Goal: Task Accomplishment & Management: Complete application form

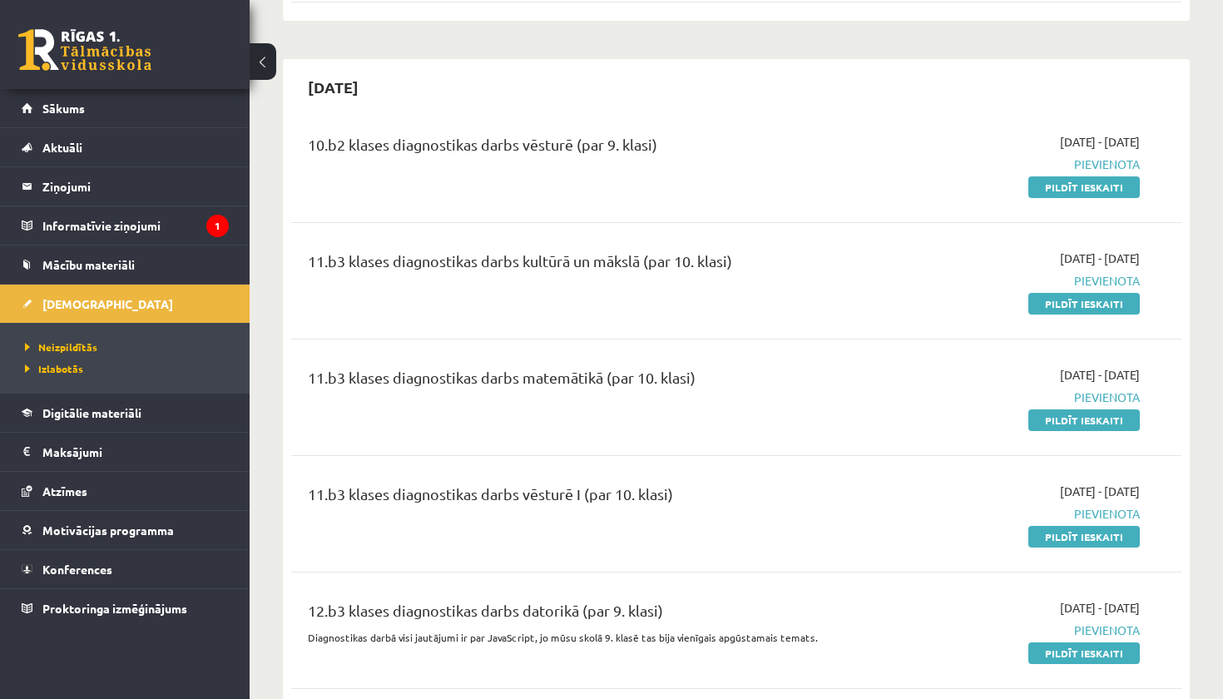
scroll to position [1688, 0]
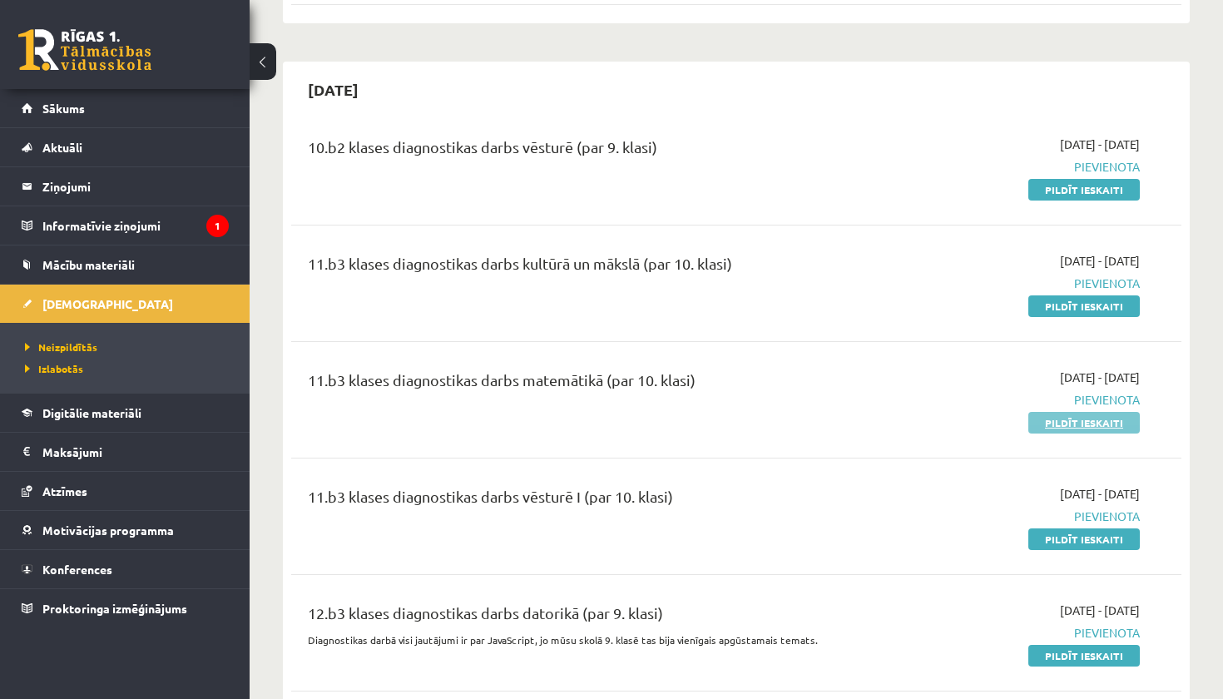
click at [1099, 412] on link "Pildīt ieskaiti" at bounding box center [1083, 423] width 111 height 22
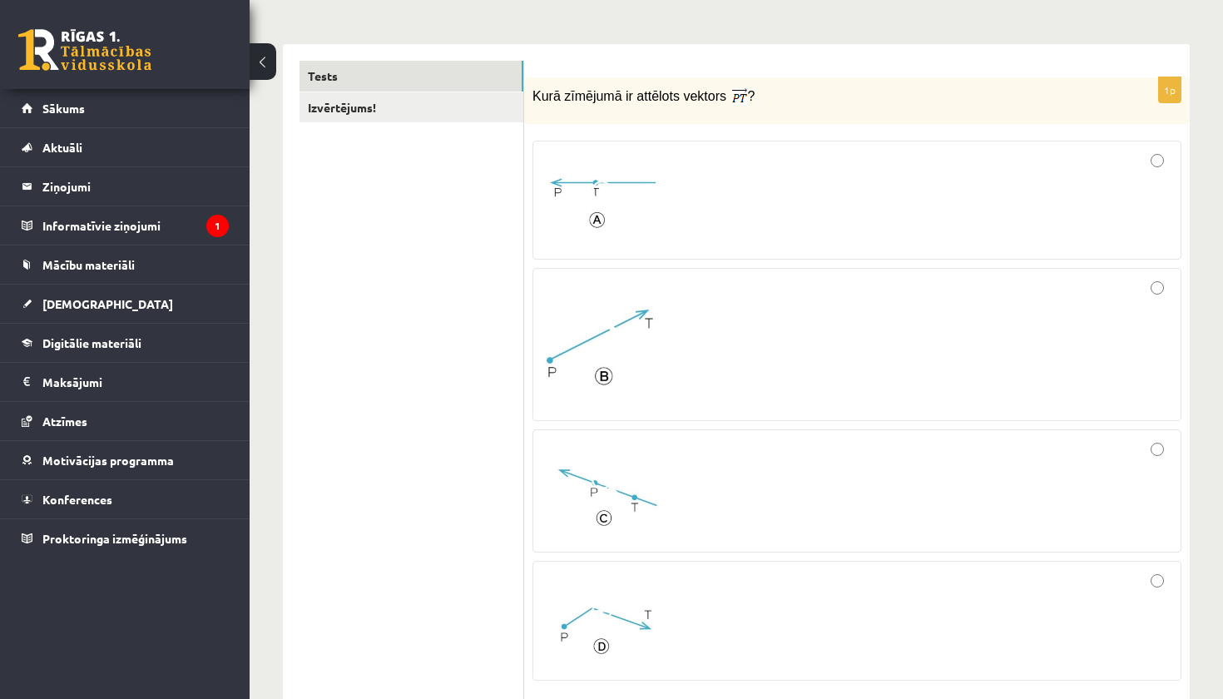
scroll to position [243, 0]
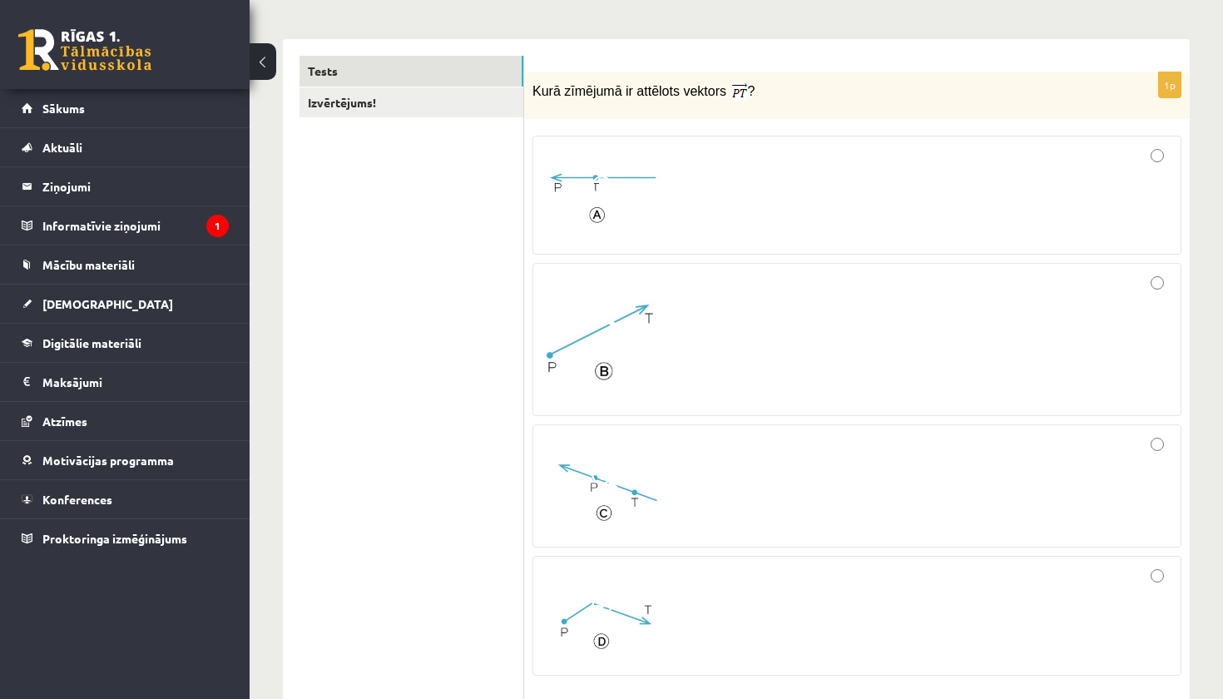
click at [882, 341] on div at bounding box center [856, 339] width 630 height 135
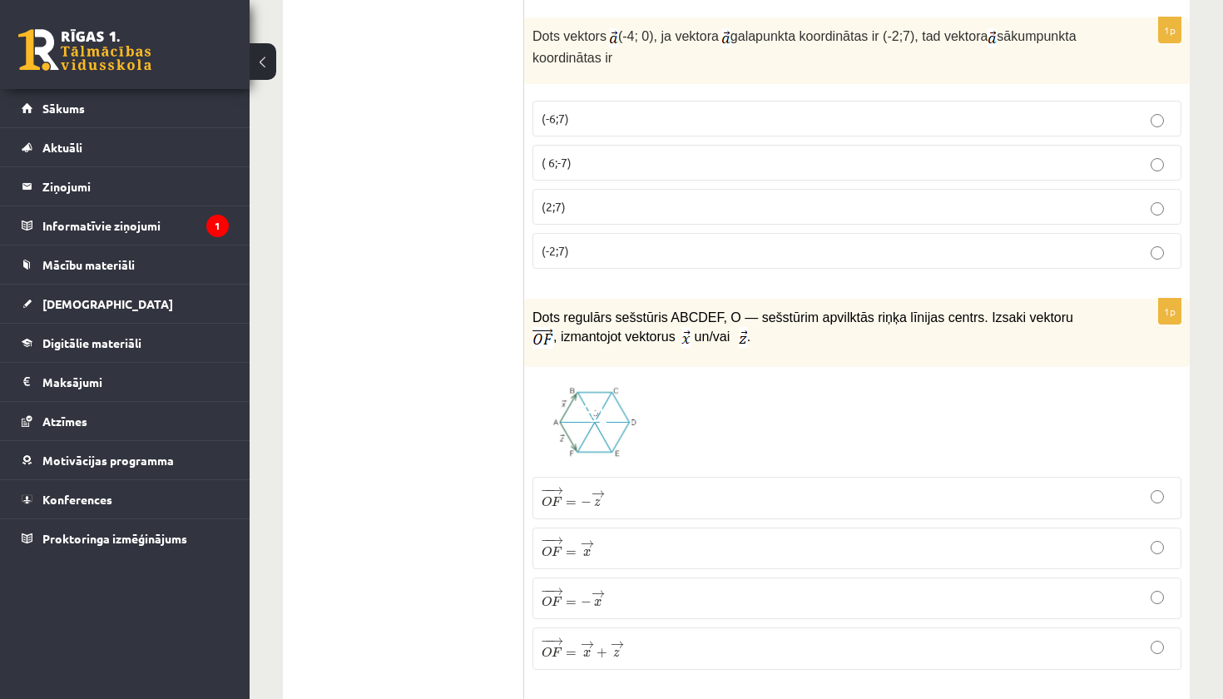
scroll to position [928, 0]
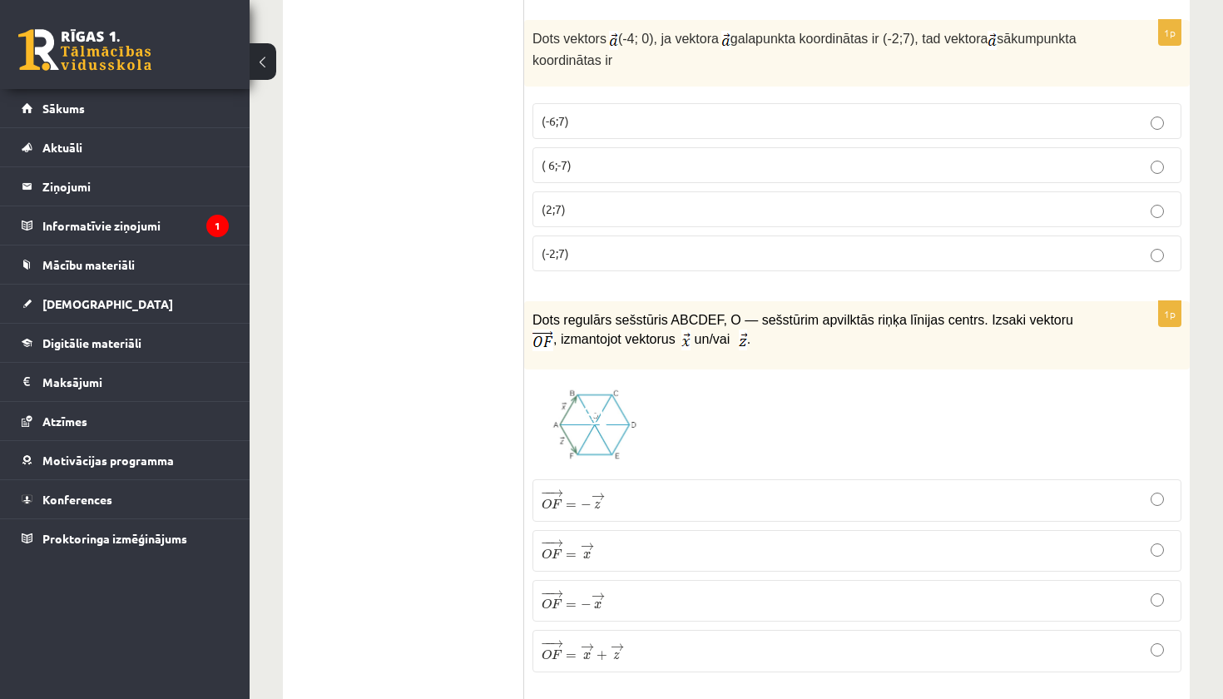
click at [770, 203] on p "(2;7)" at bounding box center [856, 208] width 630 height 17
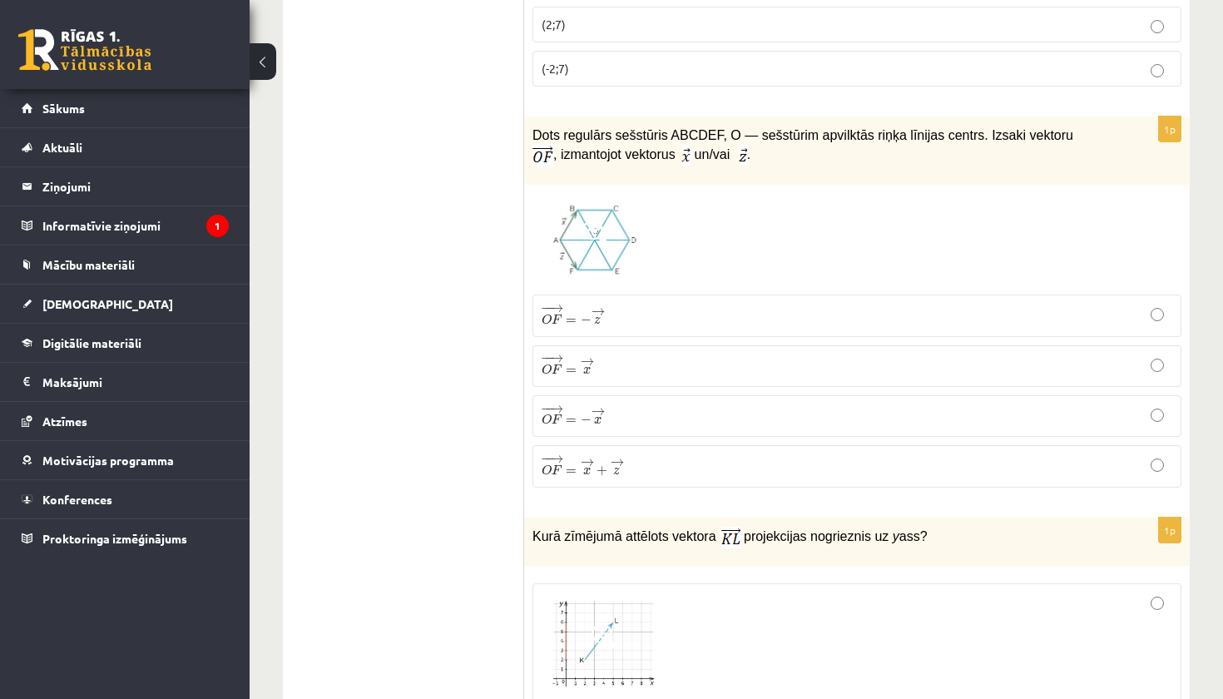
scroll to position [1111, 0]
click at [642, 311] on p "− − → O F = − → z O F → = − z →" at bounding box center [856, 316] width 630 height 23
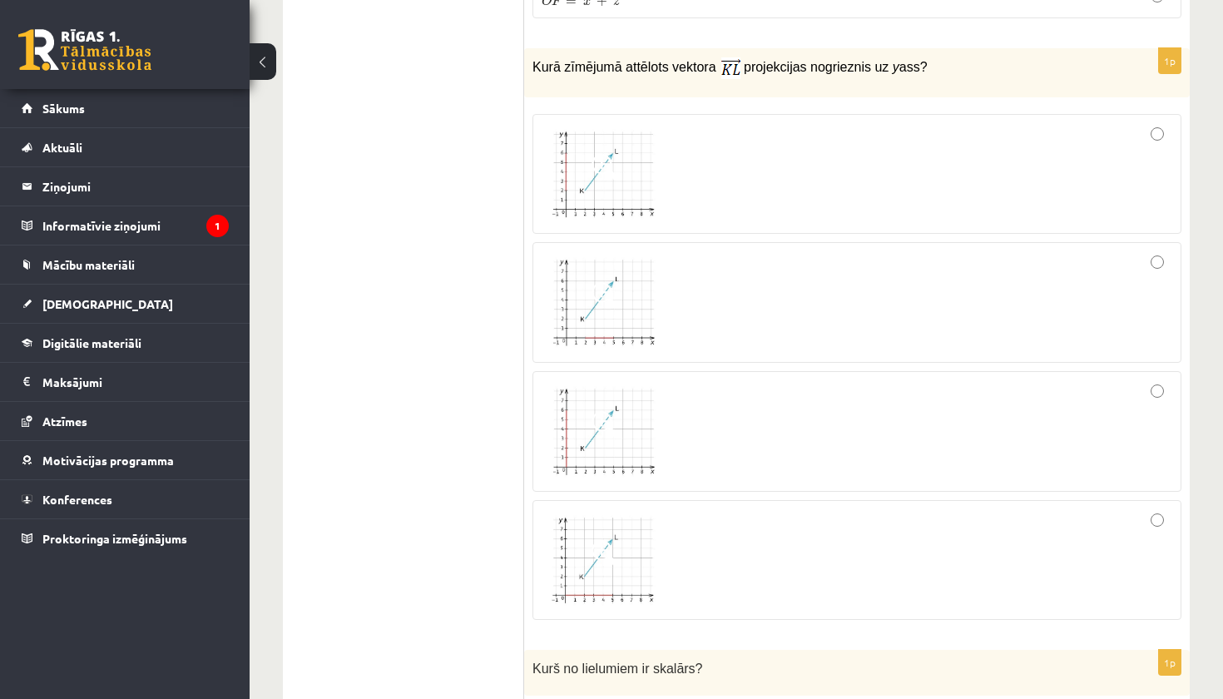
scroll to position [1581, 0]
click at [758, 213] on div at bounding box center [856, 175] width 630 height 102
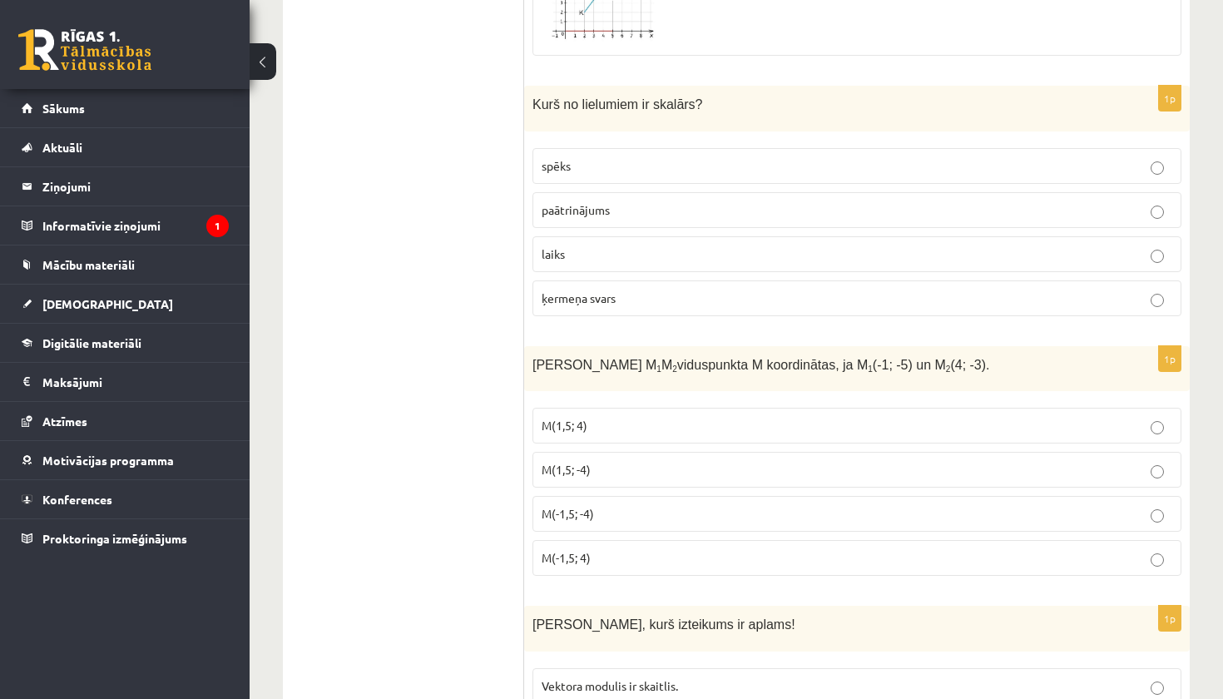
scroll to position [2144, 0]
click at [626, 256] on p "laiks" at bounding box center [856, 255] width 630 height 17
click at [603, 466] on p "M(1,5; -4)" at bounding box center [856, 470] width 630 height 17
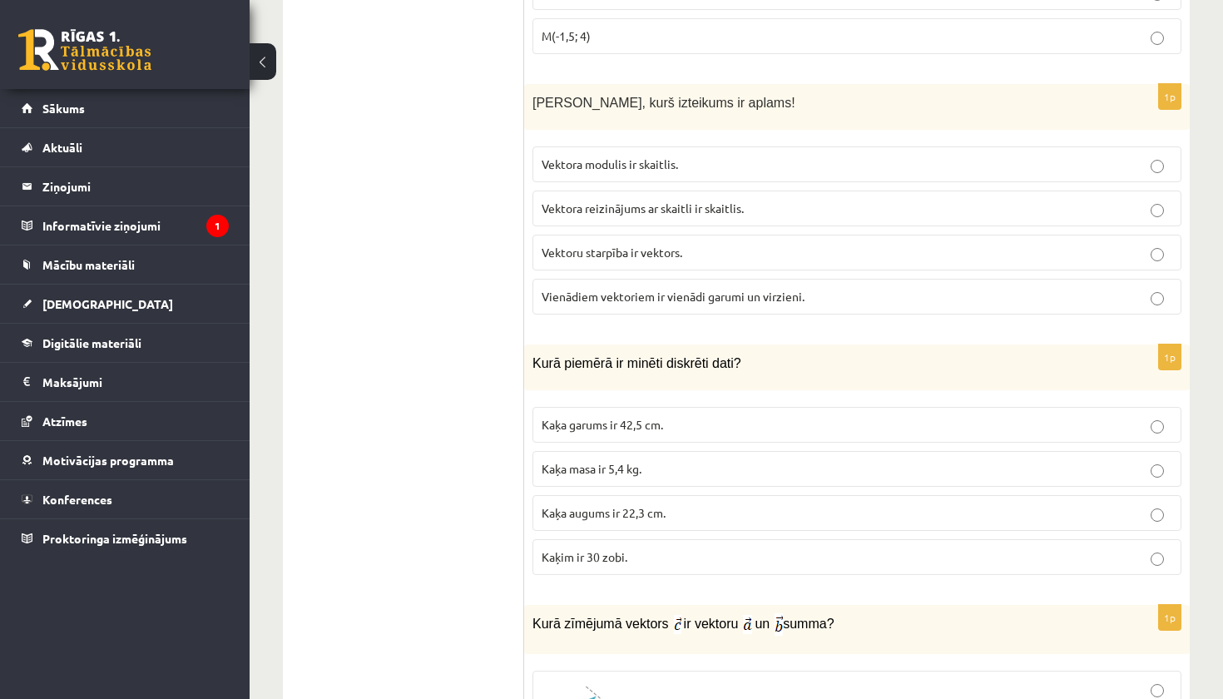
scroll to position [2668, 0]
click at [715, 210] on p "Vektora reizinājums ar skaitli ir skaitlis." at bounding box center [856, 207] width 630 height 17
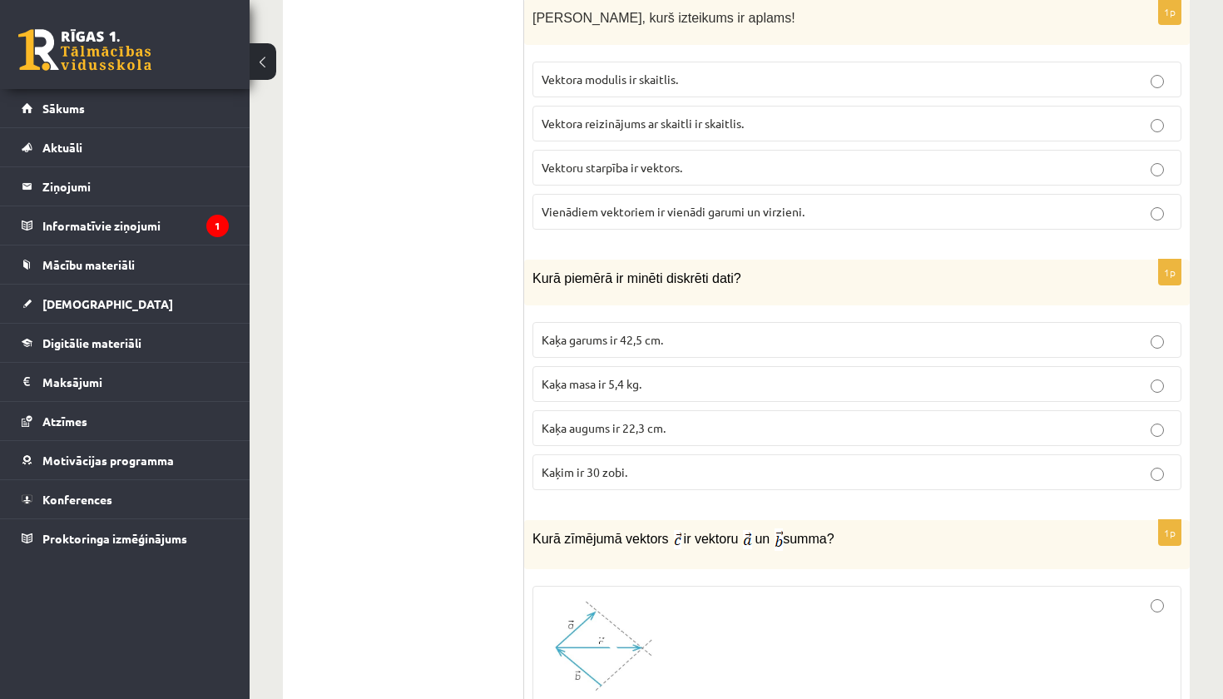
scroll to position [2755, 0]
click at [665, 467] on p "Kaķim ir 30 zobi." at bounding box center [856, 469] width 630 height 17
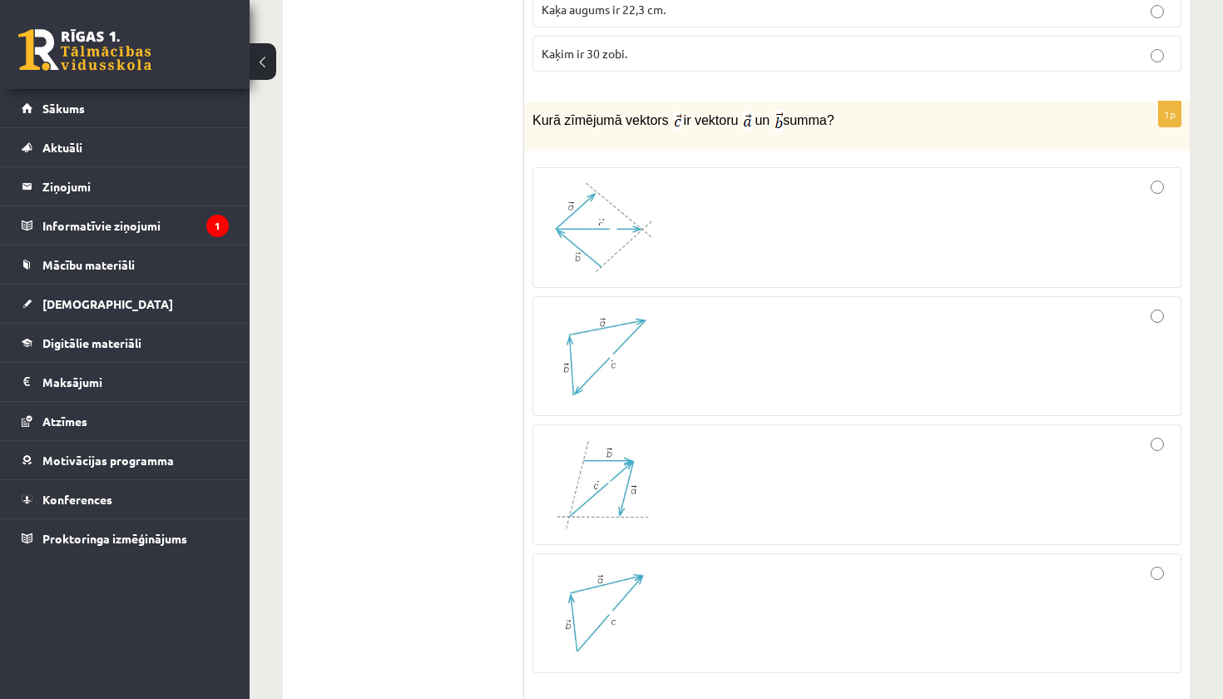
scroll to position [3195, 0]
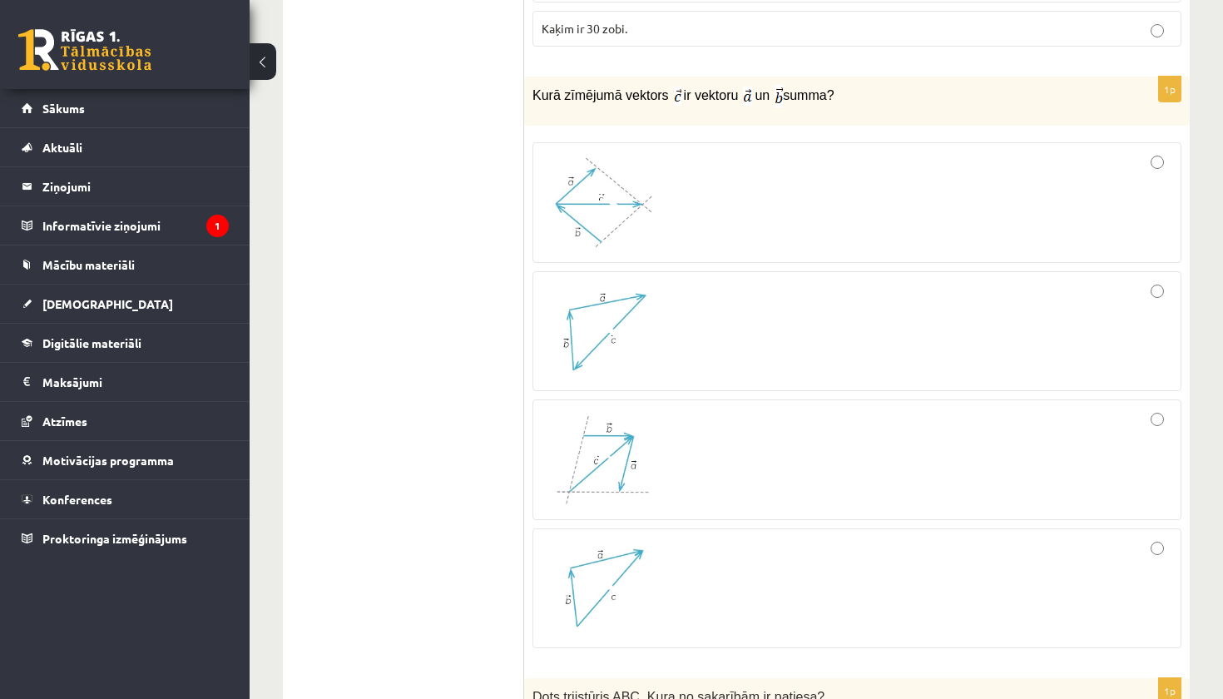
click at [728, 307] on div at bounding box center [856, 331] width 630 height 102
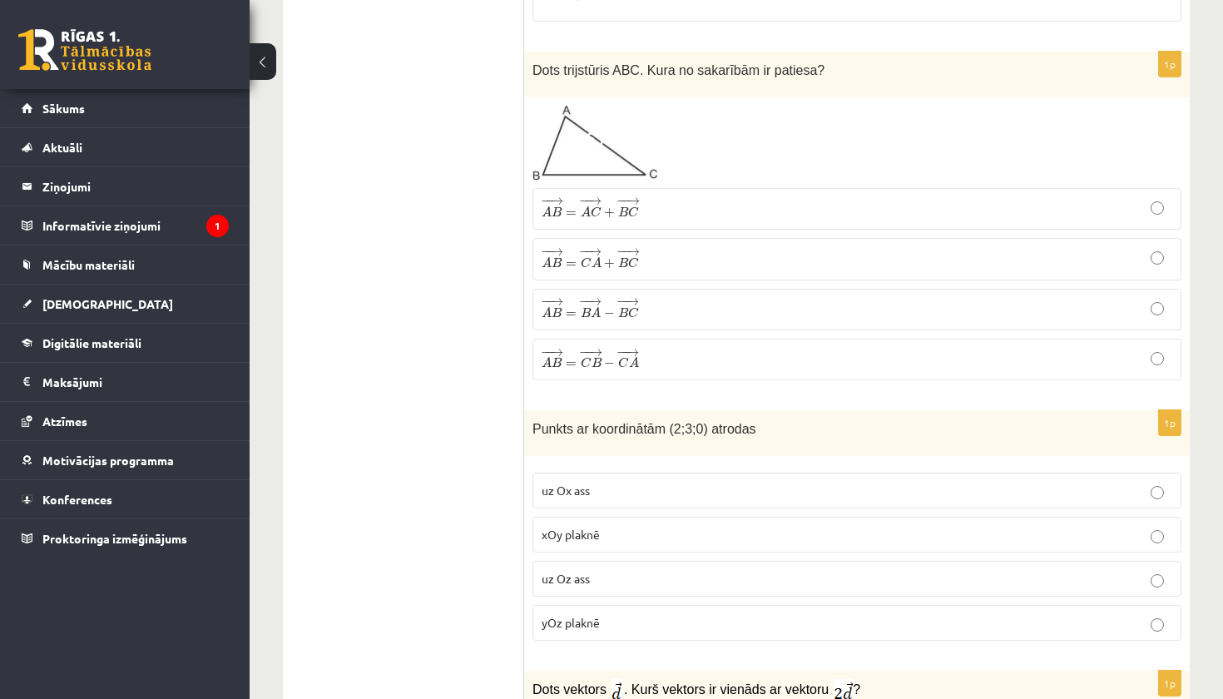
scroll to position [3827, 0]
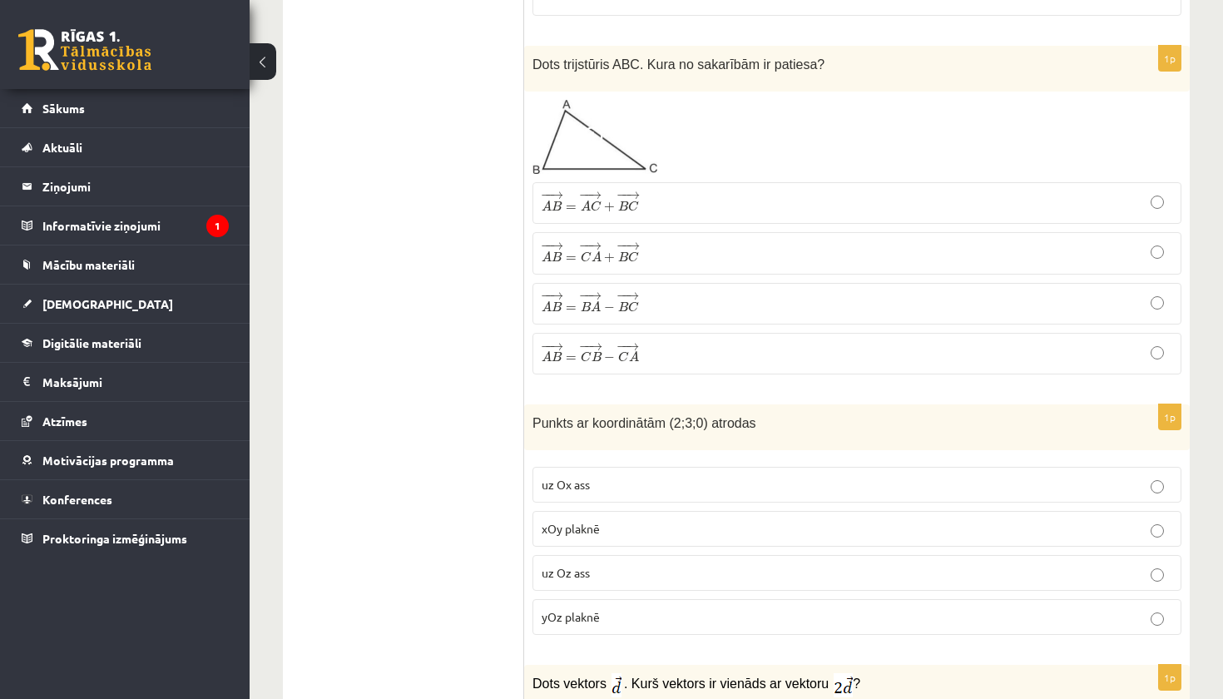
click at [761, 193] on p "− − → A B = − − → A C + − − → B C A B → = A C → + B C →" at bounding box center [856, 202] width 630 height 23
click at [667, 520] on p "xOy plaknē" at bounding box center [856, 528] width 630 height 17
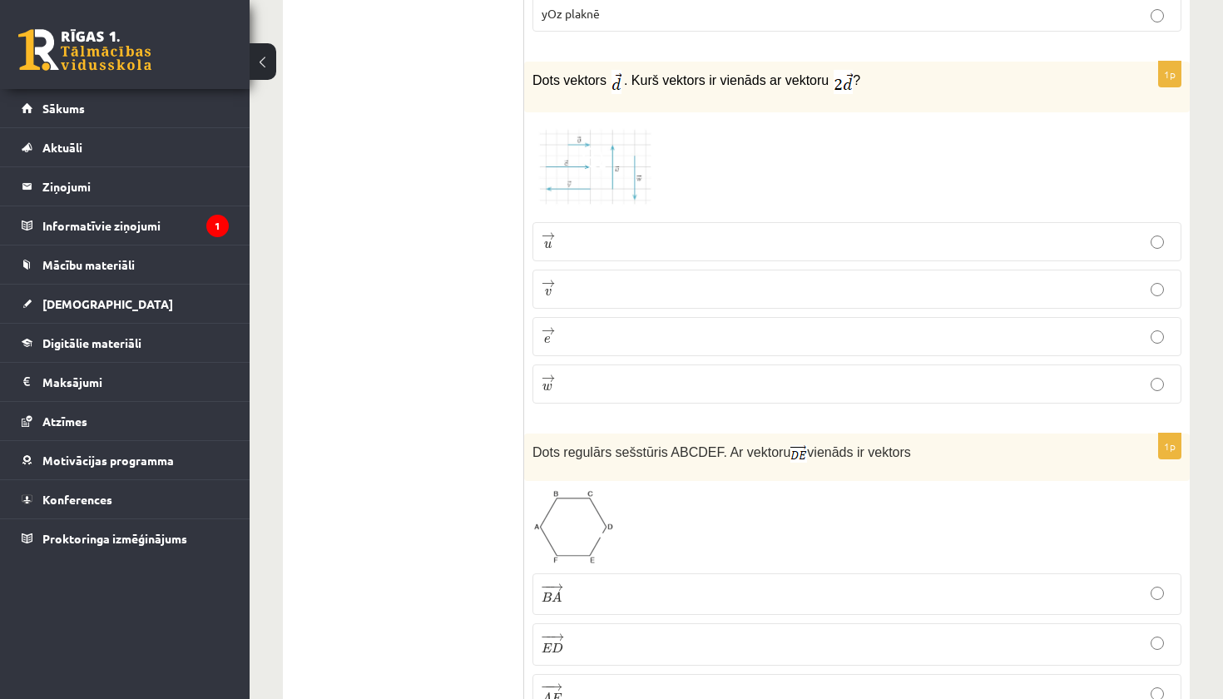
scroll to position [4427, 0]
click at [661, 338] on p "→ e e →" at bounding box center [856, 339] width 630 height 21
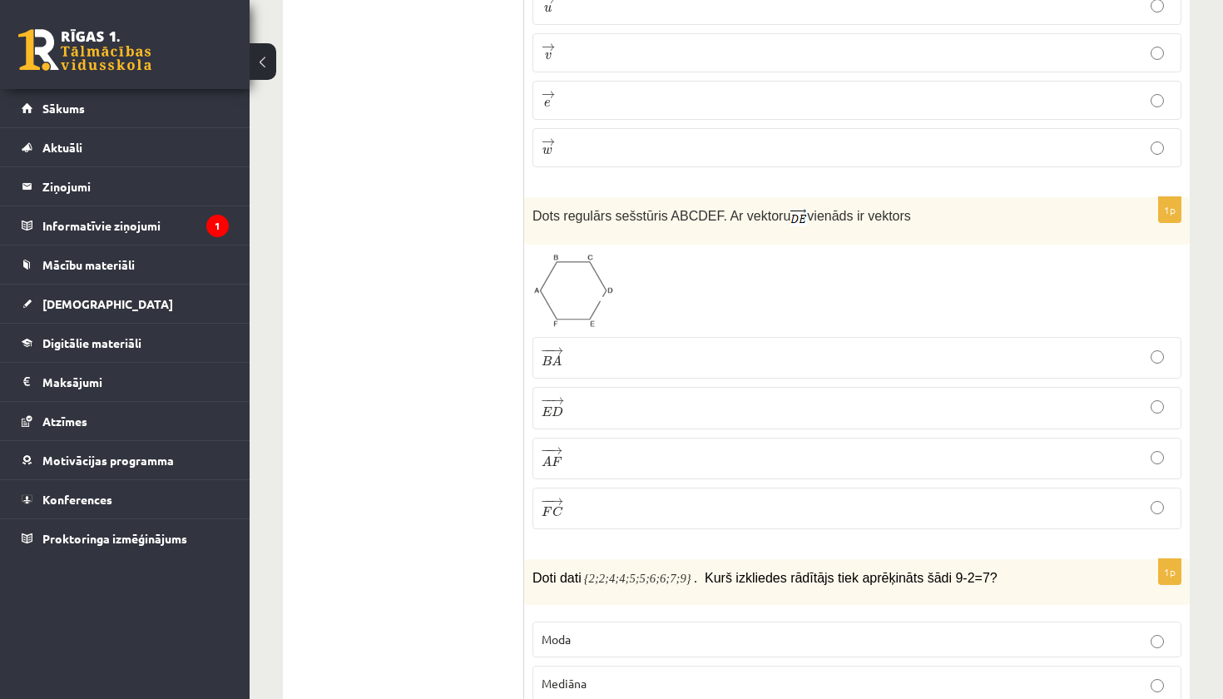
scroll to position [4677, 0]
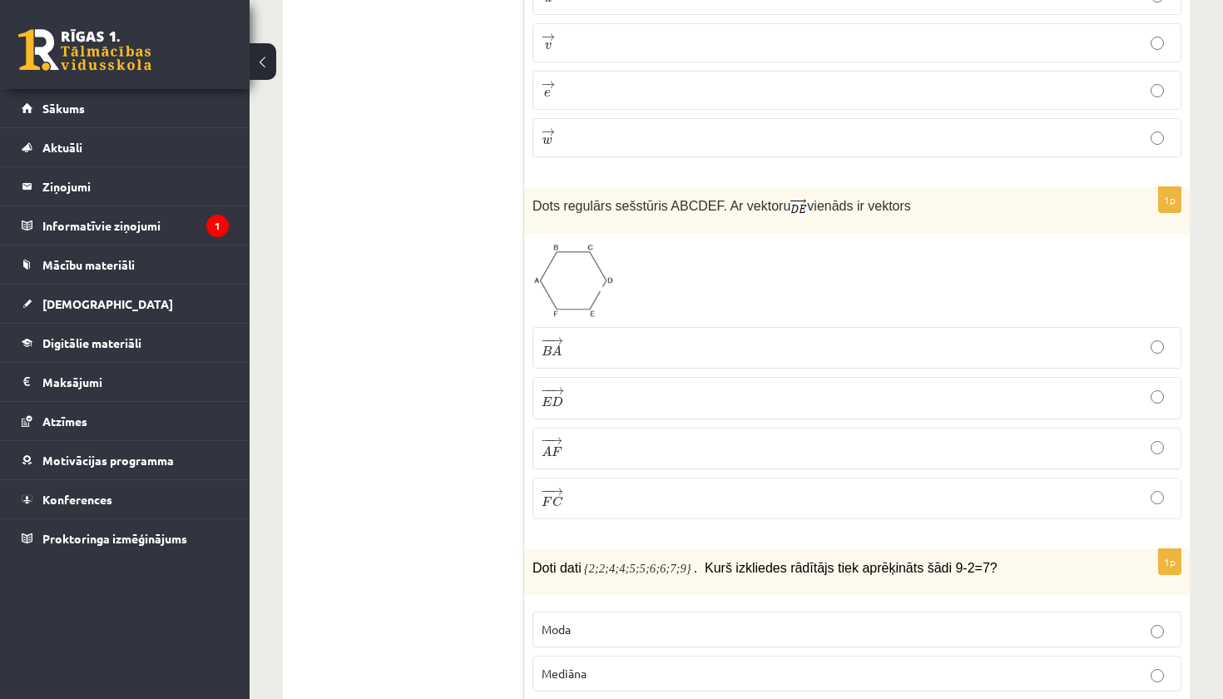
click at [595, 448] on p "− − → A F A F →" at bounding box center [856, 448] width 630 height 23
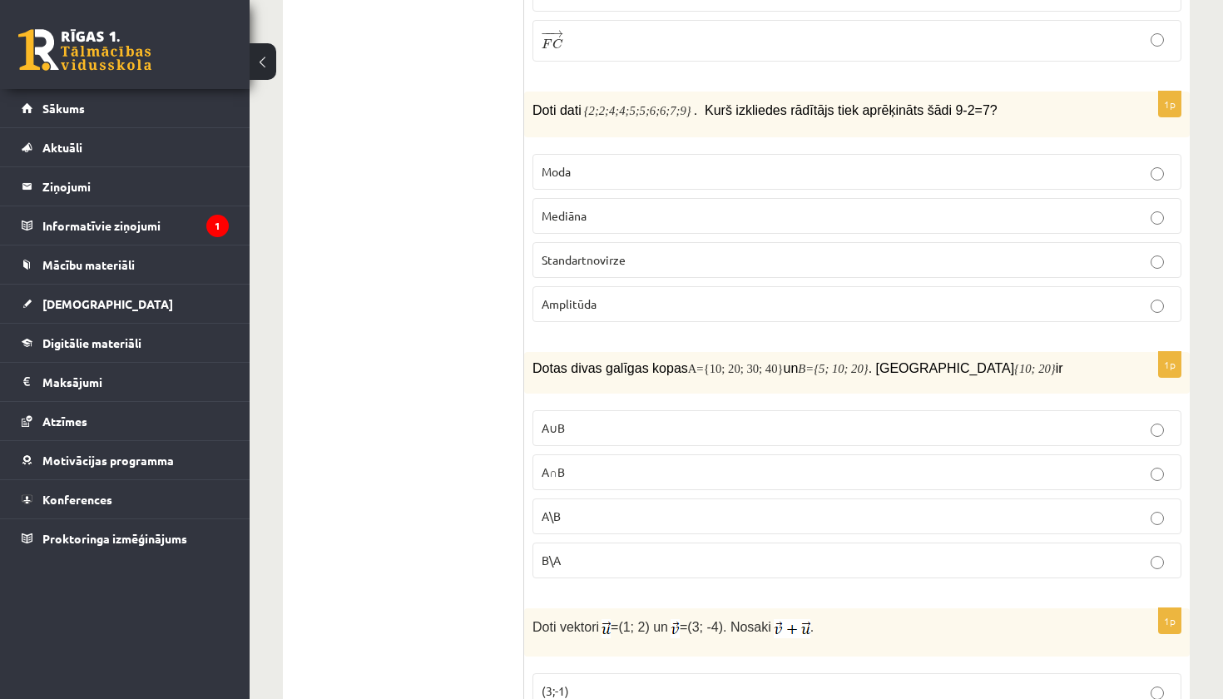
scroll to position [5119, 0]
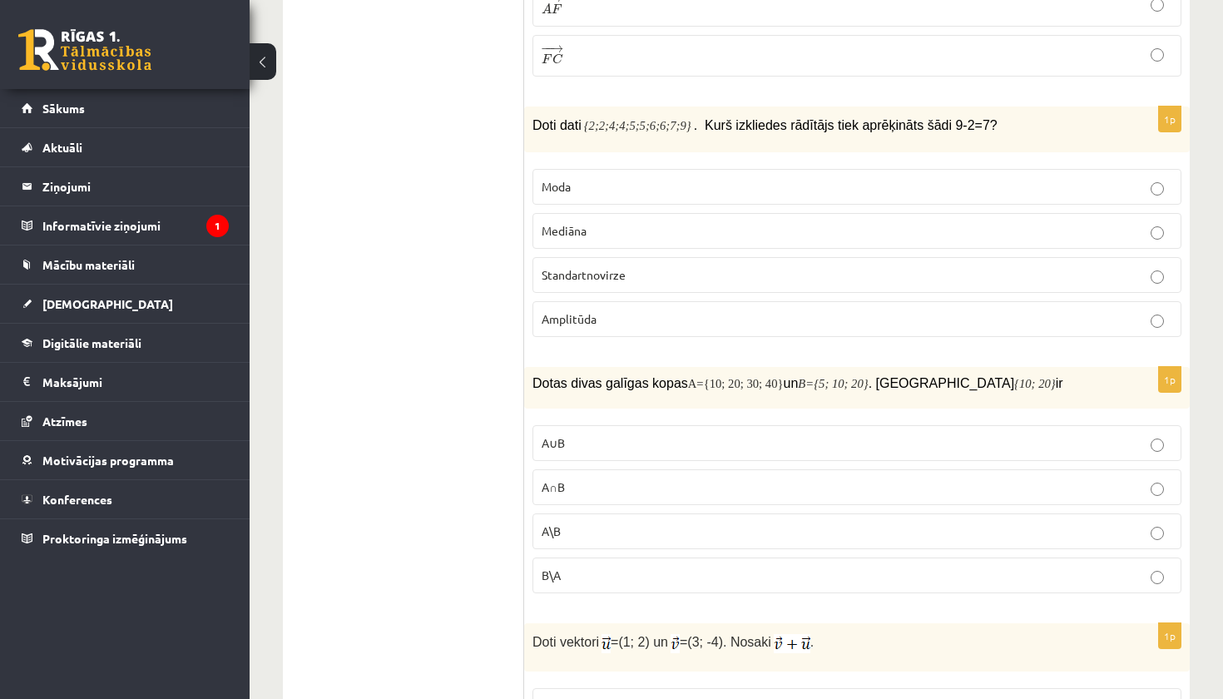
click at [681, 314] on p "Amplitūda" at bounding box center [856, 318] width 630 height 17
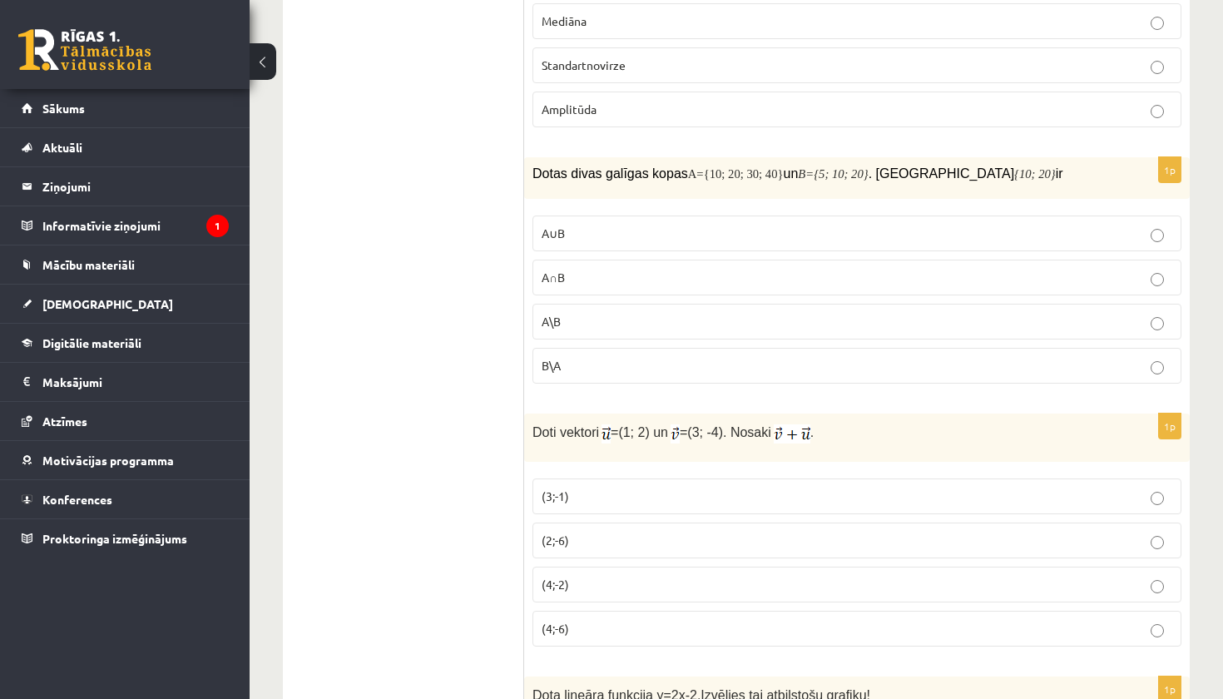
scroll to position [5325, 0]
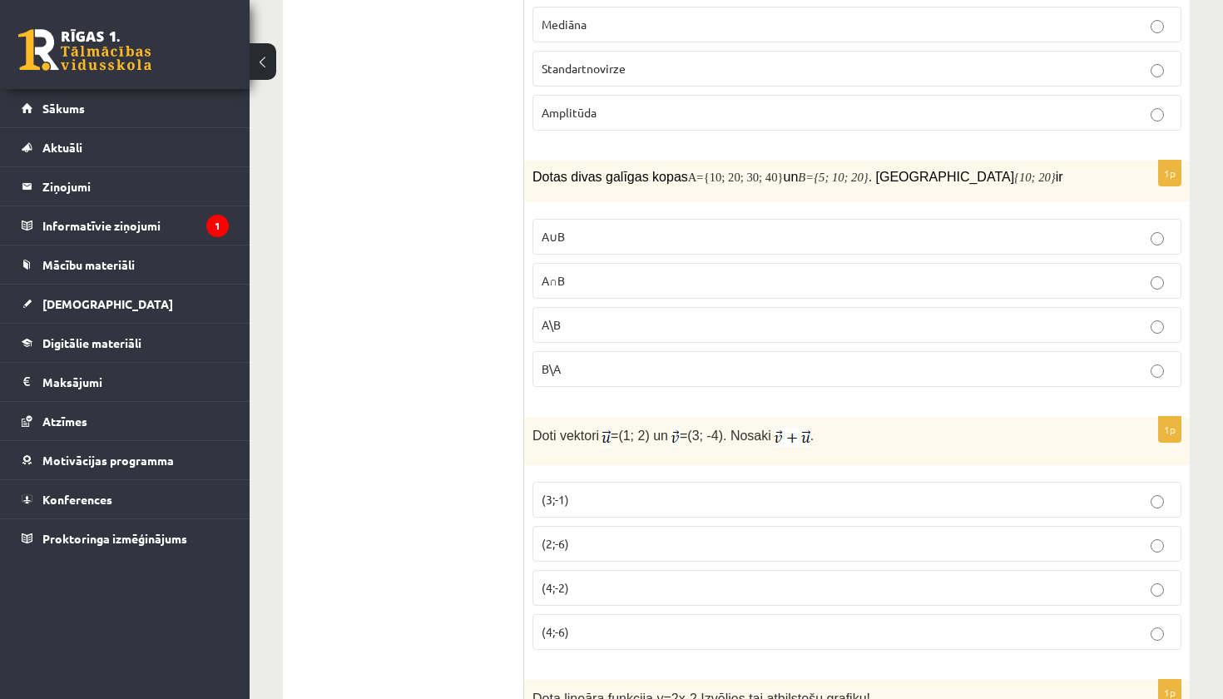
click at [662, 272] on p "A∩B" at bounding box center [856, 280] width 630 height 17
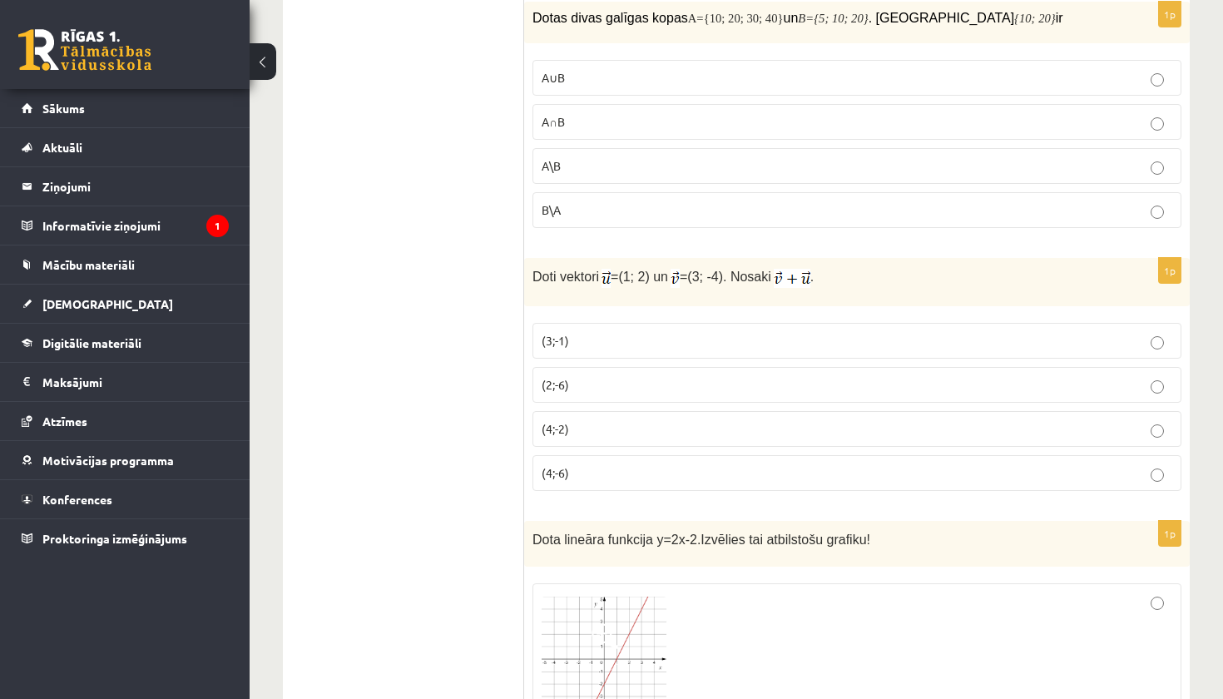
scroll to position [5486, 0]
click at [625, 418] on p "(4;-2)" at bounding box center [856, 426] width 630 height 17
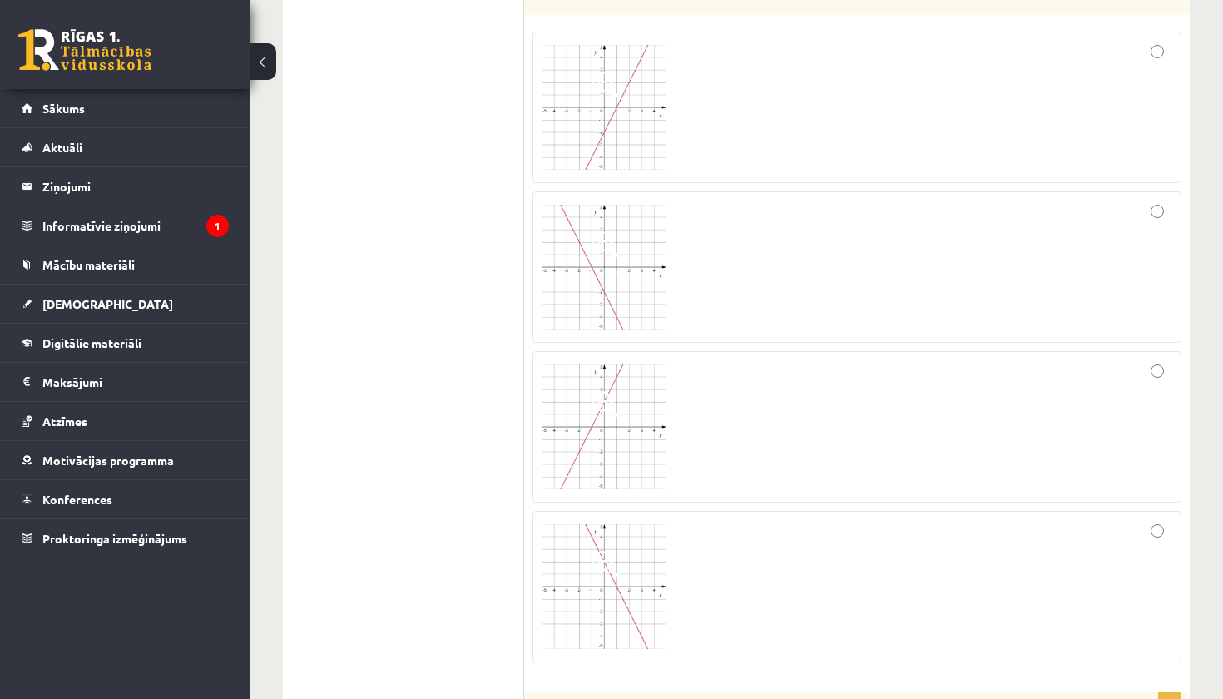
scroll to position [6037, 0]
click at [729, 104] on div at bounding box center [856, 105] width 630 height 133
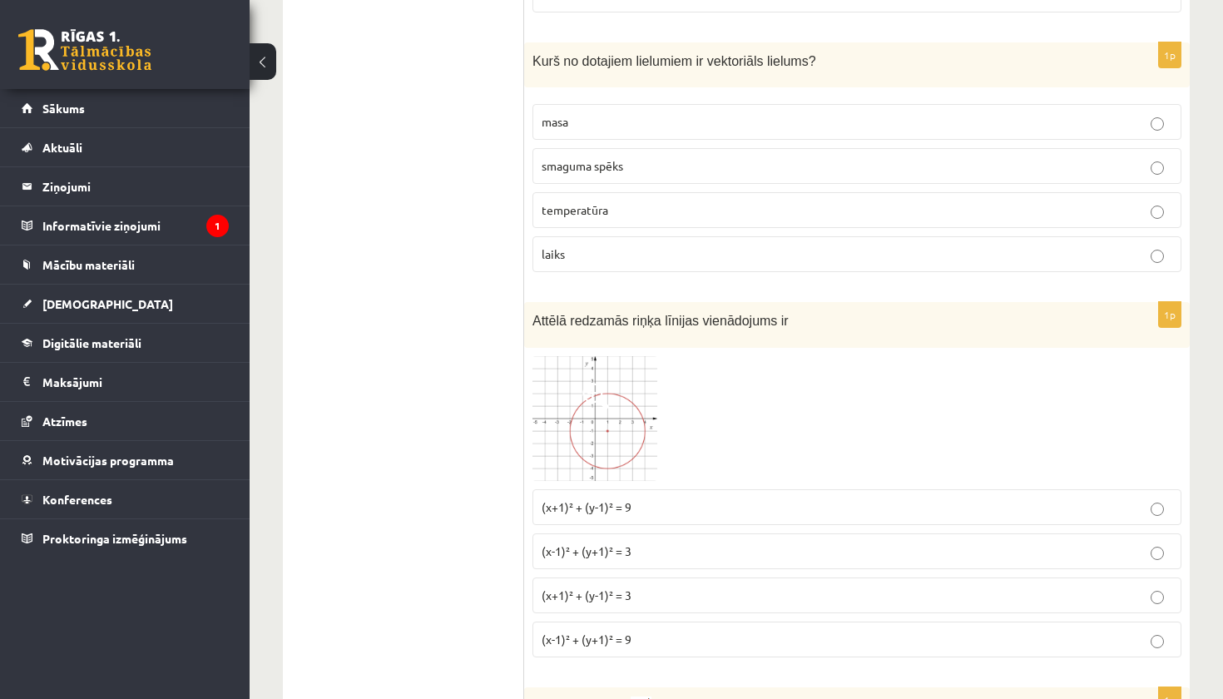
scroll to position [6687, 0]
click at [791, 156] on p "smaguma spēks" at bounding box center [856, 164] width 630 height 17
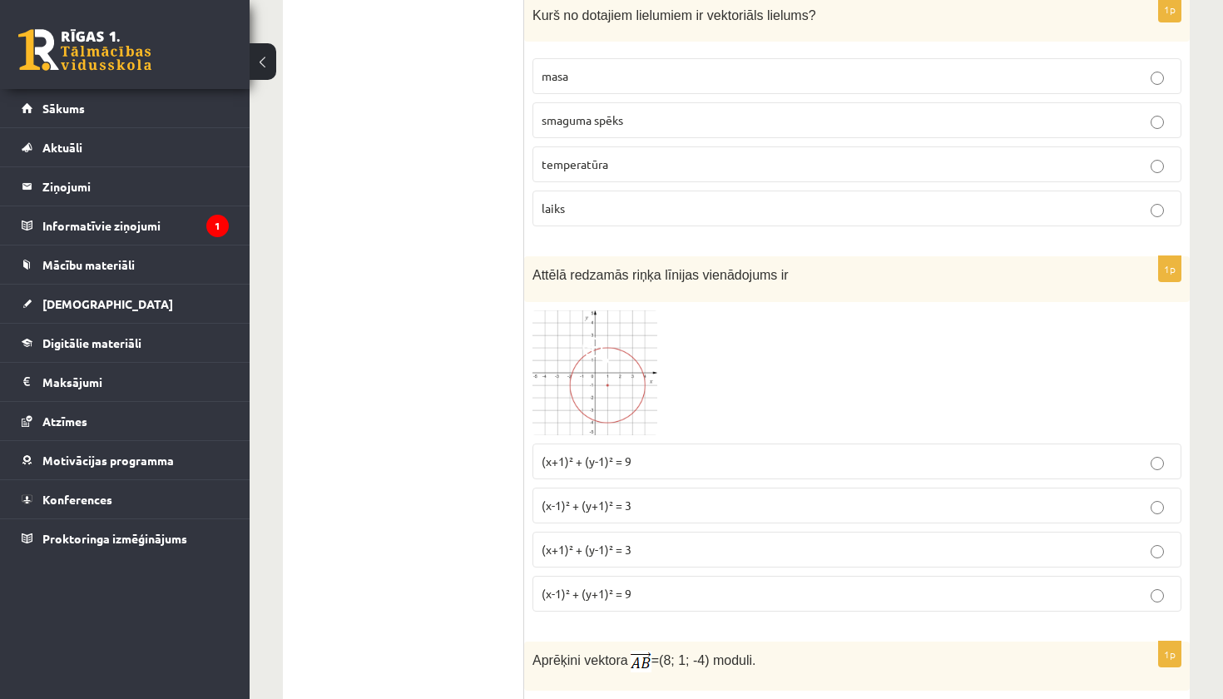
scroll to position [6743, 0]
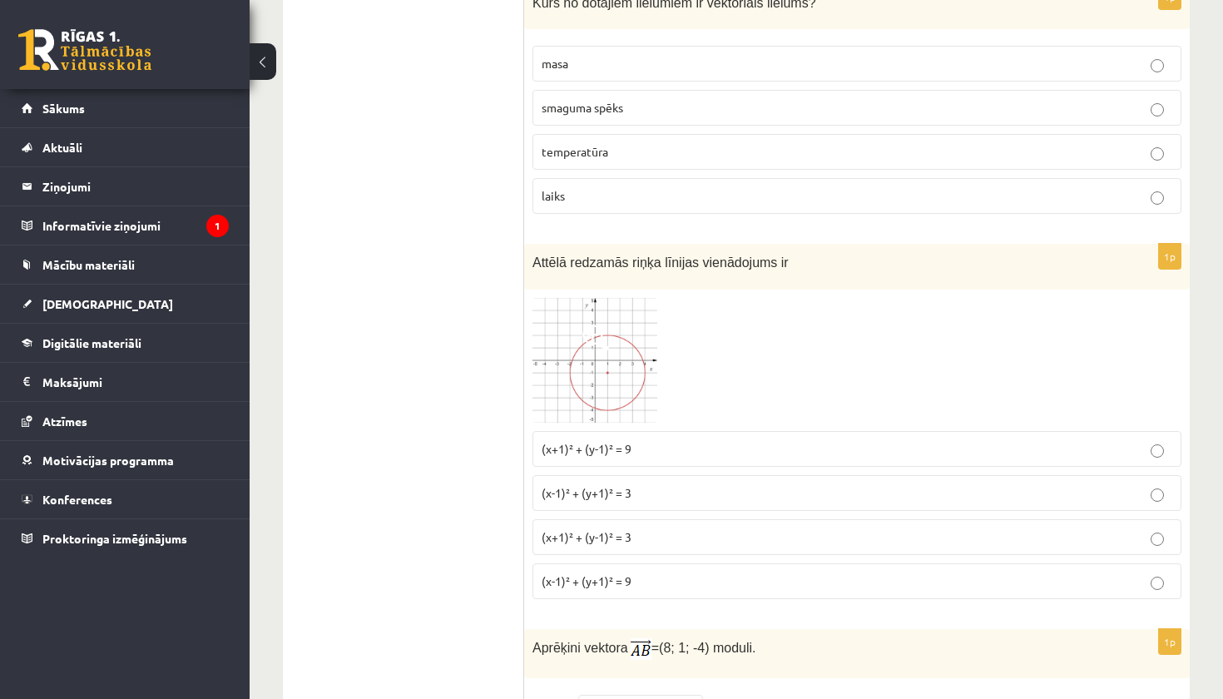
click at [769, 440] on p "(x+1)² + (y-1)² = 9" at bounding box center [856, 448] width 630 height 17
click at [654, 576] on p "(x-1)² + (y+1)² = 9" at bounding box center [856, 580] width 630 height 17
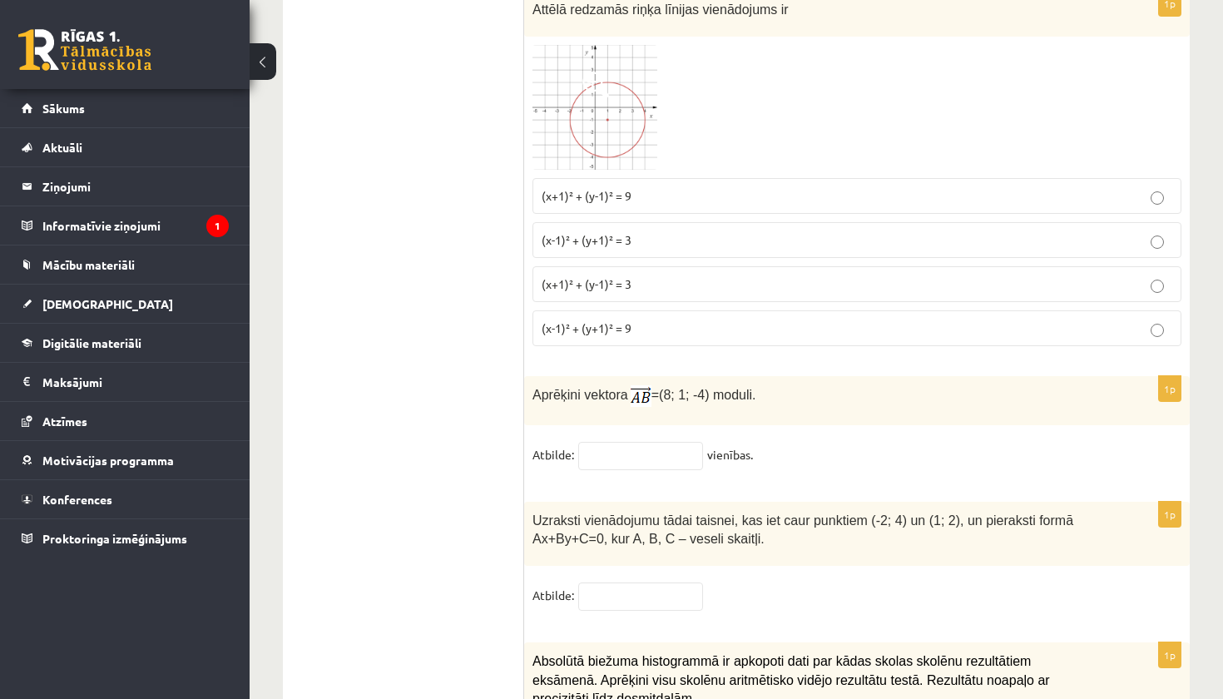
scroll to position [6999, 0]
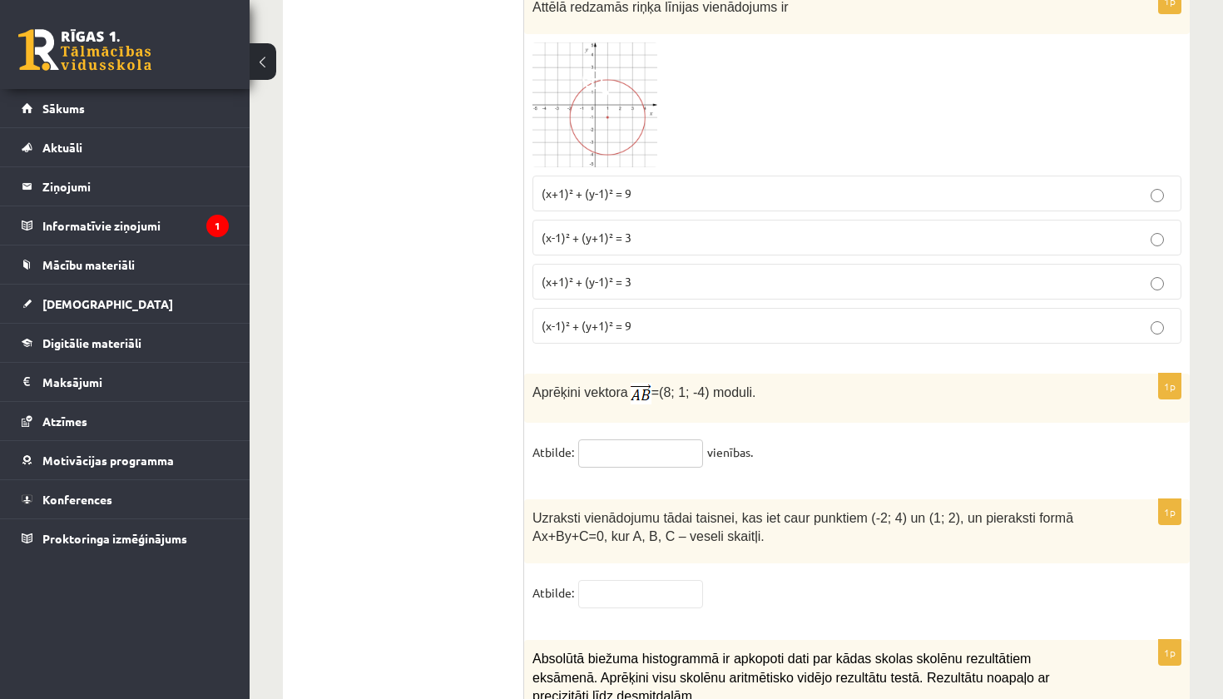
click at [679, 443] on input "text" at bounding box center [640, 453] width 125 height 28
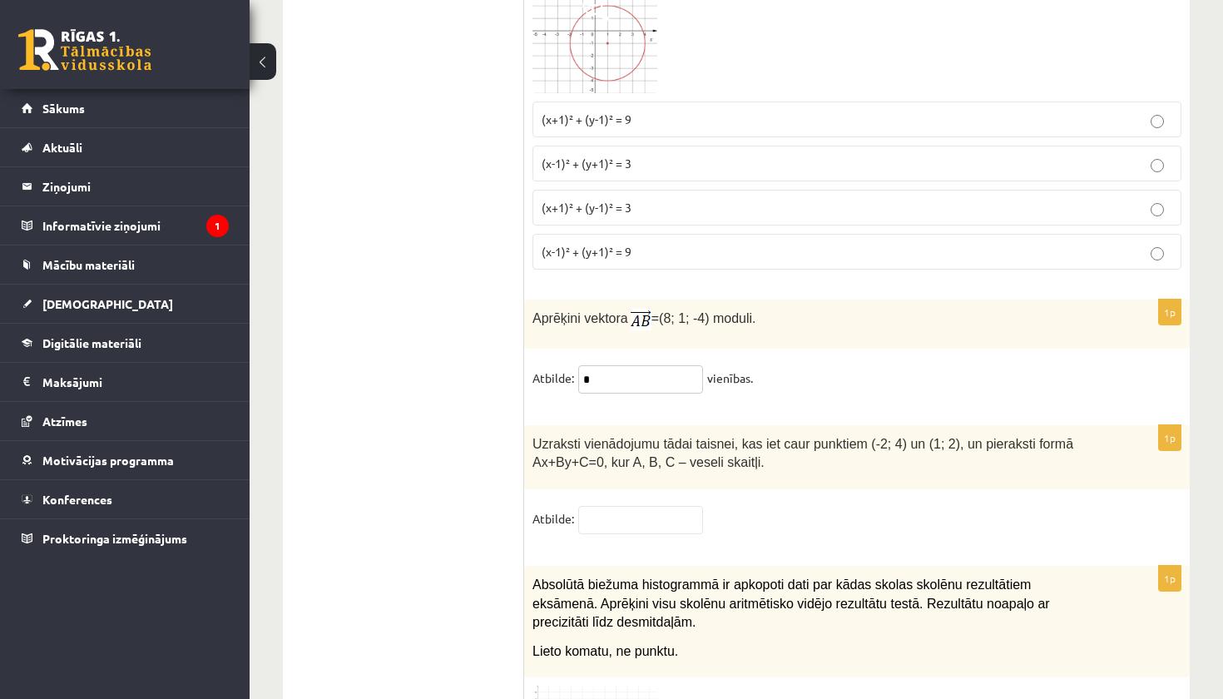
scroll to position [7068, 0]
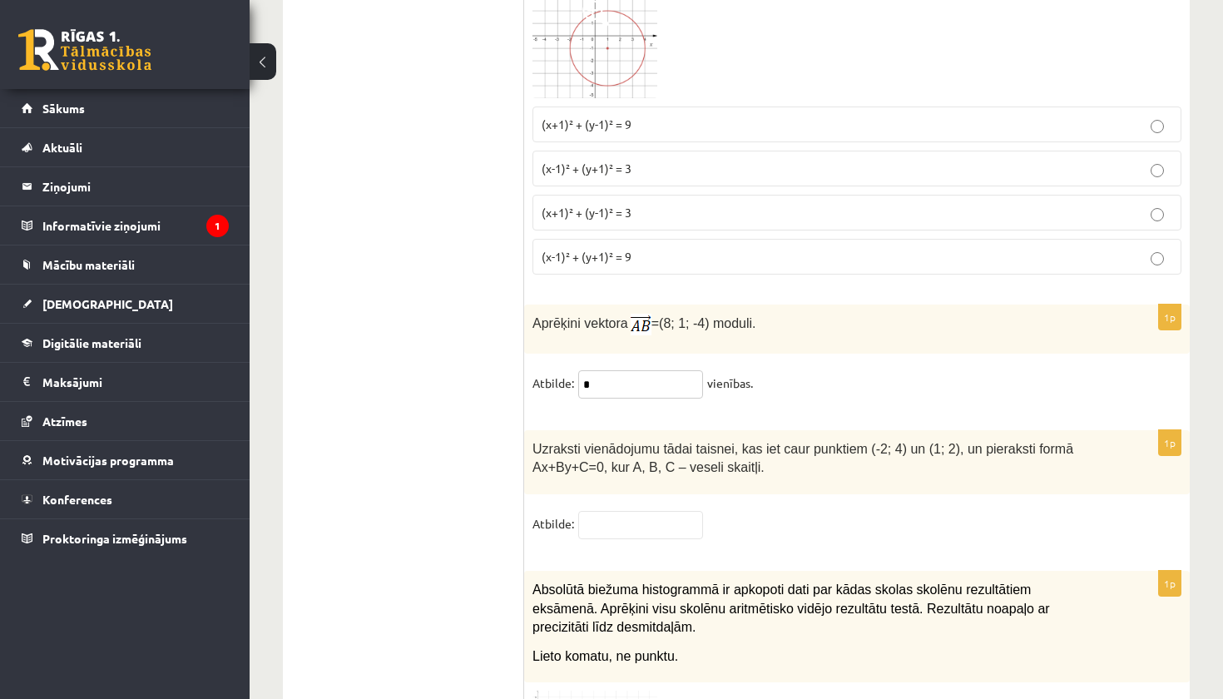
type input "*"
click at [599, 520] on input "text" at bounding box center [640, 525] width 125 height 28
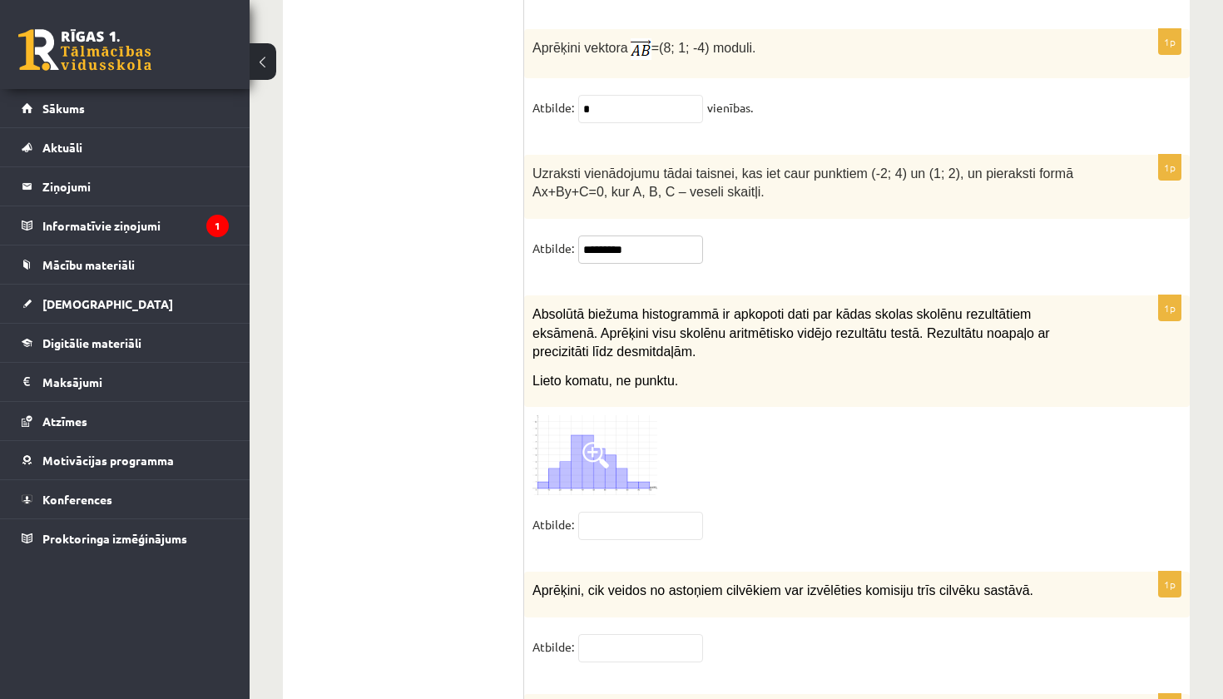
scroll to position [7344, 0]
type input "*********"
click at [645, 511] on input "text" at bounding box center [640, 525] width 125 height 28
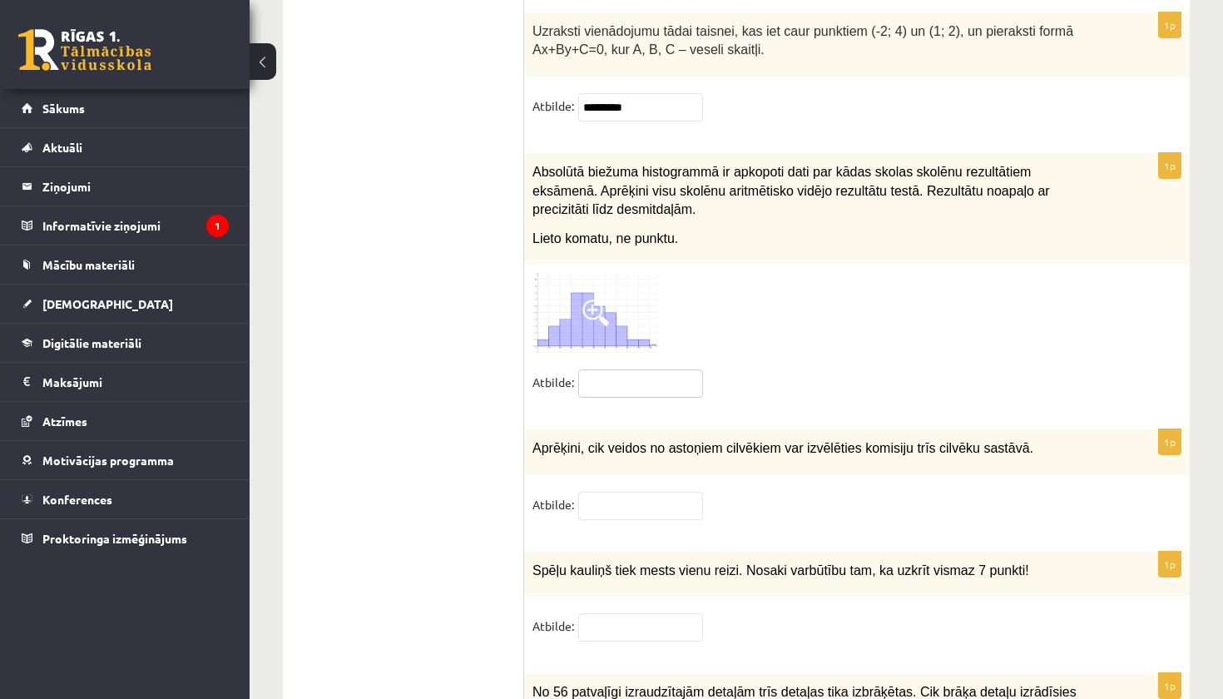
scroll to position [7508, 0]
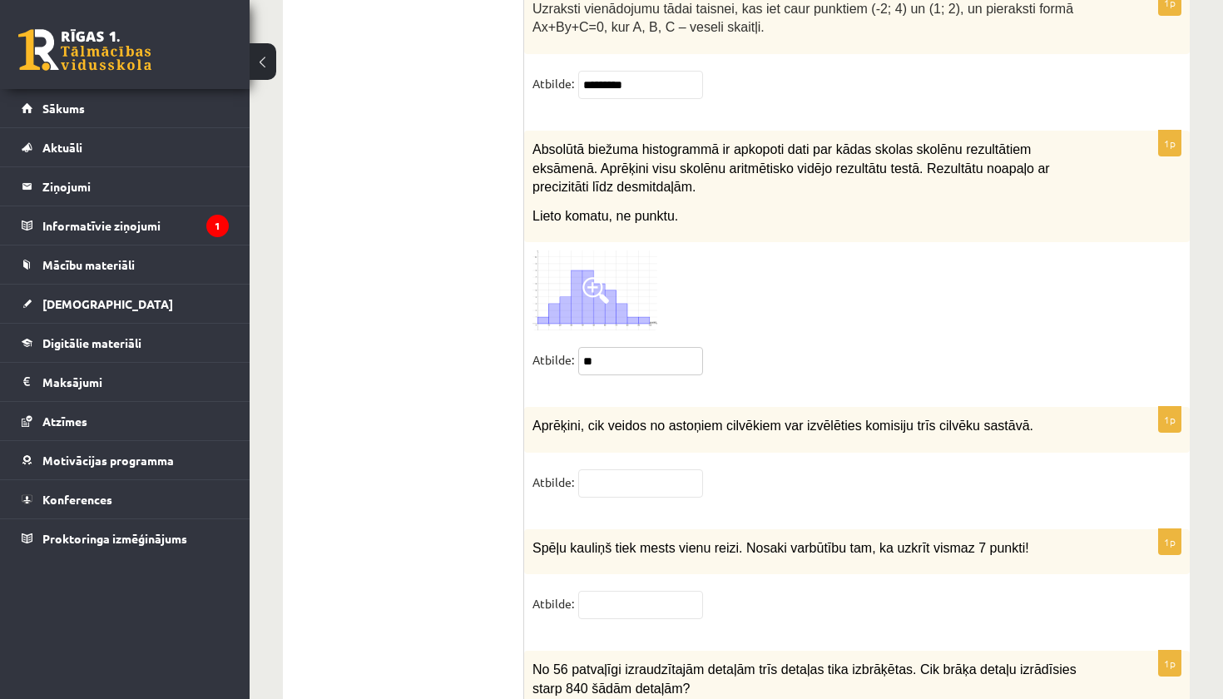
type input "*"
click at [636, 471] on input "text" at bounding box center [640, 483] width 125 height 28
type input "**"
click at [627, 267] on img at bounding box center [594, 290] width 125 height 80
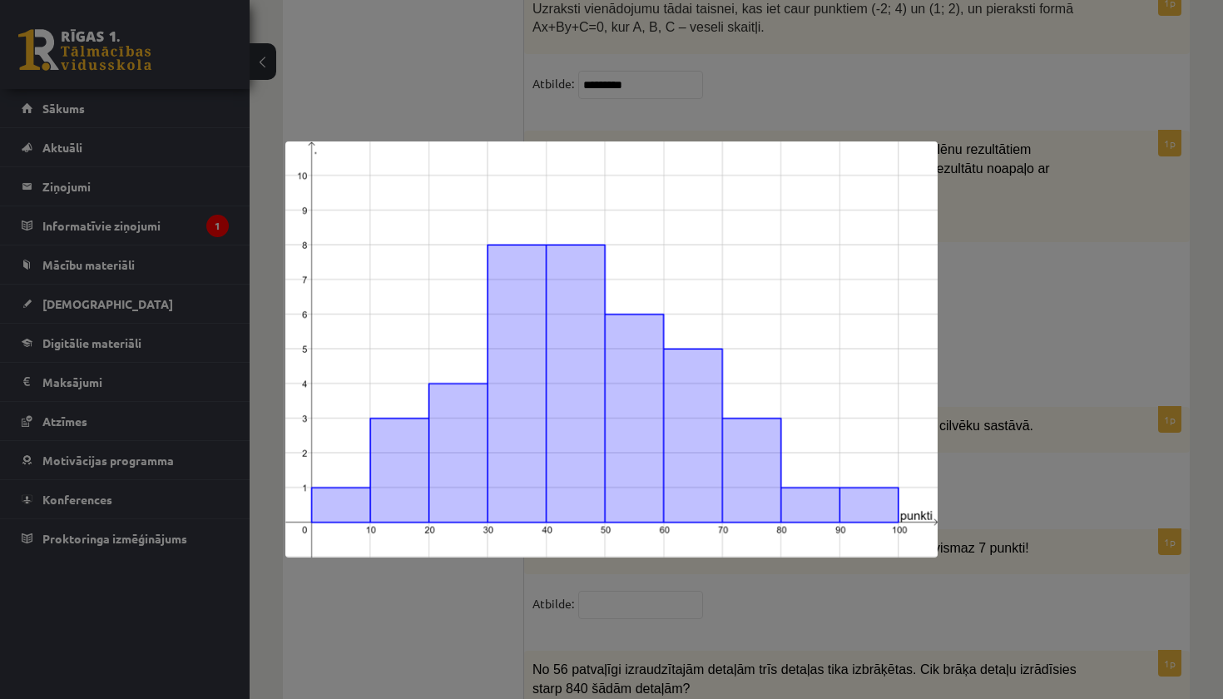
click at [967, 280] on div at bounding box center [611, 349] width 1223 height 699
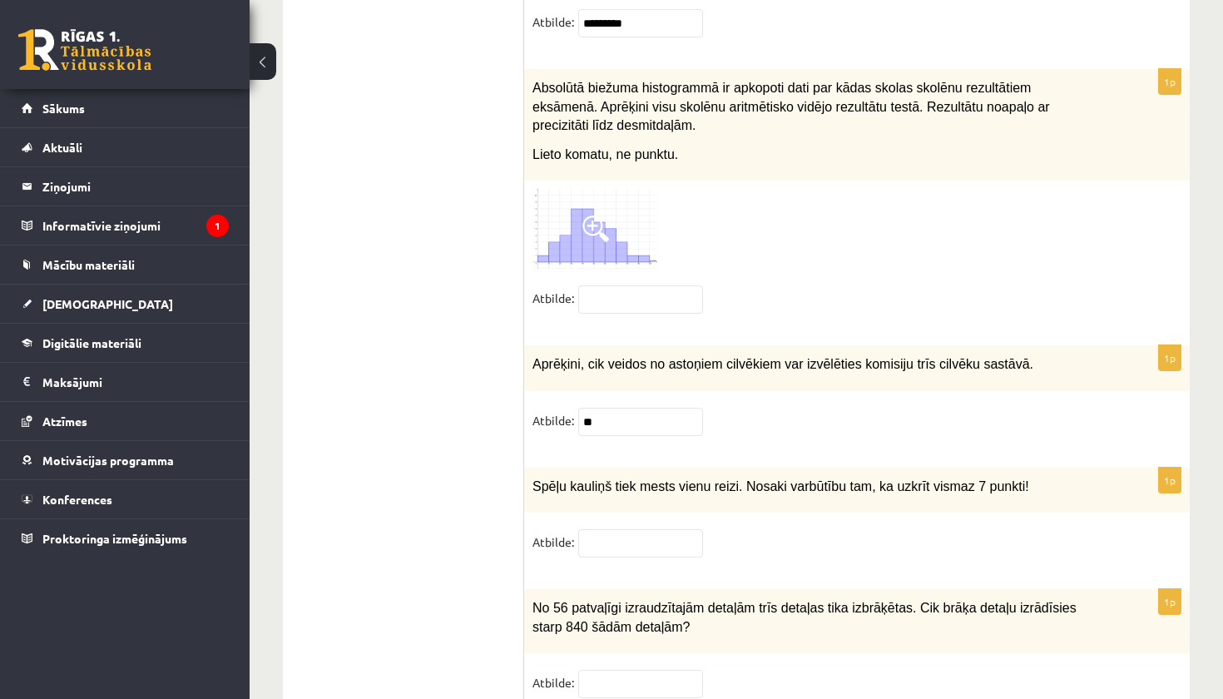
scroll to position [7615, 0]
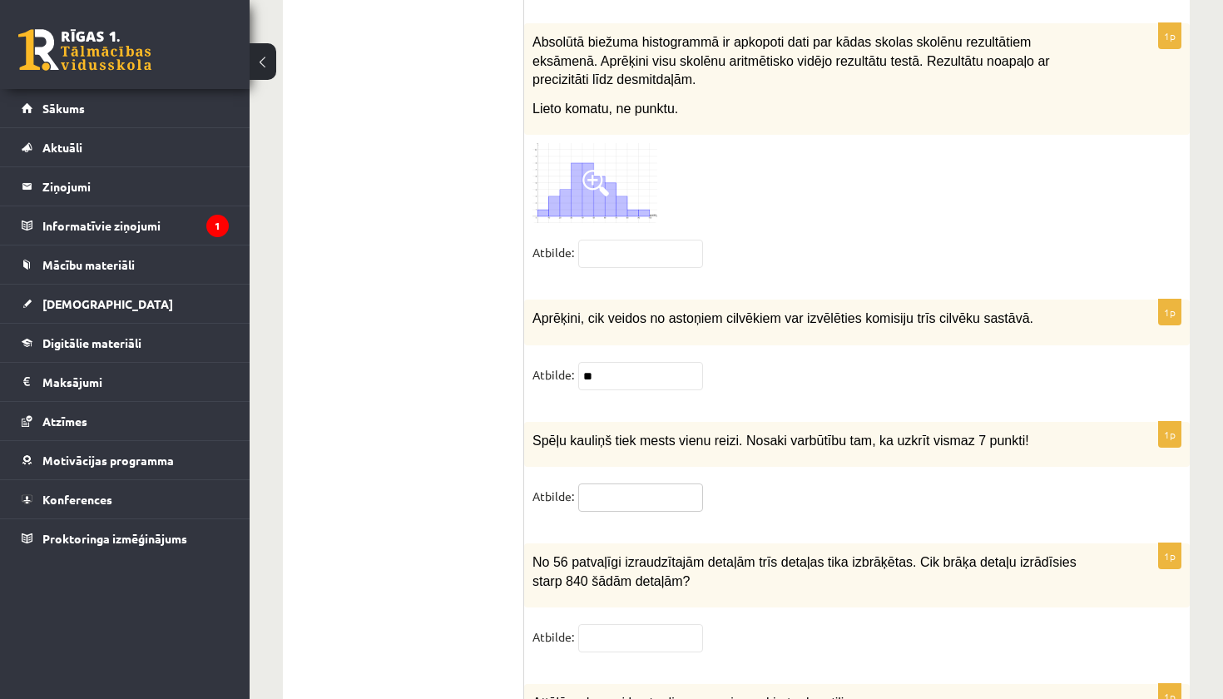
click at [590, 486] on input "text" at bounding box center [640, 497] width 125 height 28
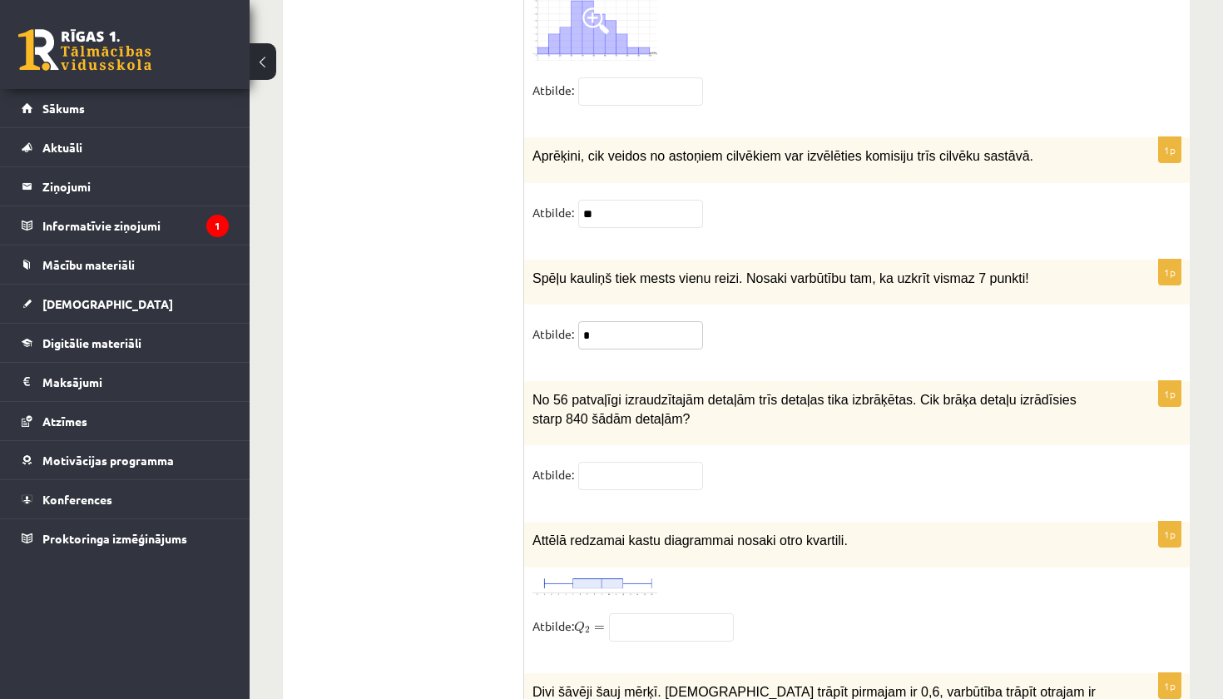
scroll to position [7804, 0]
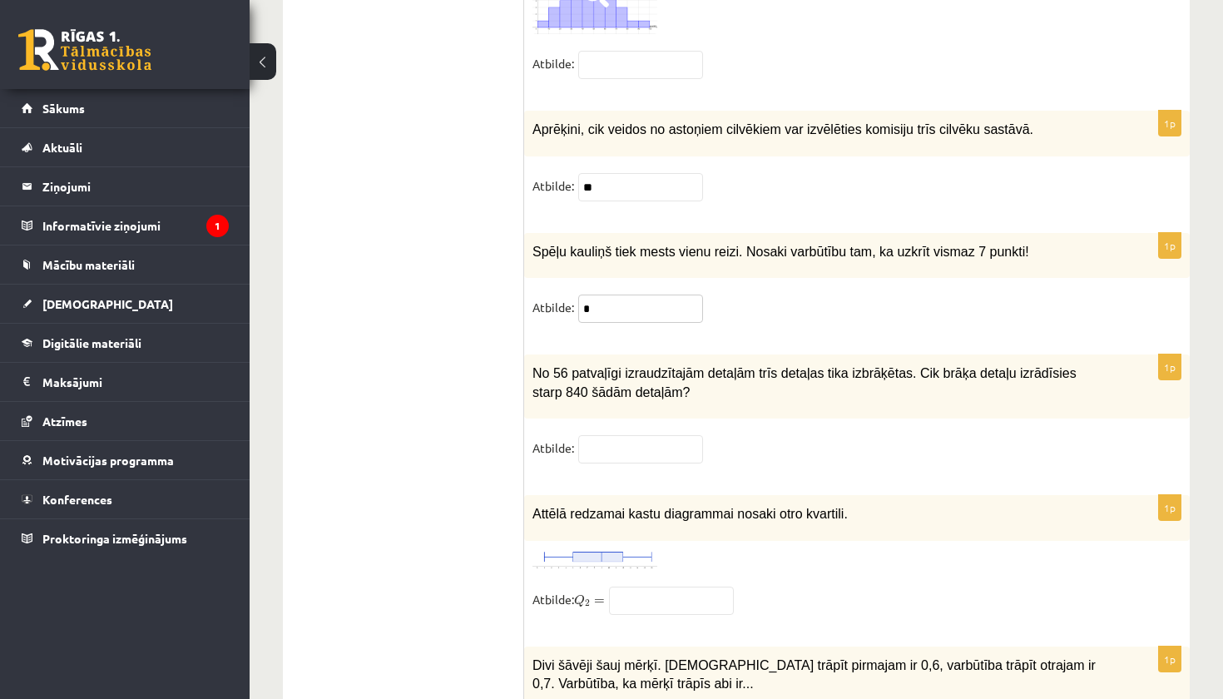
type input "*"
click at [642, 442] on input "text" at bounding box center [640, 449] width 125 height 28
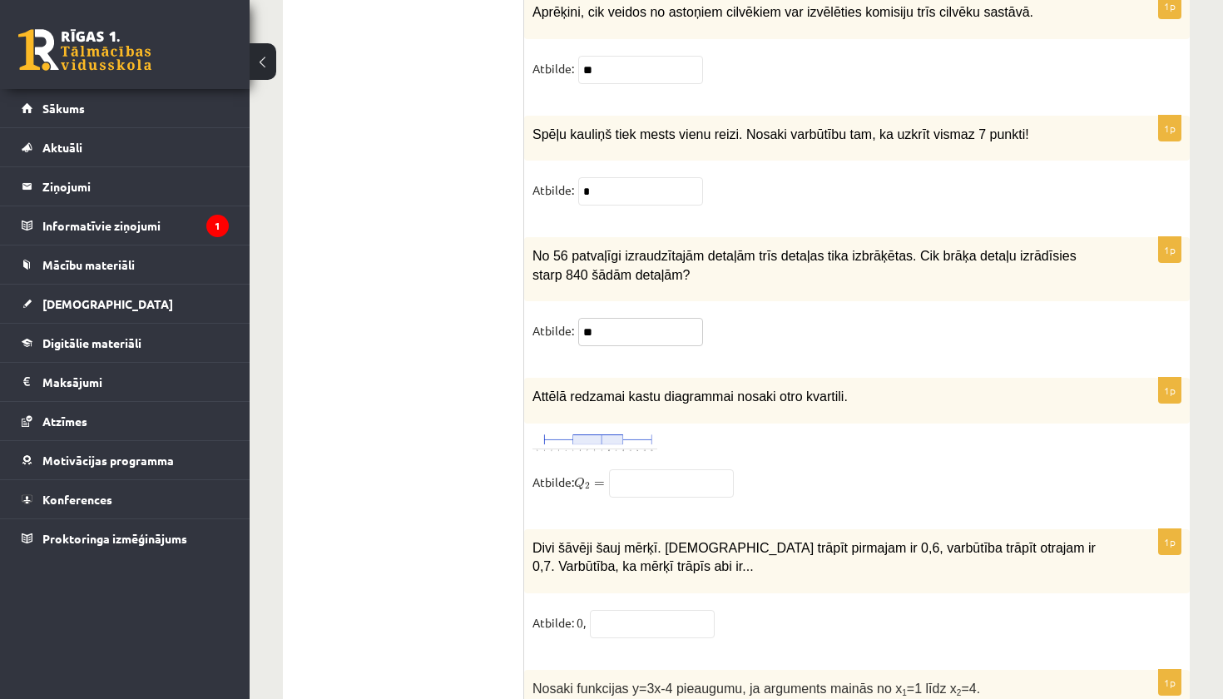
scroll to position [7934, 0]
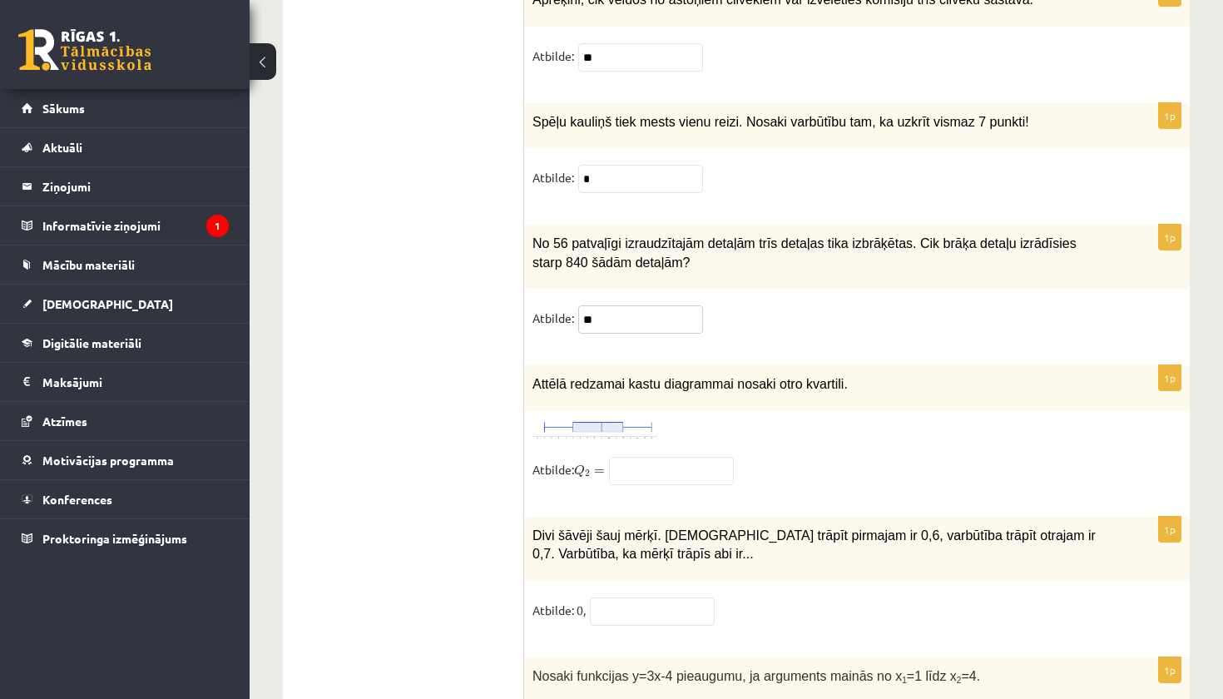
type input "**"
click at [655, 462] on input "text" at bounding box center [671, 471] width 125 height 28
type input "*"
click at [609, 419] on img at bounding box center [594, 429] width 125 height 21
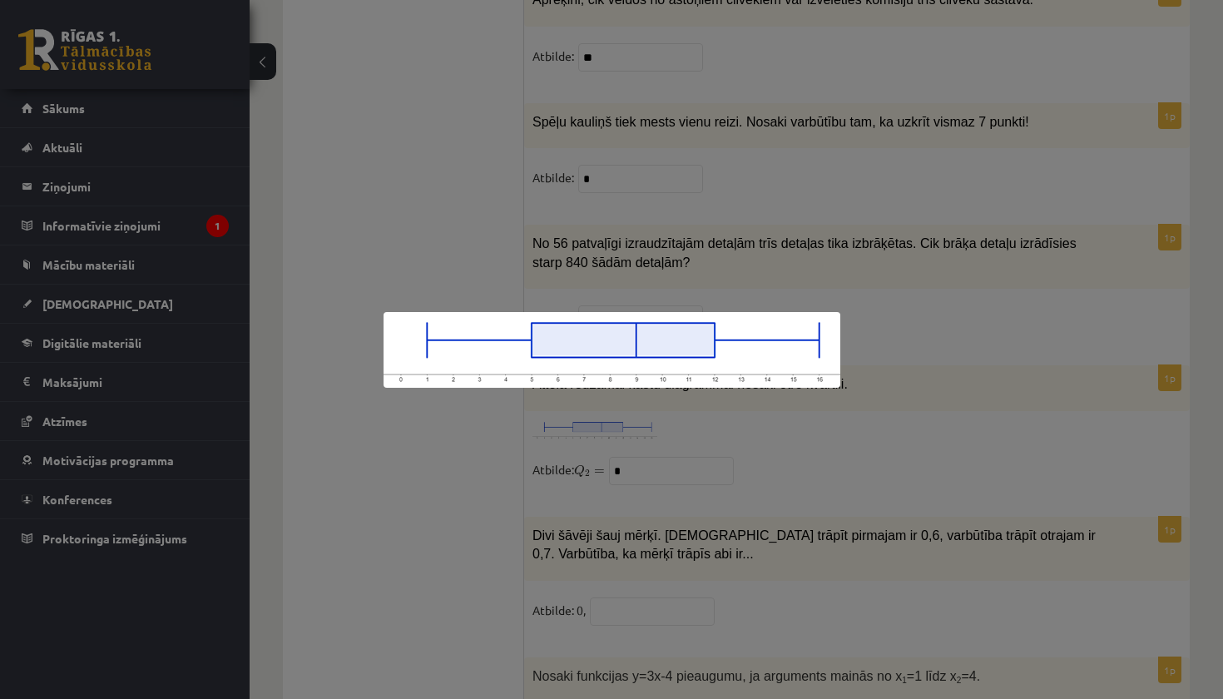
click at [921, 344] on div at bounding box center [611, 349] width 1223 height 699
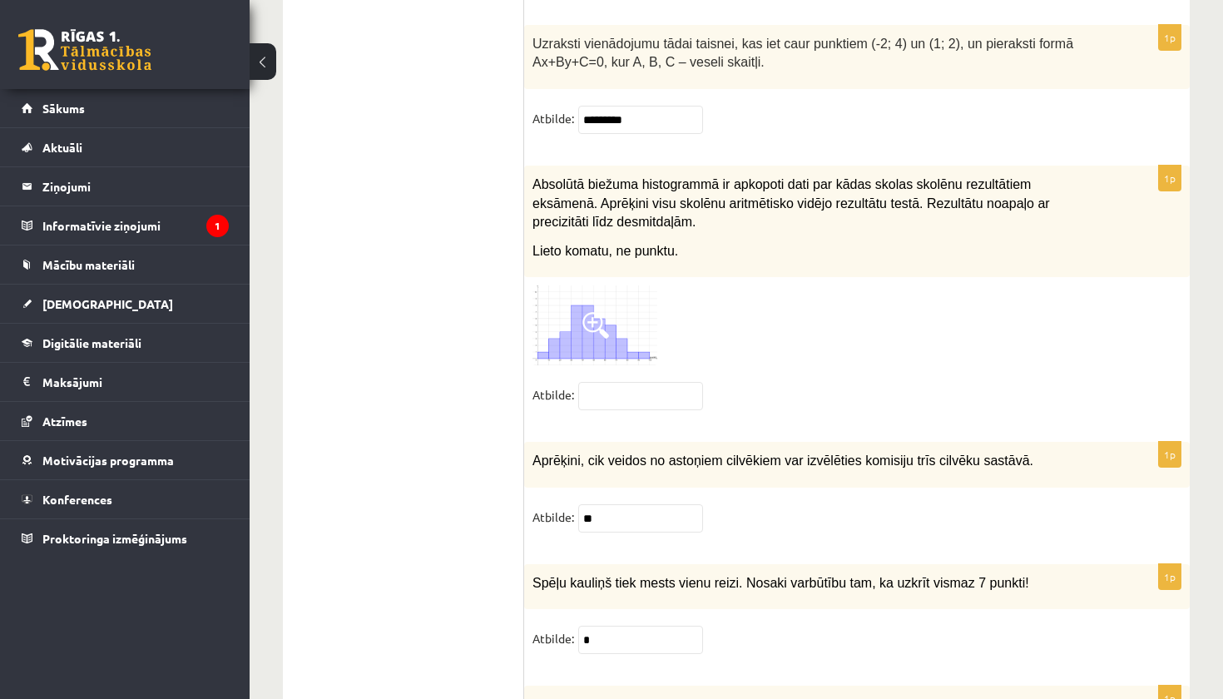
scroll to position [7471, 0]
click at [612, 383] on input "text" at bounding box center [640, 397] width 125 height 28
type input "*"
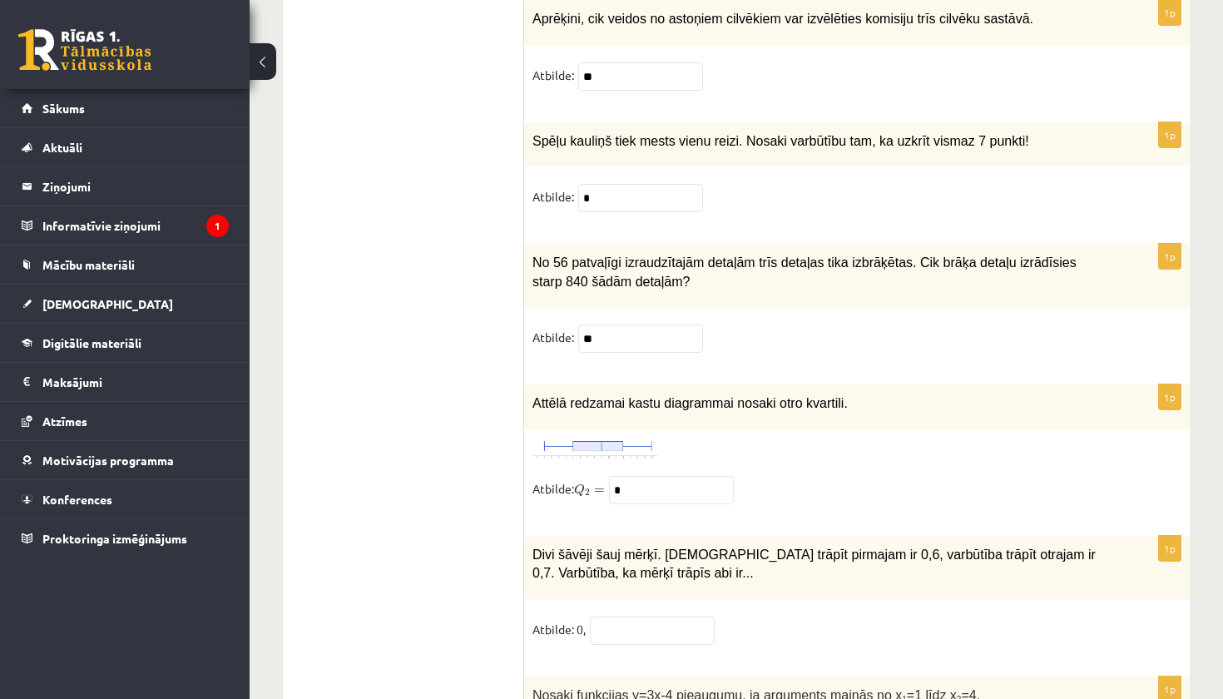
scroll to position [7917, 0]
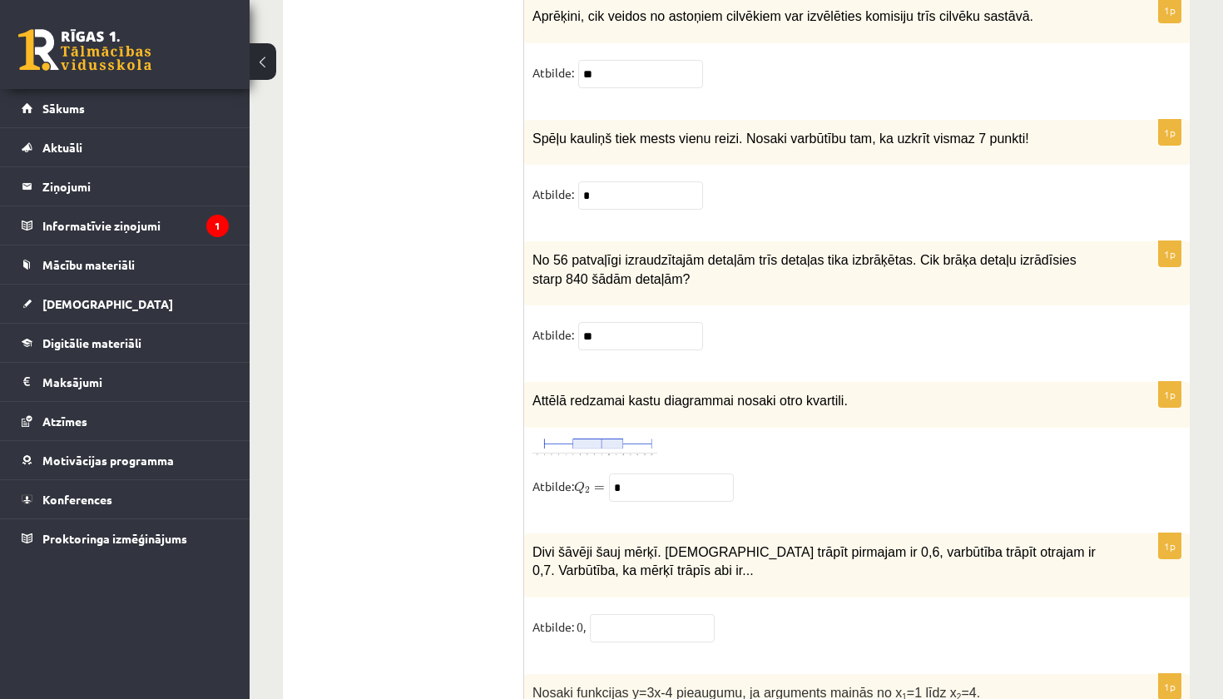
type input "****"
click at [603, 436] on img at bounding box center [594, 446] width 125 height 21
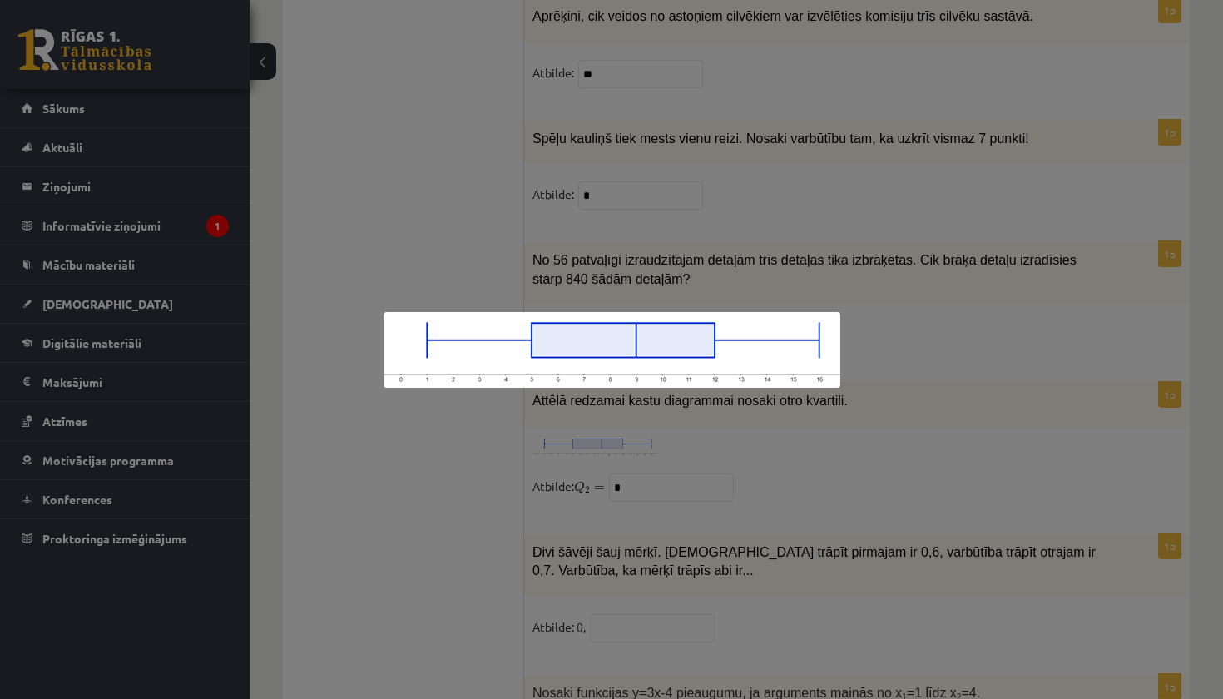
click at [771, 471] on div at bounding box center [611, 349] width 1223 height 699
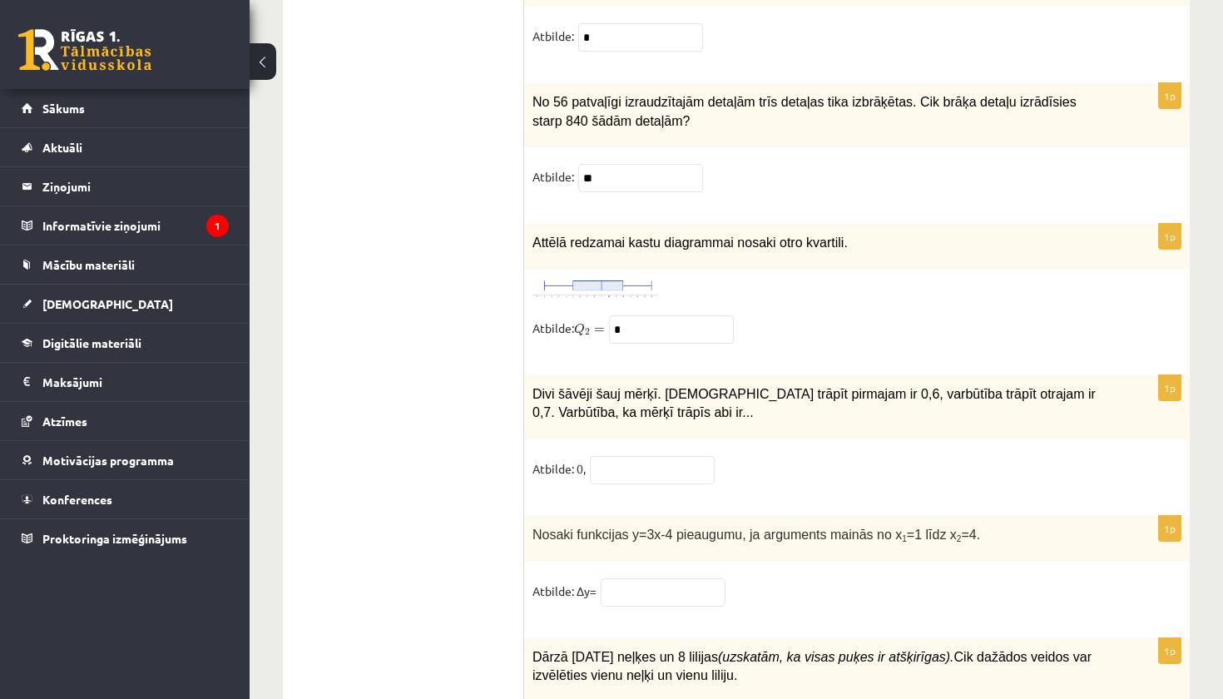
scroll to position [8112, 0]
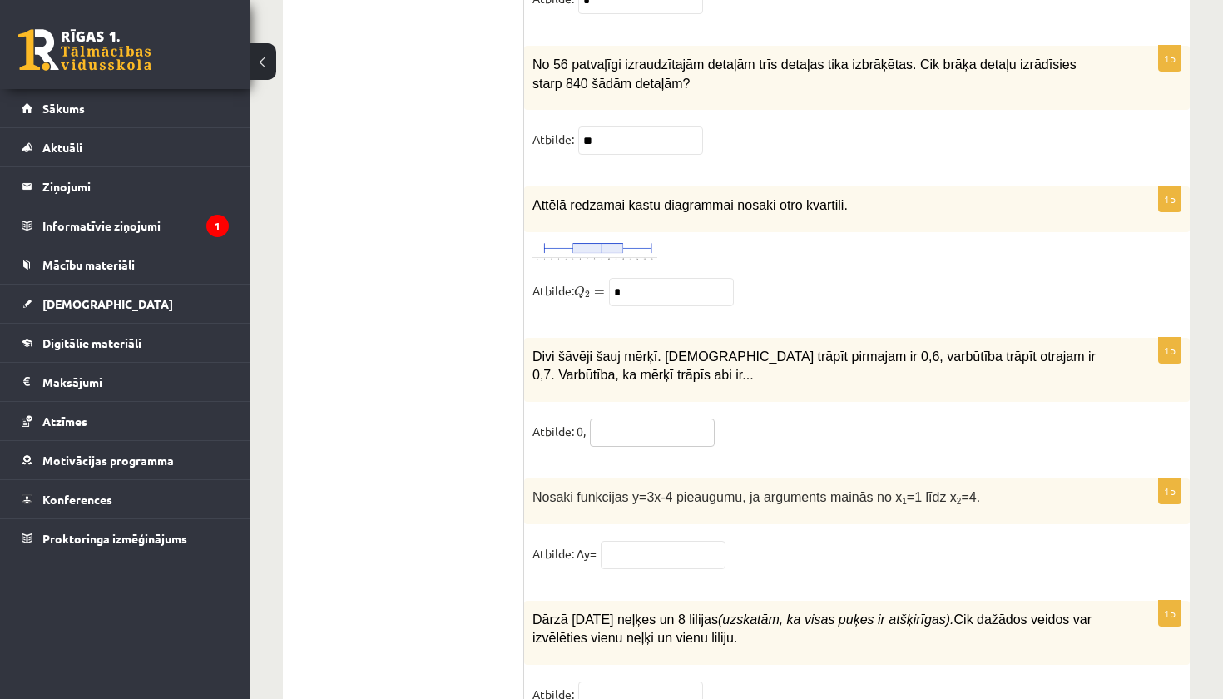
click at [655, 423] on input "text" at bounding box center [652, 432] width 125 height 28
type input "**"
click at [856, 436] on fieldset "Atbilde: 0, **" at bounding box center [856, 435] width 649 height 35
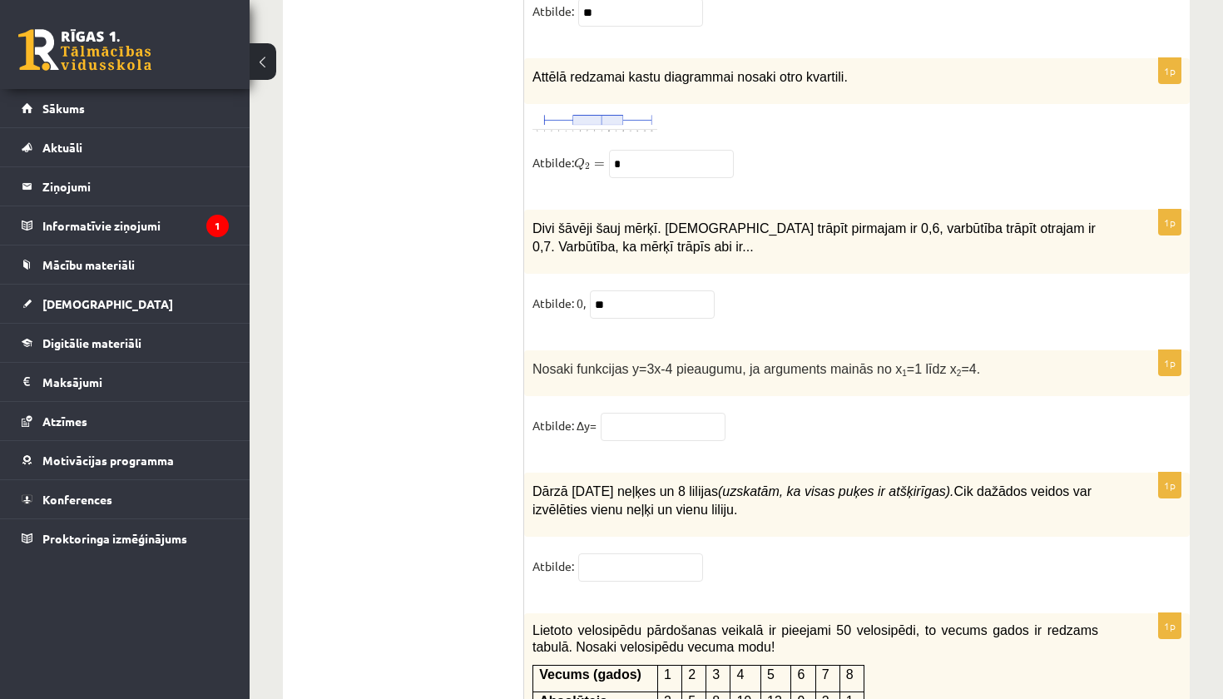
scroll to position [8243, 0]
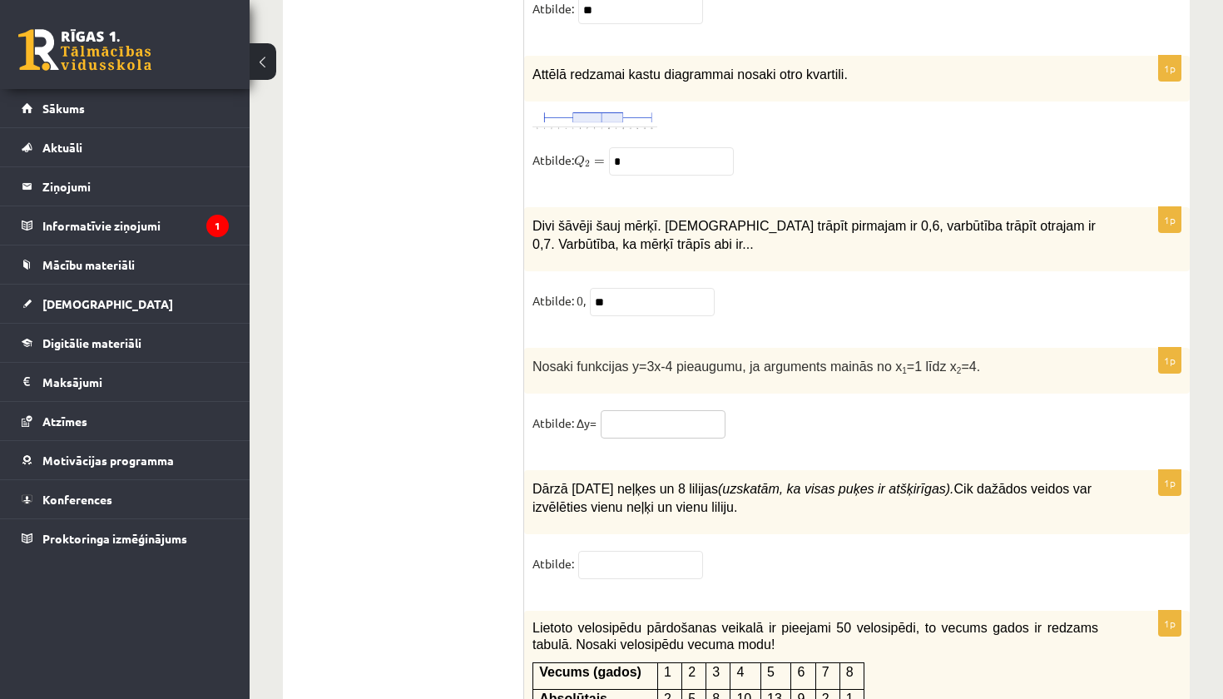
click at [691, 413] on input "text" at bounding box center [662, 424] width 125 height 28
type input "*"
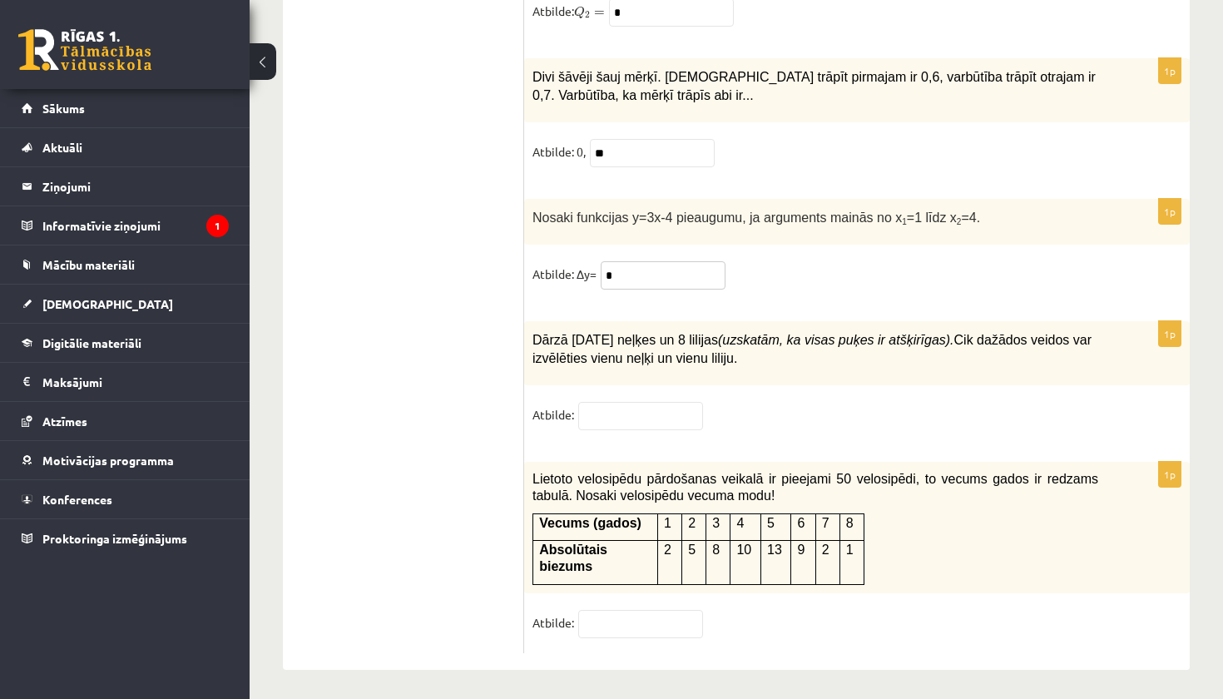
scroll to position [8391, 0]
type input "*"
click at [628, 416] on input "text" at bounding box center [640, 417] width 125 height 28
type input "**"
click at [638, 626] on input "text" at bounding box center [640, 624] width 125 height 28
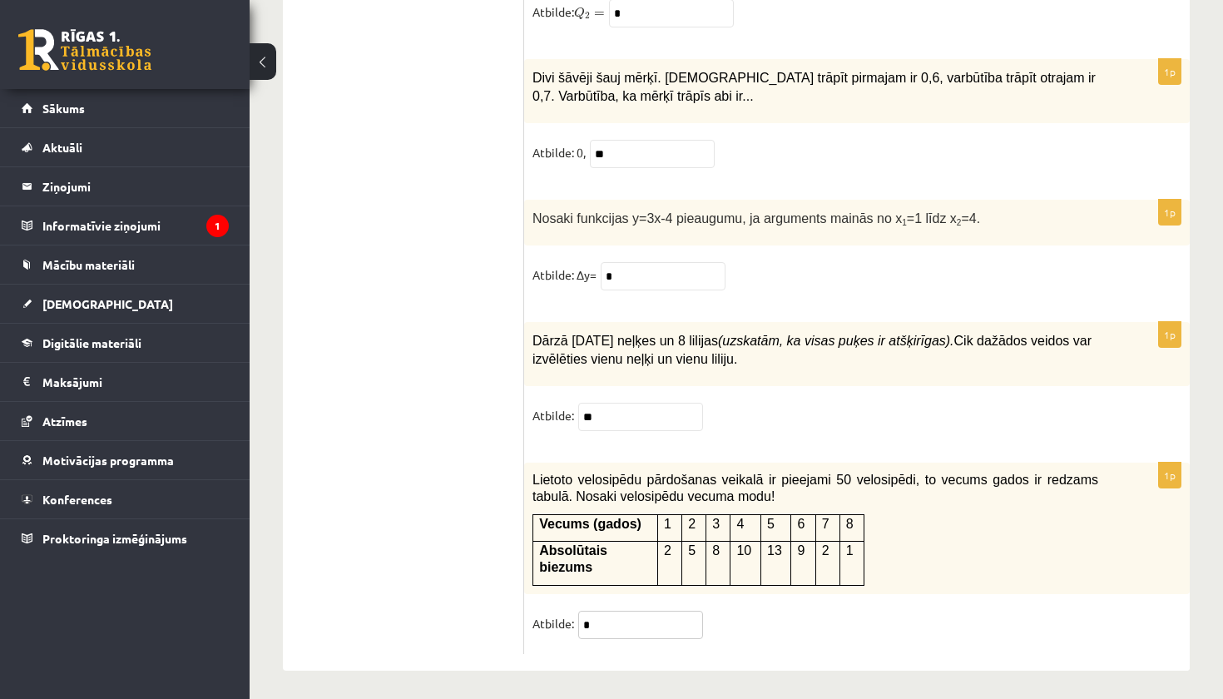
type input "*"
click at [1015, 572] on div "Lietoto velosipēdu pārdošanas veikalā ir pieejami 50 velosipēdi, to vecums gado…" at bounding box center [856, 527] width 665 height 131
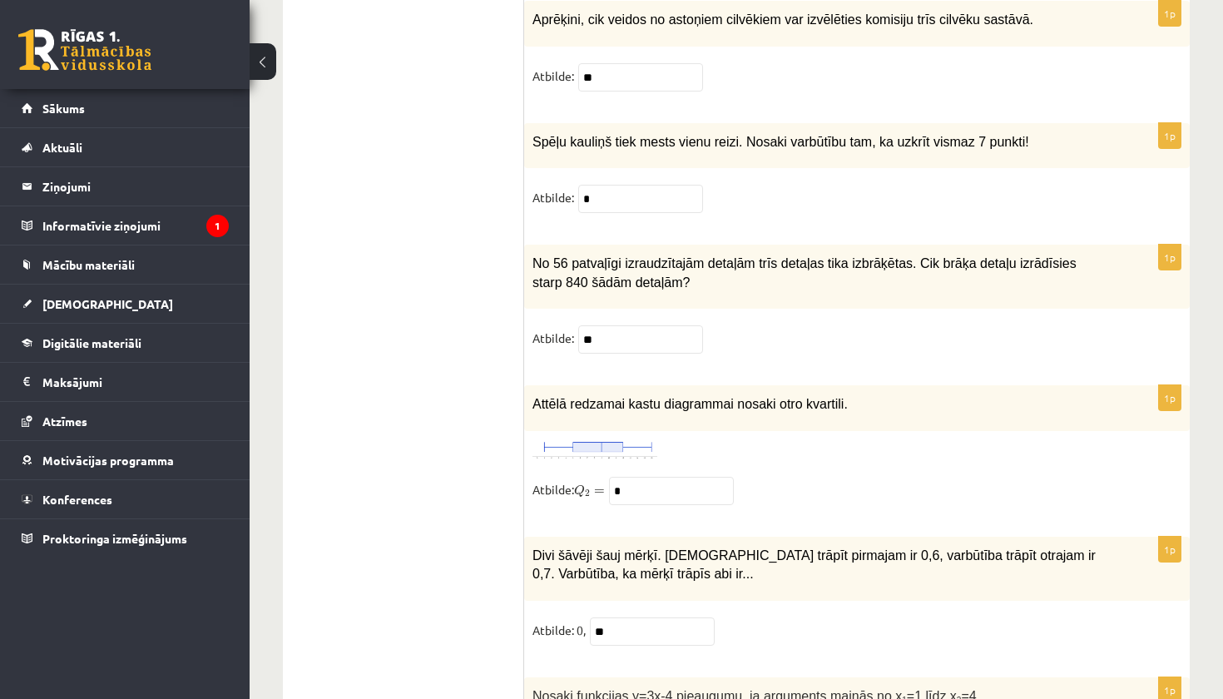
scroll to position [7899, 0]
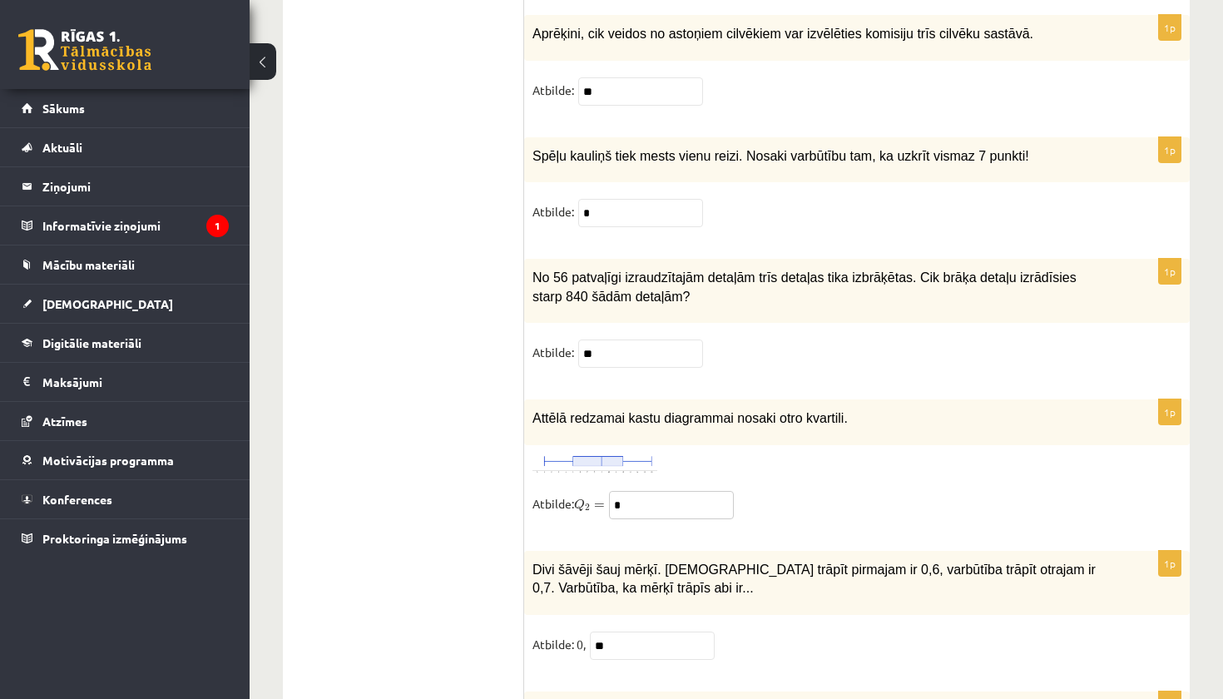
click at [653, 502] on input "*" at bounding box center [671, 505] width 125 height 28
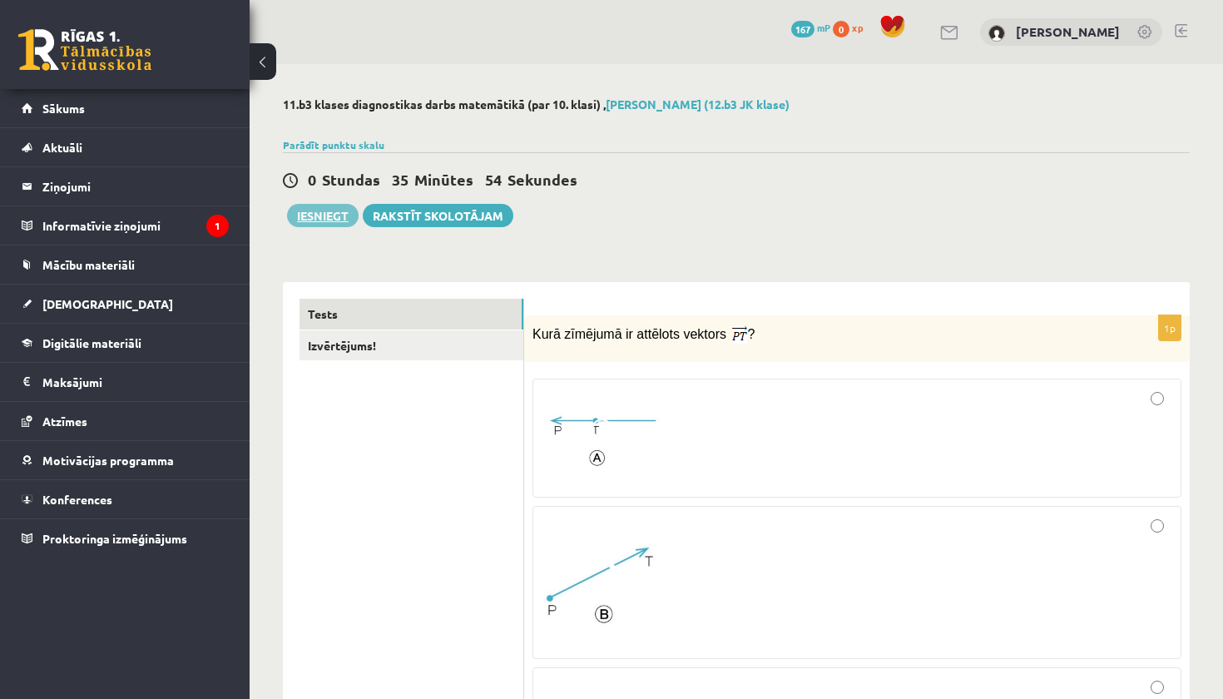
scroll to position [0, 0]
type input "*"
click at [323, 216] on button "Iesniegt" at bounding box center [323, 215] width 72 height 23
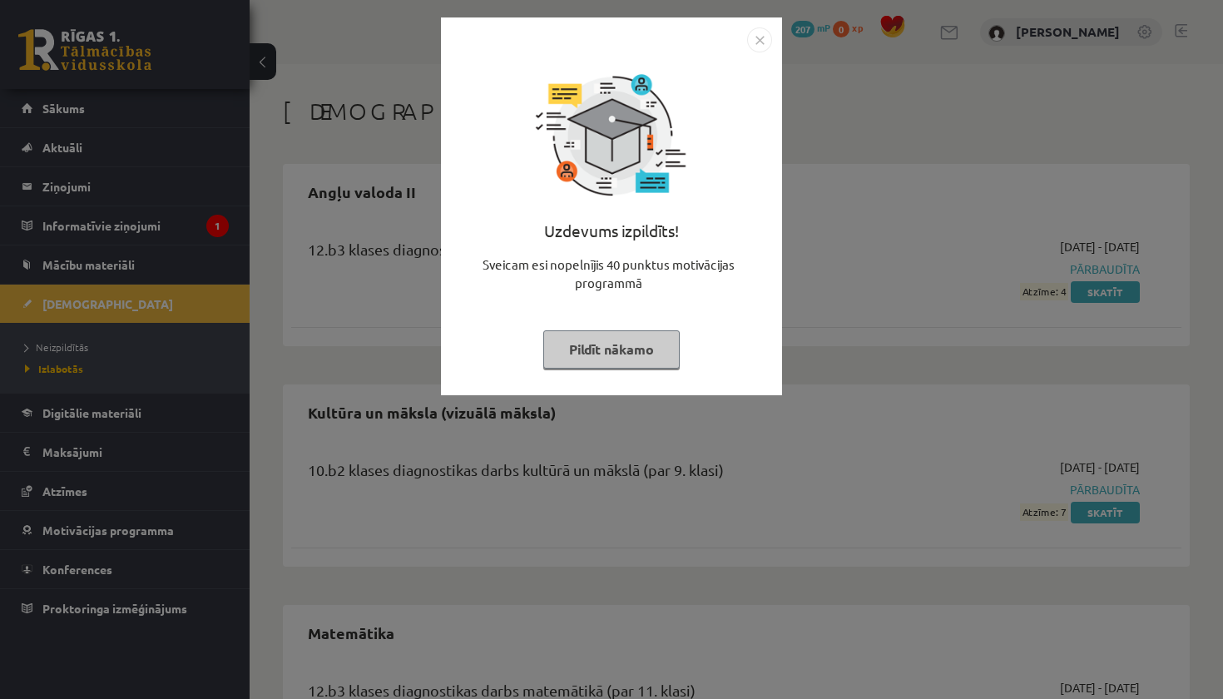
click at [666, 342] on button "Pildīt nākamo" at bounding box center [611, 349] width 136 height 38
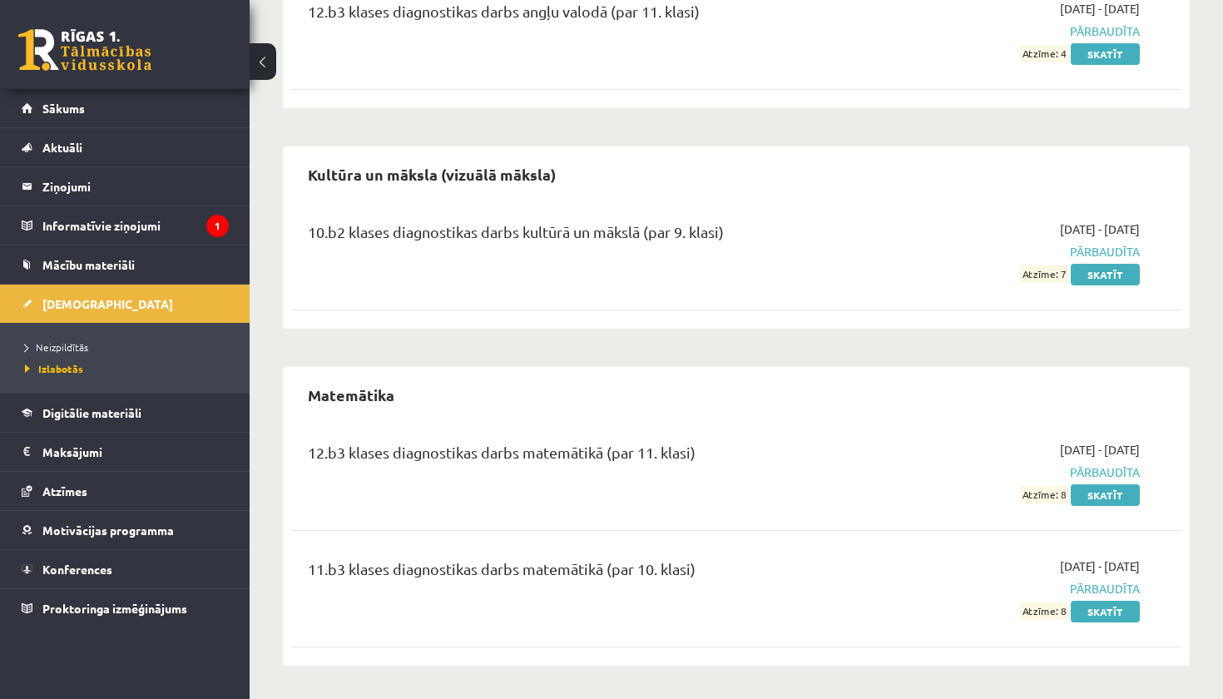
scroll to position [237, 0]
click at [1097, 496] on link "Skatīt" at bounding box center [1104, 496] width 69 height 22
click at [1116, 614] on link "Skatīt" at bounding box center [1104, 612] width 69 height 22
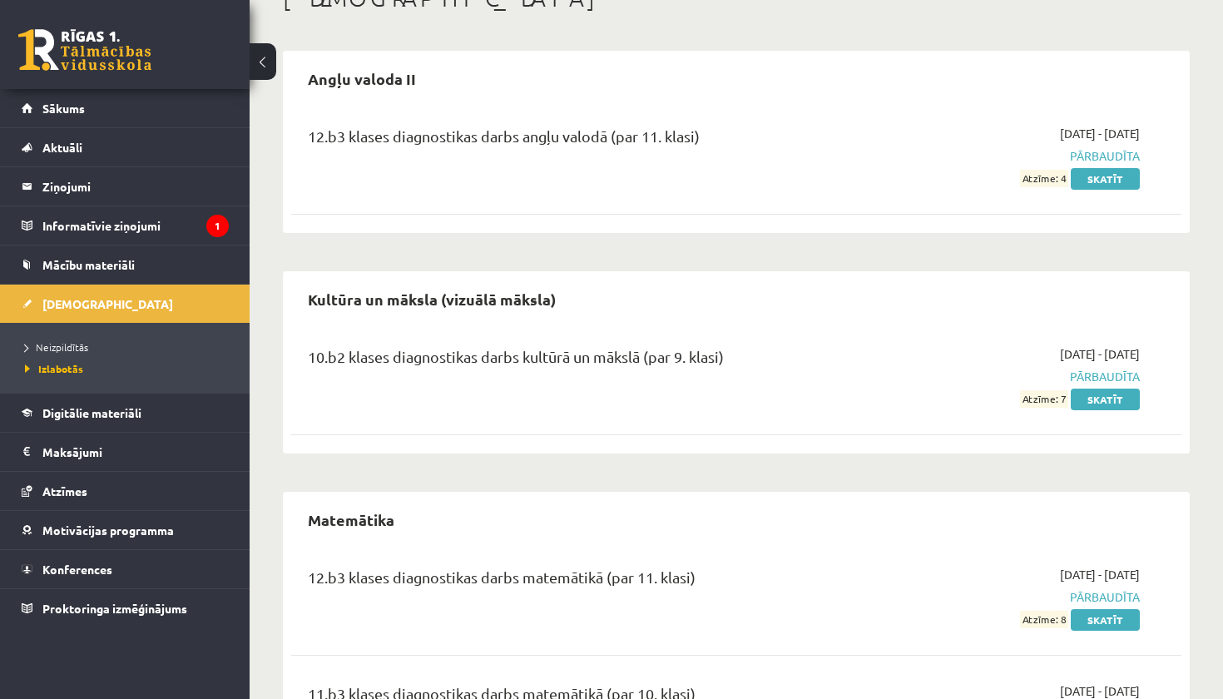
scroll to position [116, 0]
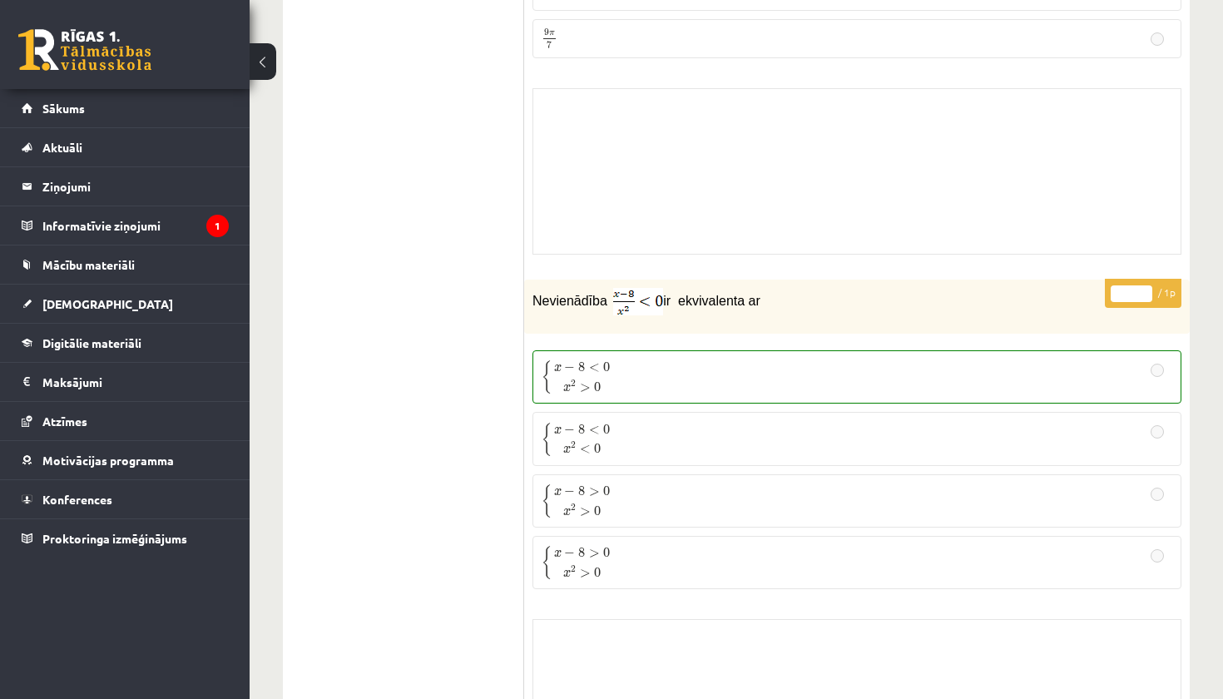
scroll to position [1896, 0]
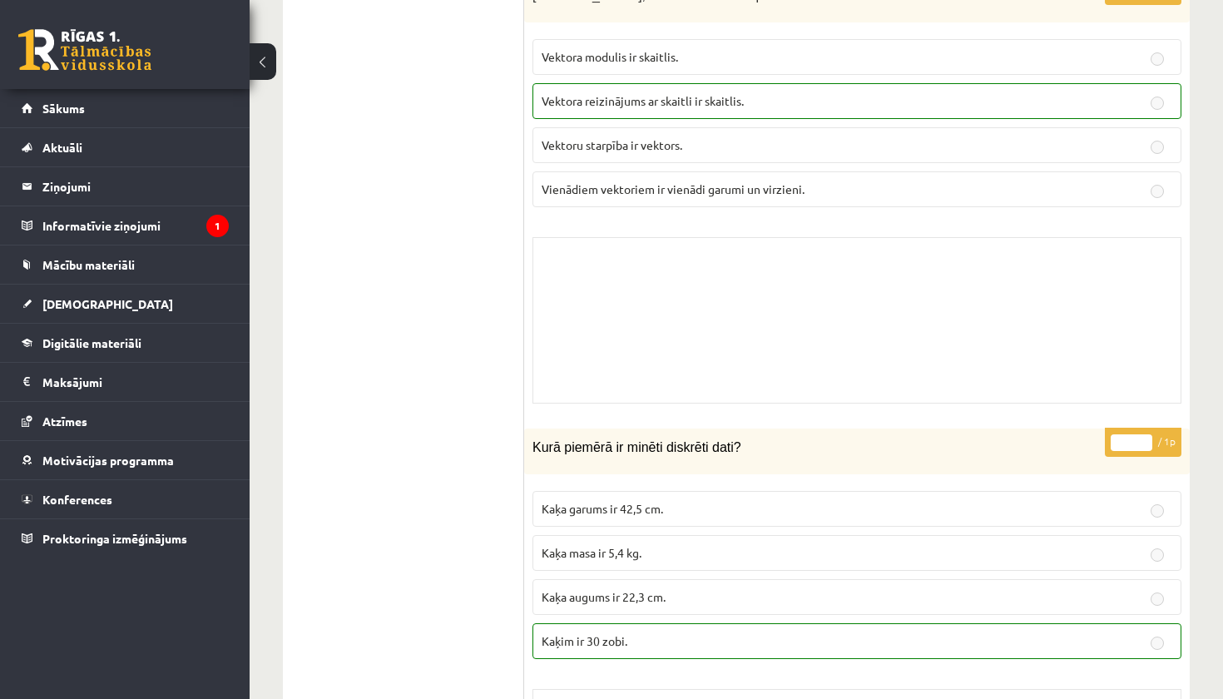
scroll to position [3426, 0]
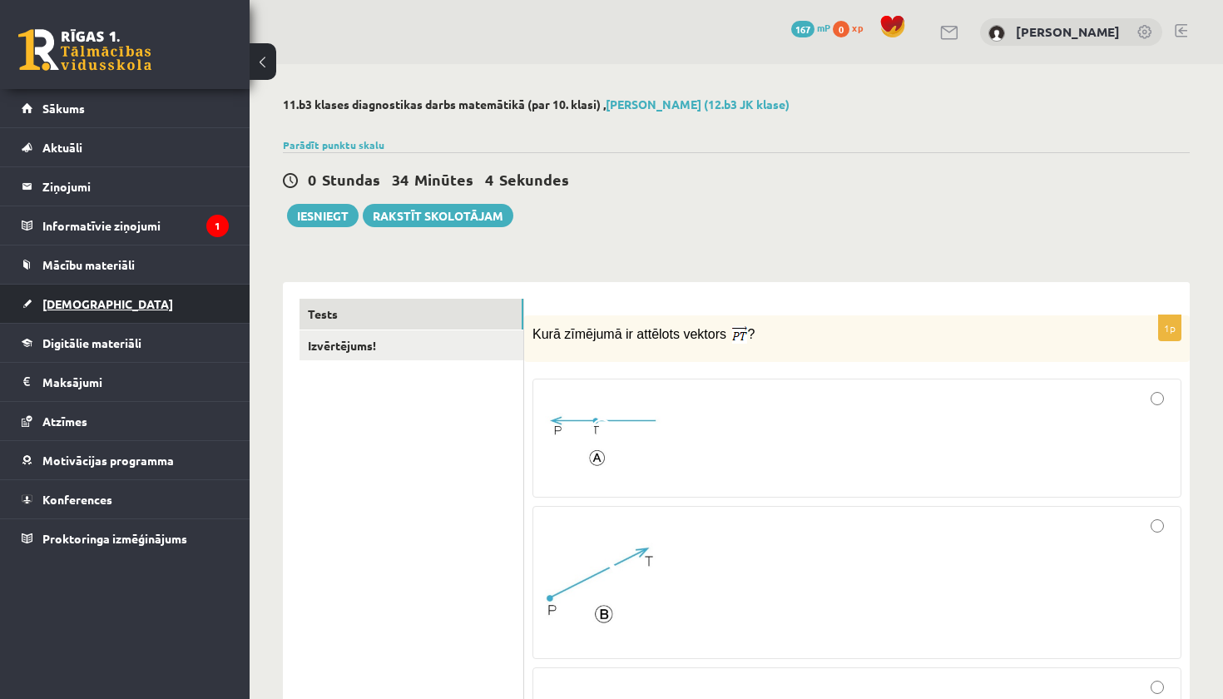
click at [123, 303] on link "[DEMOGRAPHIC_DATA]" at bounding box center [125, 303] width 207 height 38
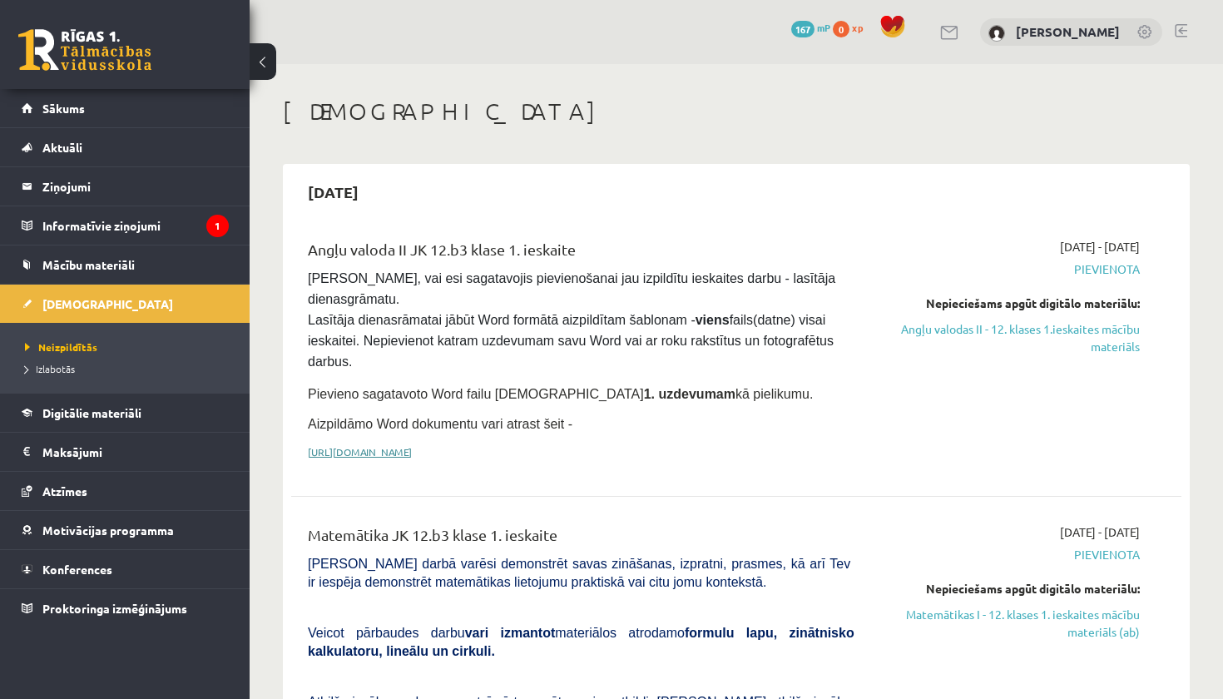
click at [412, 445] on link "[URL][DOMAIN_NAME]" at bounding box center [360, 451] width 104 height 13
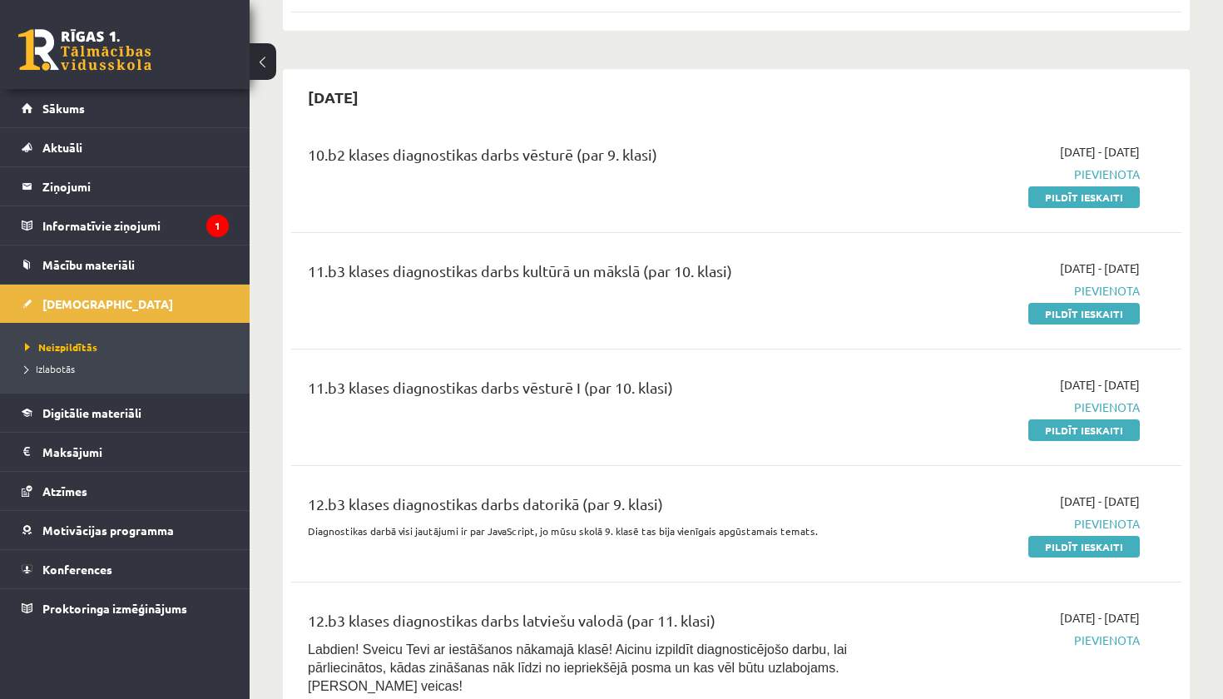
scroll to position [1681, 0]
click at [1085, 186] on link "Pildīt ieskaiti" at bounding box center [1083, 197] width 111 height 22
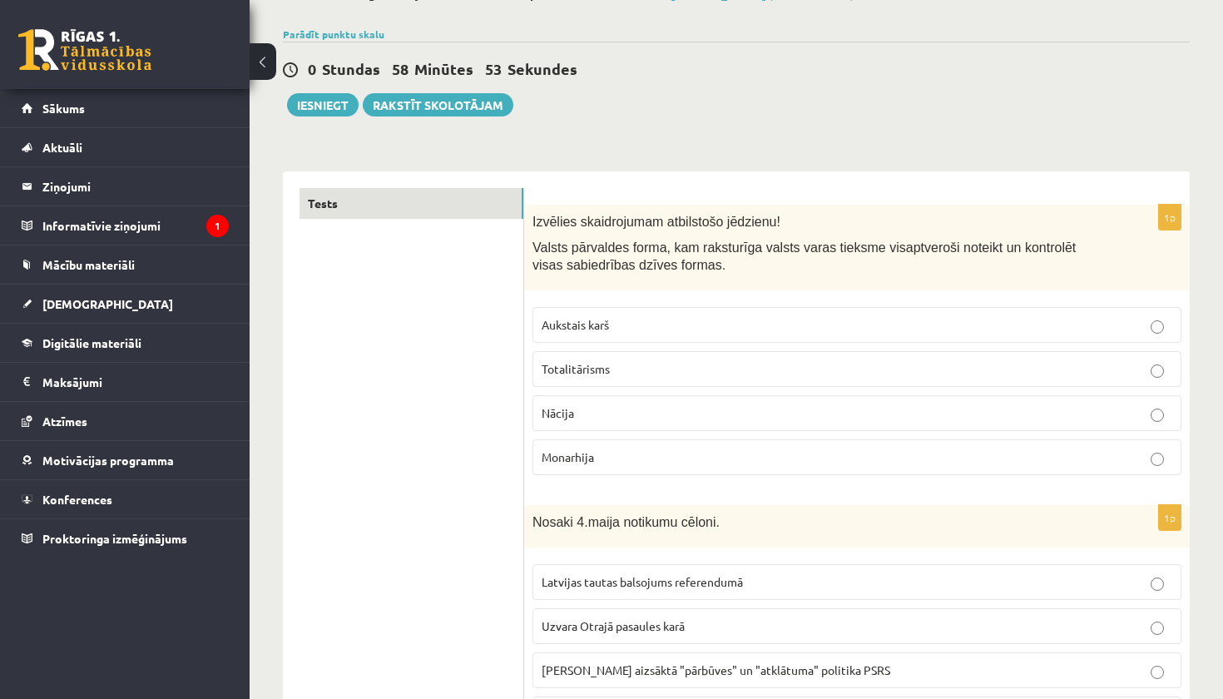
scroll to position [156, 0]
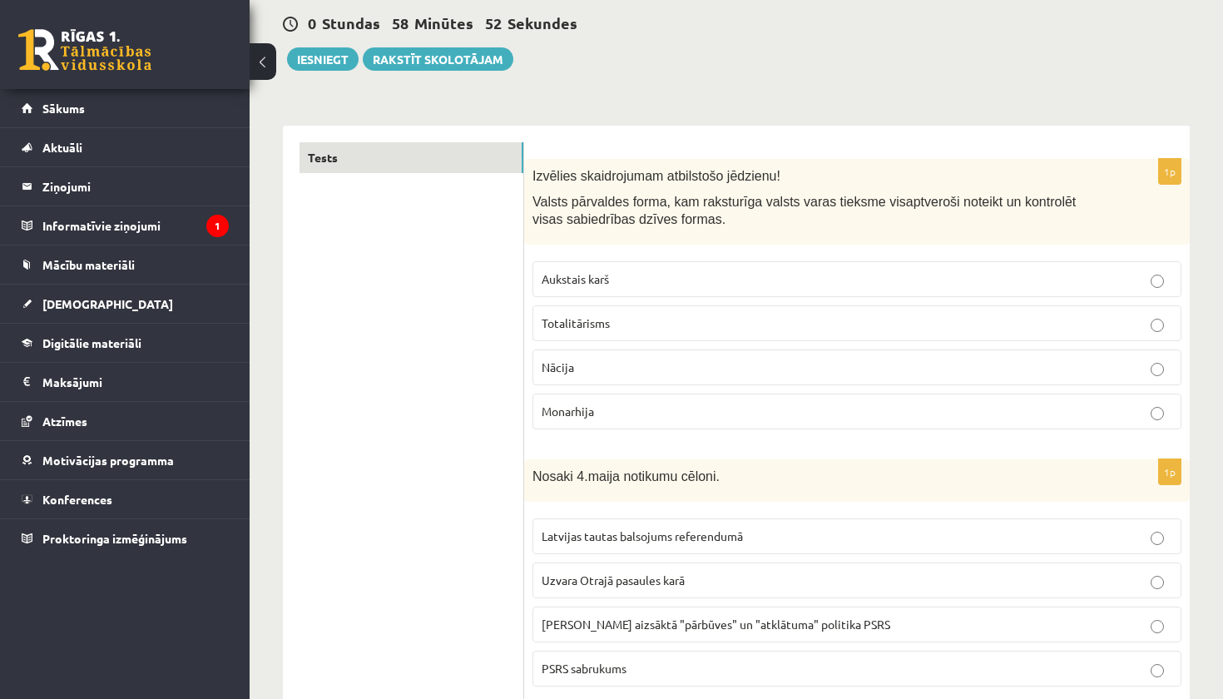
click at [706, 314] on p "Totalitārisms" at bounding box center [856, 322] width 630 height 17
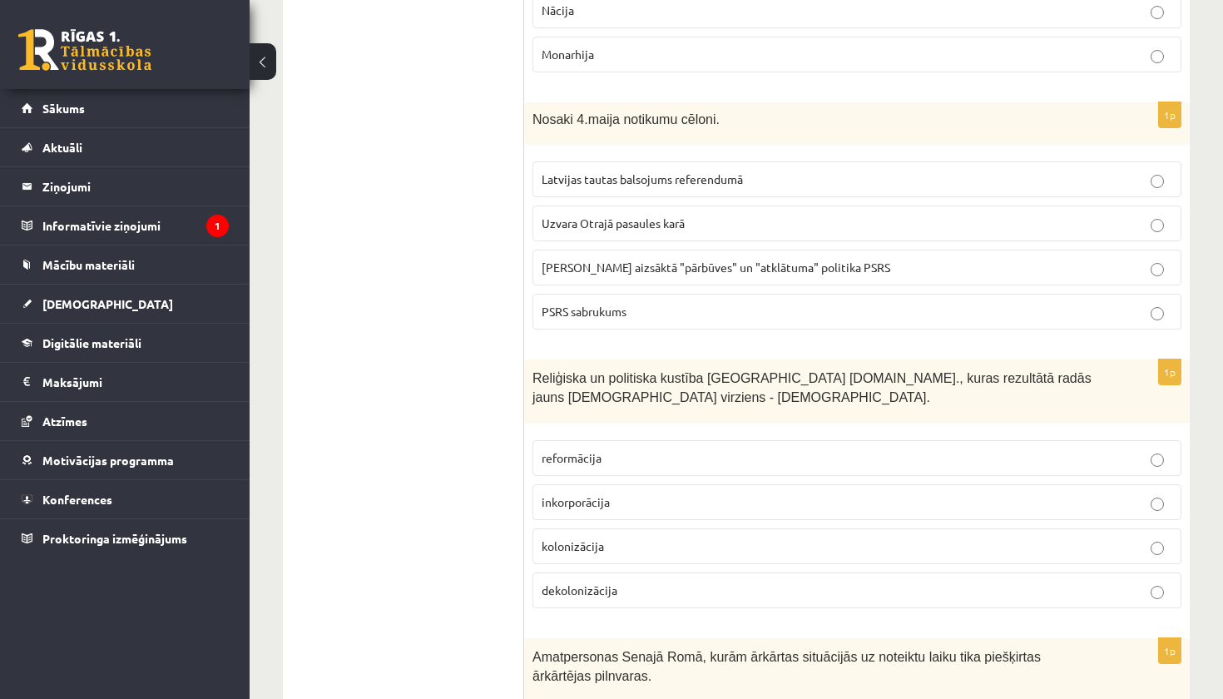
scroll to position [515, 0]
click at [683, 264] on span "Gorbačova aizsāktā "pārbūves" un "atklātuma" politika PSRS" at bounding box center [715, 265] width 348 height 15
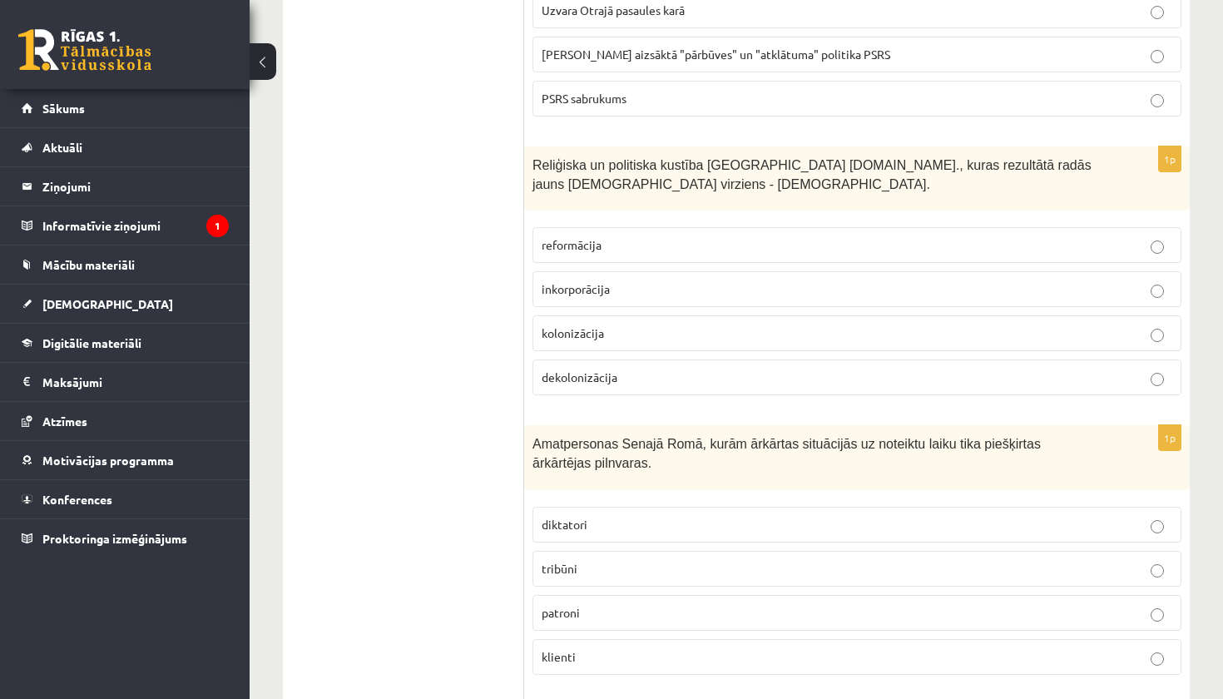
scroll to position [735, 0]
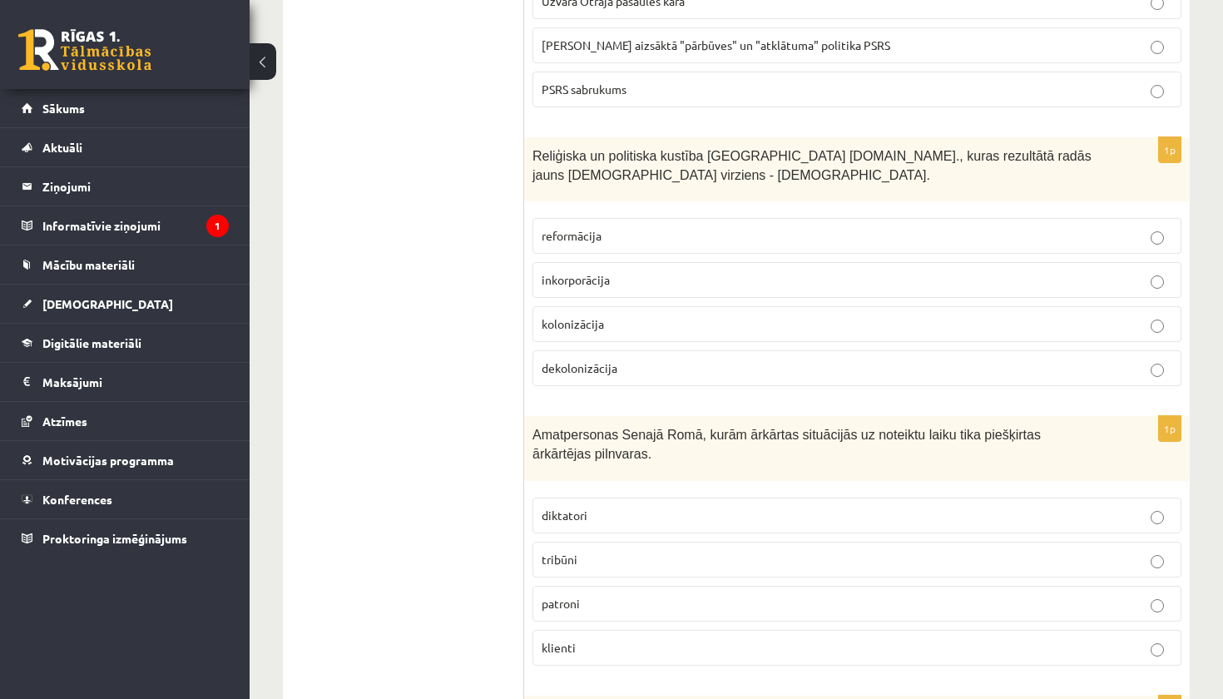
click at [651, 235] on p "reformācija" at bounding box center [856, 235] width 630 height 17
click at [620, 510] on p "diktatori" at bounding box center [856, 515] width 630 height 17
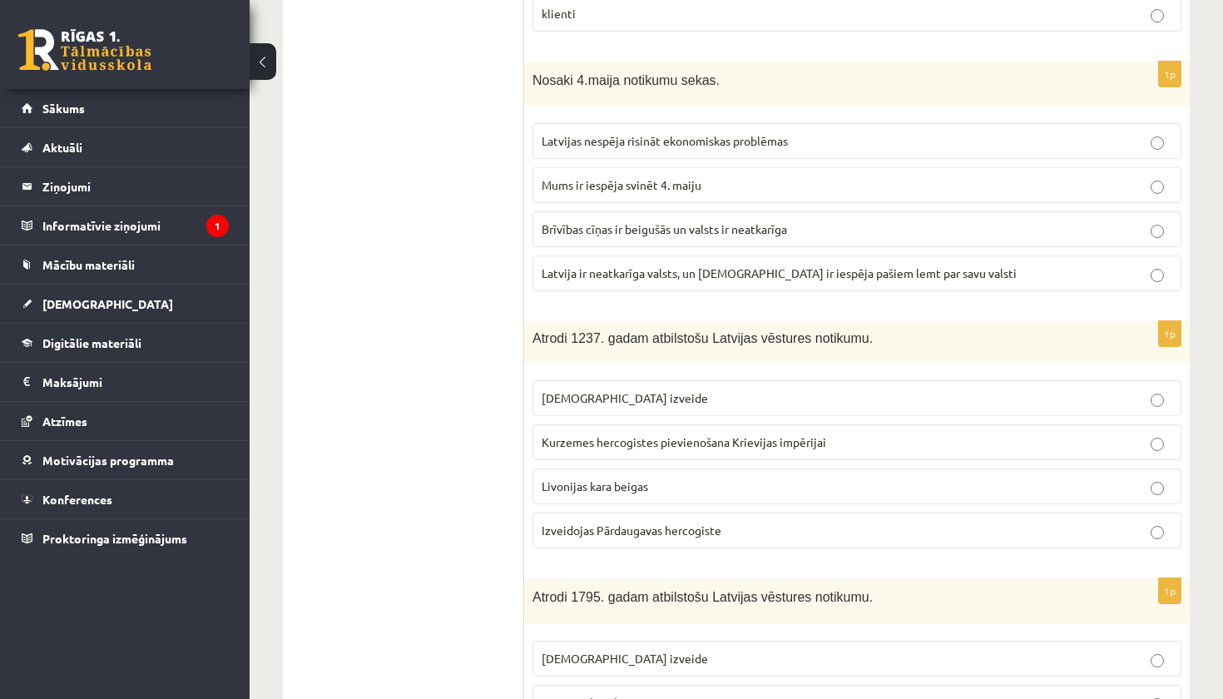
scroll to position [1373, 0]
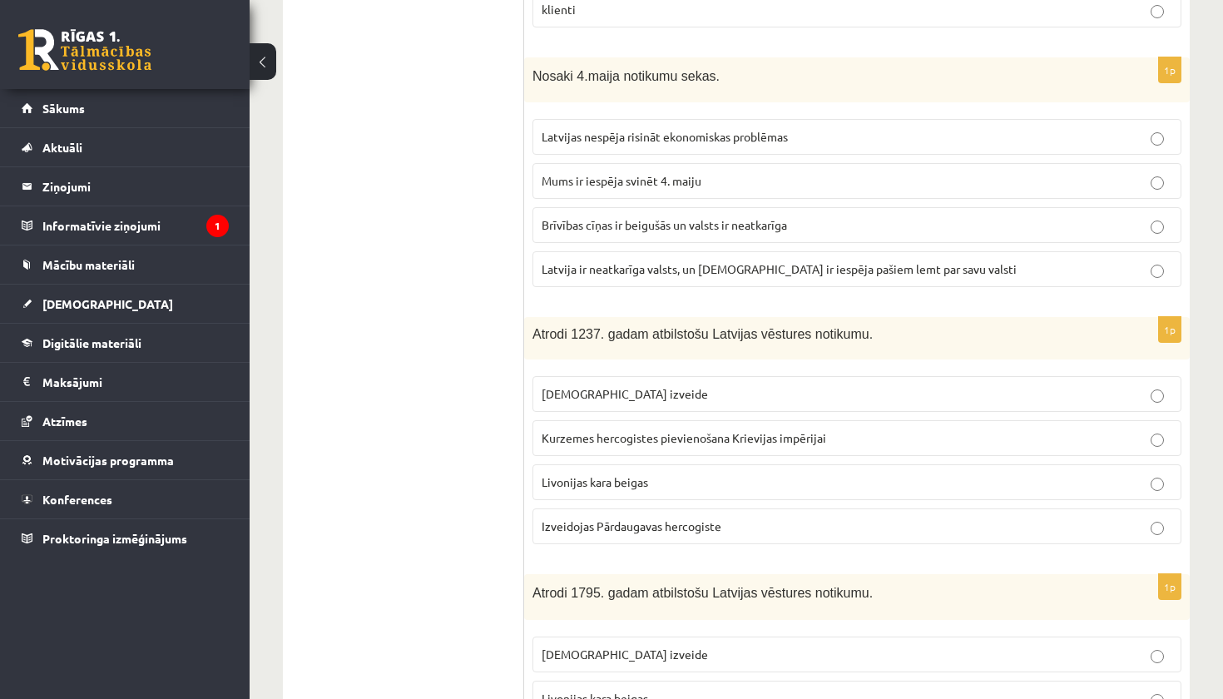
click at [754, 270] on span "Latvija ir neatkarīga valsts, un latviešiem ir iespēja pašiem lemt par savu val…" at bounding box center [778, 268] width 475 height 15
click at [760, 385] on p "Livonijas ordeņa izveide" at bounding box center [856, 393] width 630 height 17
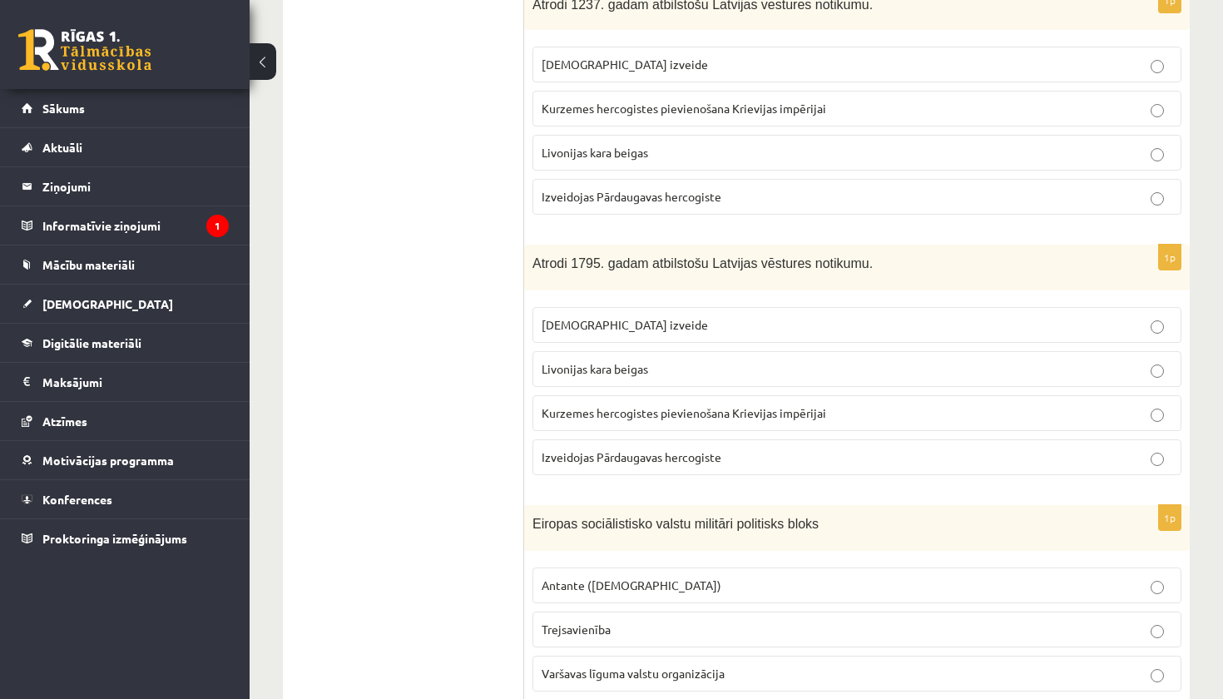
scroll to position [1713, 0]
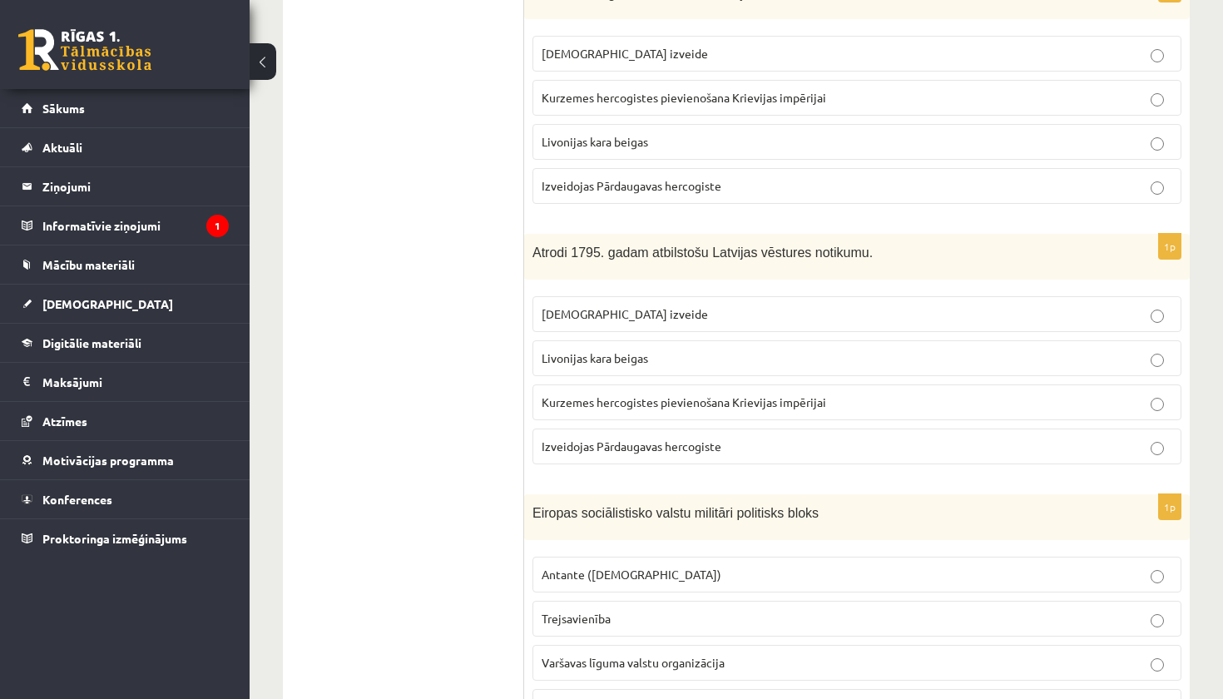
click at [726, 401] on span "Kurzemes hercogistes pievienošana Krievijas impērijai" at bounding box center [683, 401] width 284 height 15
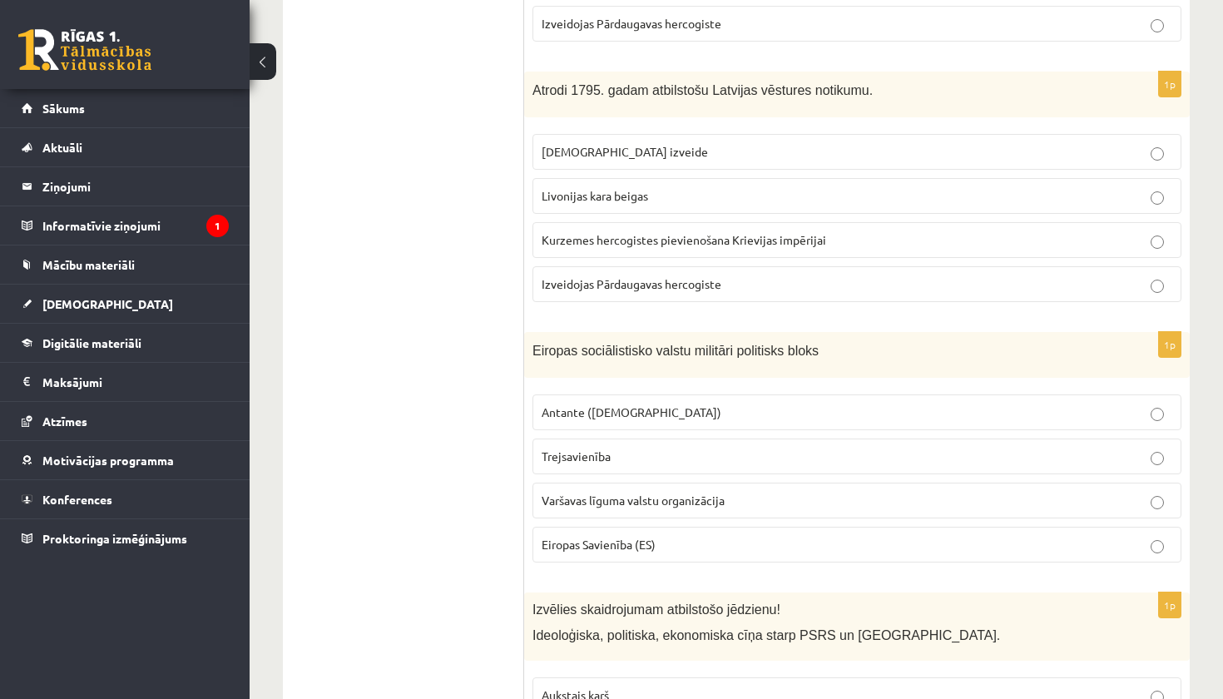
scroll to position [1890, 0]
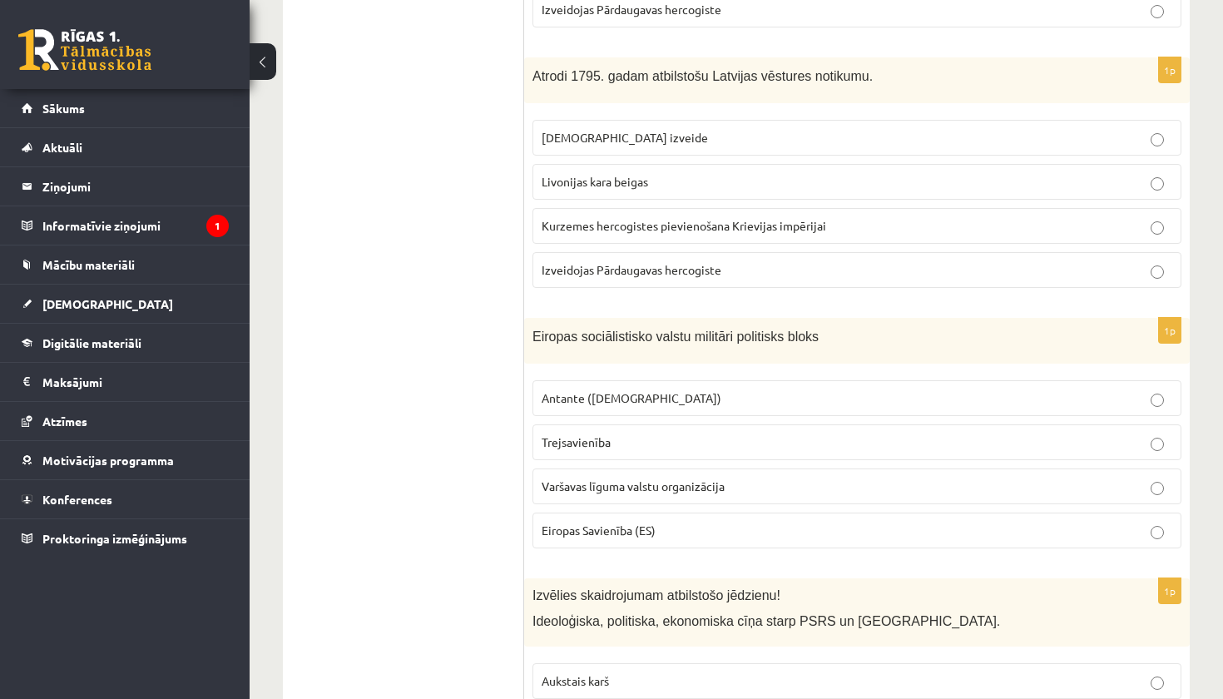
click at [700, 482] on span "Varšavas līguma valstu organizācija" at bounding box center [632, 485] width 183 height 15
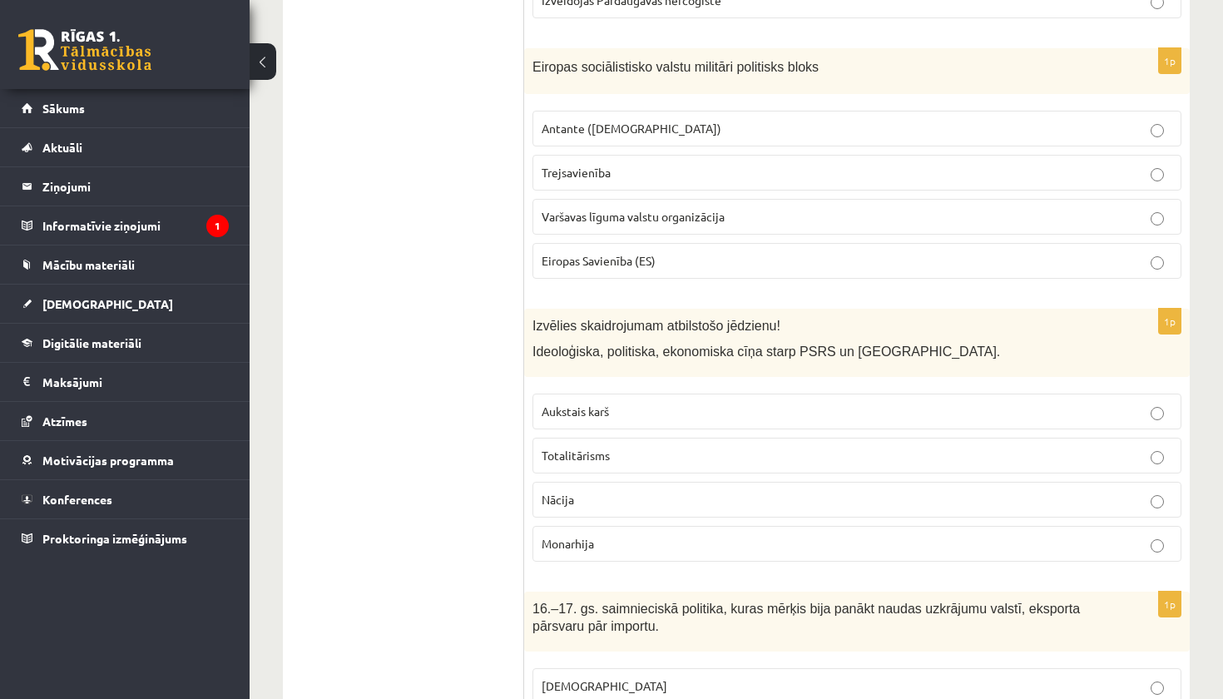
scroll to position [2161, 0]
click at [665, 409] on p "Aukstais karš" at bounding box center [856, 409] width 630 height 17
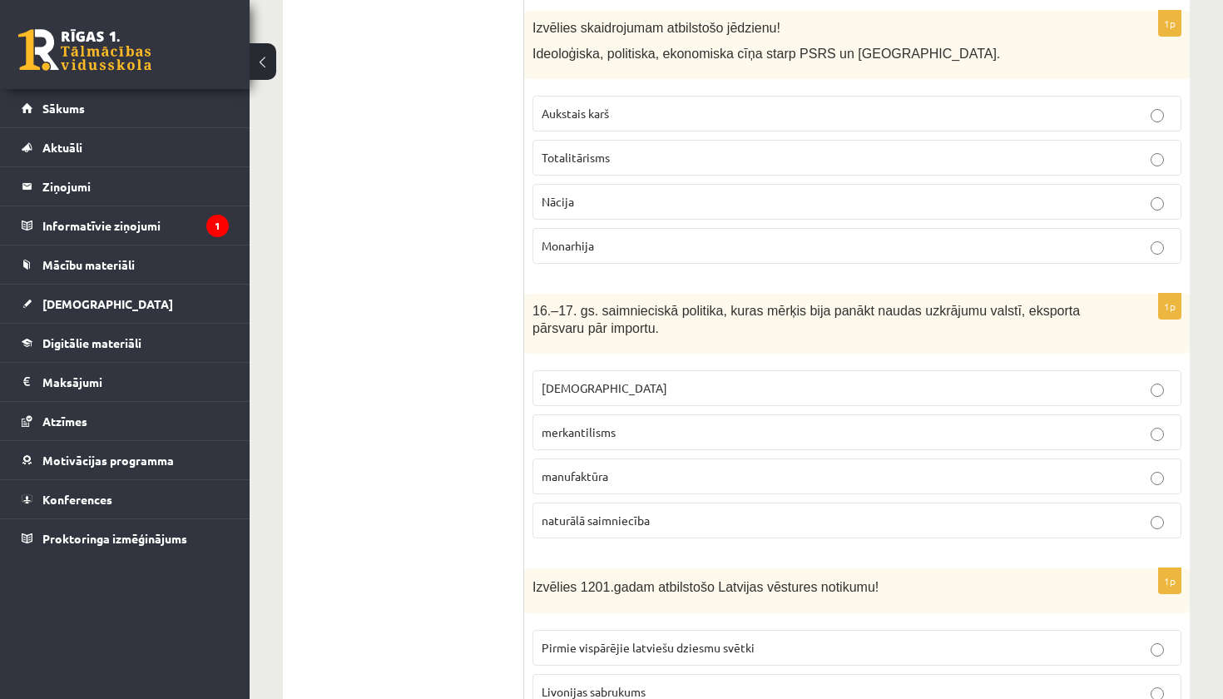
scroll to position [2467, 0]
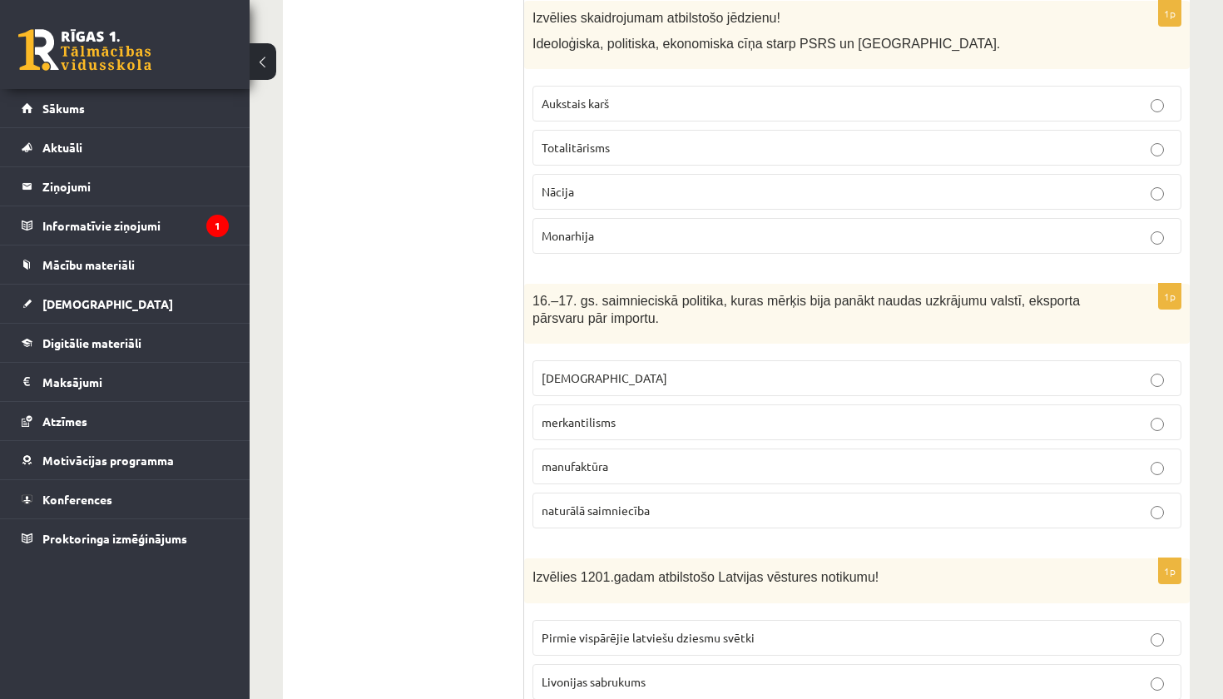
click at [647, 420] on p "merkantilisms" at bounding box center [856, 421] width 630 height 17
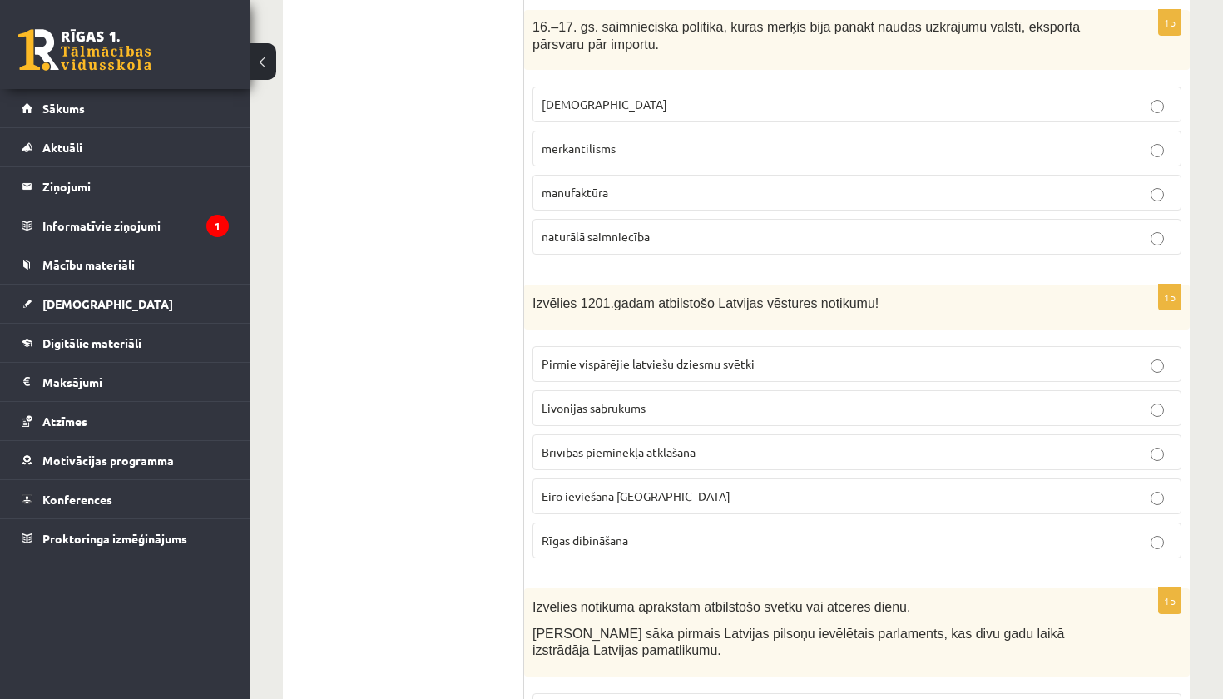
scroll to position [2744, 0]
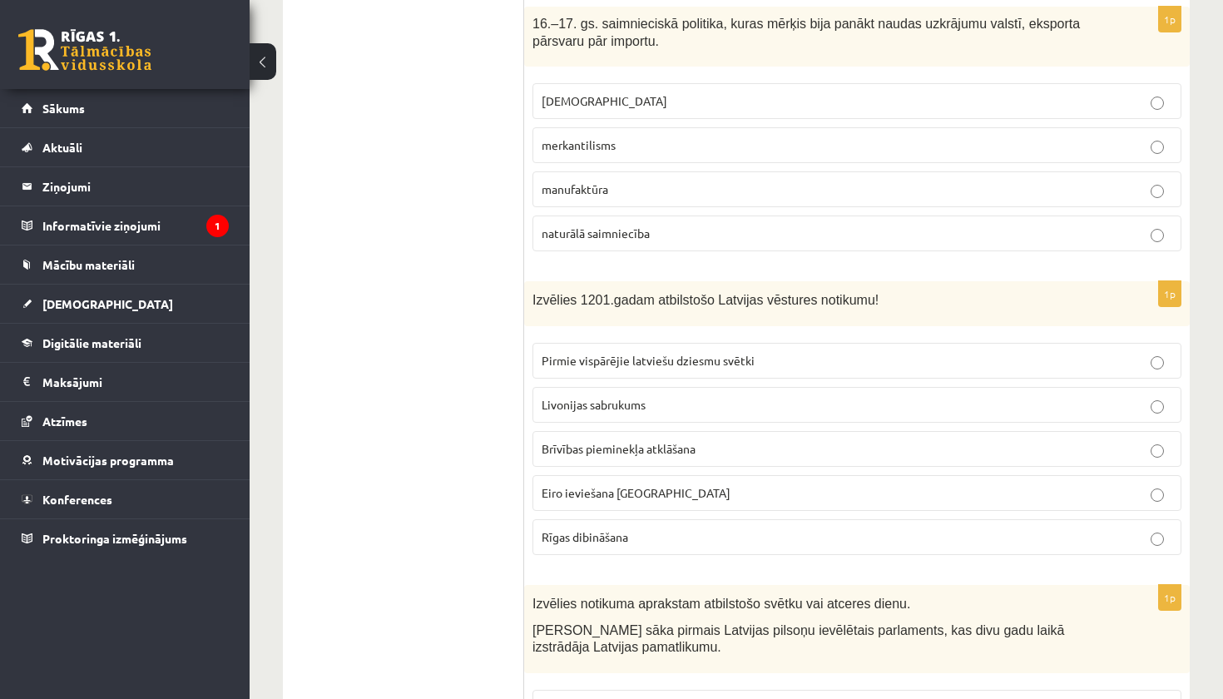
click at [622, 534] on span "Rīgas dibināšana" at bounding box center [584, 536] width 86 height 15
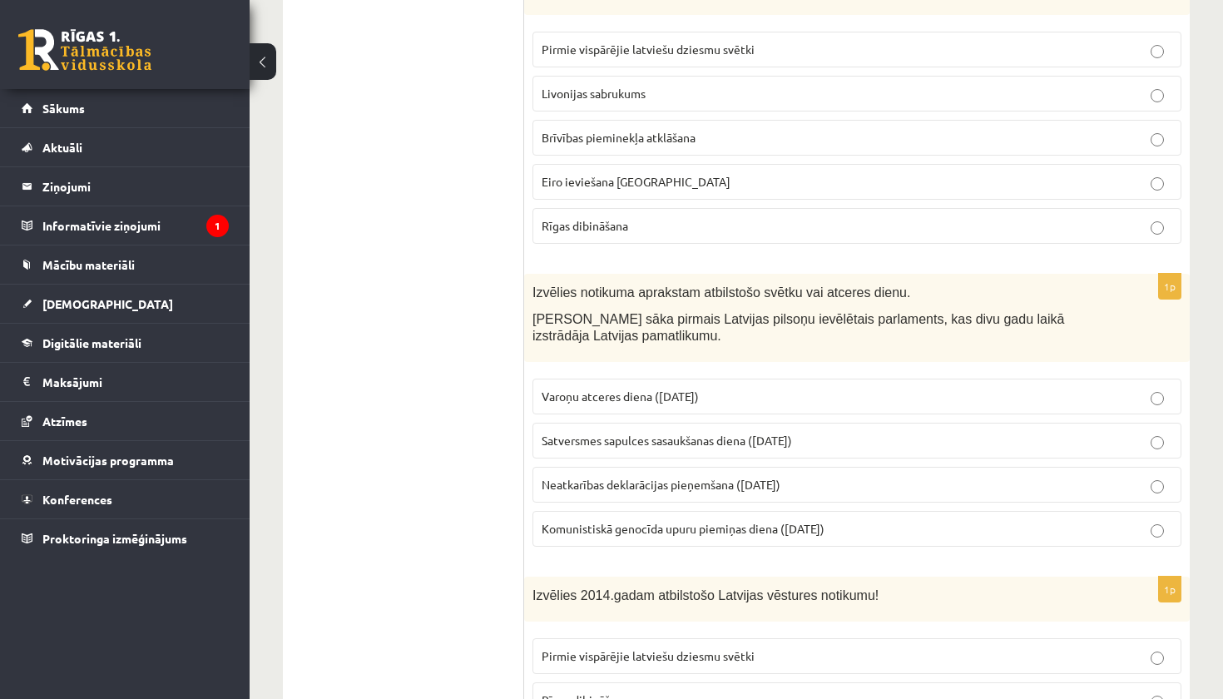
scroll to position [3060, 0]
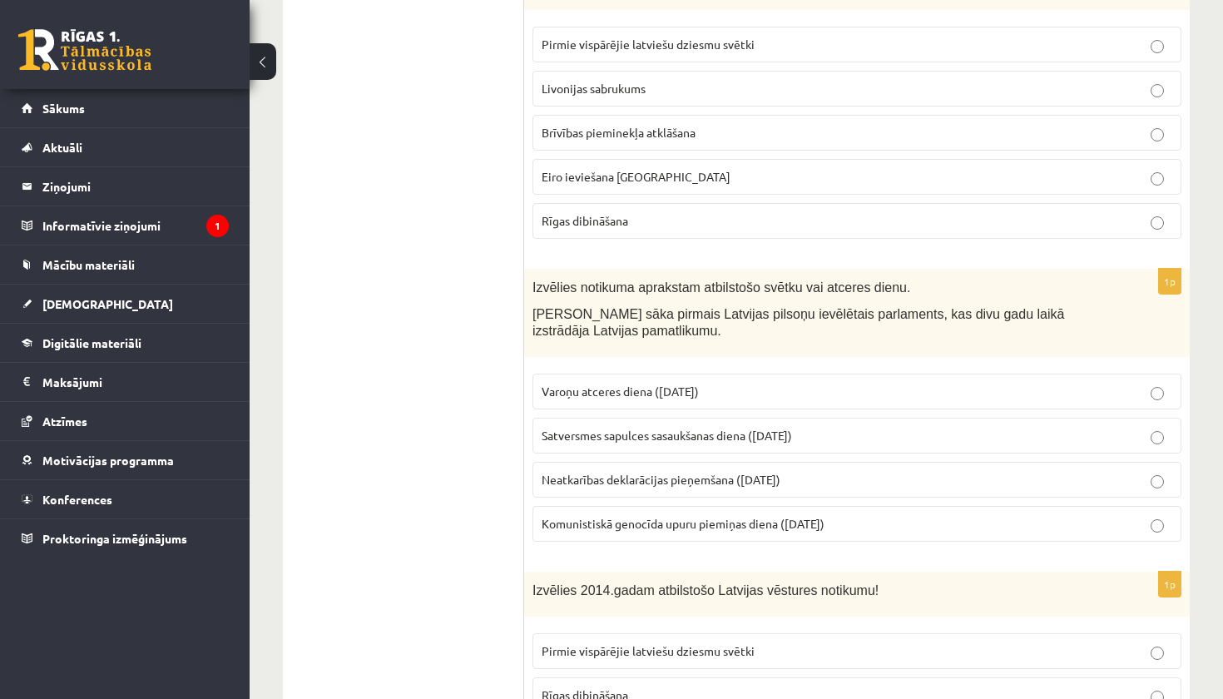
click at [691, 431] on span "Satversmes sapulces sasaukšanas diena (1. maijs)" at bounding box center [666, 434] width 250 height 15
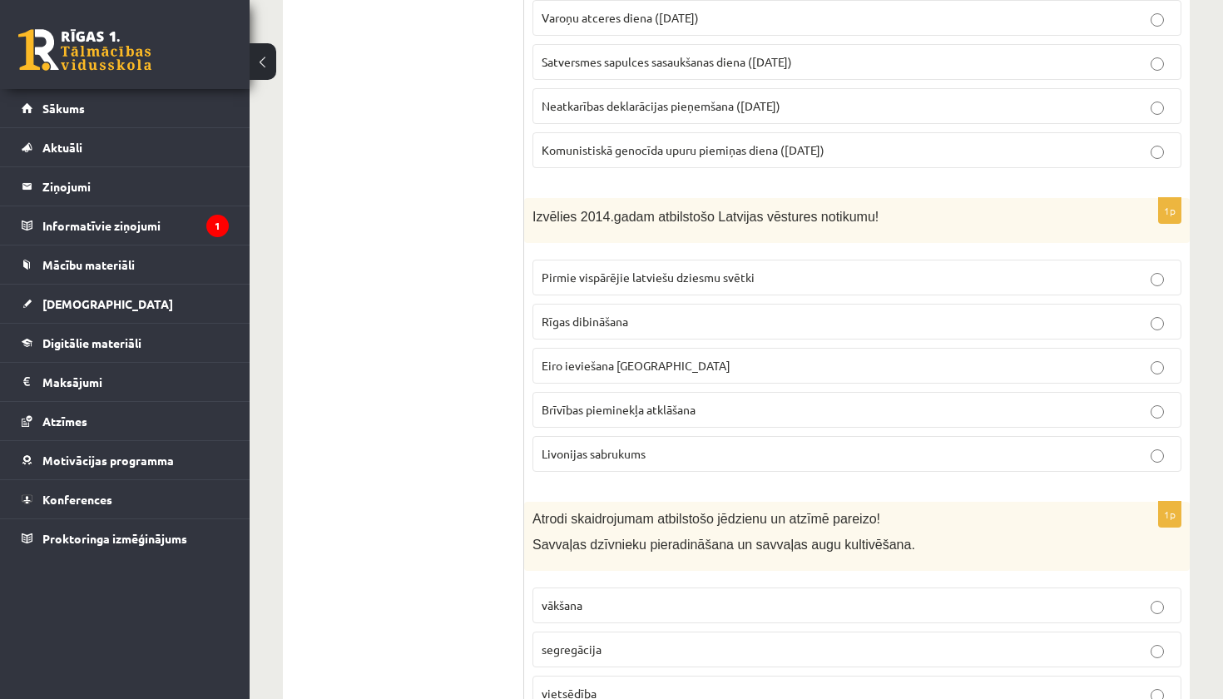
scroll to position [3438, 0]
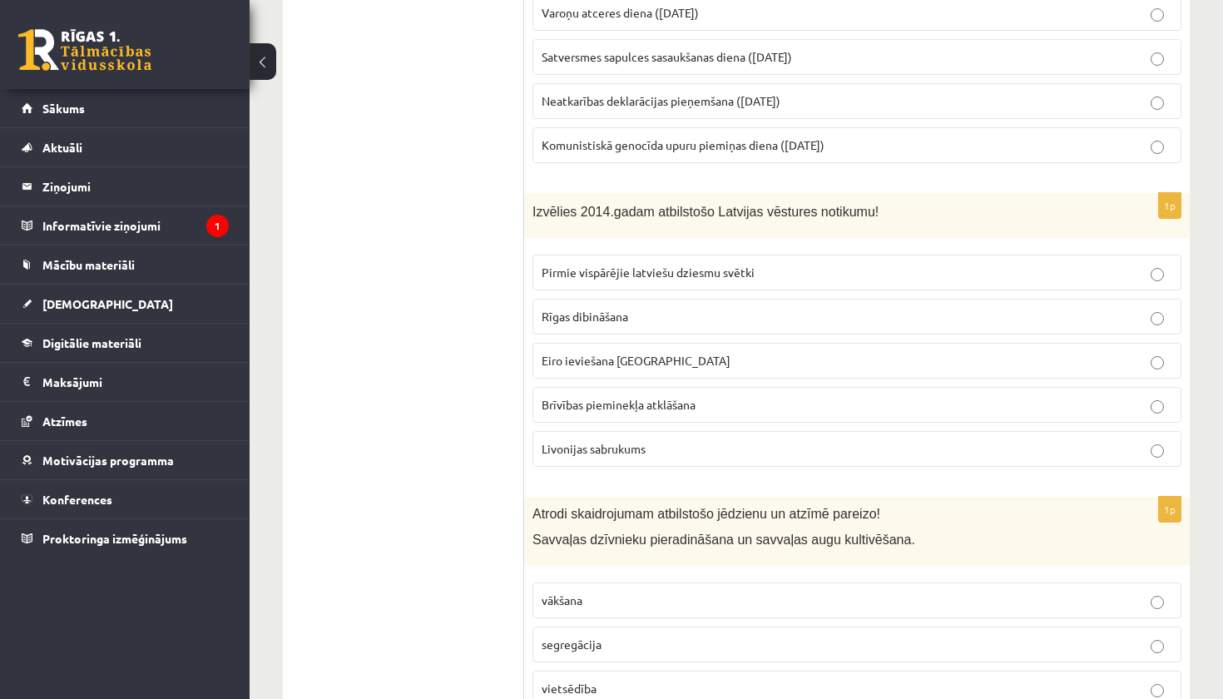
click at [714, 358] on p "Eiro ieviešana Latvijā" at bounding box center [856, 360] width 630 height 17
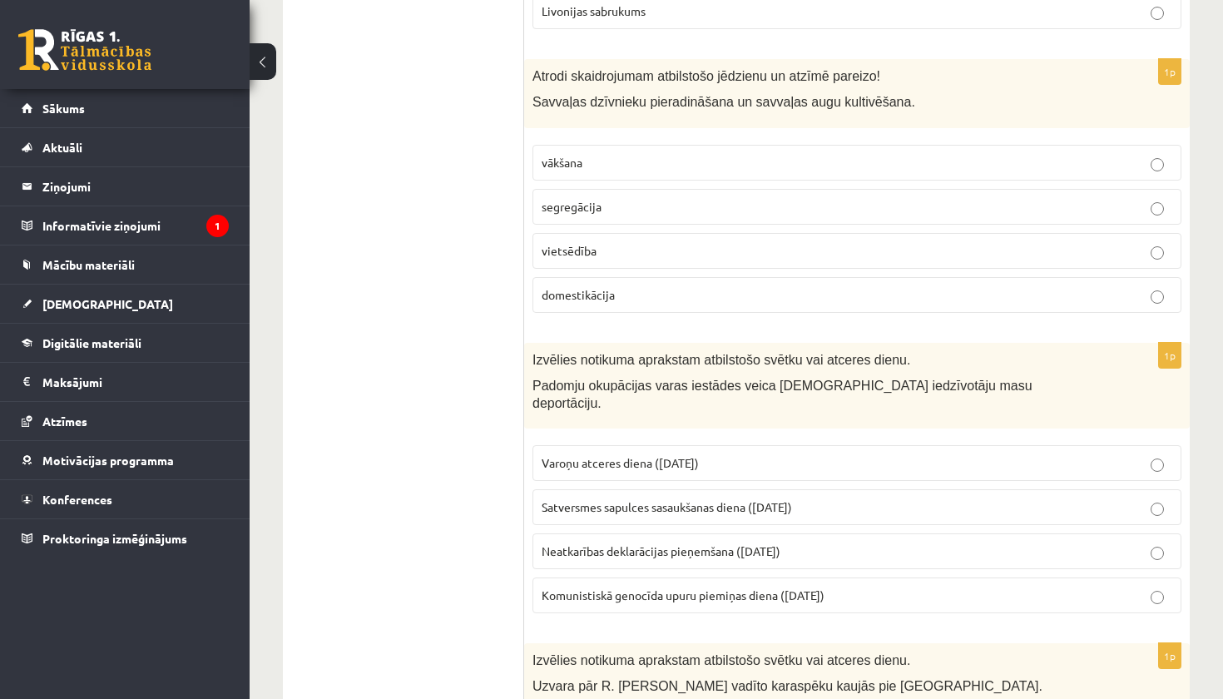
scroll to position [3873, 0]
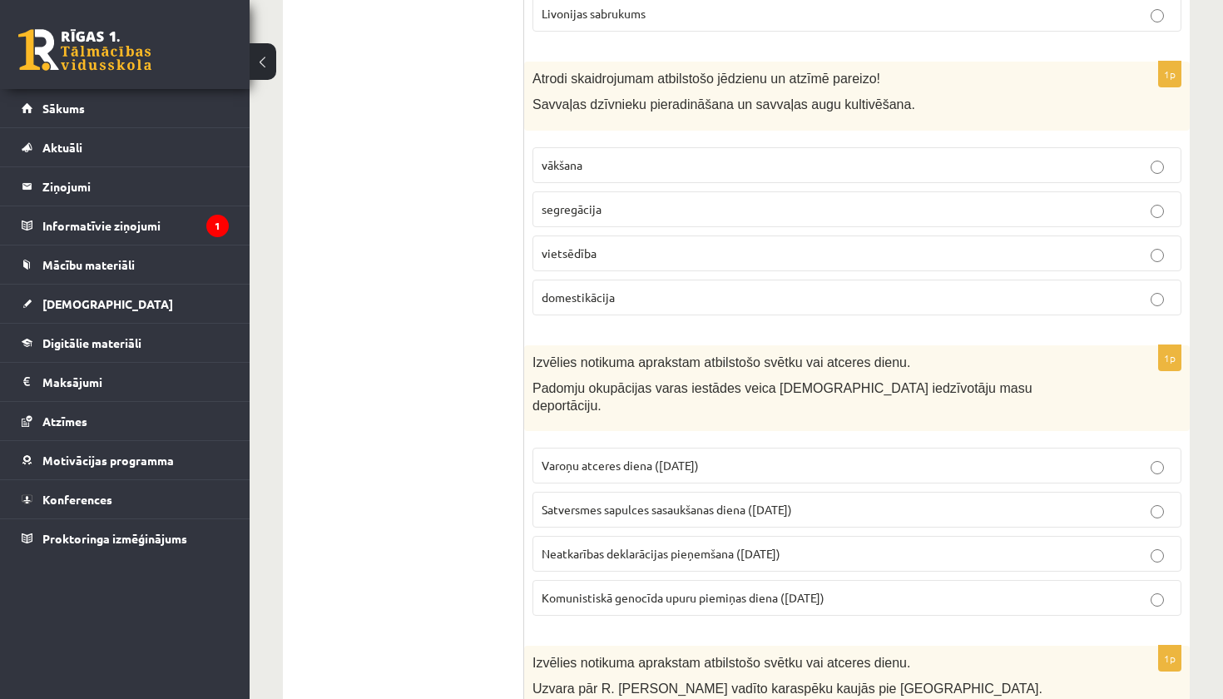
click at [729, 294] on p "domestikācija" at bounding box center [856, 297] width 630 height 17
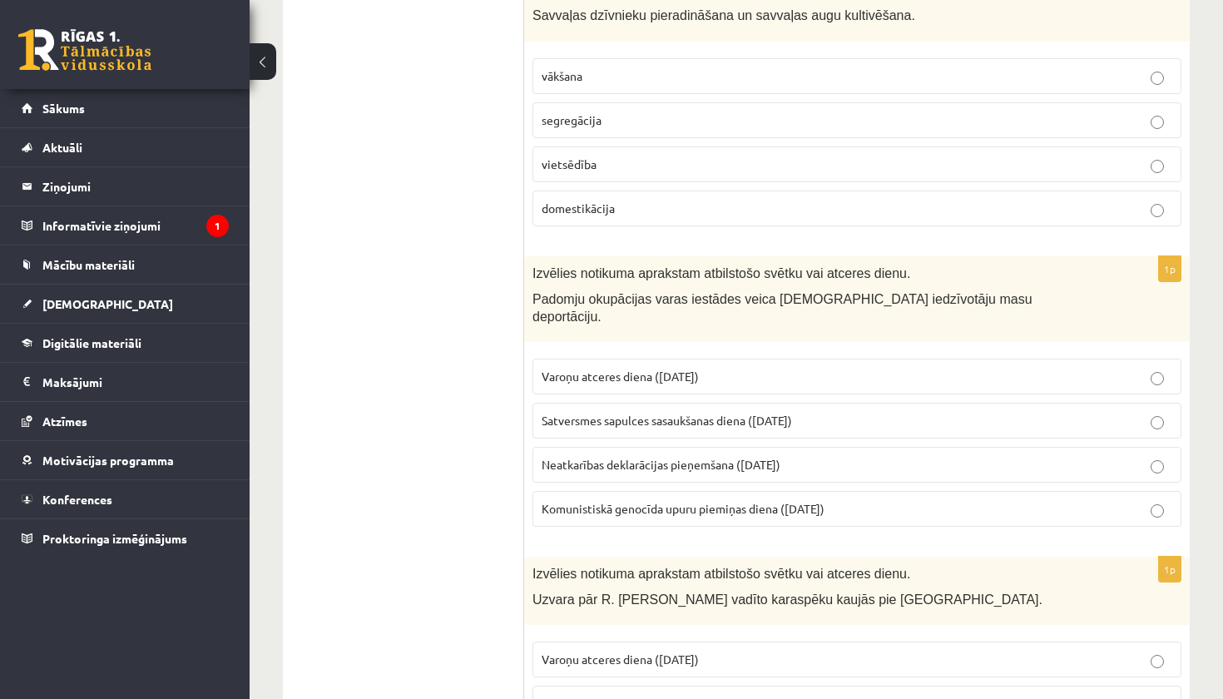
scroll to position [3966, 0]
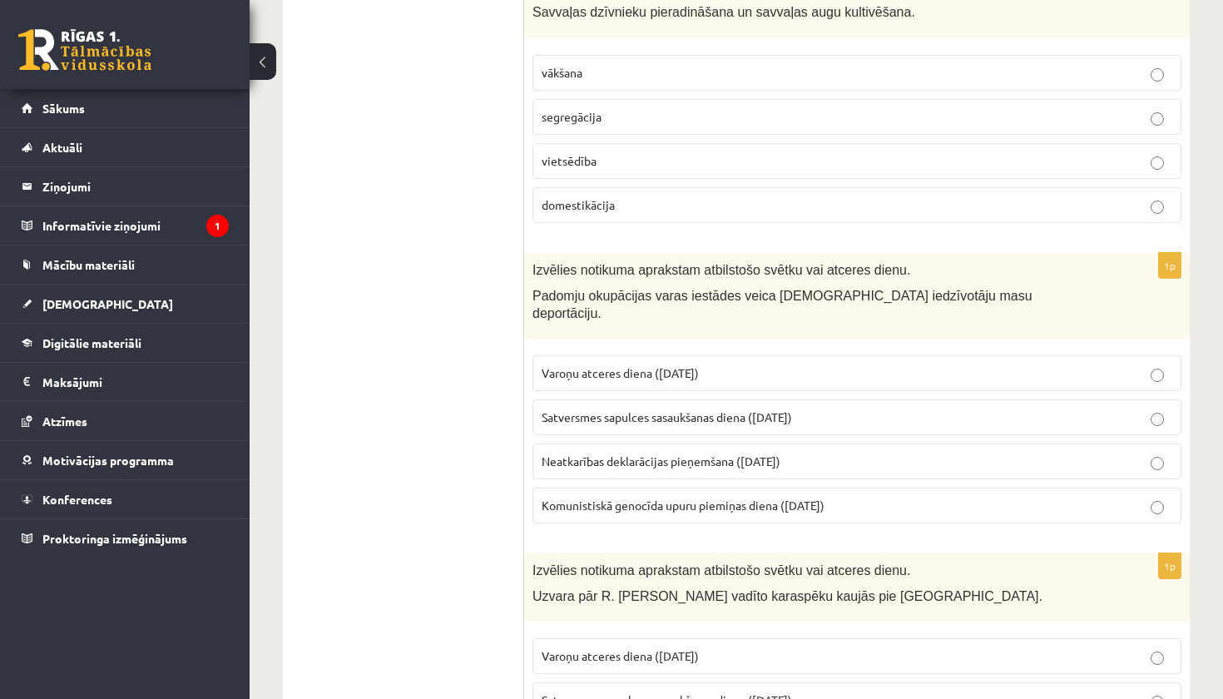
click at [698, 497] on span "Komunistiskā genocīda upuru piemiņas diena (25. marts)" at bounding box center [682, 504] width 283 height 15
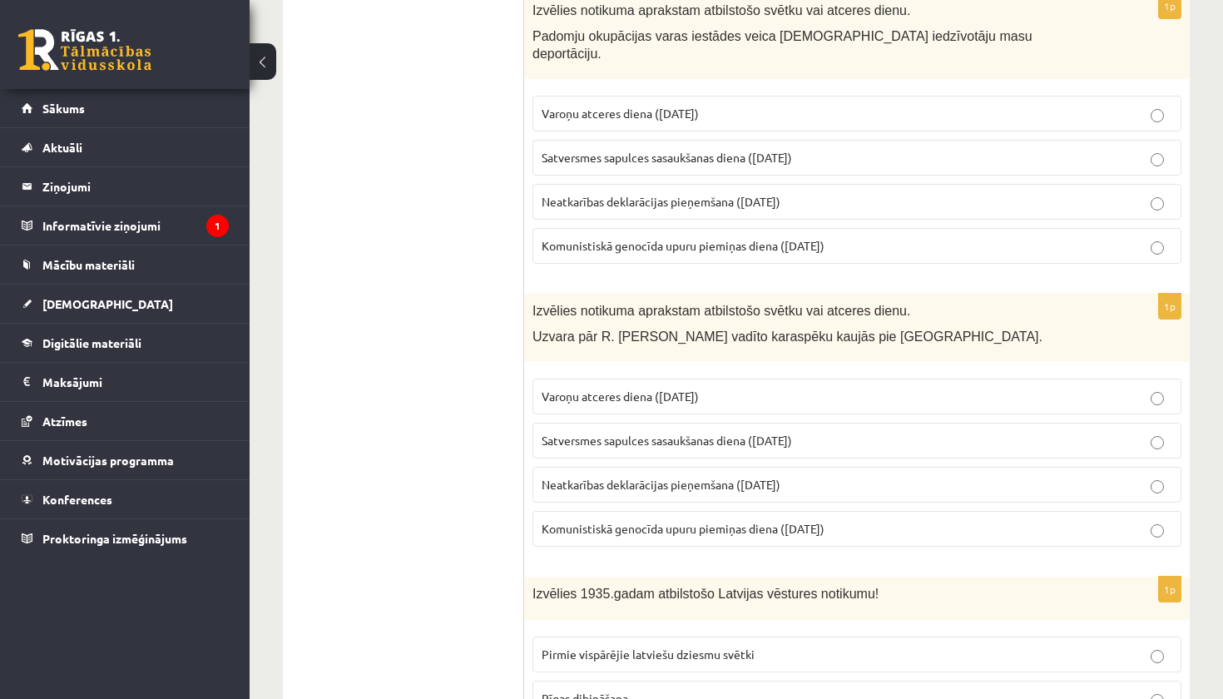
scroll to position [4228, 0]
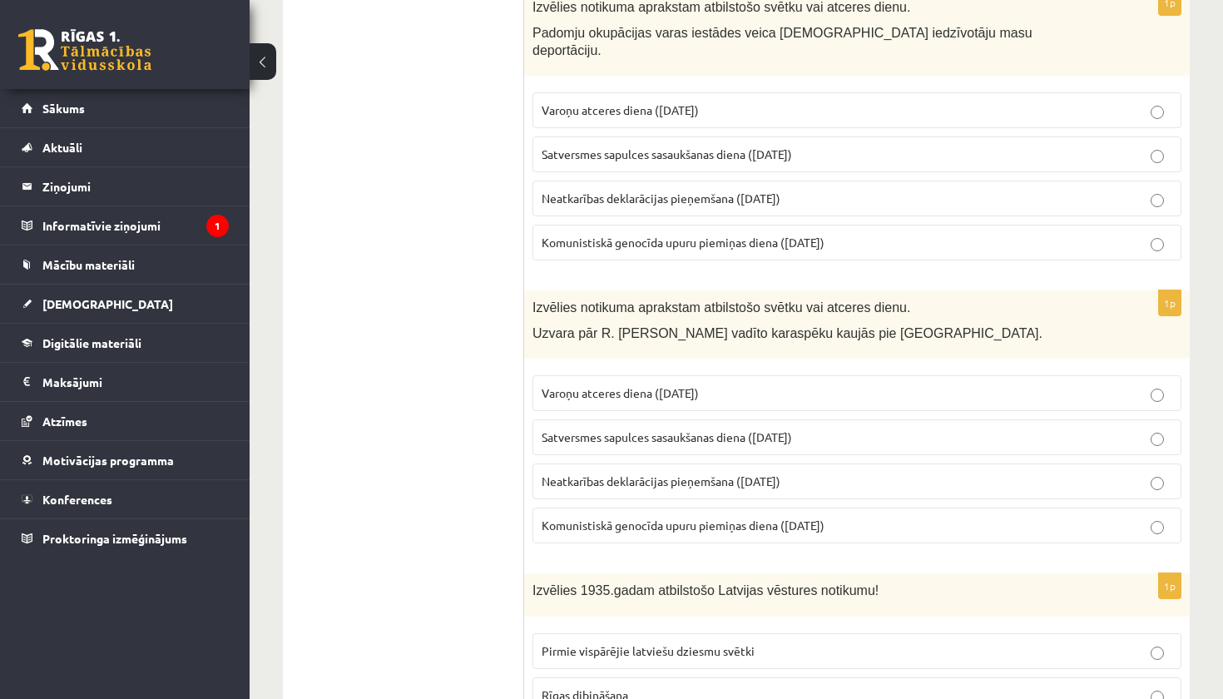
click at [714, 384] on p "Varoņu atceres diena (22. jūnijs)" at bounding box center [856, 392] width 630 height 17
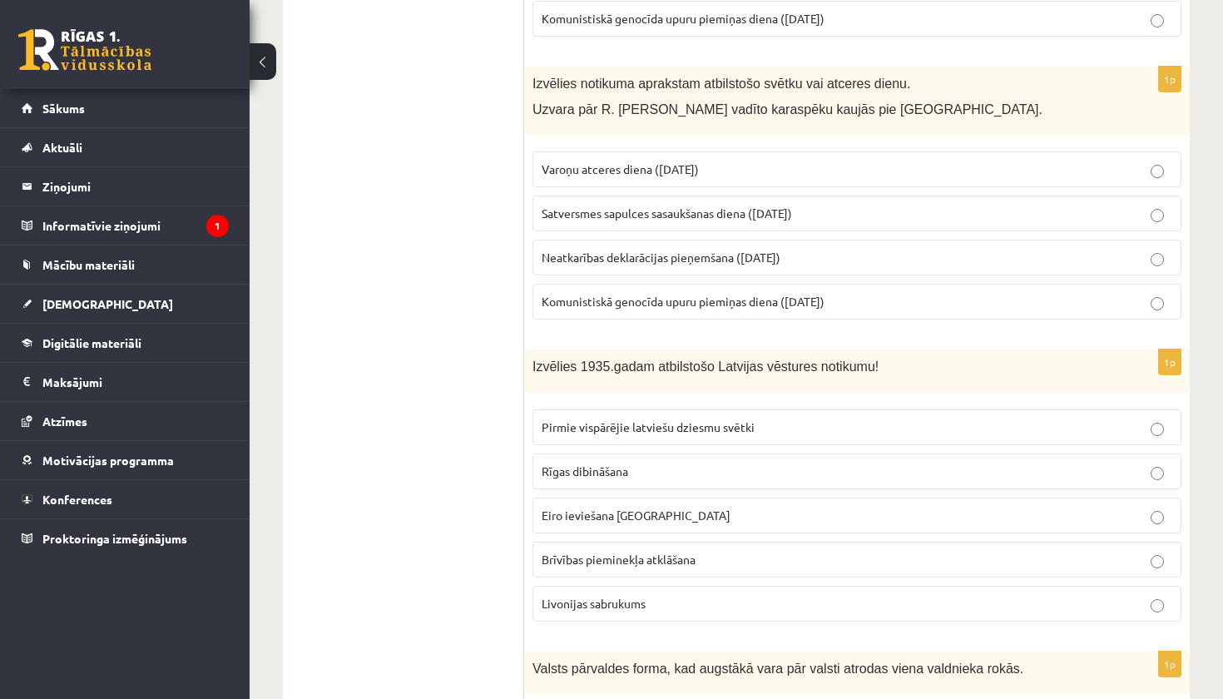
scroll to position [4455, 0]
click at [706, 548] on p "Brīvības pieminekļa atklāšana" at bounding box center [856, 556] width 630 height 17
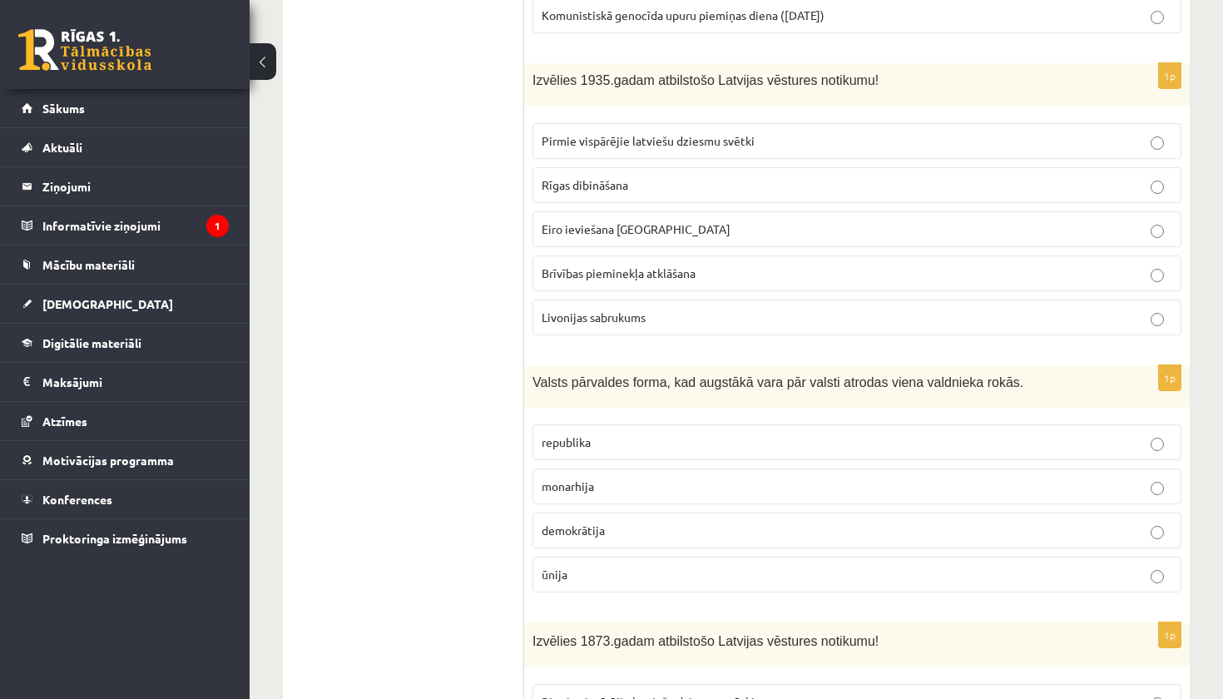
scroll to position [4760, 0]
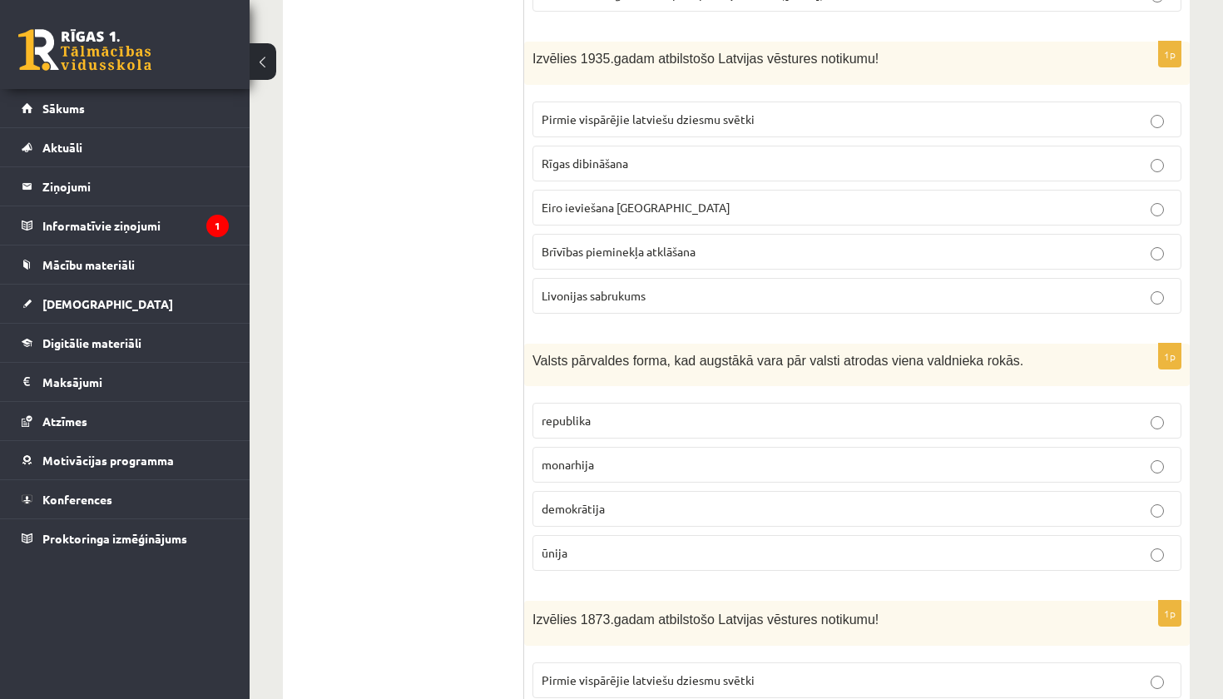
click at [651, 447] on label "monarhija" at bounding box center [856, 465] width 649 height 36
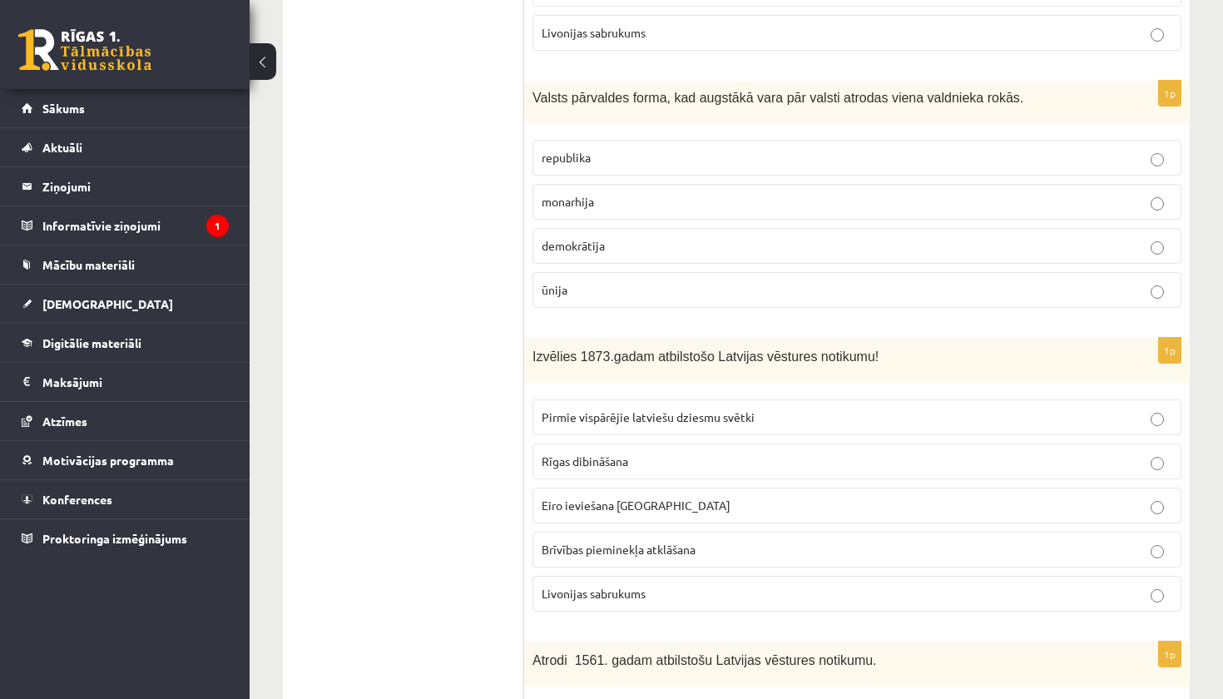
scroll to position [5034, 0]
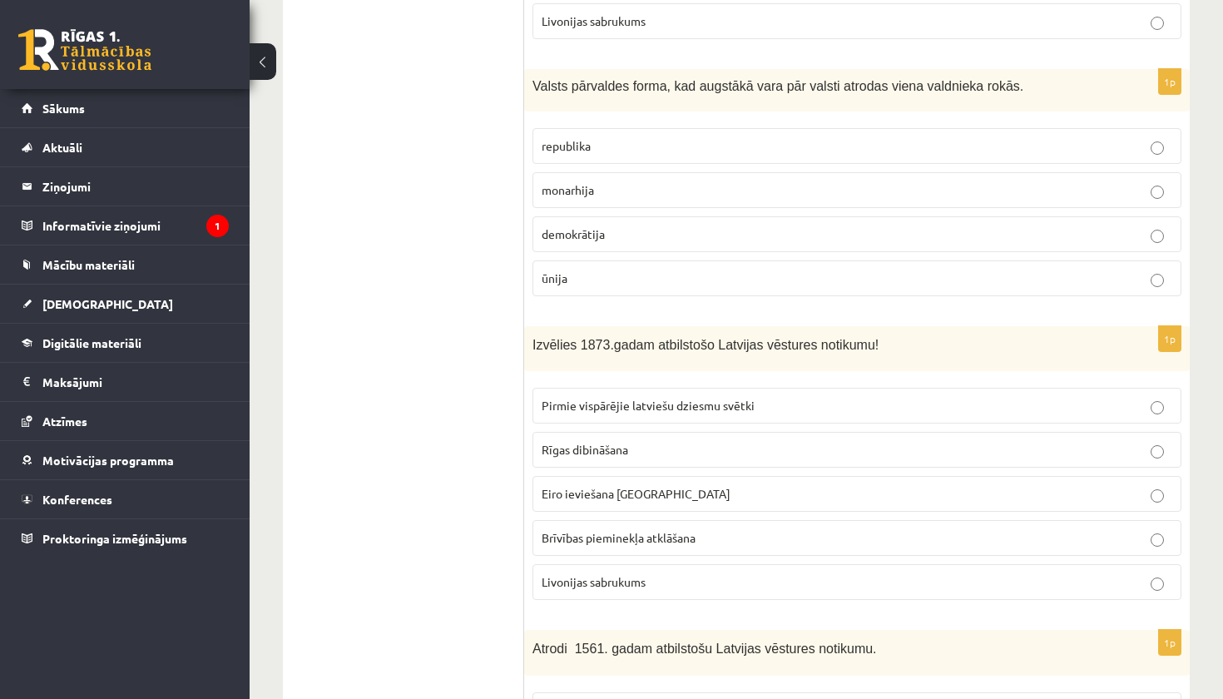
click at [679, 398] on span "Pirmie vispārējie latviešu dziesmu svētki" at bounding box center [647, 405] width 213 height 15
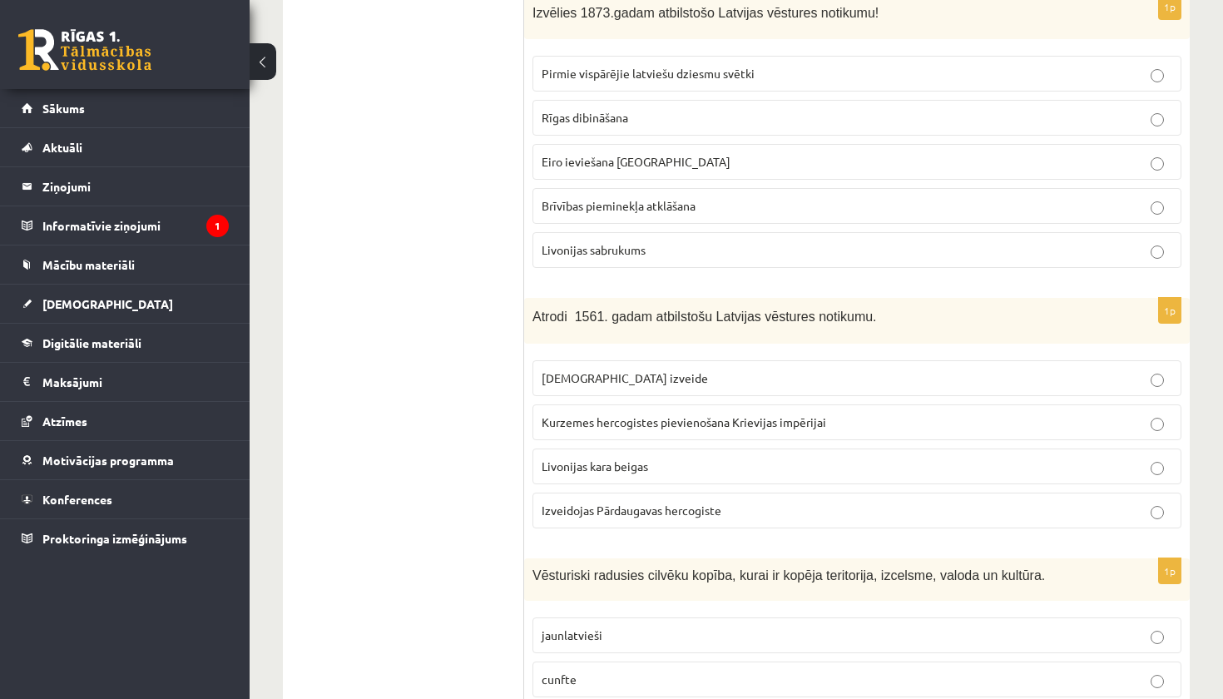
scroll to position [5374, 0]
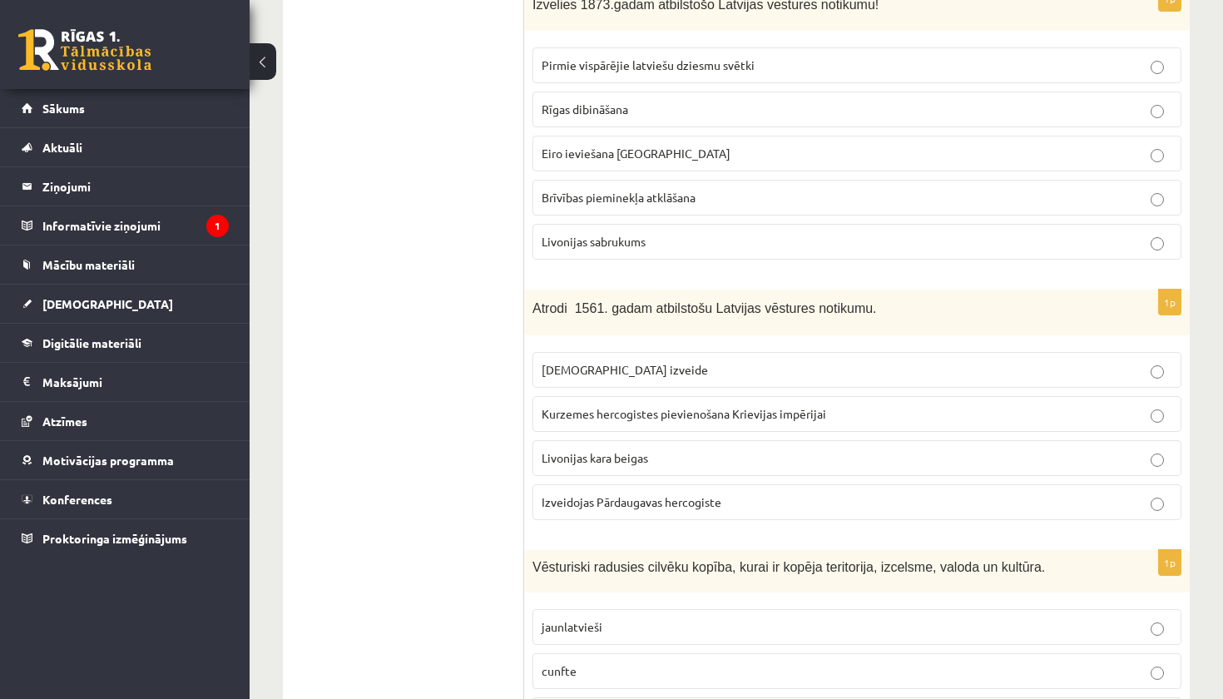
click at [645, 450] on span "Livonijas kara beigas" at bounding box center [594, 457] width 106 height 15
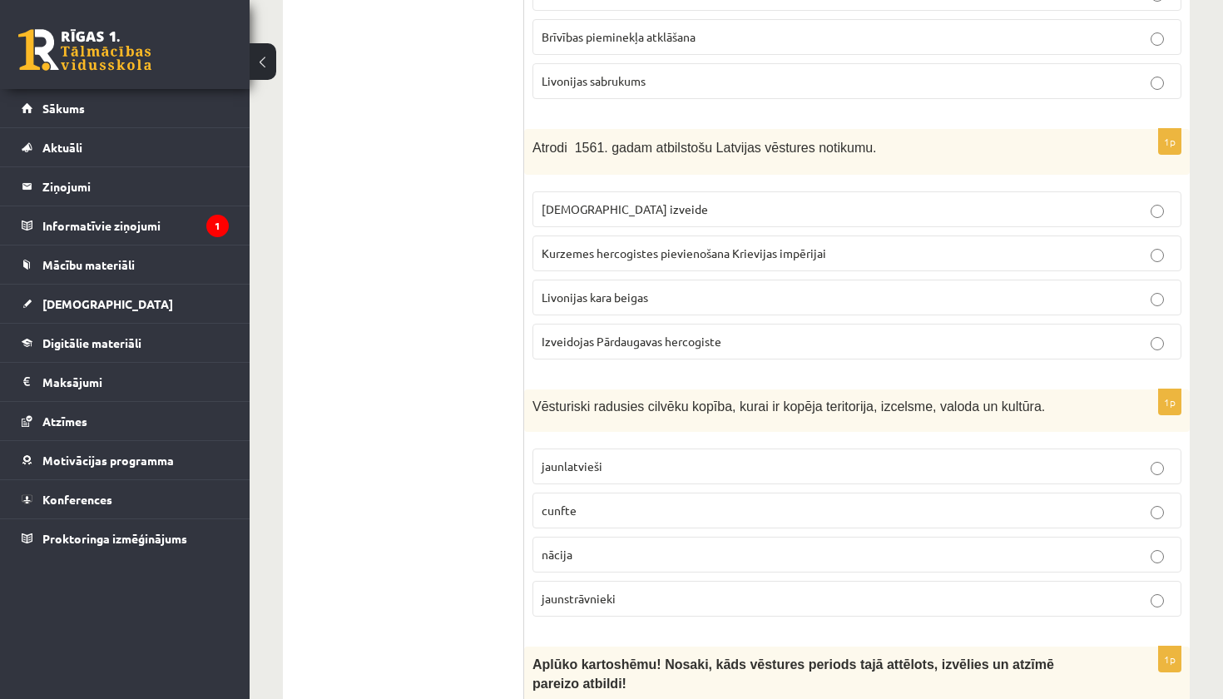
scroll to position [5538, 0]
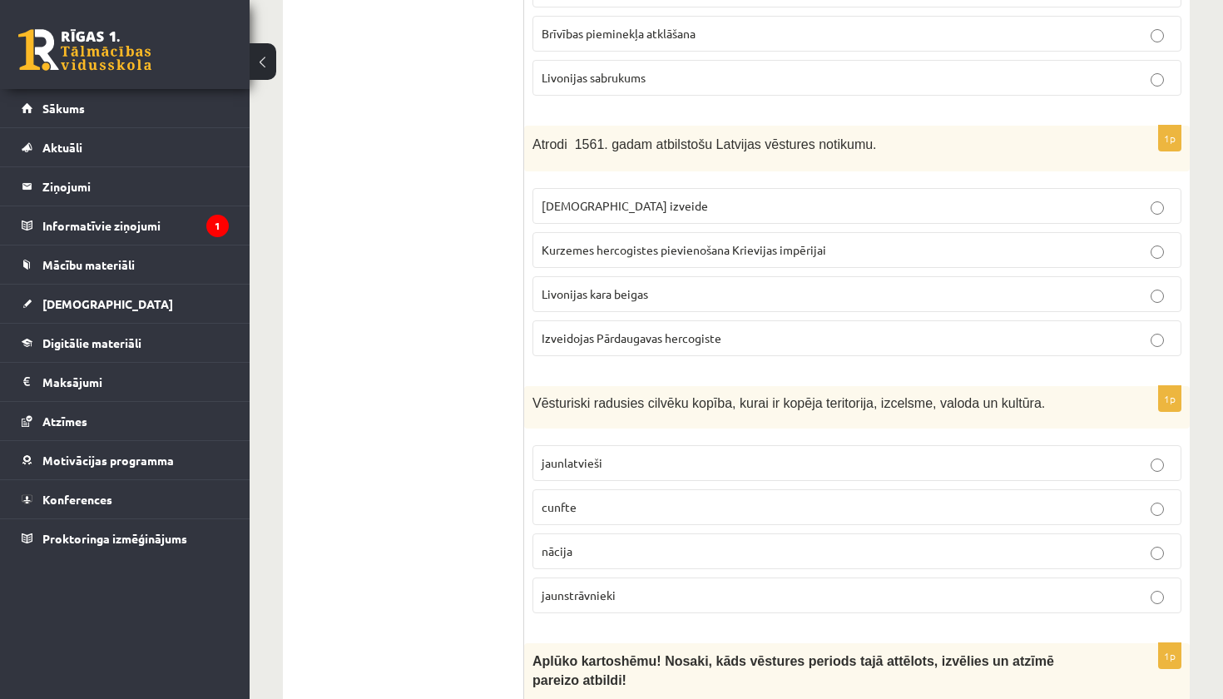
click at [600, 533] on label "nācija" at bounding box center [856, 551] width 649 height 36
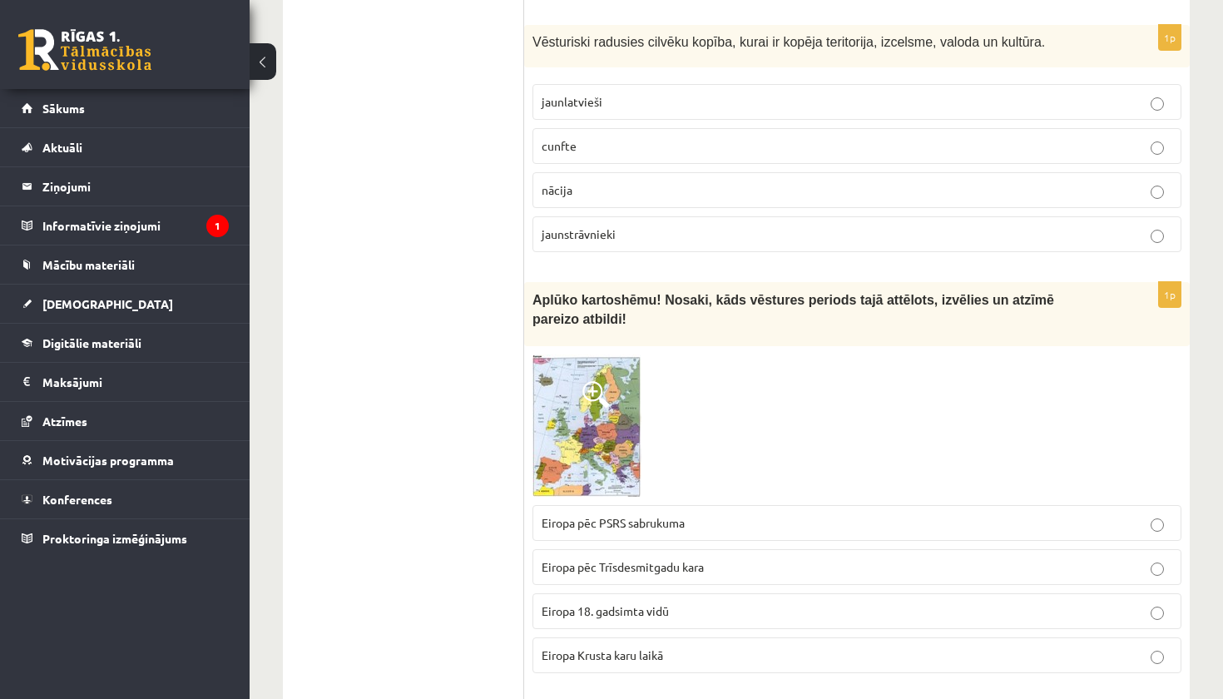
scroll to position [5903, 0]
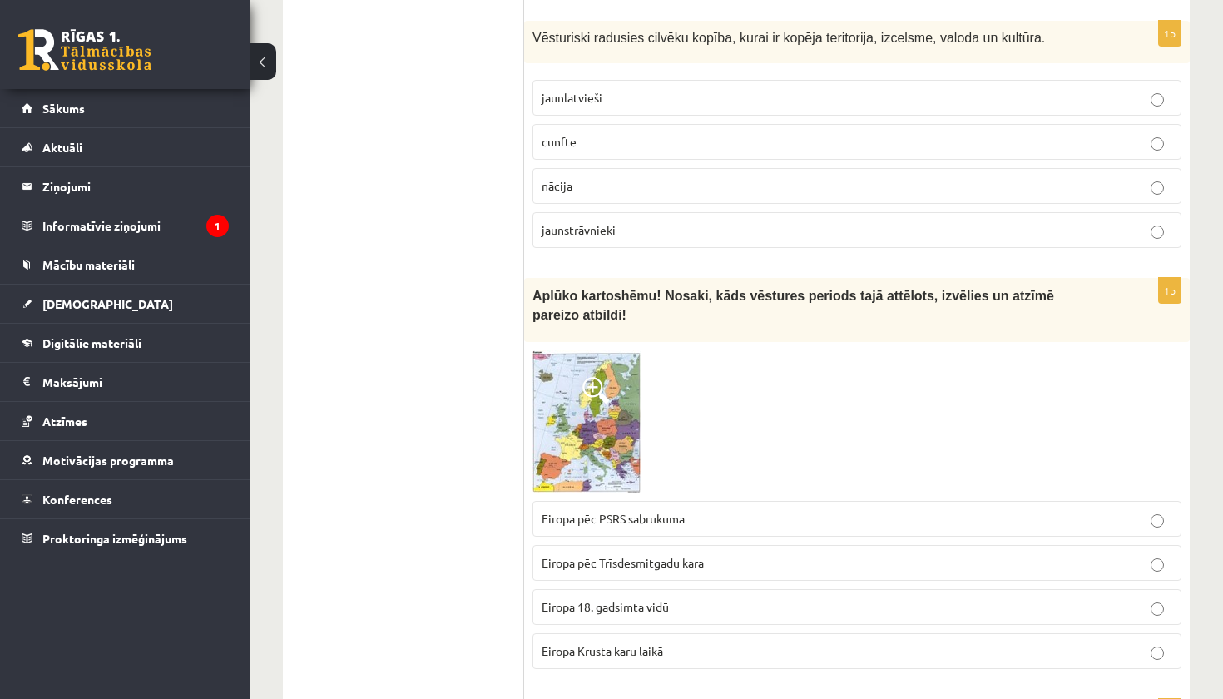
click at [701, 510] on p "Eiropa pēc PSRS sabrukuma" at bounding box center [856, 518] width 630 height 17
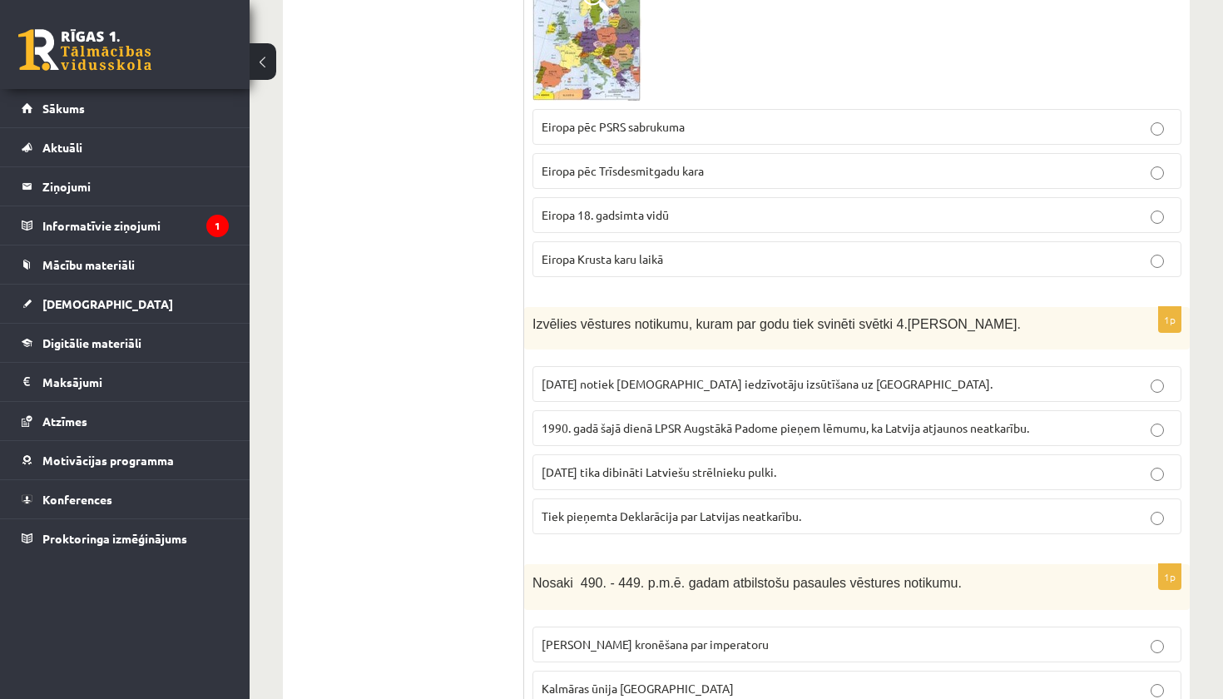
scroll to position [6299, 0]
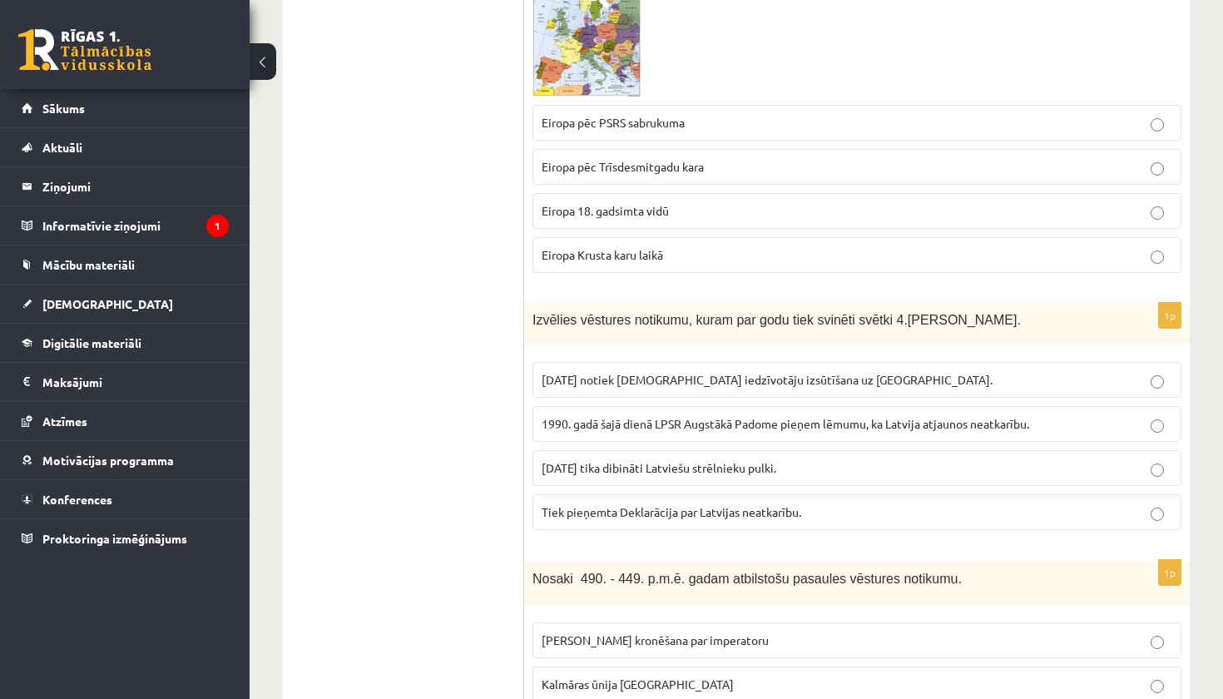
click at [677, 504] on span "Tiek pieņemta Deklarācija par Latvijas neatkarību." at bounding box center [670, 511] width 259 height 15
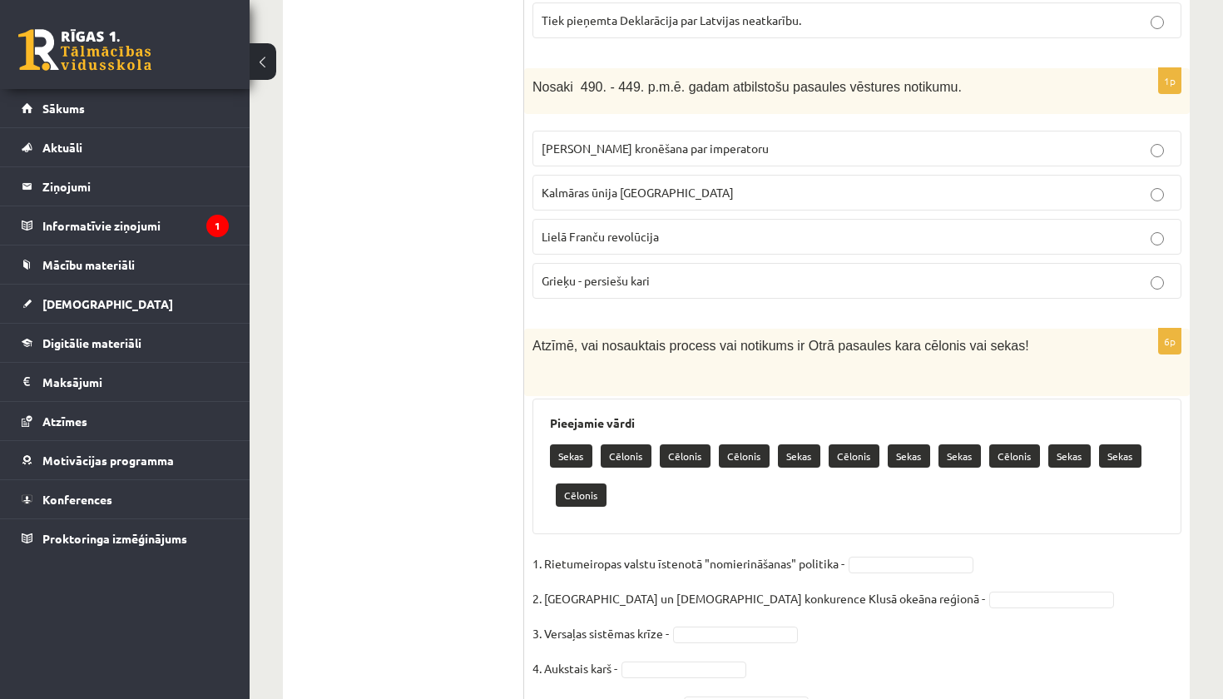
scroll to position [6815, 0]
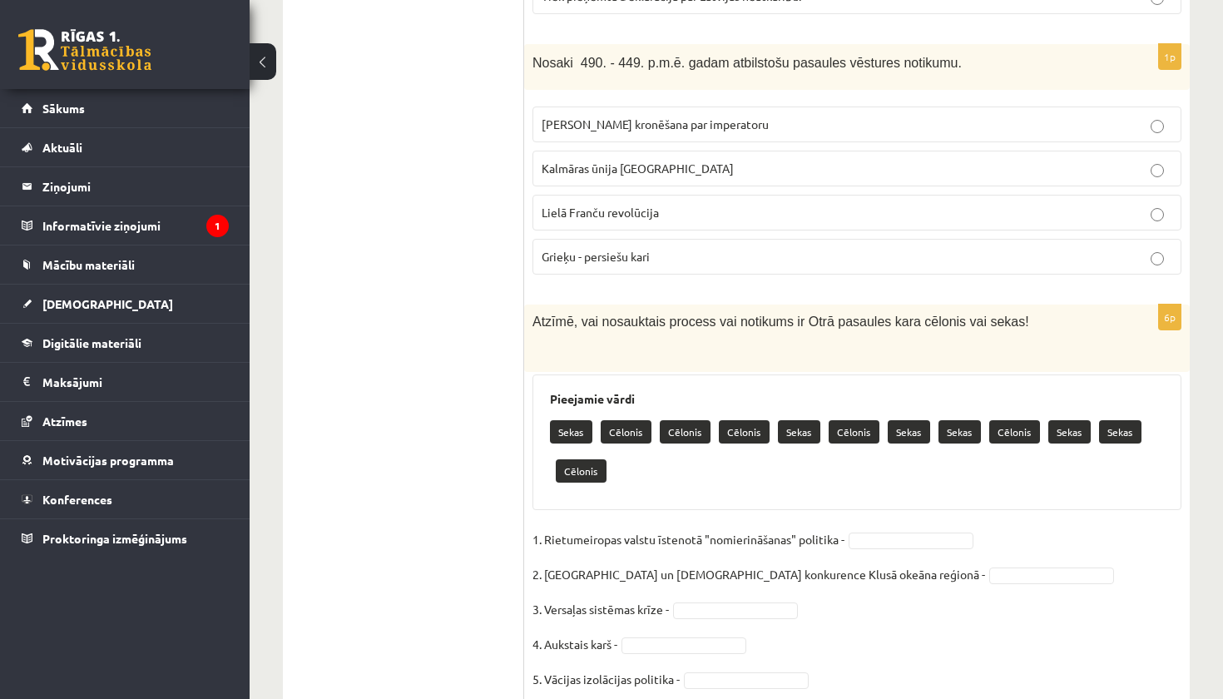
click at [691, 248] on p "Grieķu - persiešu kari" at bounding box center [856, 256] width 630 height 17
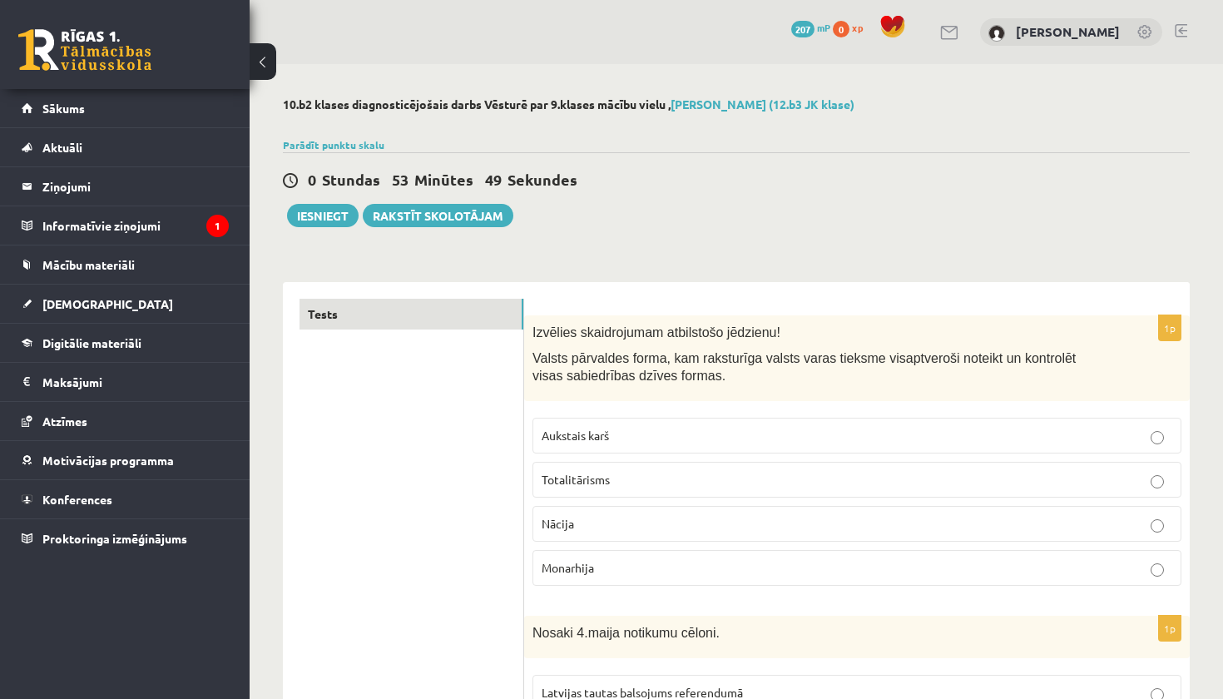
scroll to position [0, 0]
click at [323, 214] on button "Iesniegt" at bounding box center [323, 215] width 72 height 23
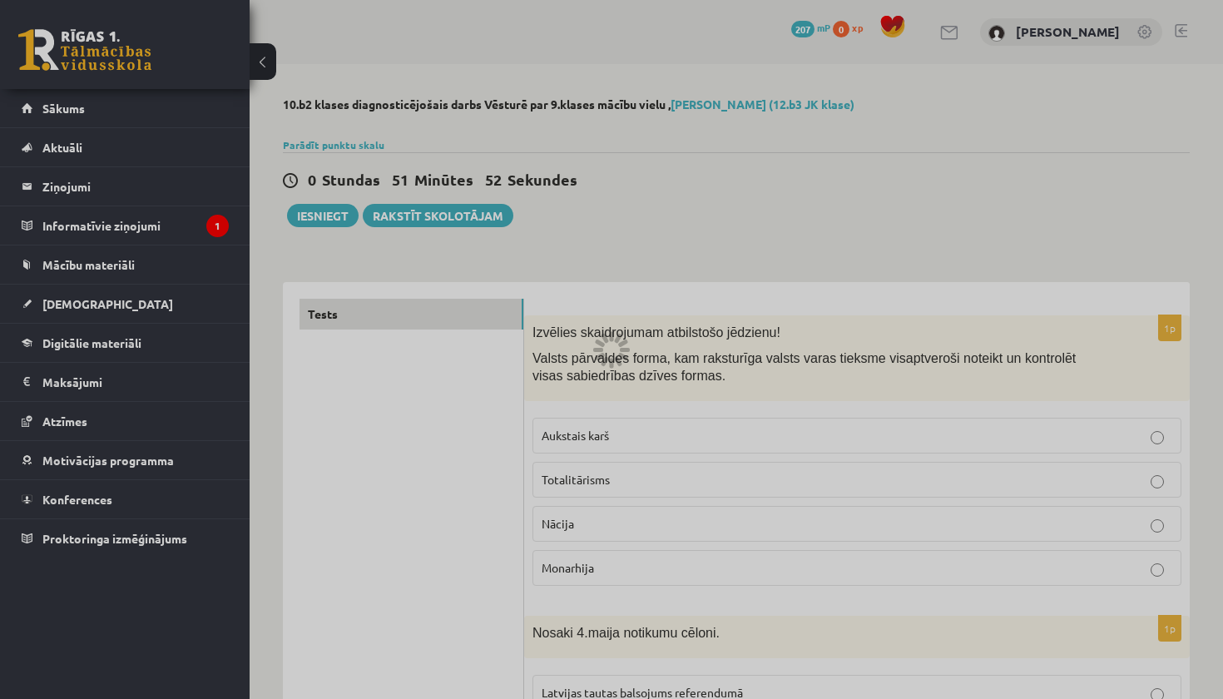
click at [94, 304] on div at bounding box center [611, 349] width 1223 height 699
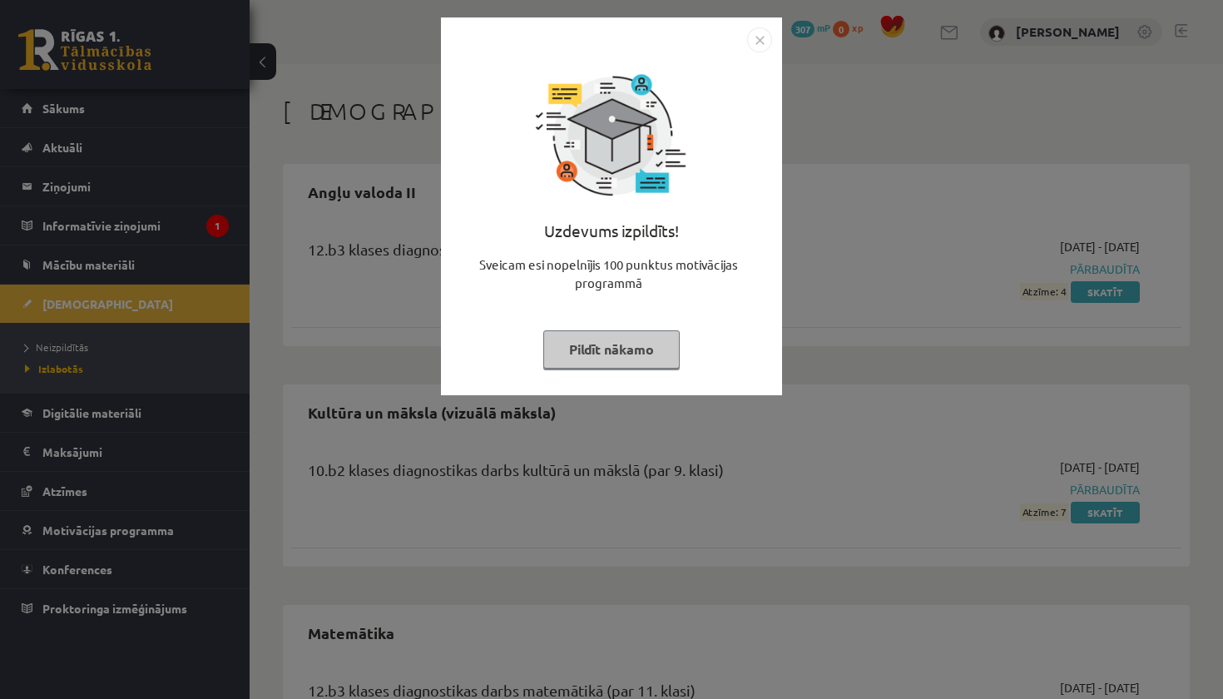
click at [648, 352] on button "Pildīt nākamo" at bounding box center [611, 349] width 136 height 38
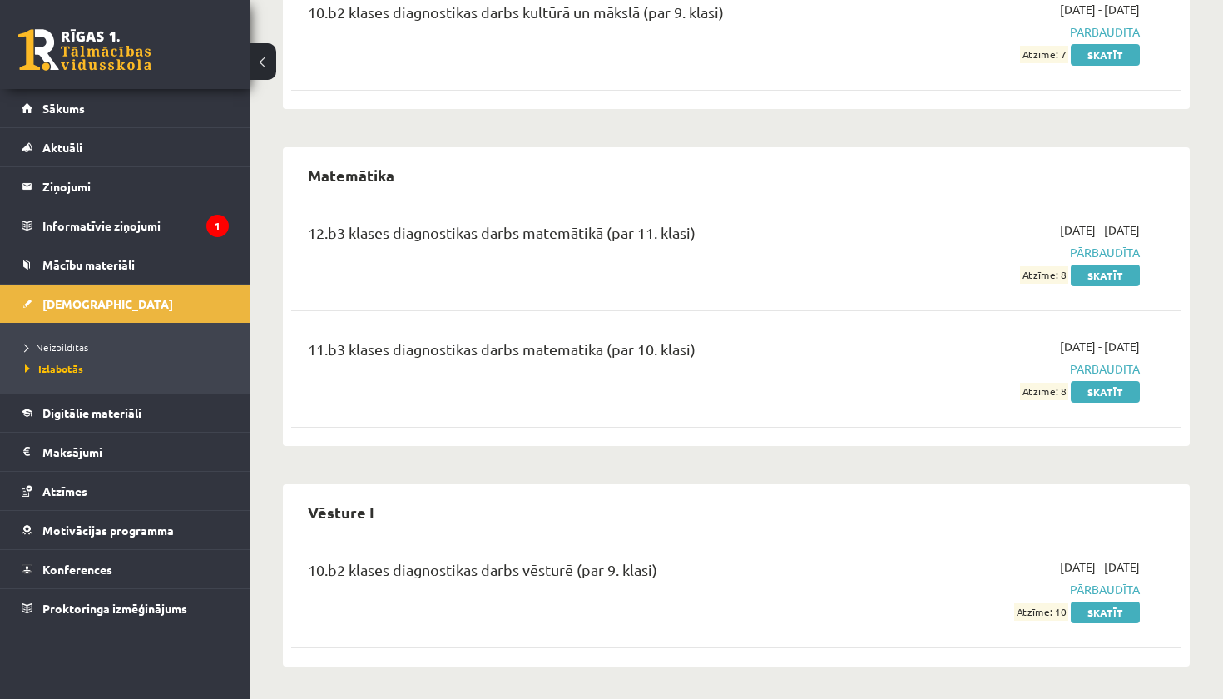
scroll to position [457, 0]
click at [82, 305] on span "[DEMOGRAPHIC_DATA]" at bounding box center [107, 303] width 131 height 15
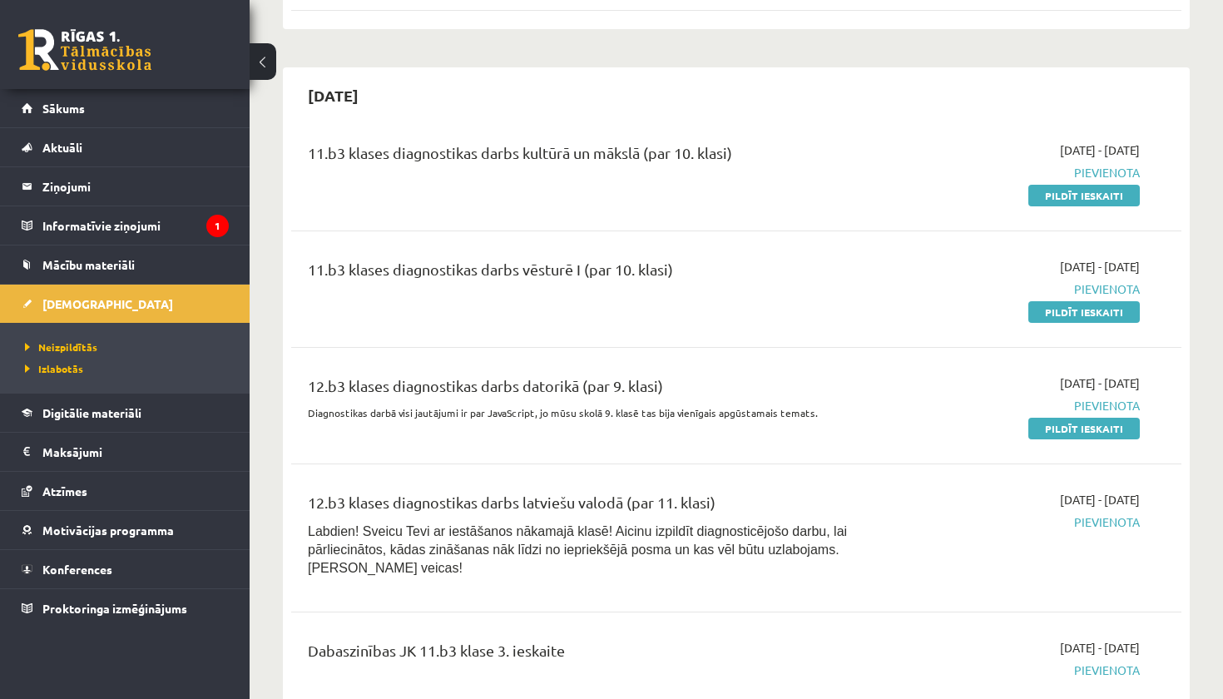
scroll to position [1679, 0]
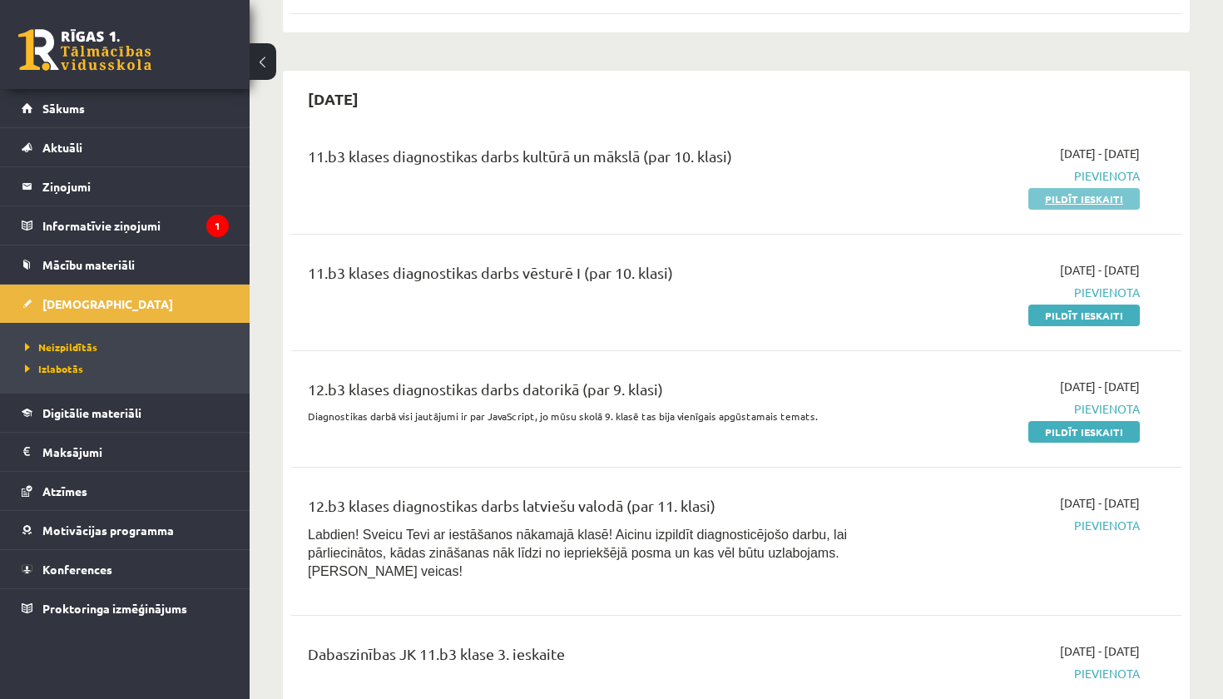
click at [1085, 188] on link "Pildīt ieskaiti" at bounding box center [1083, 199] width 111 height 22
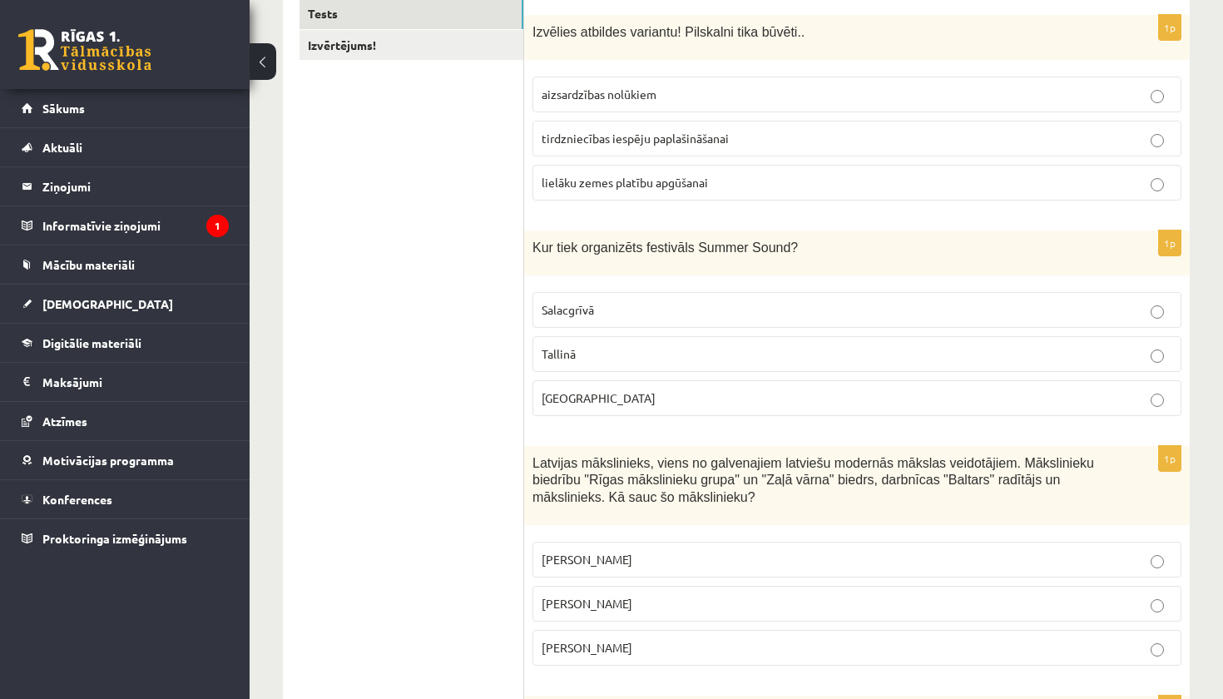
scroll to position [293, 0]
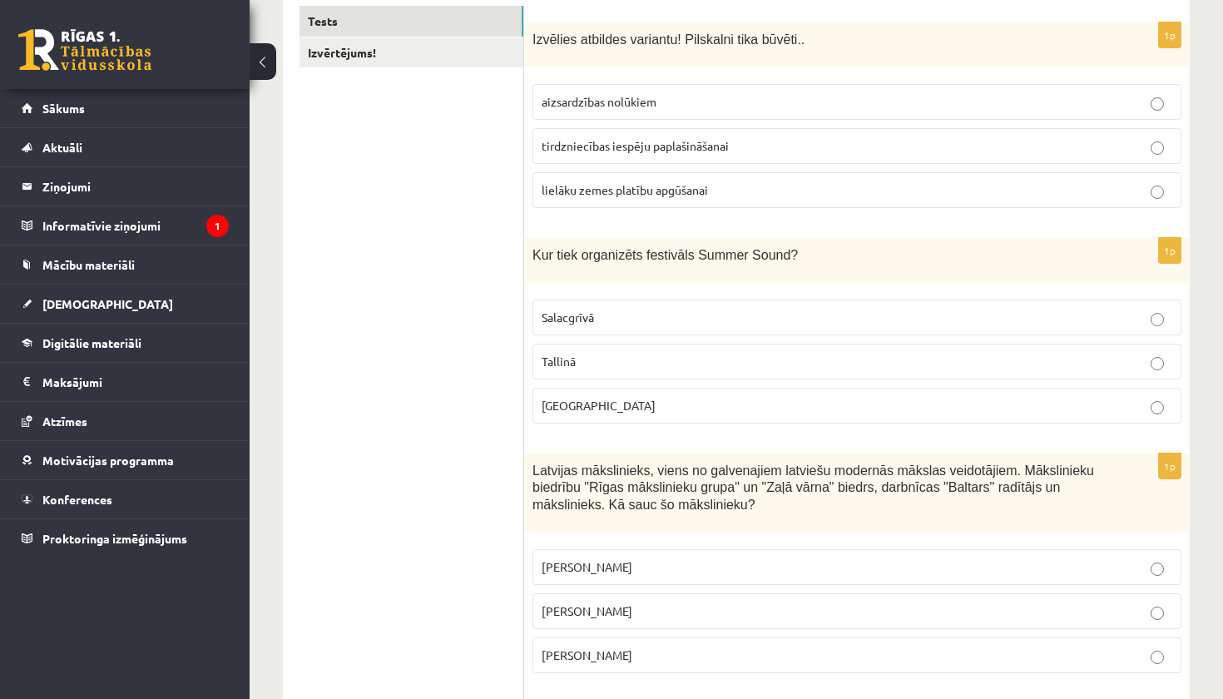
click at [688, 401] on p "[GEOGRAPHIC_DATA]" at bounding box center [856, 405] width 630 height 17
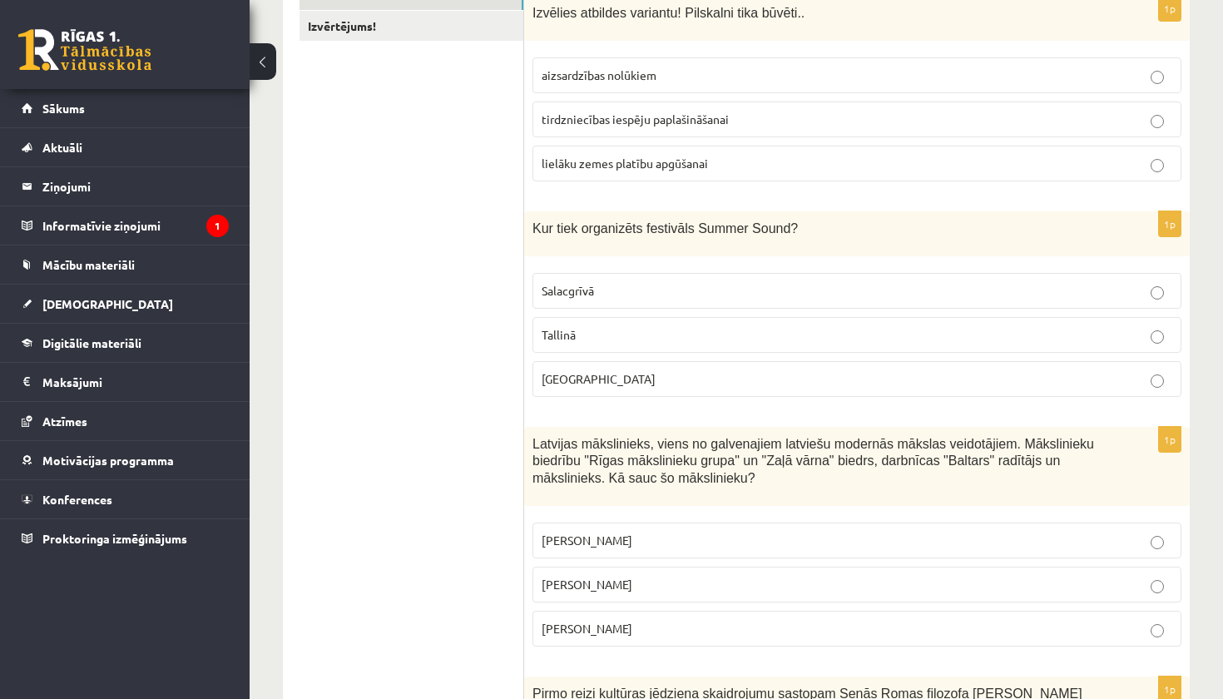
scroll to position [284, 0]
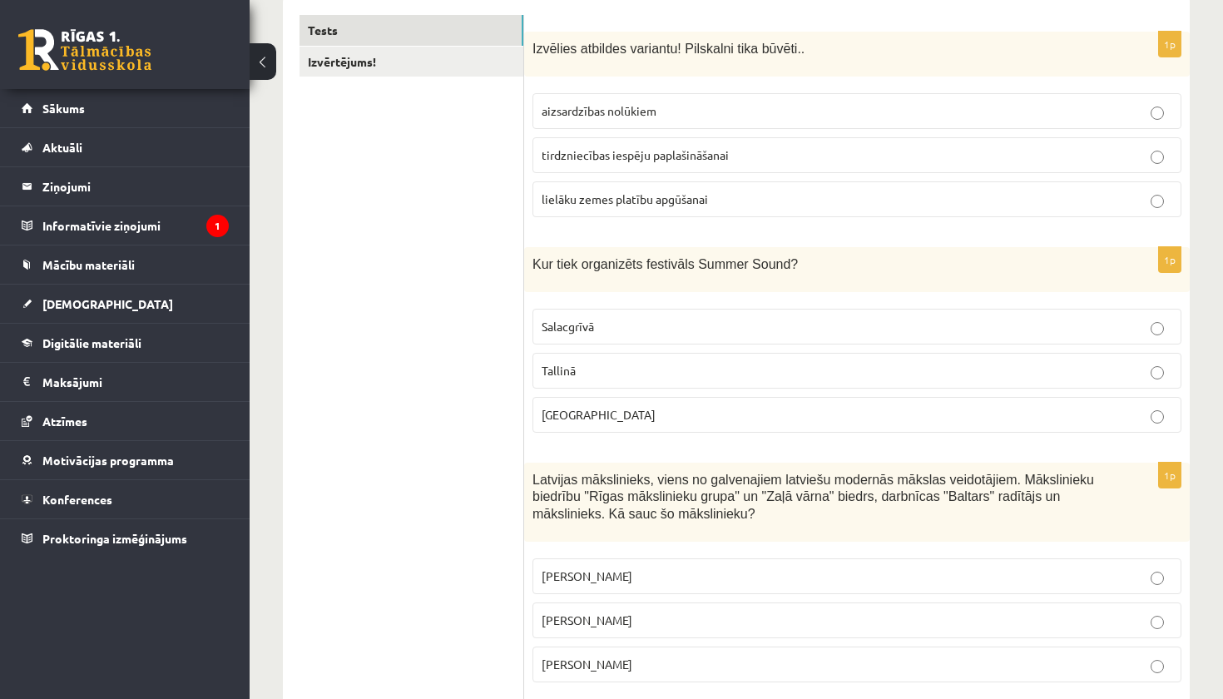
click at [646, 101] on label "aizsardzības nolūkiem" at bounding box center [856, 111] width 649 height 36
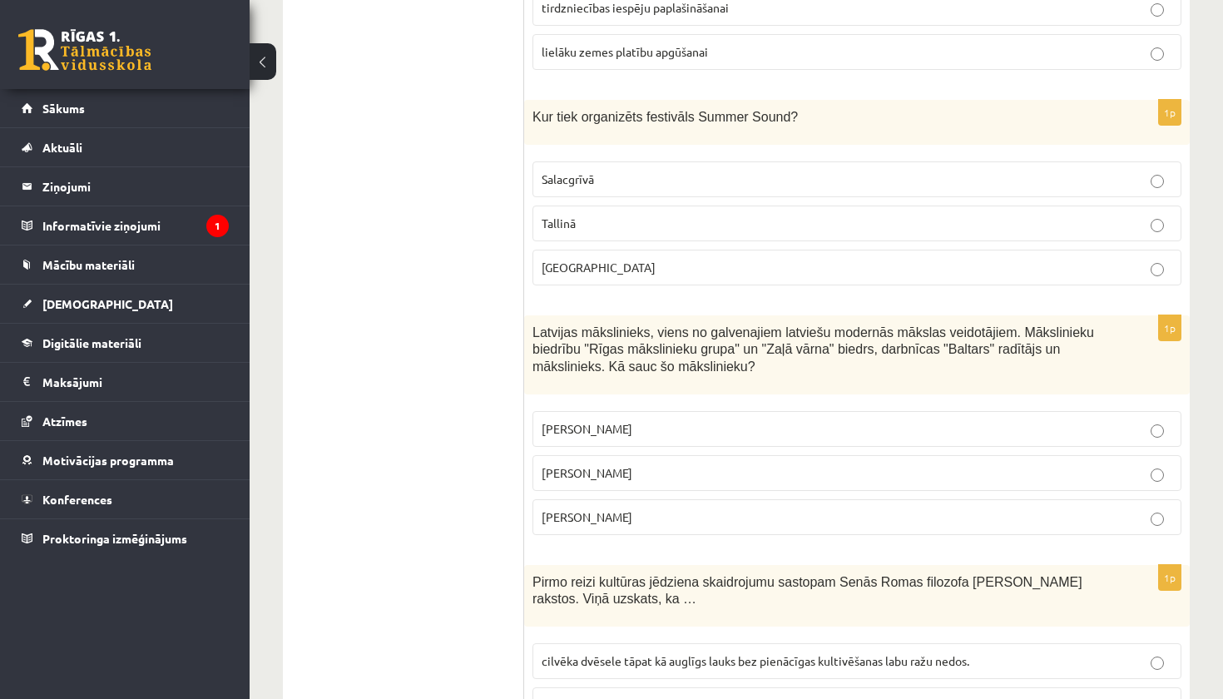
scroll to position [432, 0]
click at [630, 465] on p "Romāns Suta" at bounding box center [856, 471] width 630 height 17
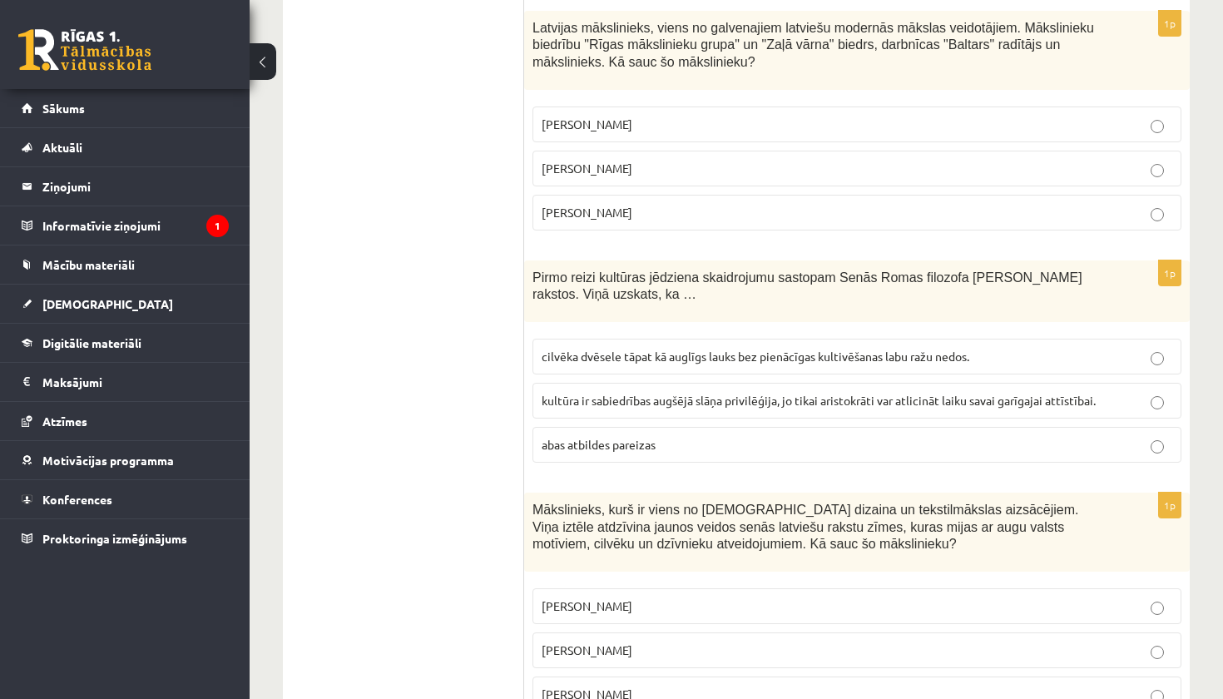
scroll to position [738, 0]
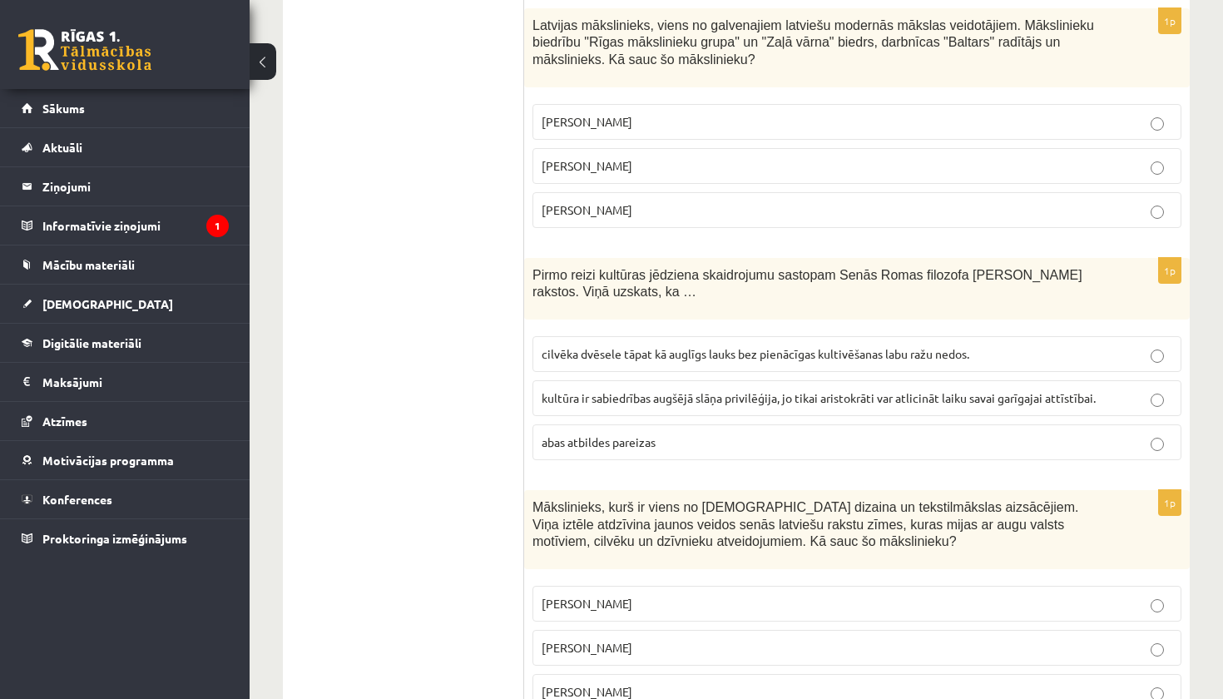
click at [666, 346] on span "cilvēka dvēsele tāpat kā auglīgs lauks bez pienācīgas kultivēšanas labu ražu ne…" at bounding box center [754, 353] width 427 height 15
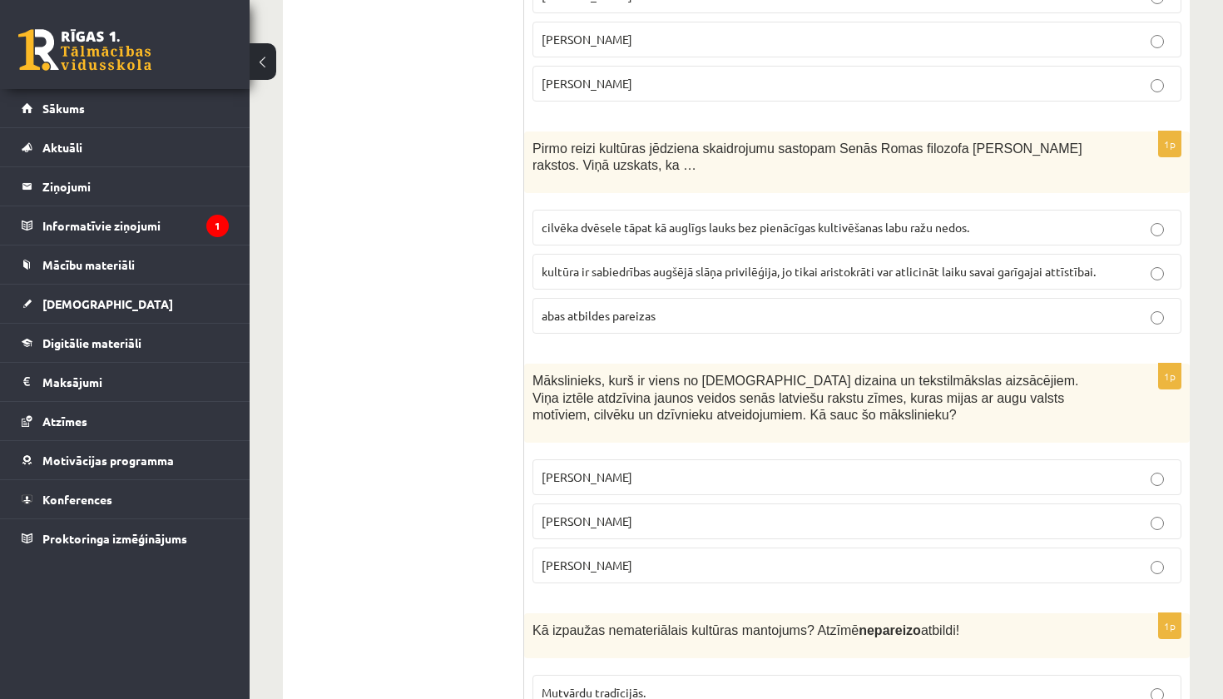
scroll to position [865, 0]
click at [611, 477] on p "Ansis Cīrulis" at bounding box center [856, 475] width 630 height 17
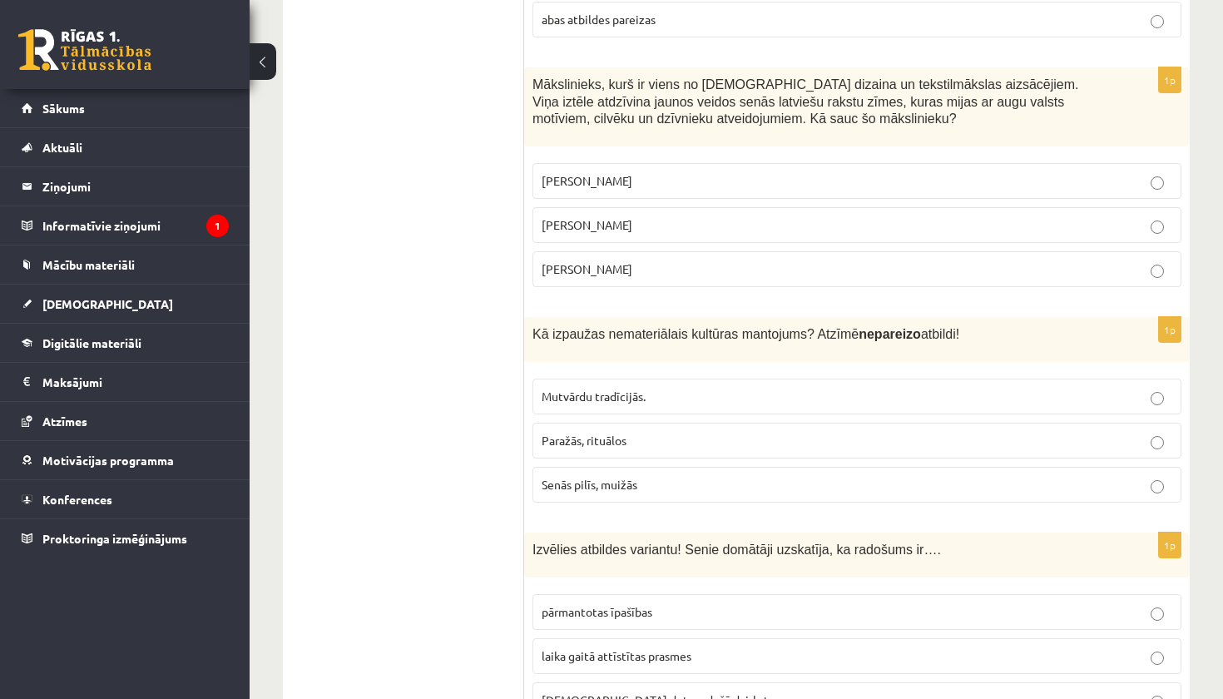
scroll to position [1161, 0]
click at [613, 480] on span "Senās pilīs, muižās" at bounding box center [589, 483] width 96 height 15
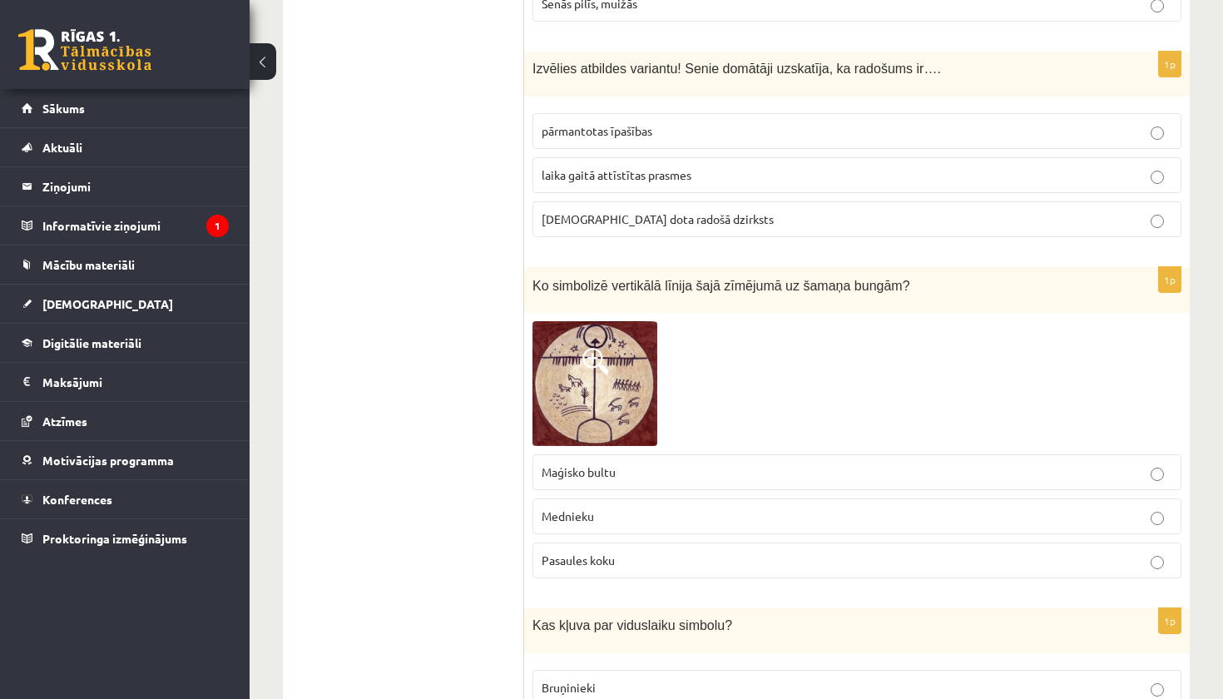
scroll to position [1656, 0]
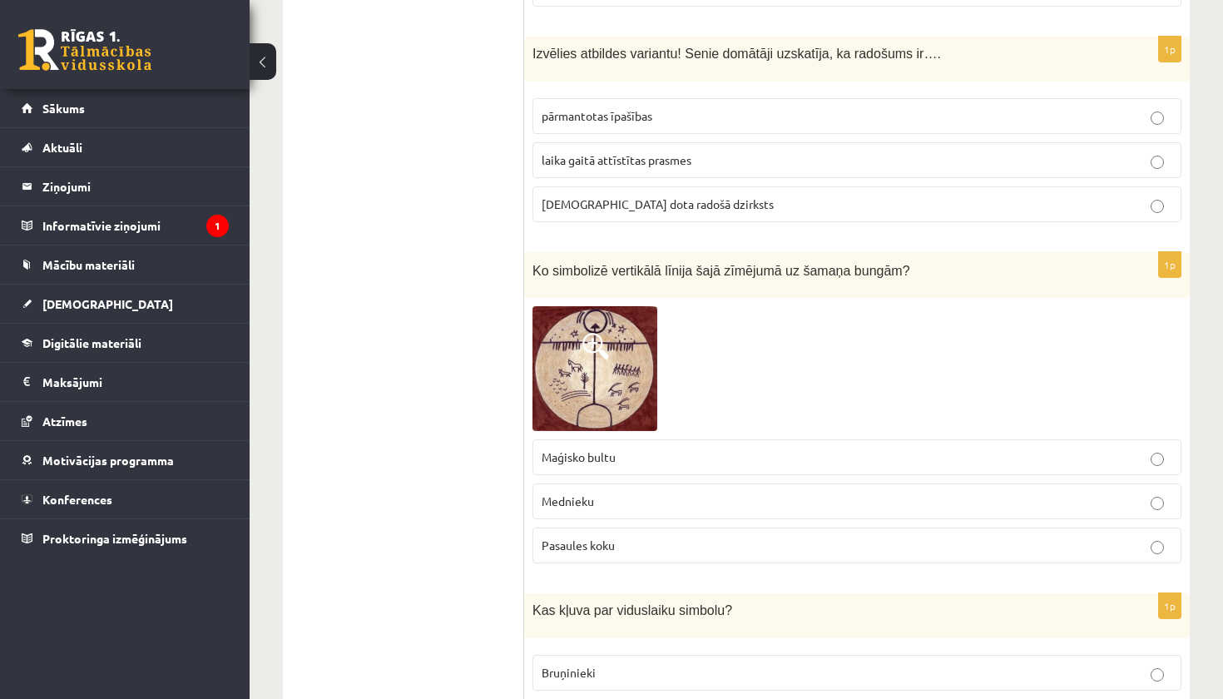
click at [679, 195] on p "dieva dota radošā dzirksts" at bounding box center [856, 203] width 630 height 17
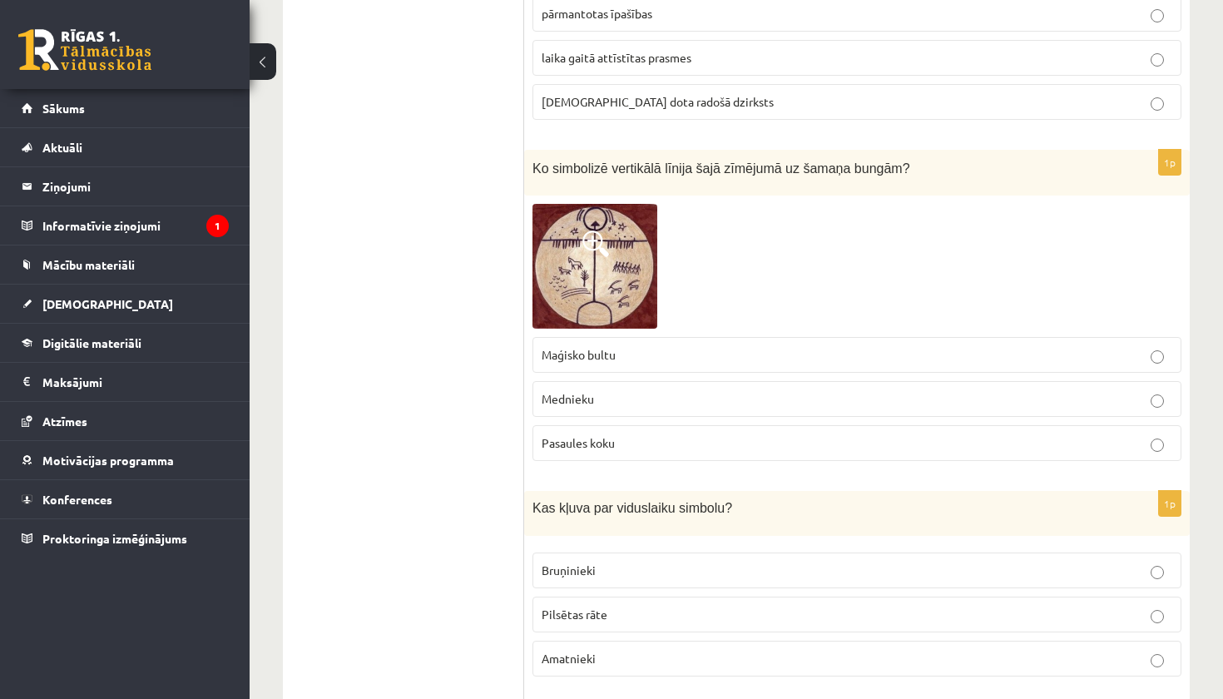
scroll to position [1785, 0]
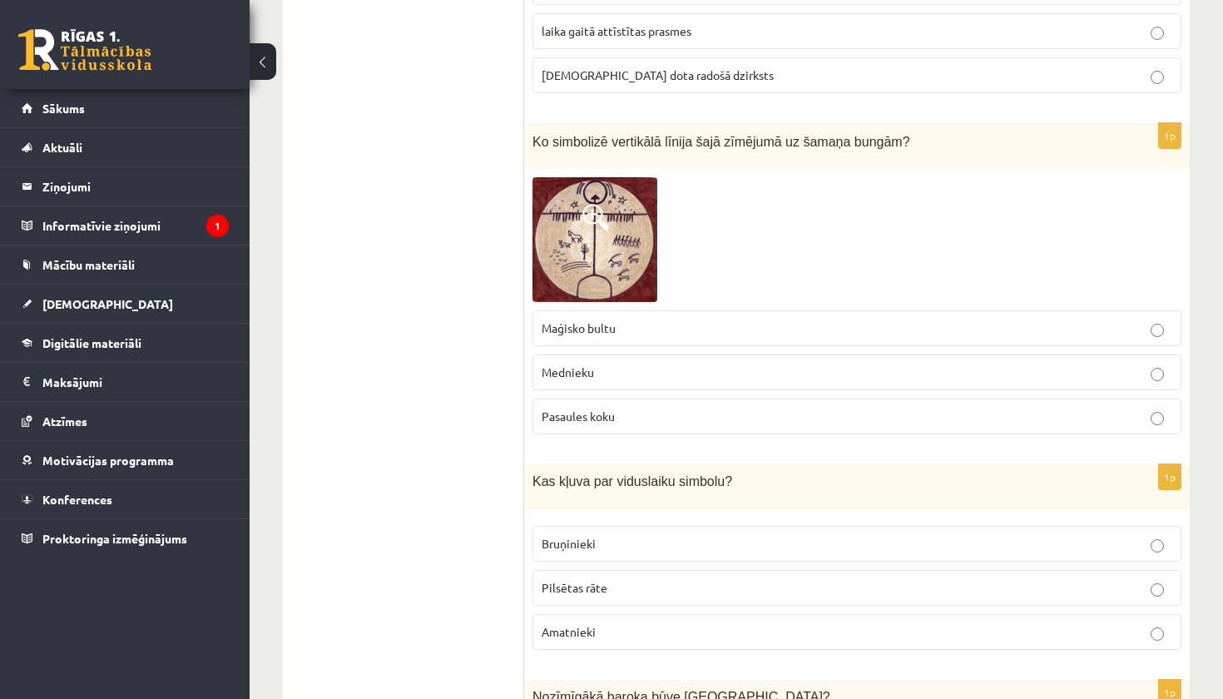
click at [648, 415] on p "Pasaules koku" at bounding box center [856, 416] width 630 height 17
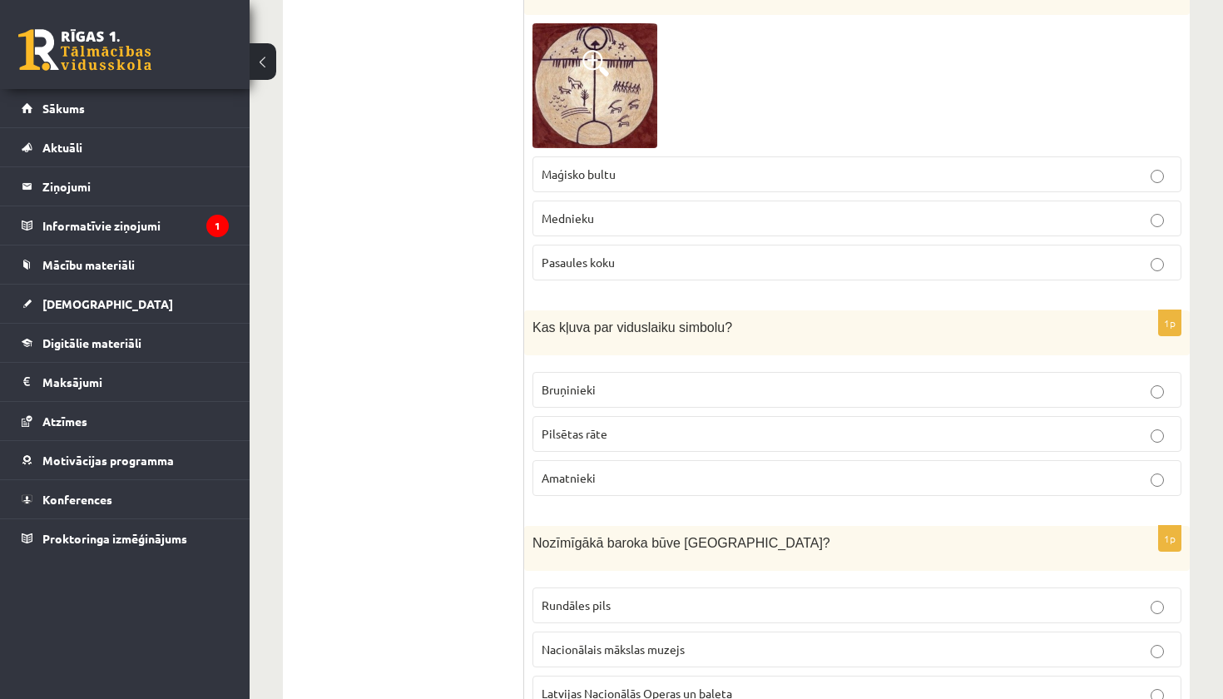
scroll to position [1970, 0]
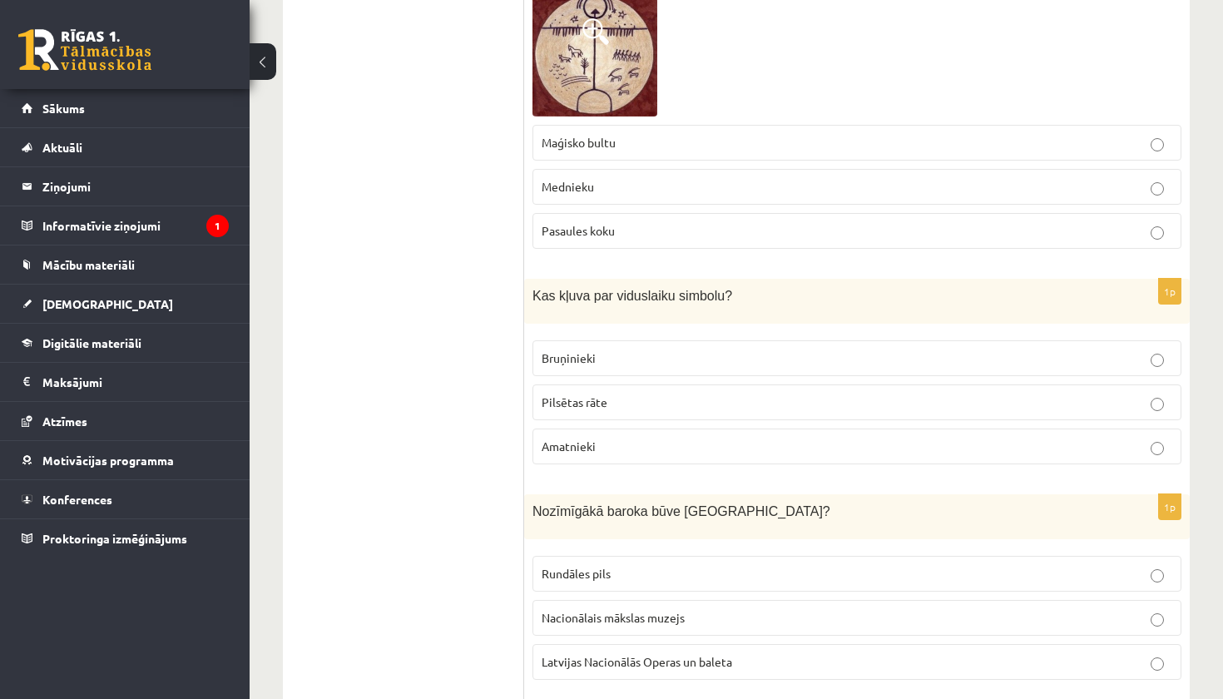
click at [677, 349] on p "Bruņinieki" at bounding box center [856, 357] width 630 height 17
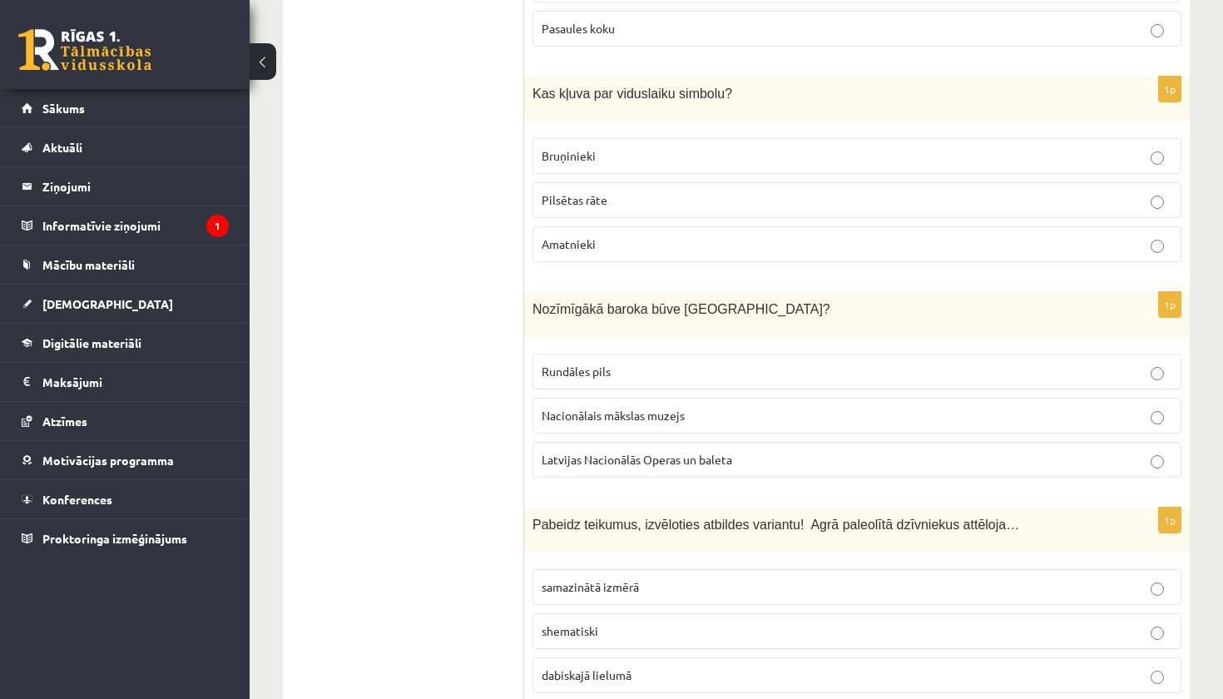
scroll to position [2184, 0]
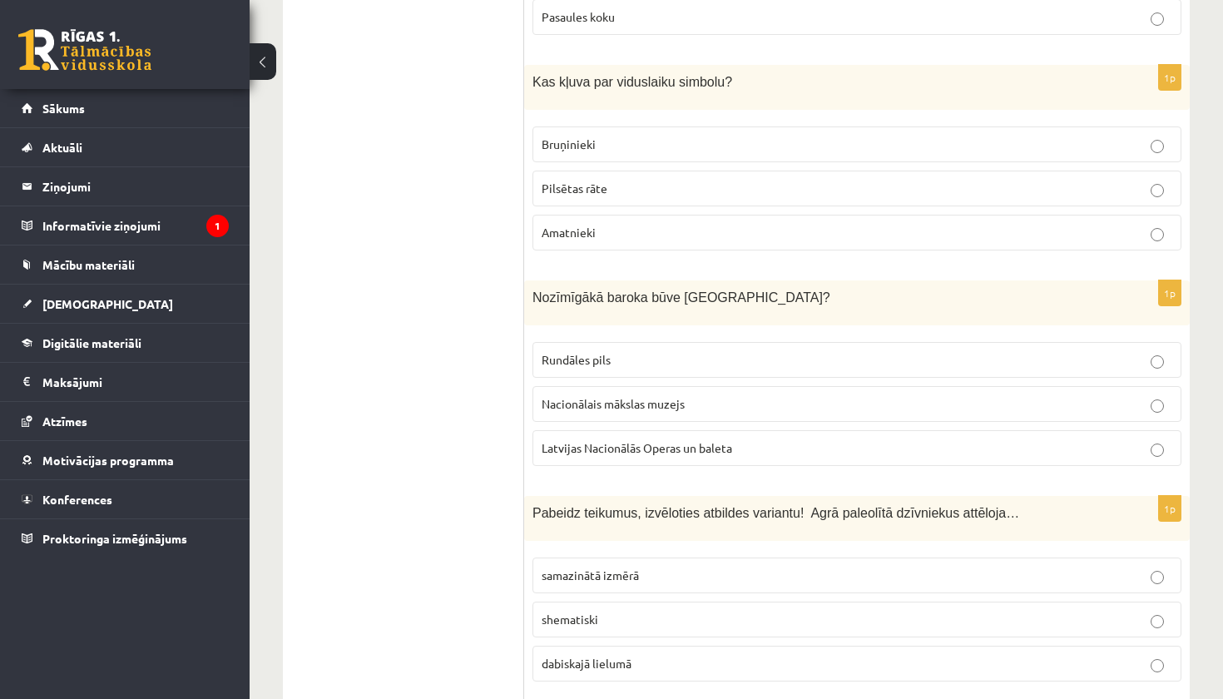
click at [645, 356] on p "Rundāles pils" at bounding box center [856, 359] width 630 height 17
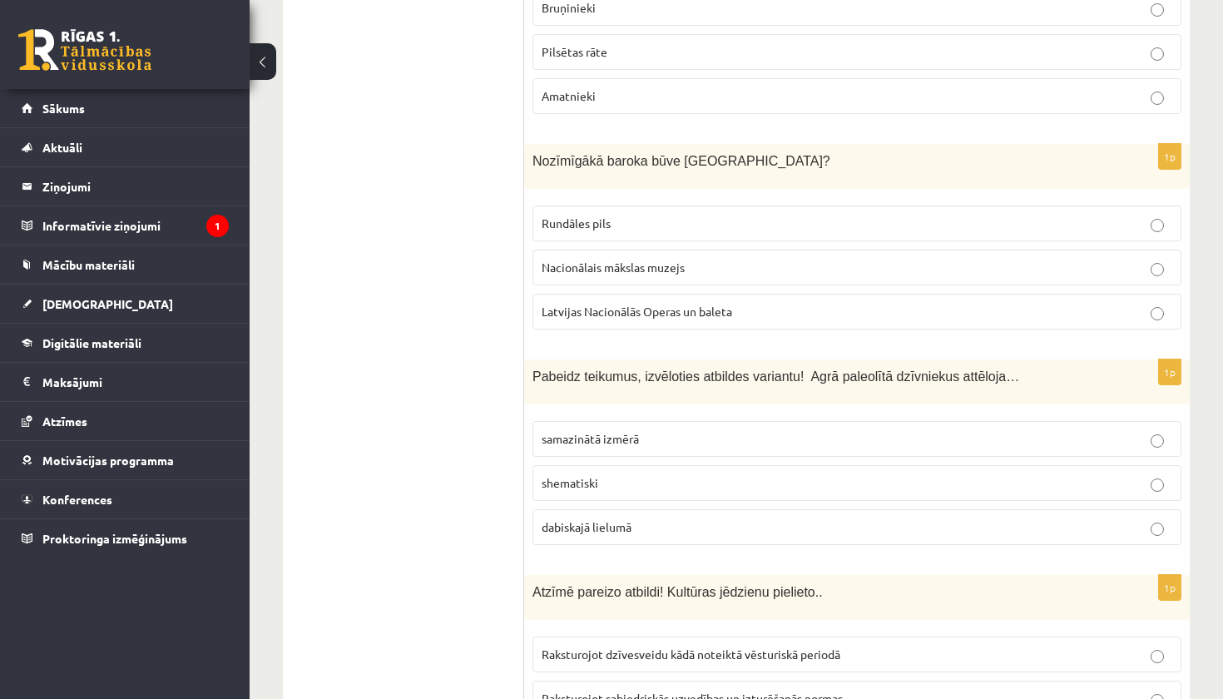
scroll to position [2390, 0]
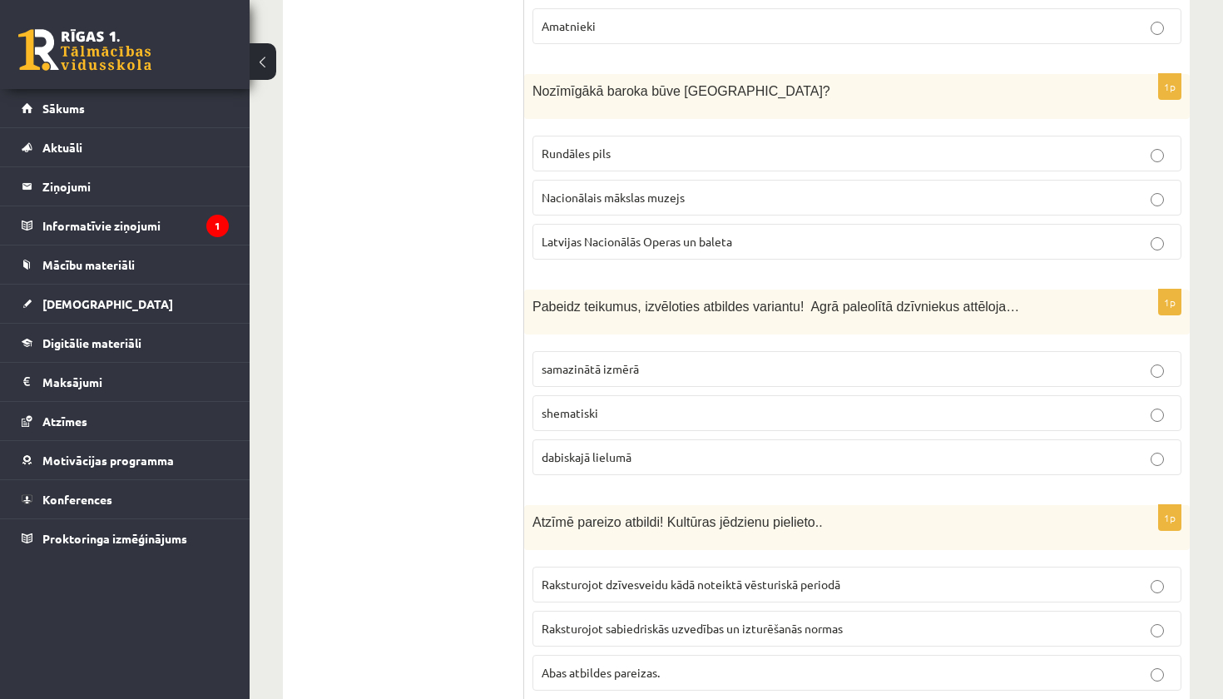
click at [635, 448] on p "dabiskajā lielumā" at bounding box center [856, 456] width 630 height 17
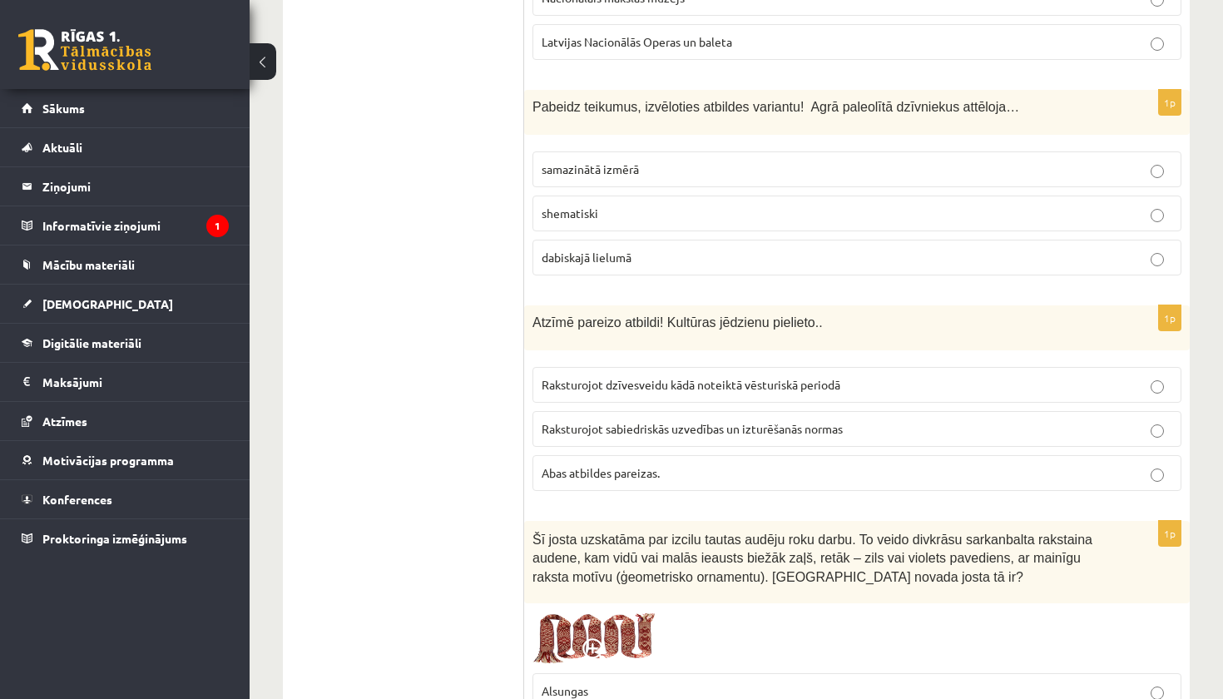
scroll to position [2591, 0]
click at [666, 467] on p "Abas atbildes pareizas." at bounding box center [856, 471] width 630 height 17
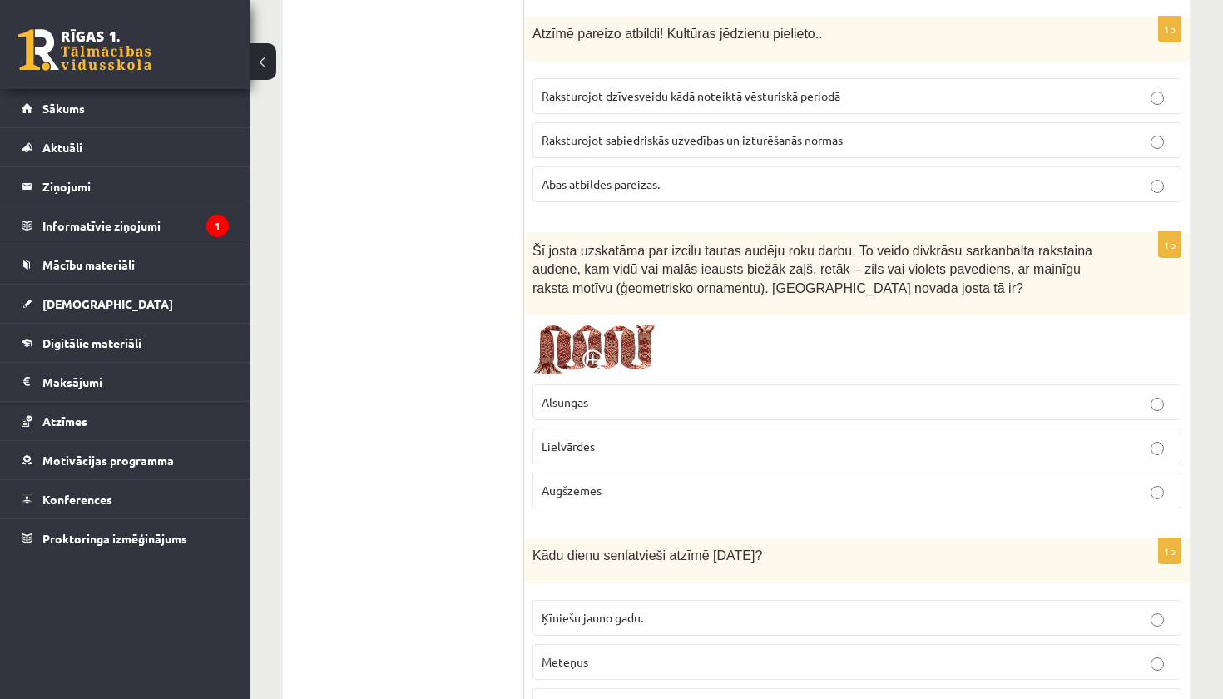
scroll to position [2895, 0]
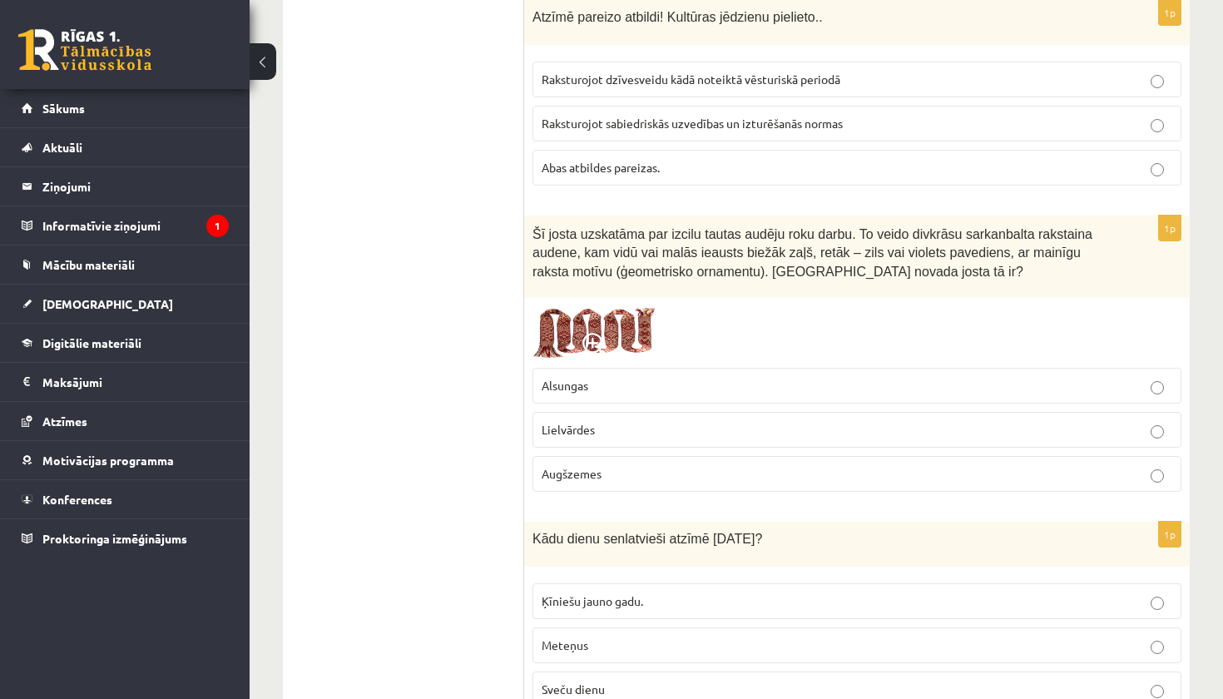
click at [641, 432] on label "Lielvārdes" at bounding box center [856, 430] width 649 height 36
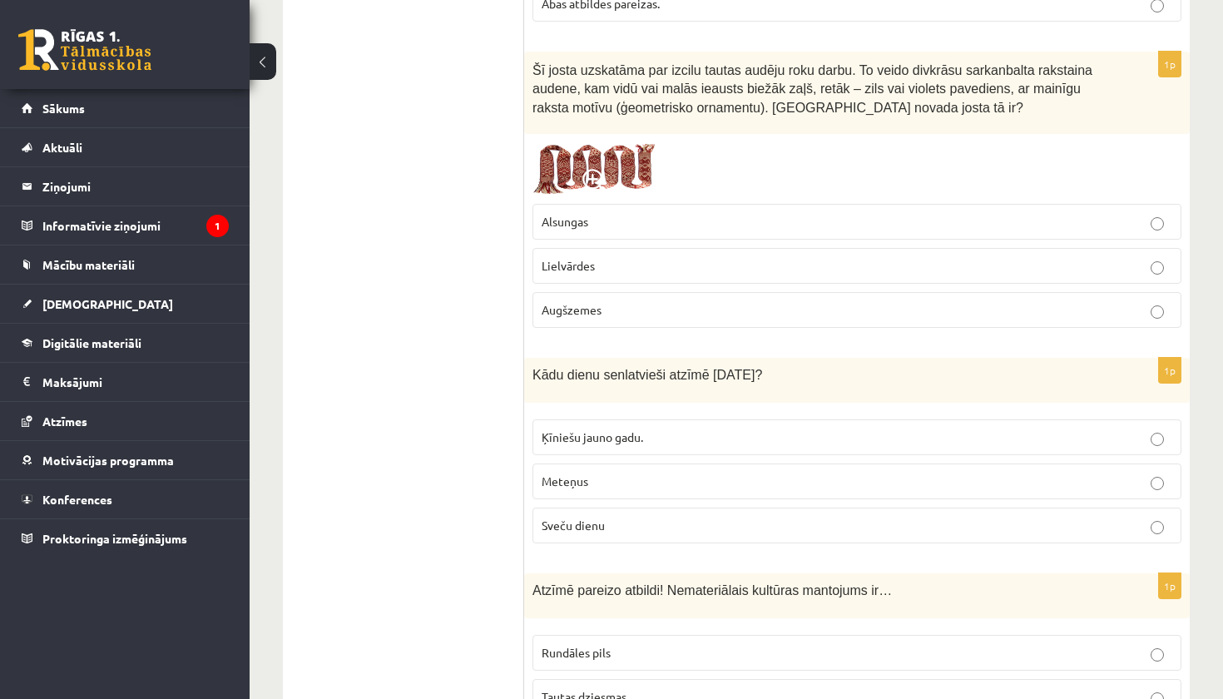
click at [629, 518] on p "Sveču dienu" at bounding box center [856, 524] width 630 height 17
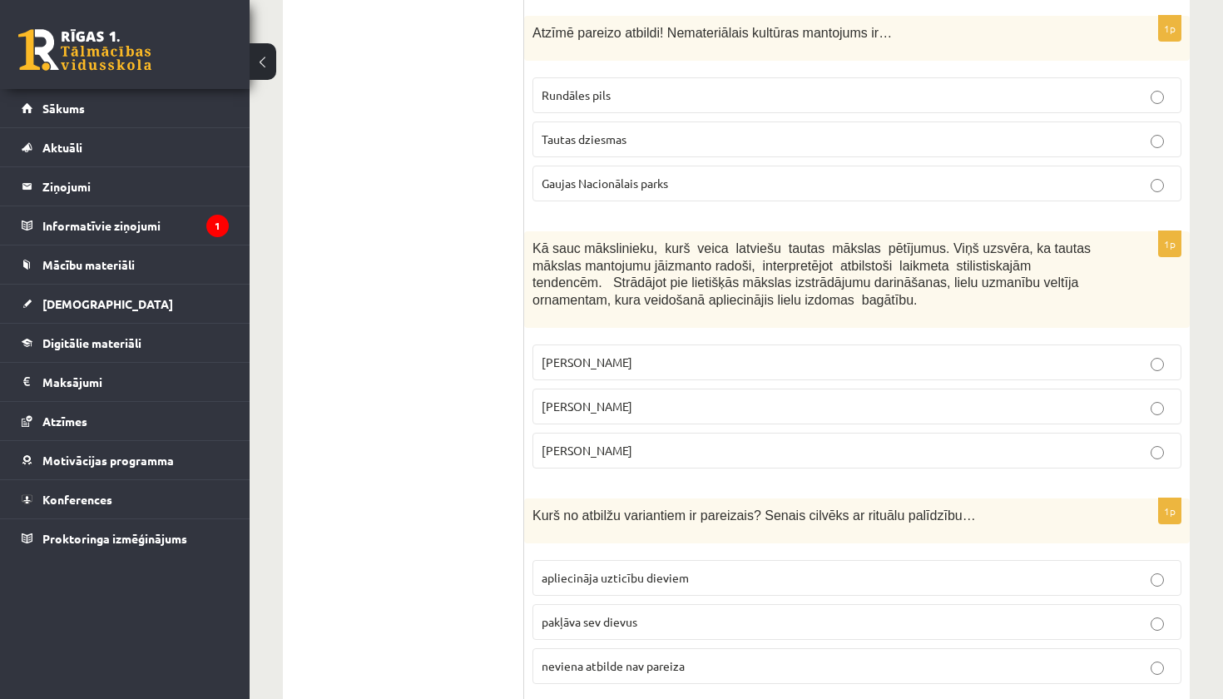
scroll to position [3611, 0]
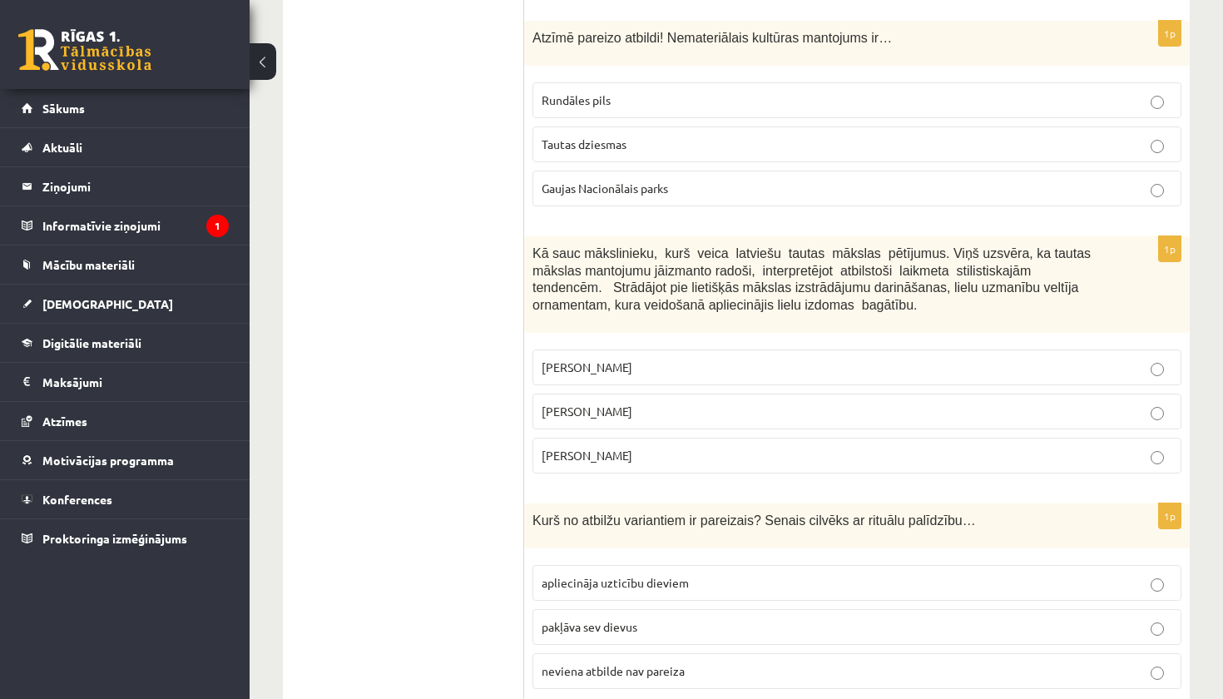
click at [684, 139] on p "Tautas dziesmas" at bounding box center [856, 144] width 630 height 17
click at [670, 403] on p "Jūlijs Madernieks" at bounding box center [856, 411] width 630 height 17
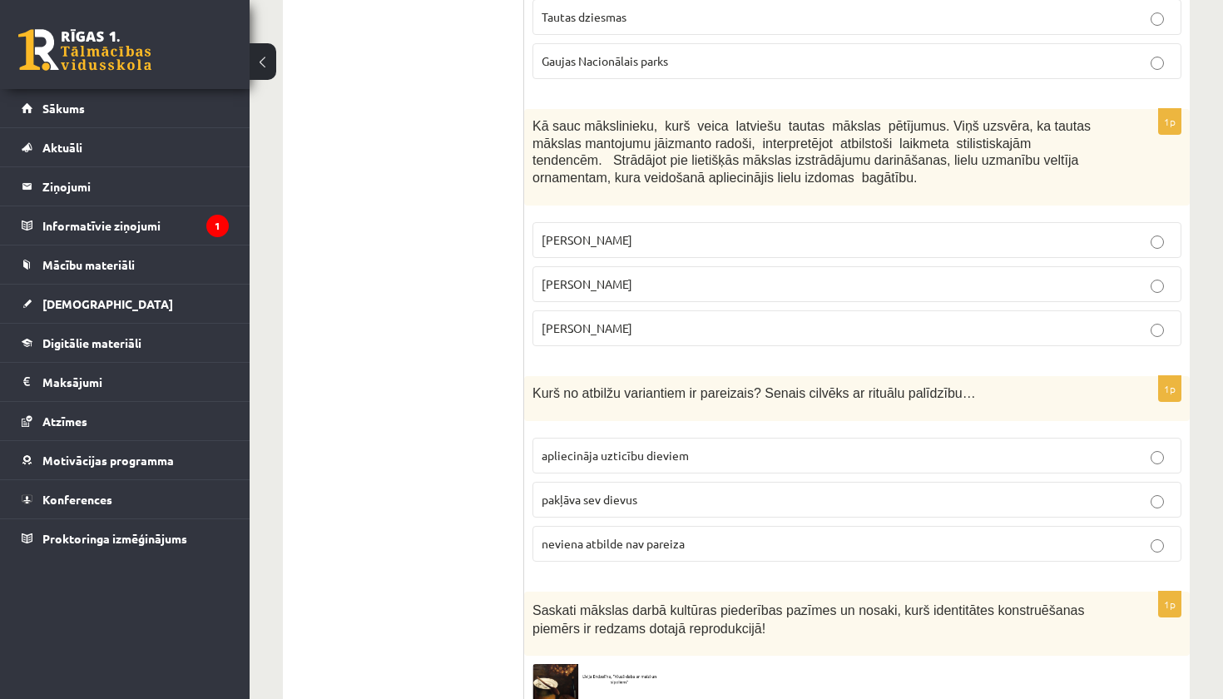
scroll to position [3742, 0]
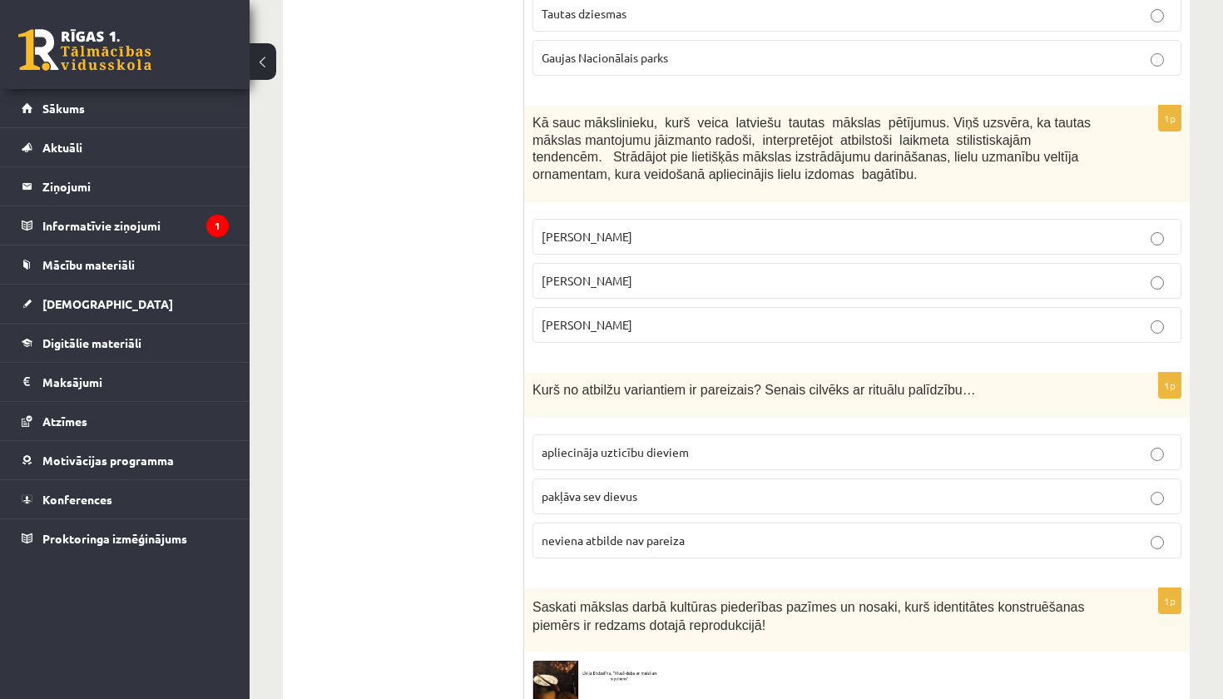
click at [674, 444] on span "apliecināja uzticību dieviem" at bounding box center [614, 451] width 147 height 15
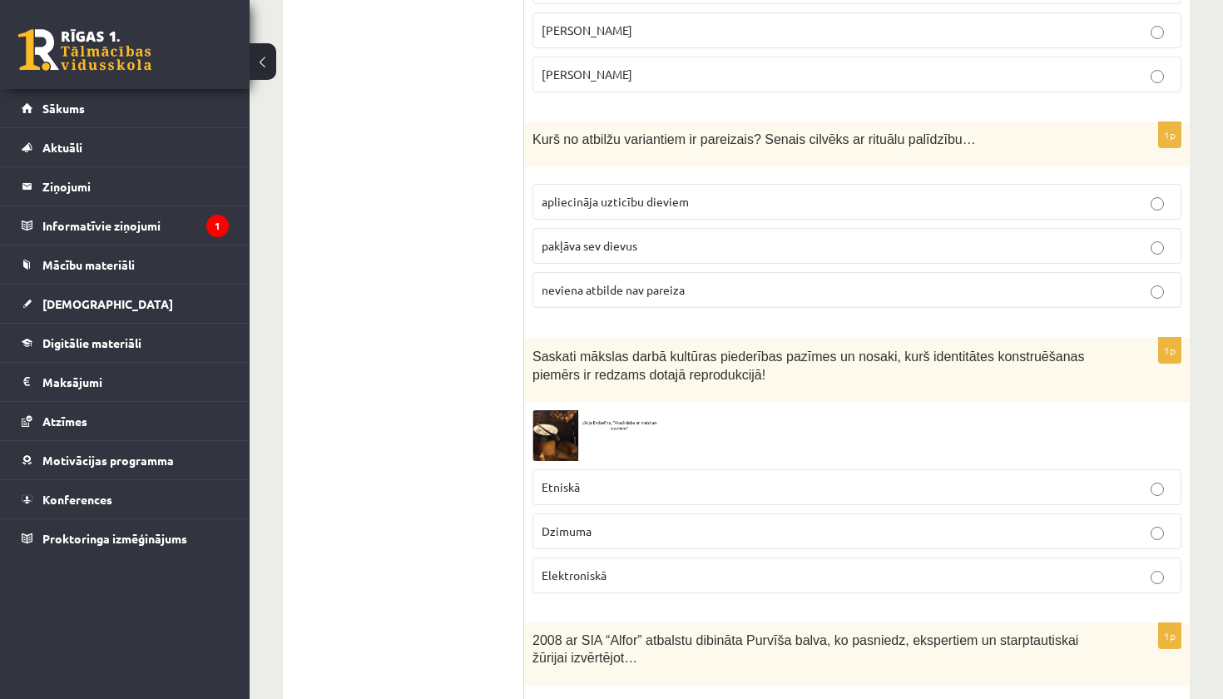
scroll to position [4040, 0]
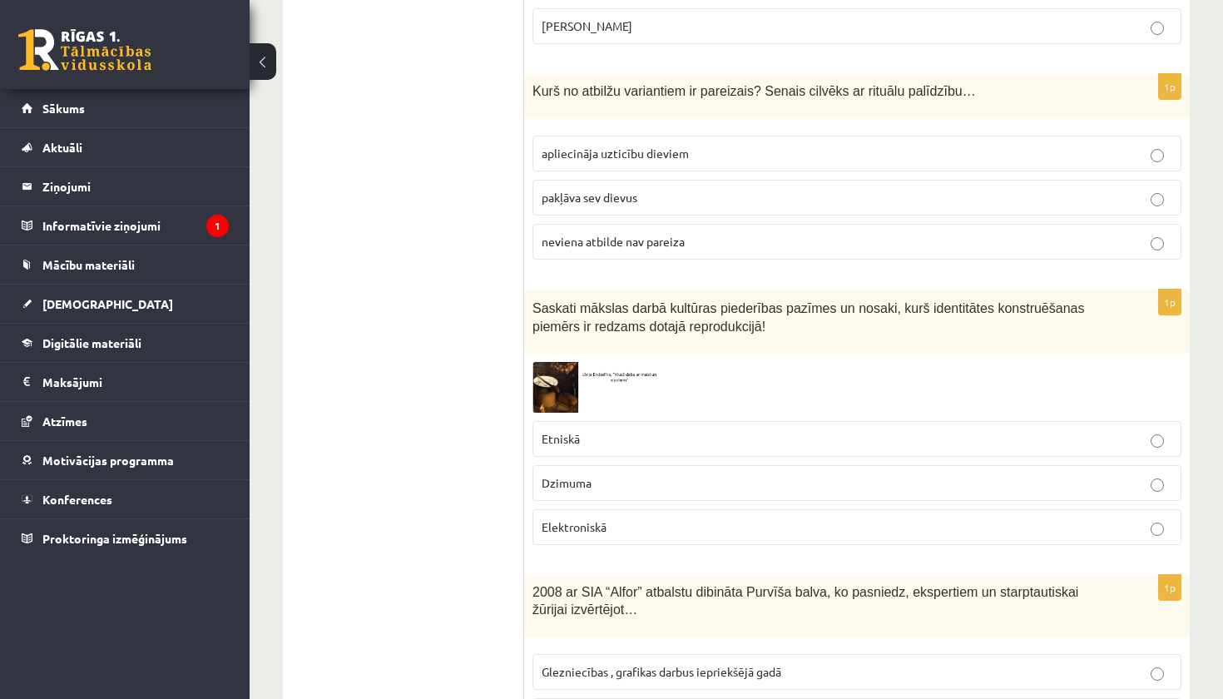
click at [645, 430] on p "Etniskā" at bounding box center [856, 438] width 630 height 17
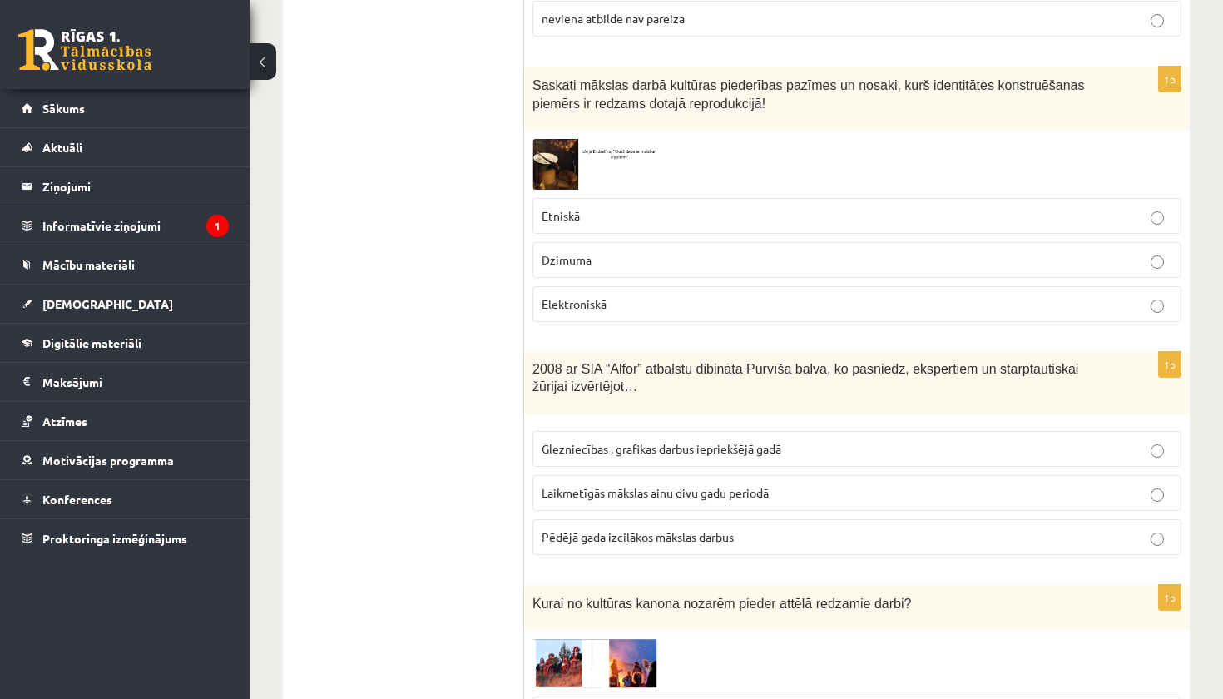
scroll to position [4286, 0]
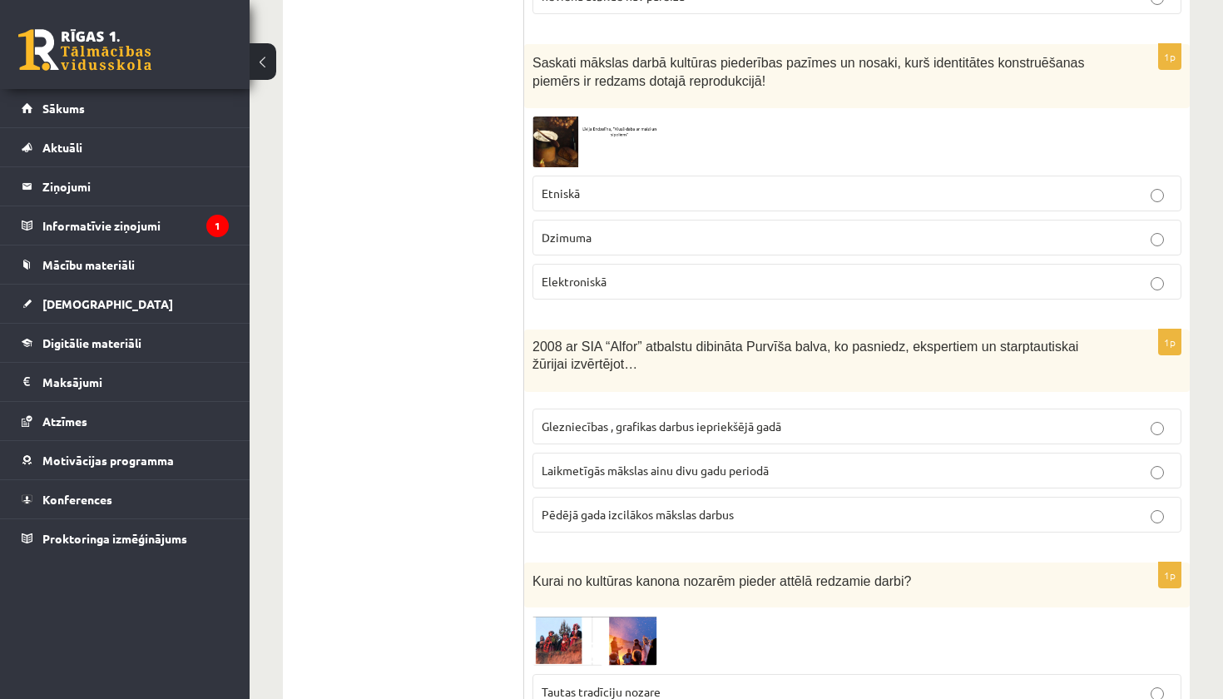
click at [636, 477] on fieldset "Glezniecības , grafikas darbus iepriekšējā gadā Laikmetīgās mākslas ainu divu g…" at bounding box center [856, 468] width 649 height 137
click at [636, 462] on span "Laikmetīgās mākslas ainu divu gadu periodā" at bounding box center [654, 469] width 227 height 15
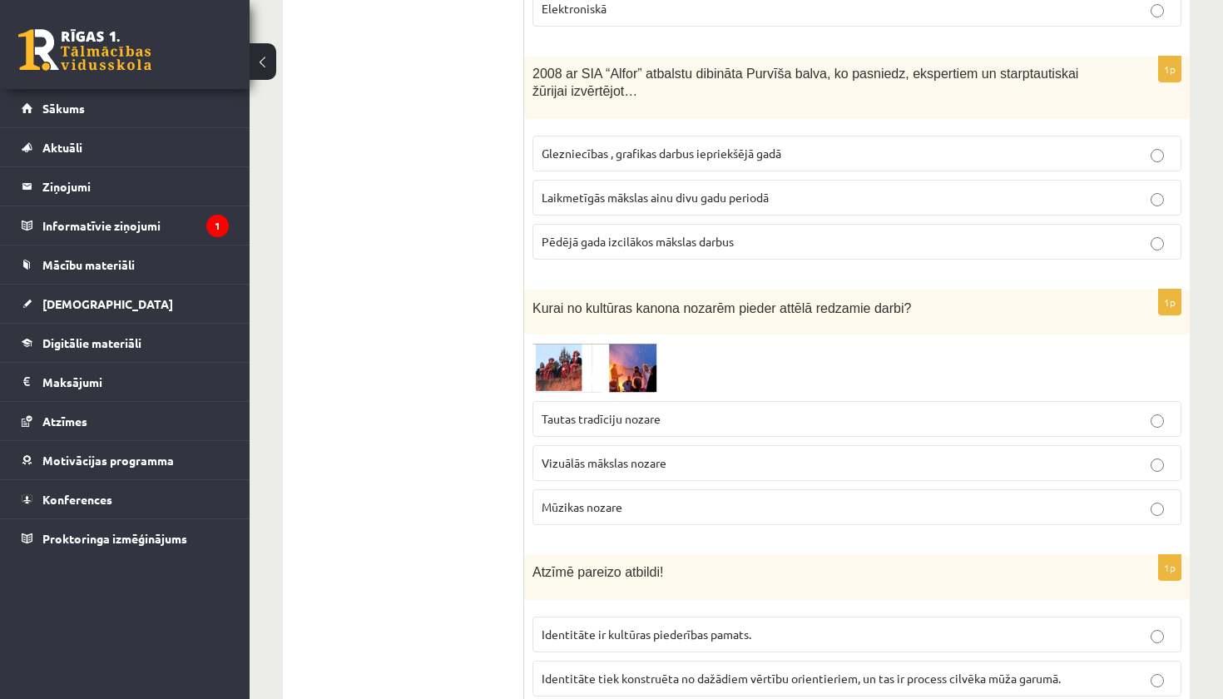
scroll to position [4584, 0]
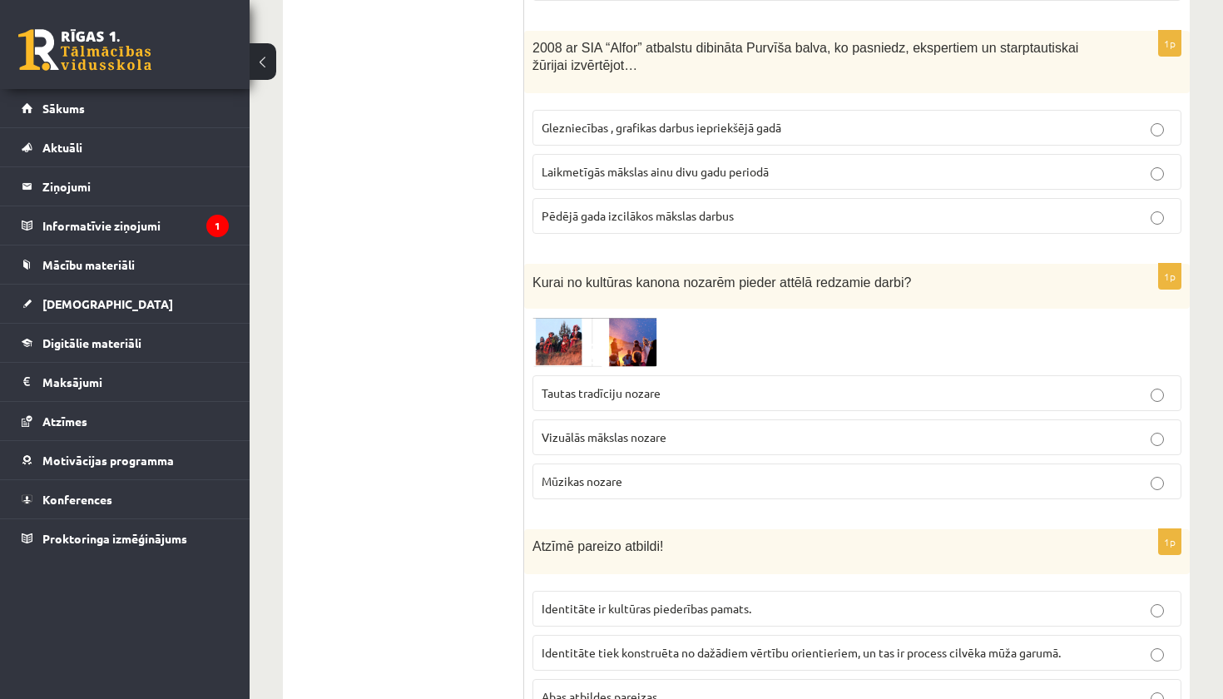
click at [651, 385] on span "Tautas tradīciju nozare" at bounding box center [600, 392] width 119 height 15
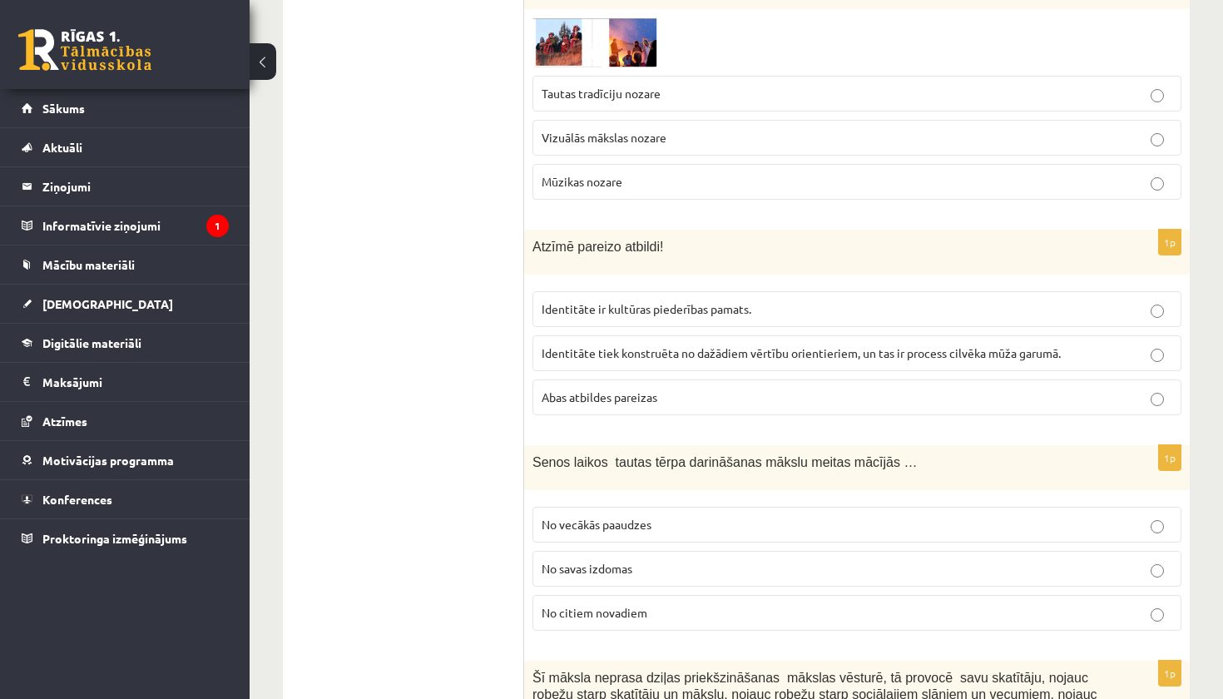
scroll to position [4887, 0]
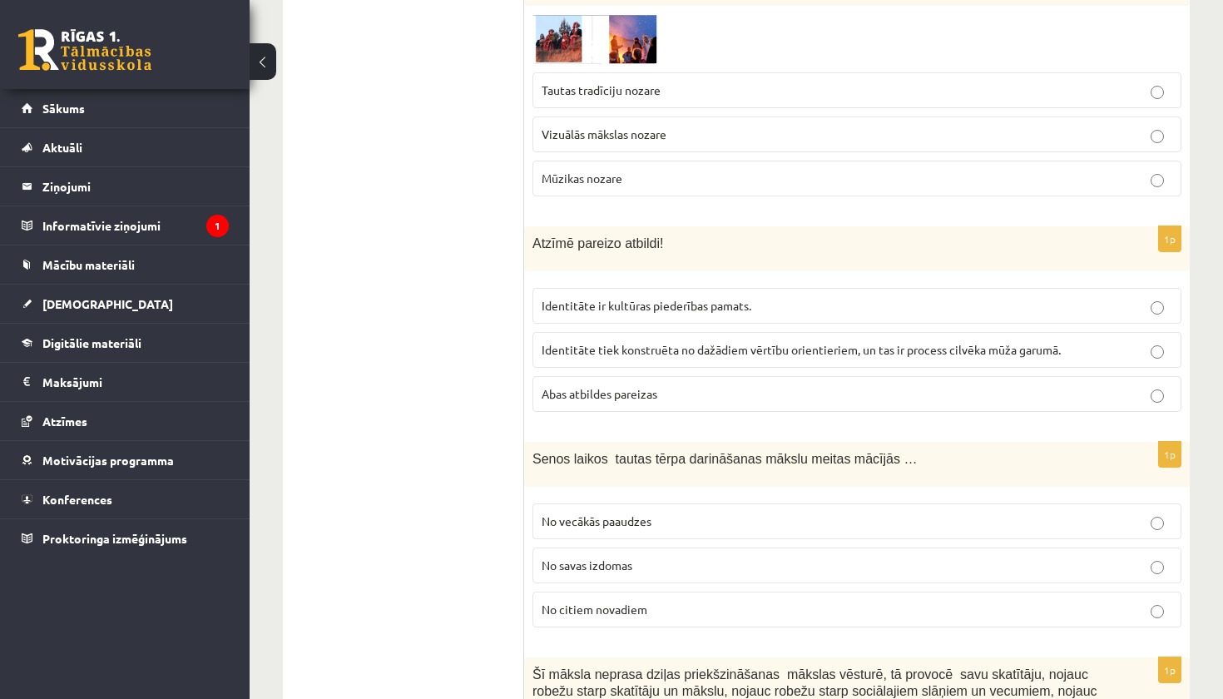
click at [640, 386] on span "Abas atbildes pareizas" at bounding box center [599, 393] width 116 height 15
click at [642, 513] on span "No vecākās paaudzes" at bounding box center [596, 520] width 110 height 15
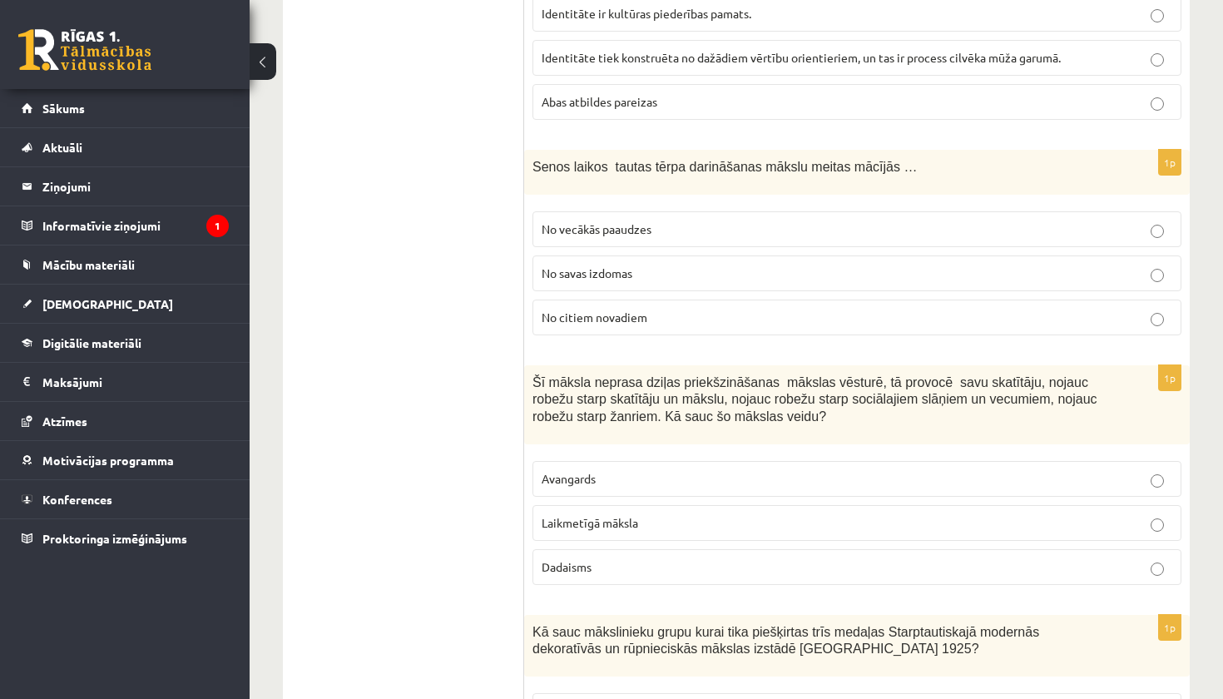
scroll to position [5184, 0]
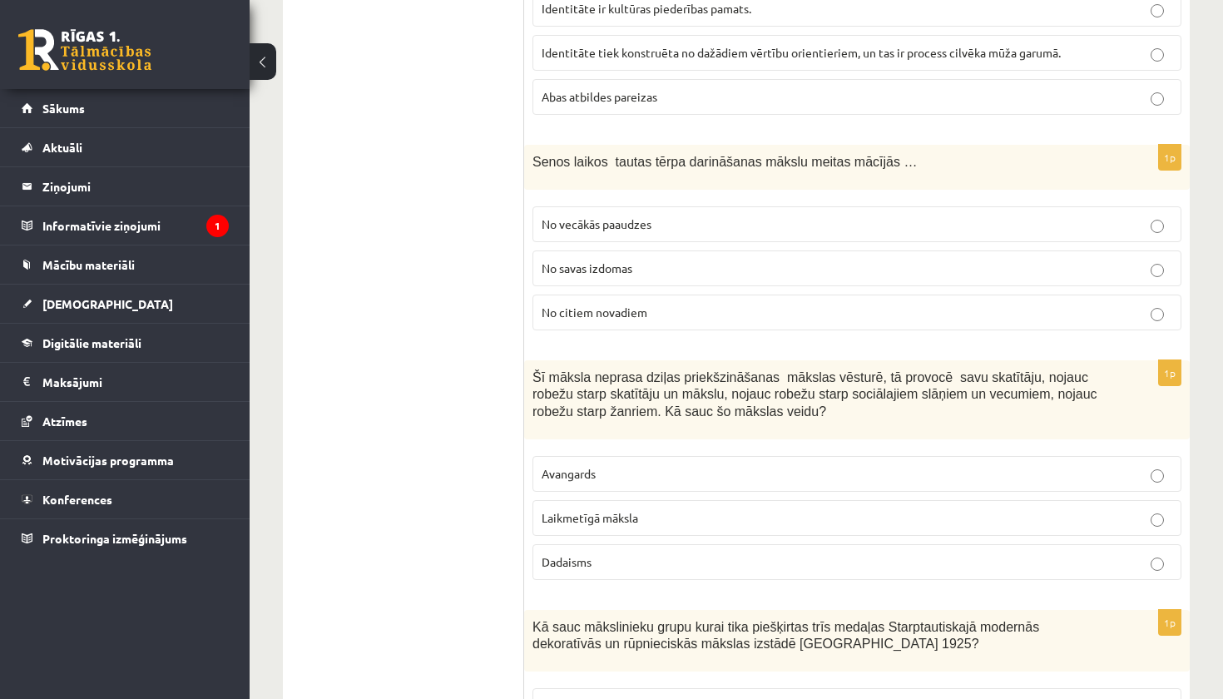
click at [651, 509] on p "Laikmetīgā māksla" at bounding box center [856, 517] width 630 height 17
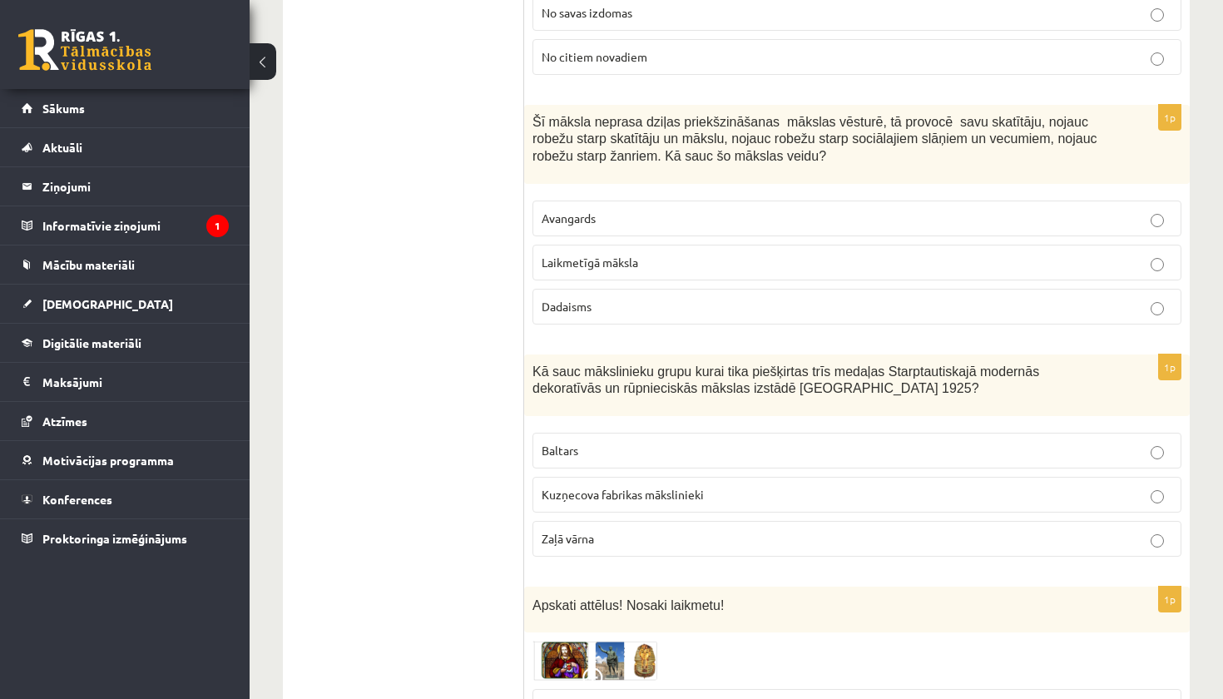
scroll to position [5443, 0]
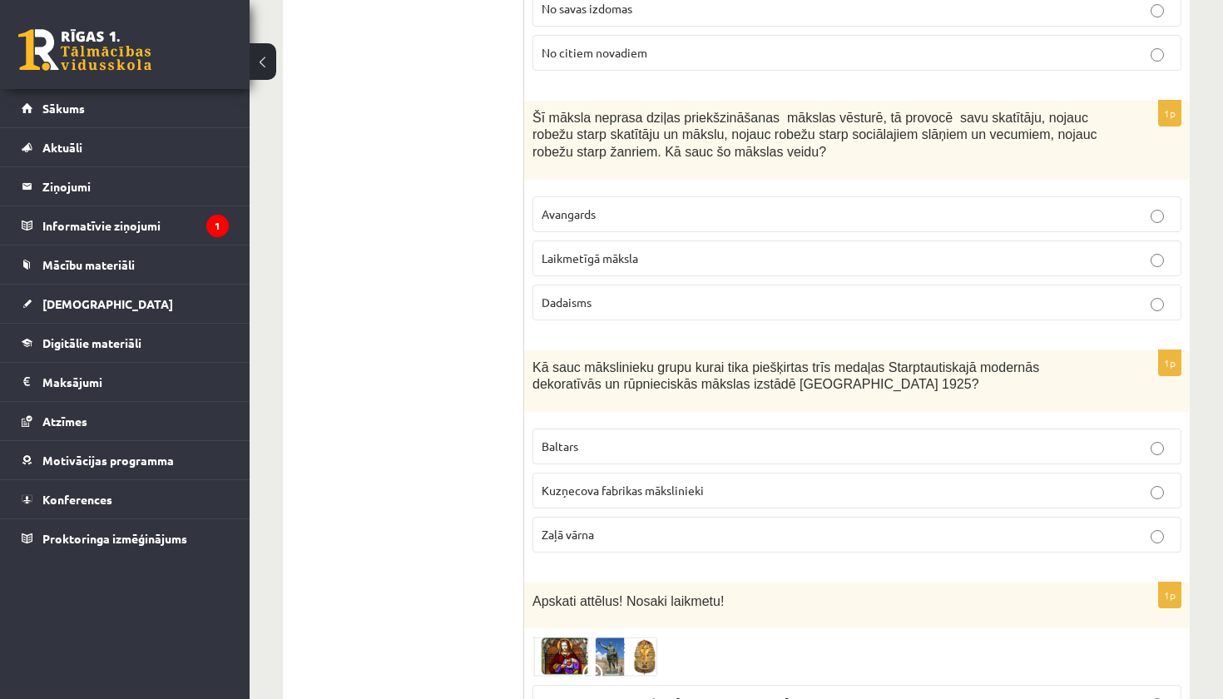
click at [627, 526] on p "Zaļā vārna" at bounding box center [856, 534] width 630 height 17
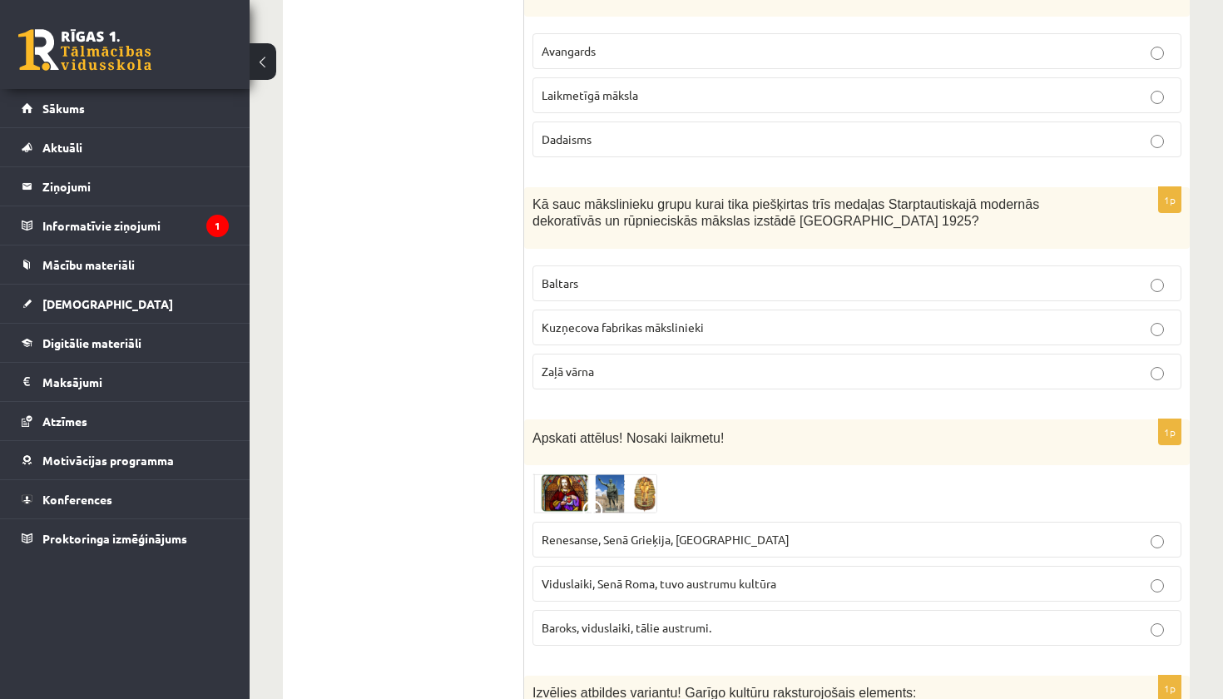
scroll to position [5651, 0]
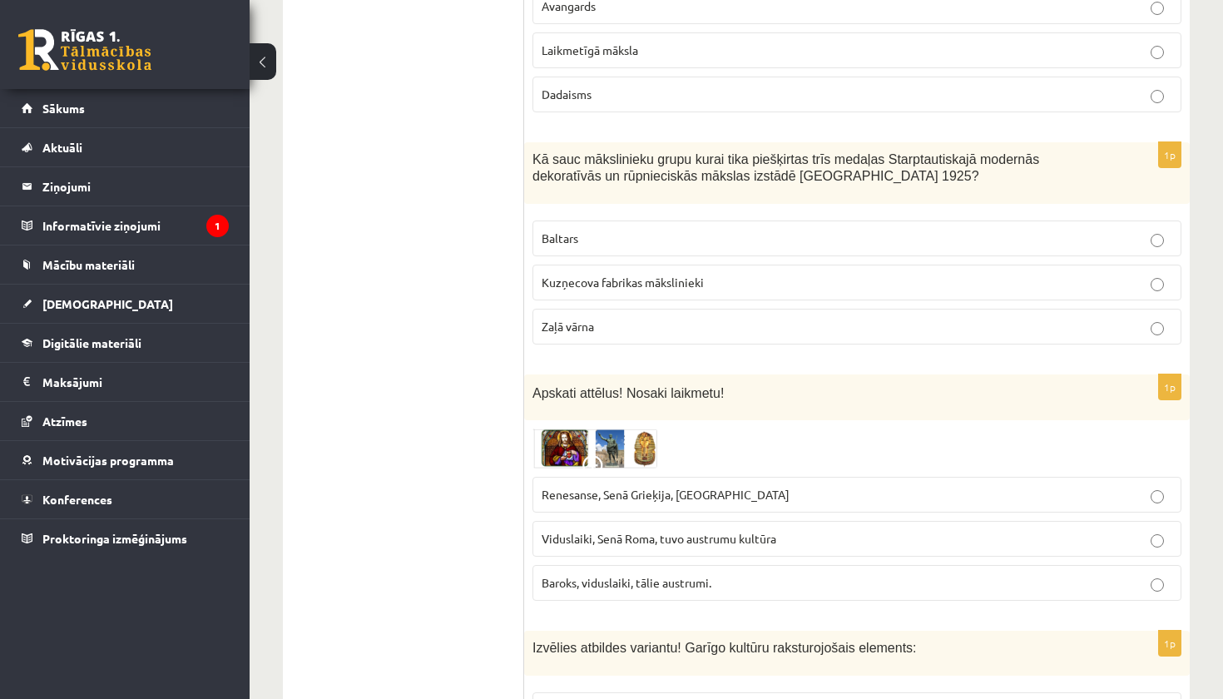
click at [627, 531] on span "Viduslaiki, Senā Roma, tuvo austrumu kultūra" at bounding box center [658, 538] width 235 height 15
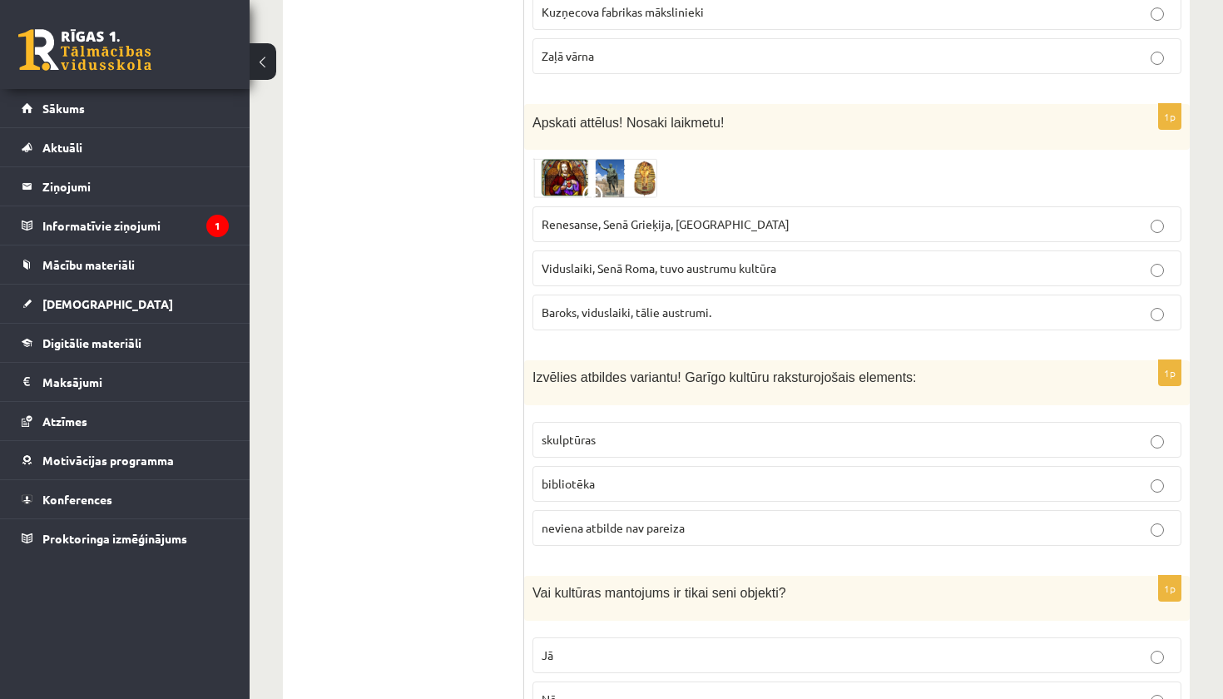
scroll to position [5943, 0]
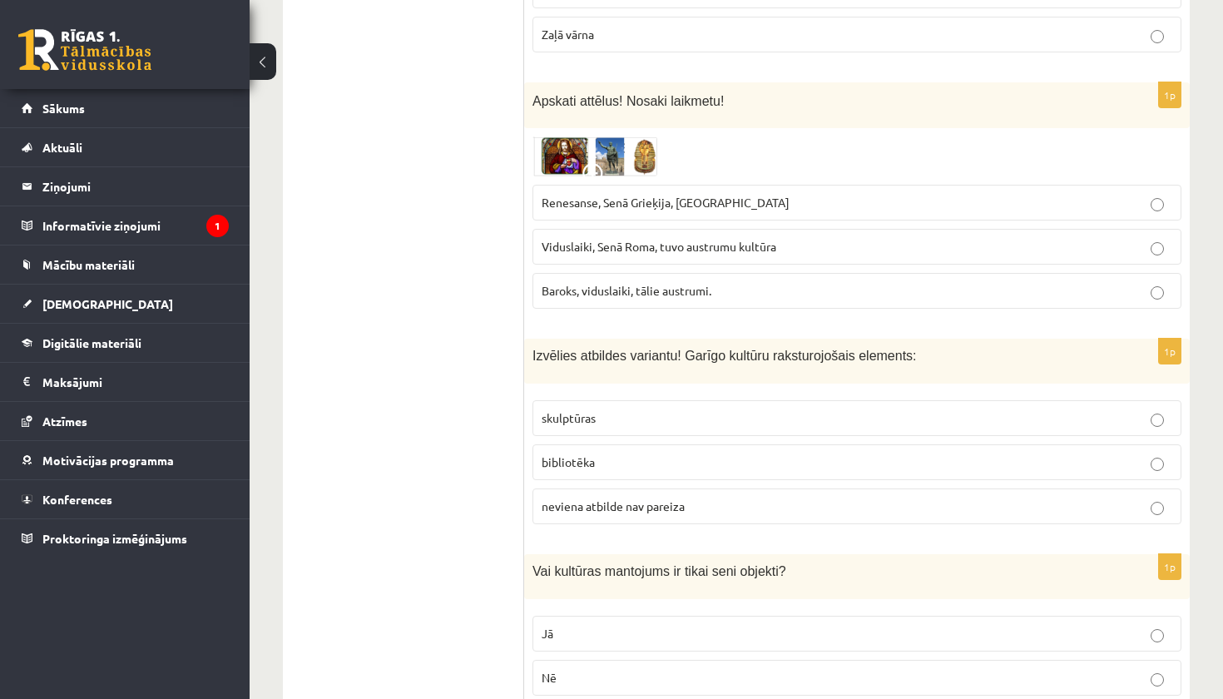
click at [618, 453] on p "bibliotēka" at bounding box center [856, 461] width 630 height 17
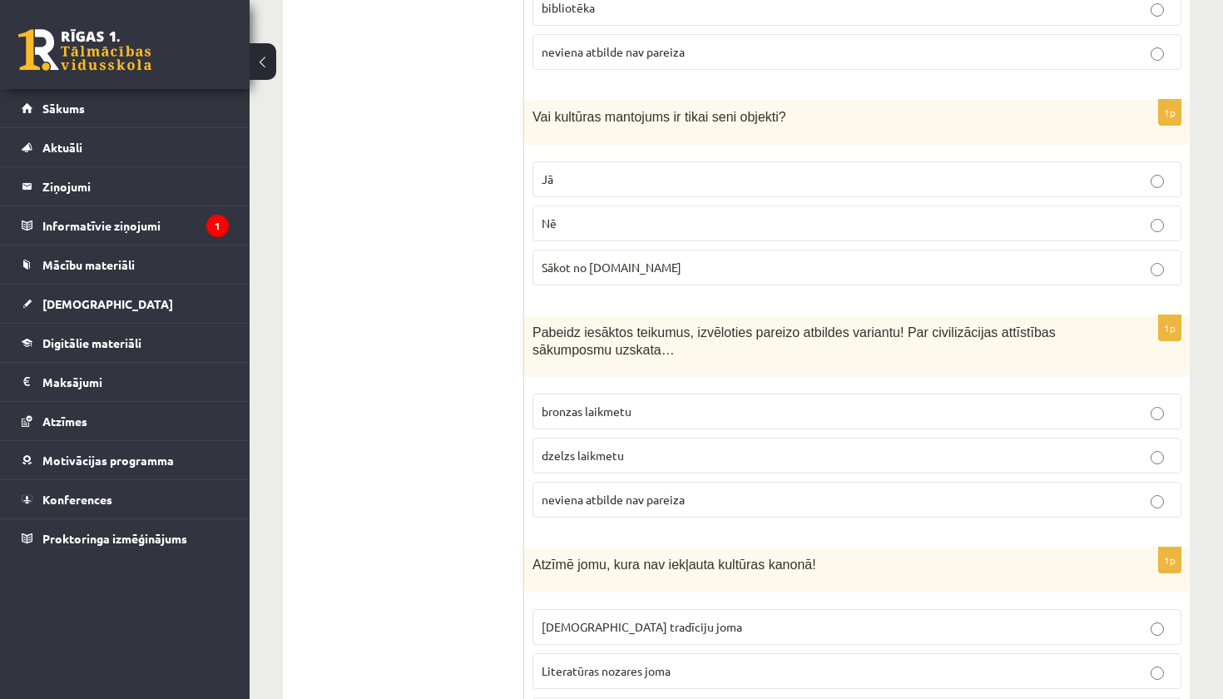
scroll to position [6399, 0]
click at [660, 213] on p "Nē" at bounding box center [856, 221] width 630 height 17
click at [645, 401] on p "bronzas laikmetu" at bounding box center [856, 409] width 630 height 17
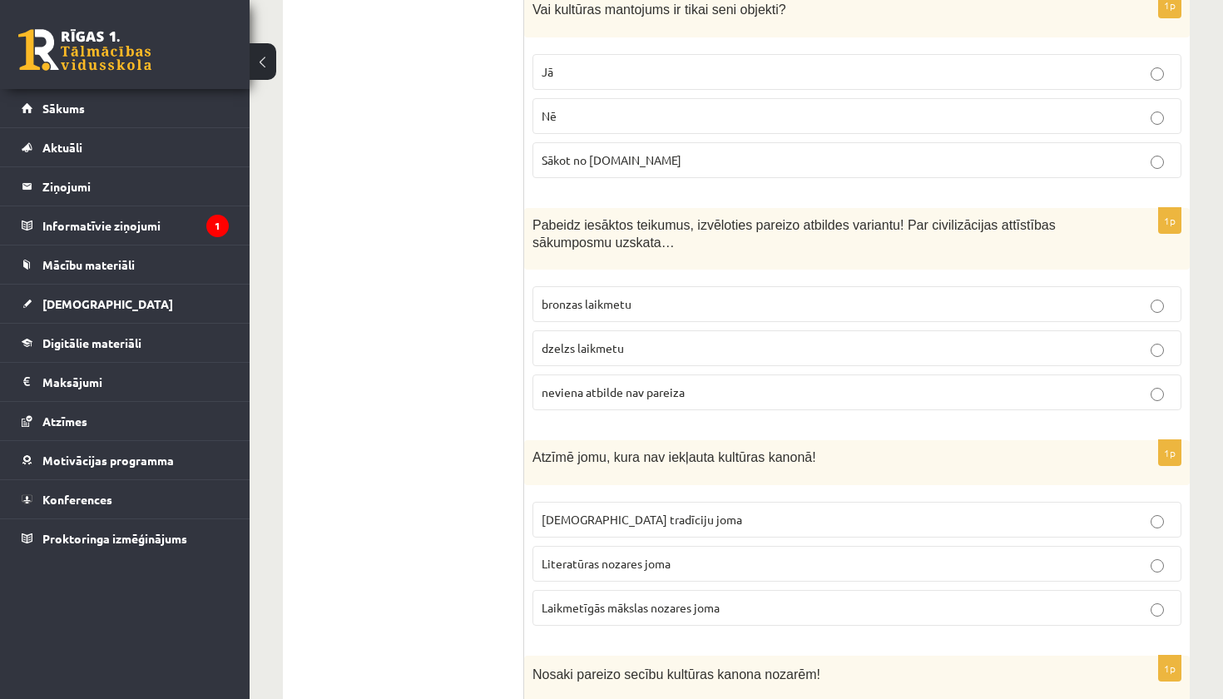
scroll to position [6535, 0]
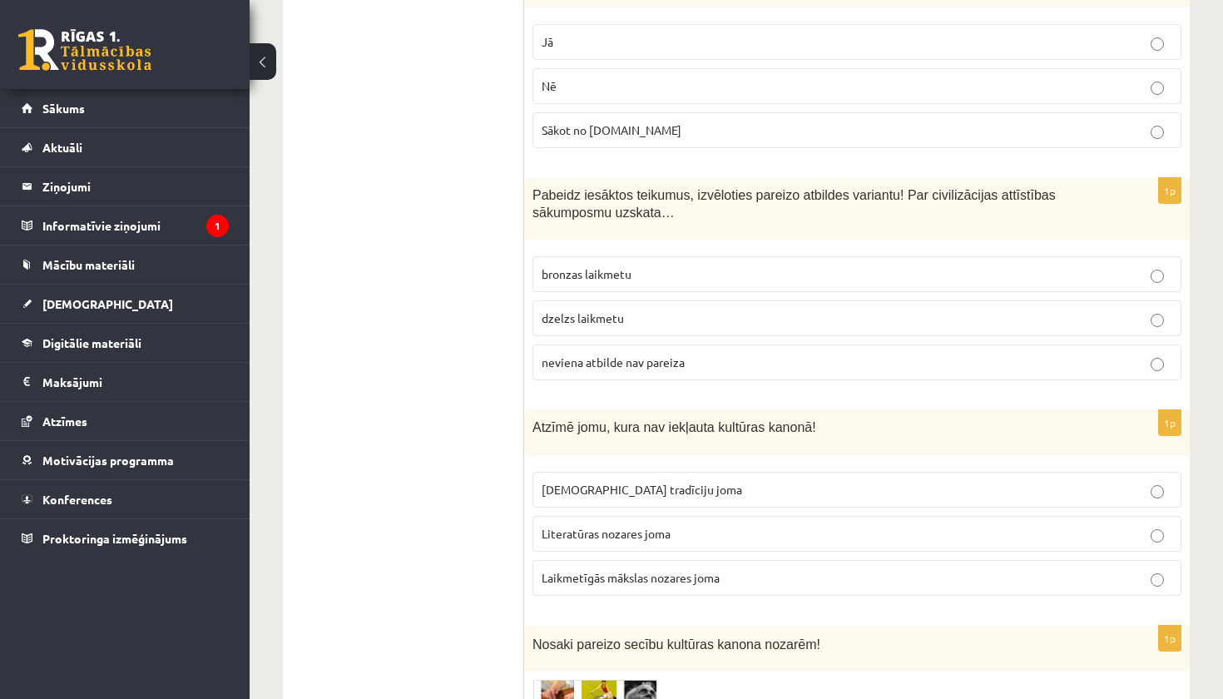
click at [633, 570] on span "Laikmetīgās mākslas nozares joma" at bounding box center [630, 577] width 178 height 15
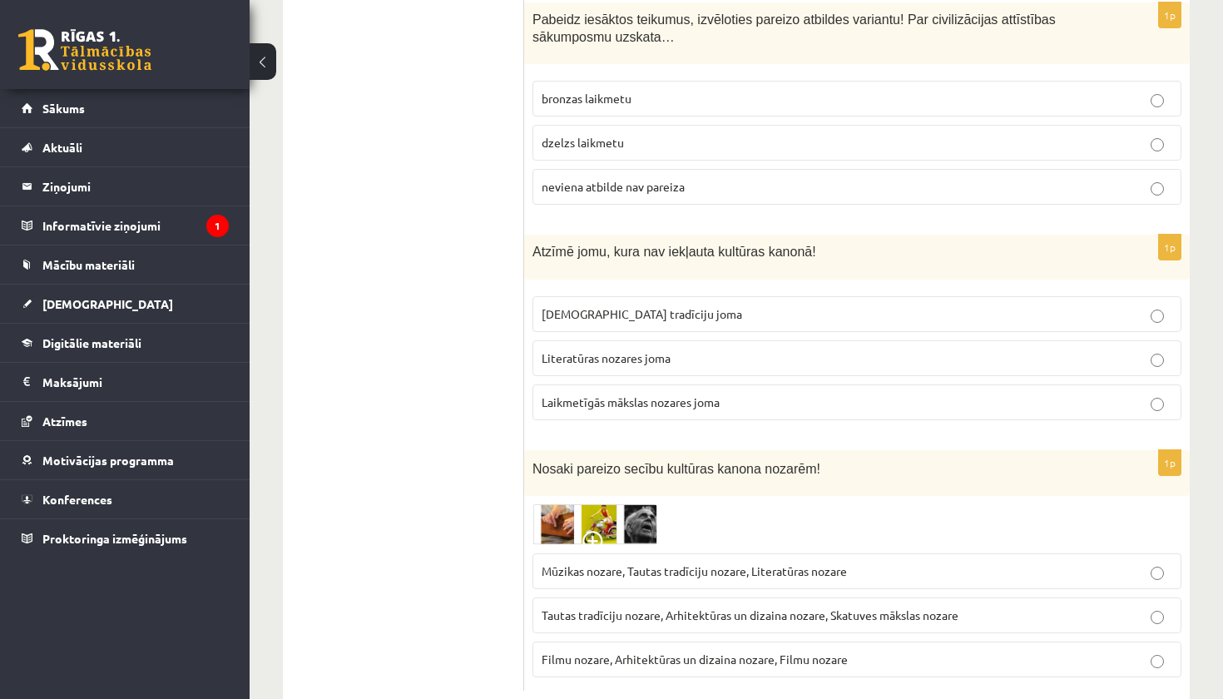
scroll to position [6724, 0]
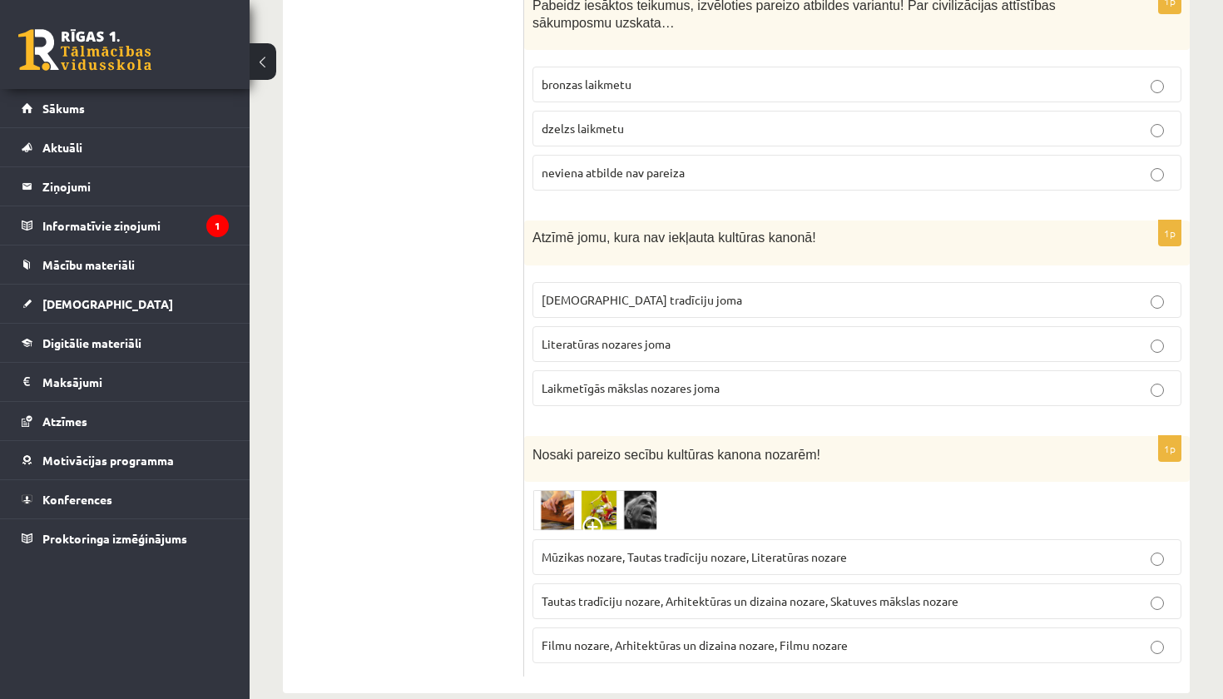
click at [648, 549] on span "Mūzikas nozare, Tautas tradīciju nozare, Literatūras nozare" at bounding box center [693, 556] width 305 height 15
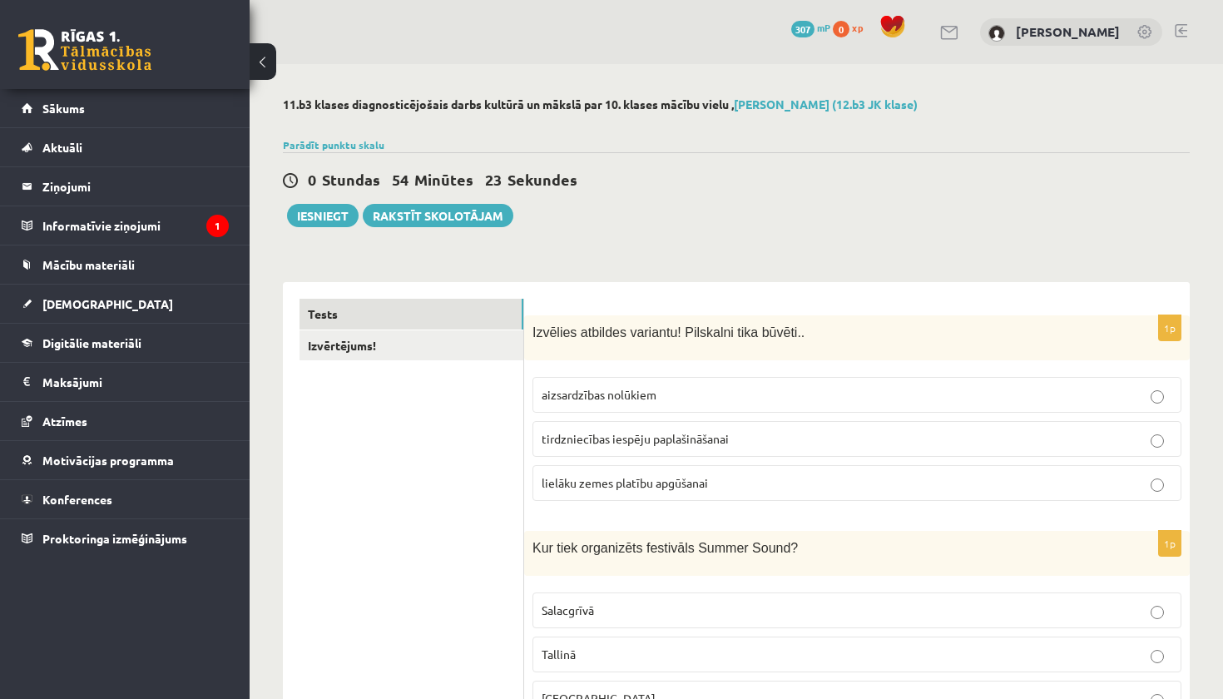
scroll to position [0, 0]
click at [316, 217] on button "Iesniegt" at bounding box center [323, 215] width 72 height 23
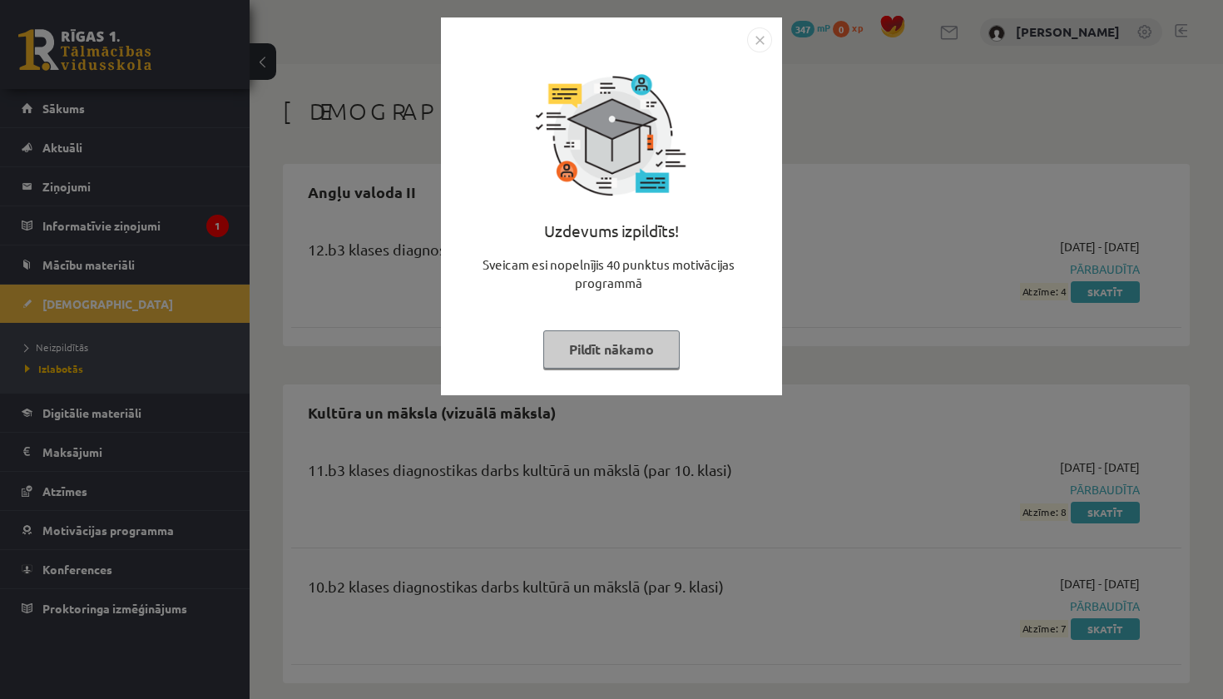
click at [617, 348] on button "Pildīt nākamo" at bounding box center [611, 349] width 136 height 38
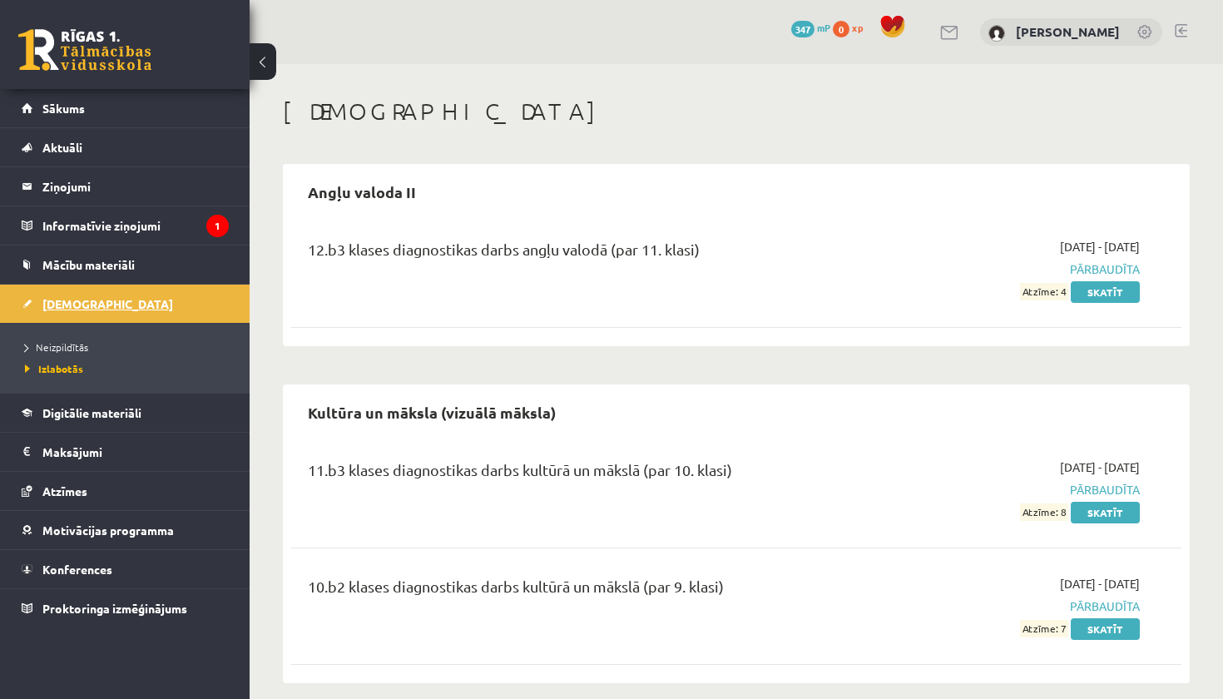
click at [77, 304] on span "[DEMOGRAPHIC_DATA]" at bounding box center [107, 303] width 131 height 15
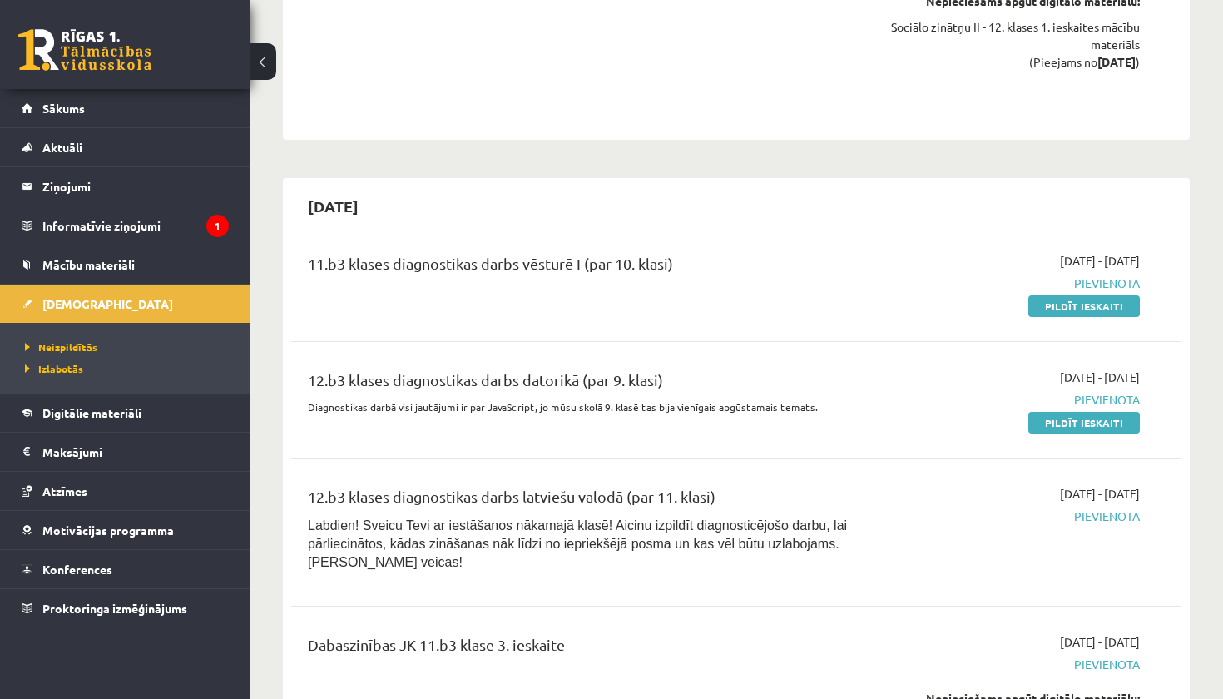
scroll to position [1574, 0]
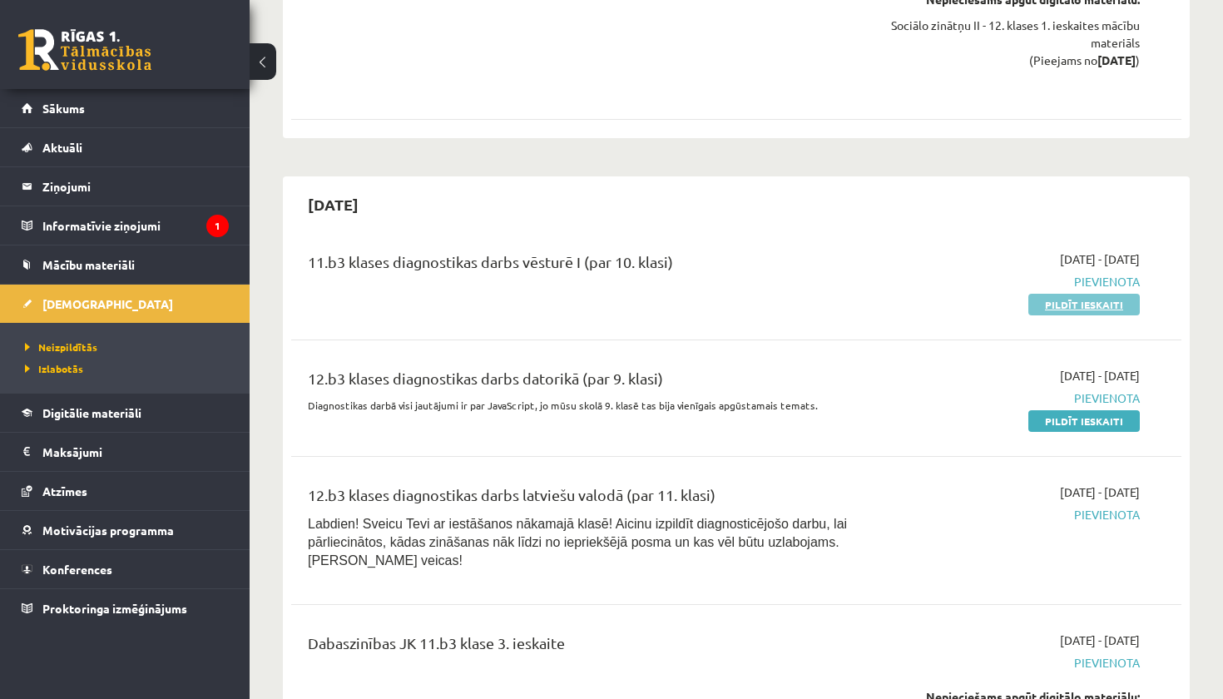
click at [1085, 294] on link "Pildīt ieskaiti" at bounding box center [1083, 305] width 111 height 22
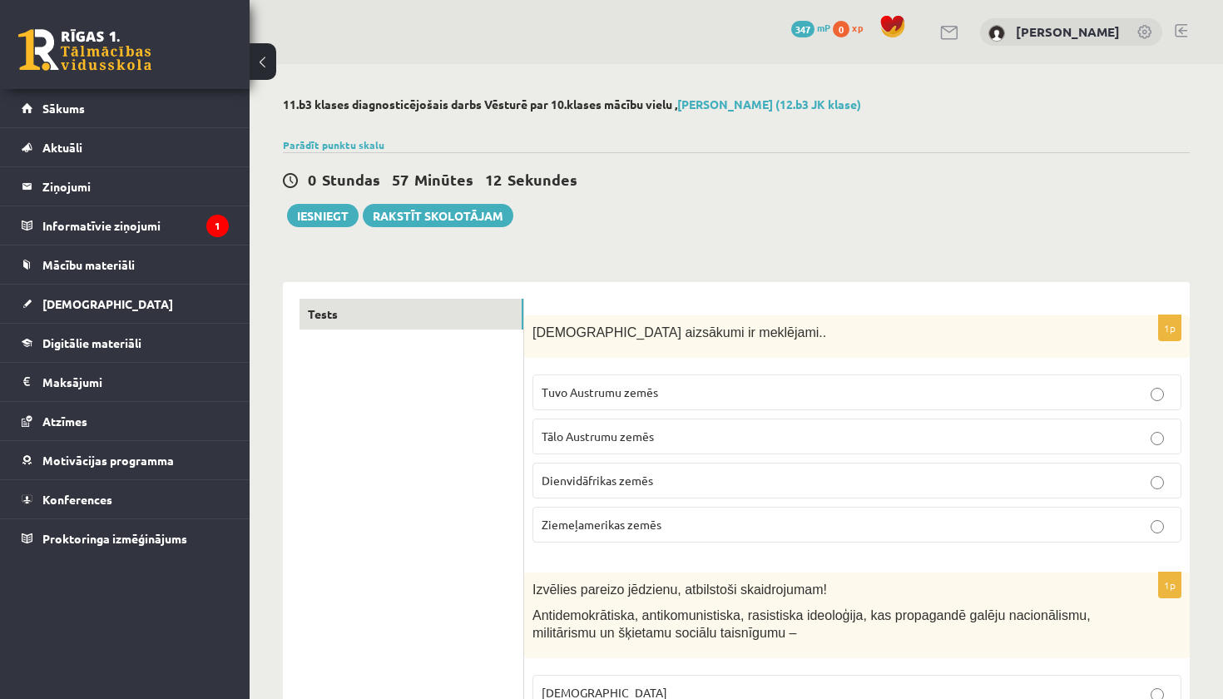
click at [824, 386] on p "Tuvo Austrumu zemēs" at bounding box center [856, 391] width 630 height 17
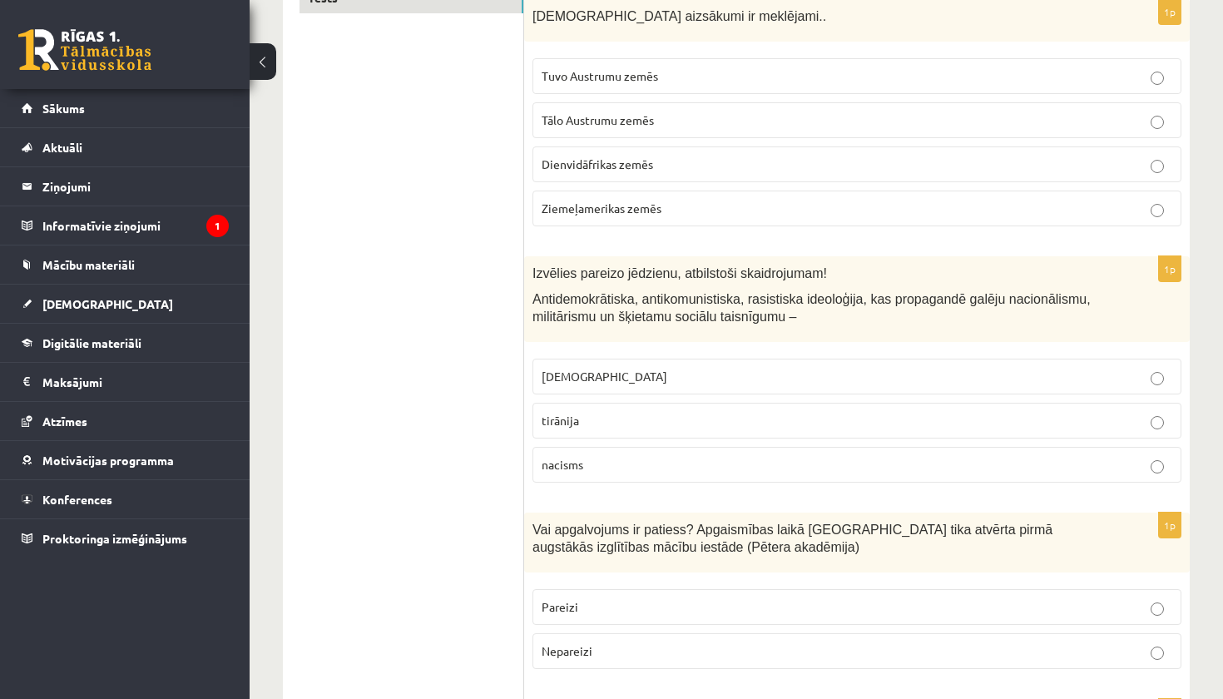
scroll to position [315, 0]
click at [703, 383] on p "[DEMOGRAPHIC_DATA]" at bounding box center [856, 376] width 630 height 17
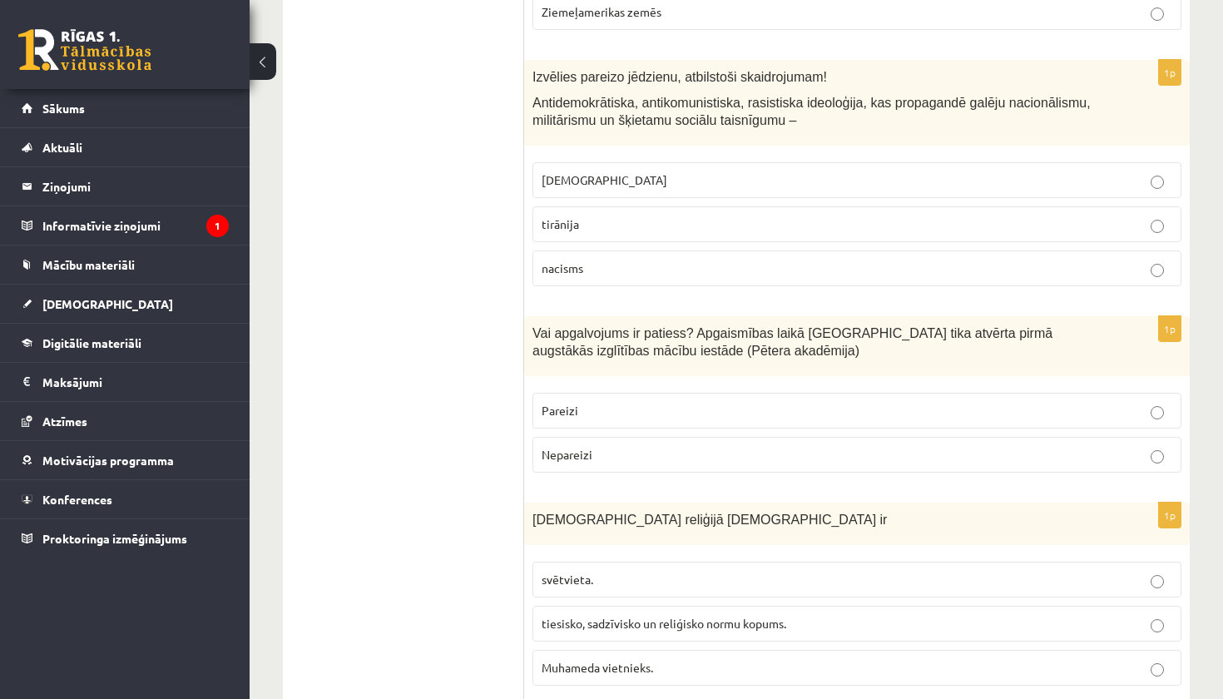
scroll to position [544, 0]
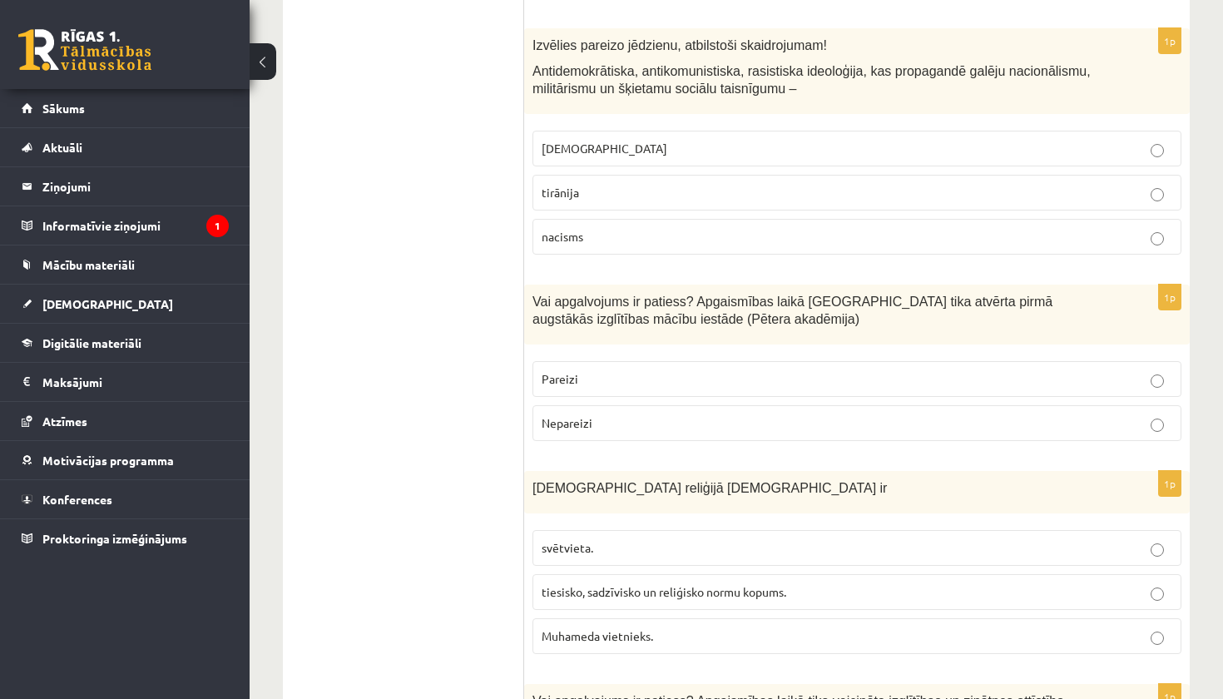
click at [671, 380] on p "Pareizi" at bounding box center [856, 378] width 630 height 17
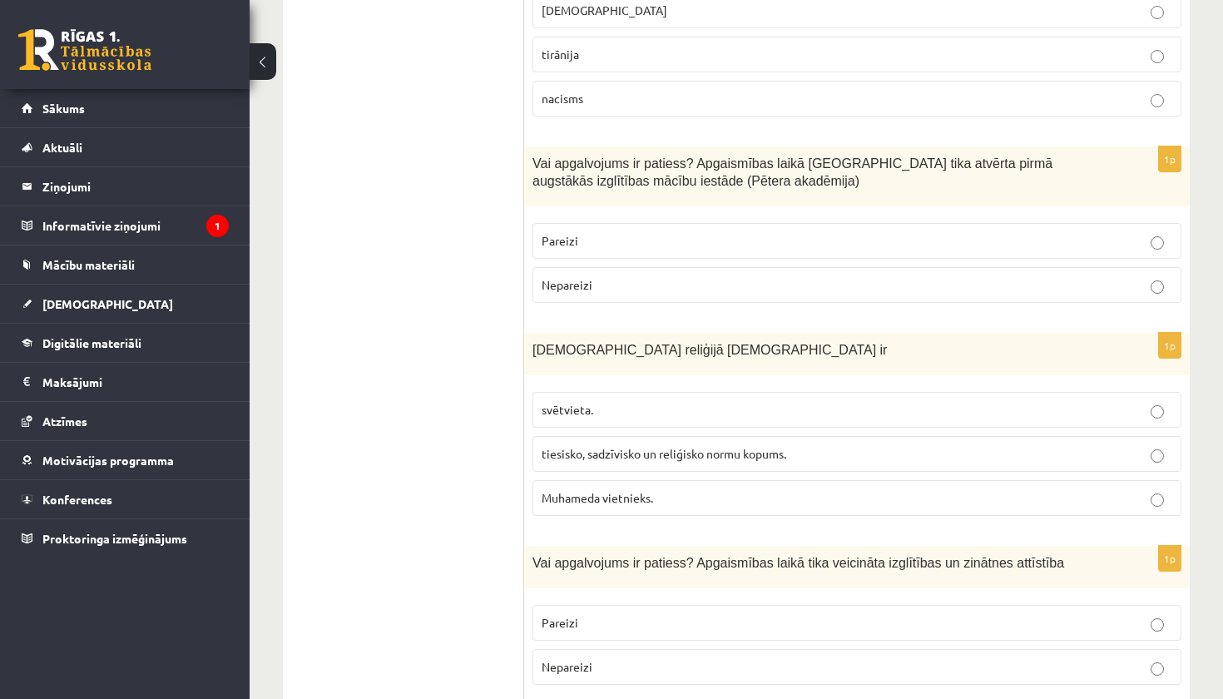
click at [669, 447] on span "tiesisko, sadzīvisko un reliģisko normu kopums." at bounding box center [663, 453] width 245 height 15
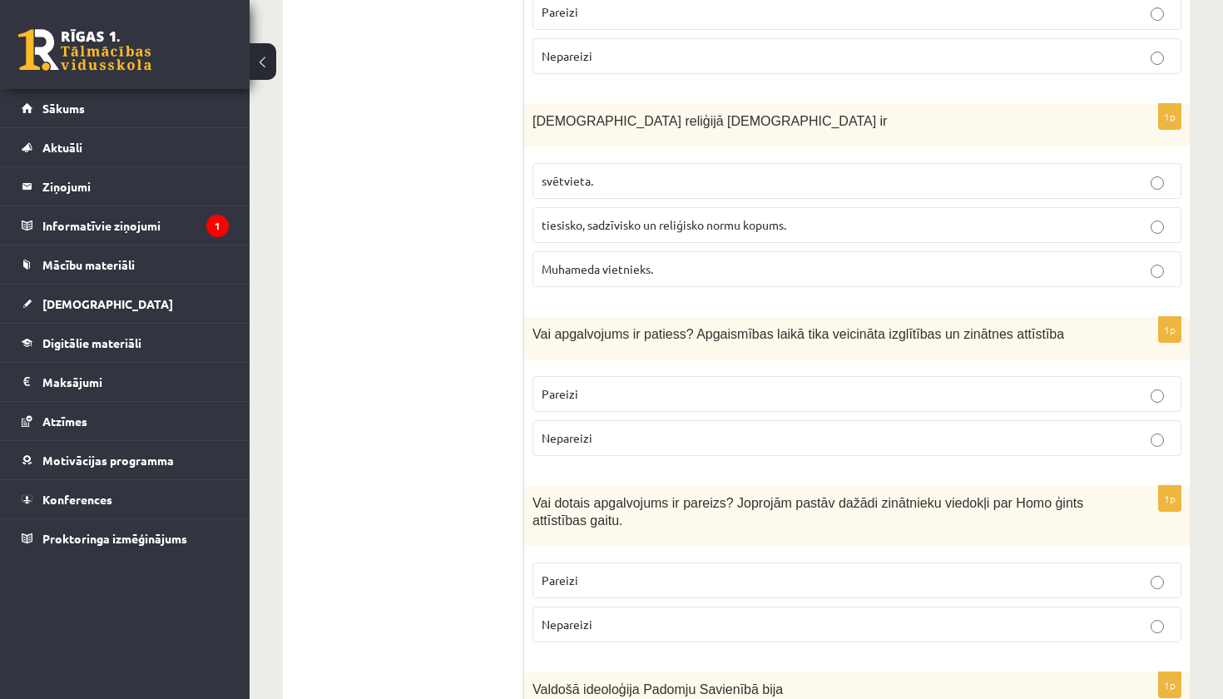
click at [663, 392] on p "Pareizi" at bounding box center [856, 393] width 630 height 17
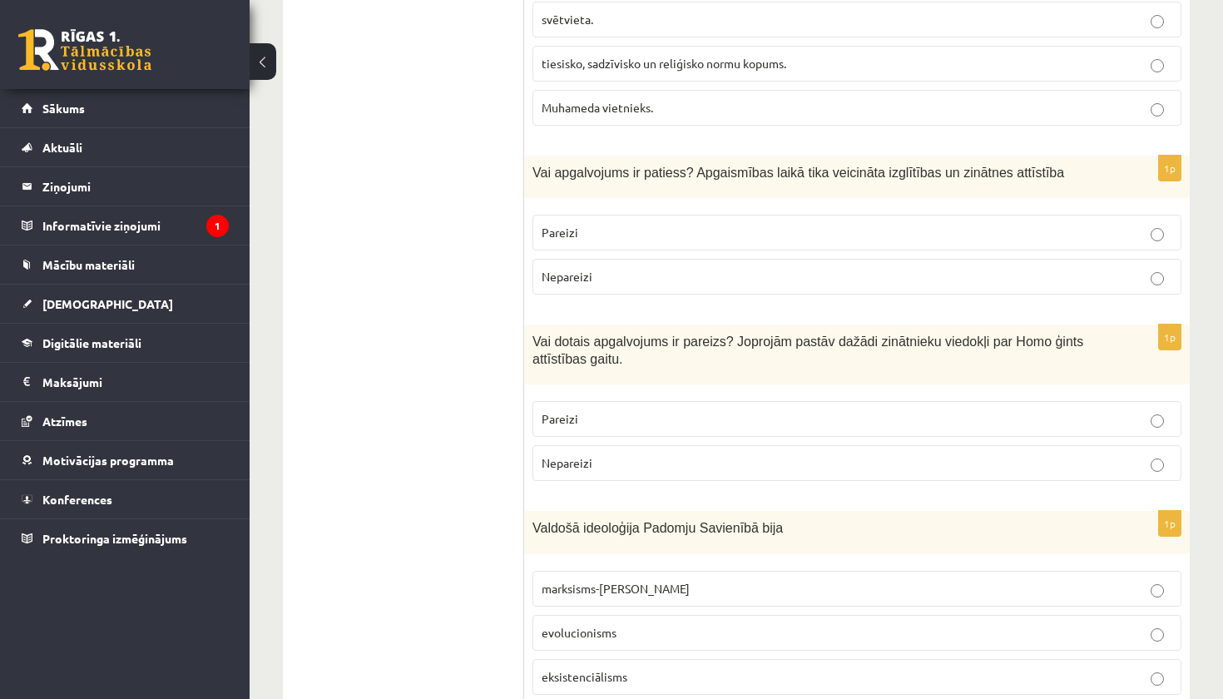
scroll to position [1075, 0]
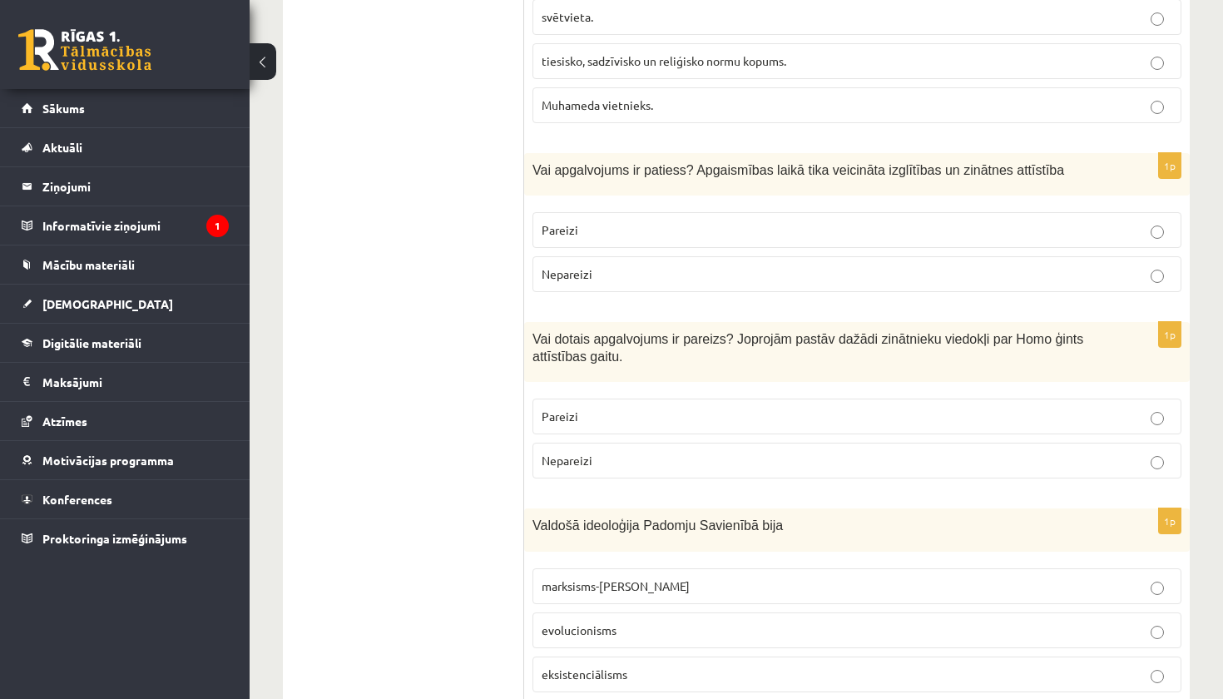
click at [642, 421] on label "Pareizi" at bounding box center [856, 416] width 649 height 36
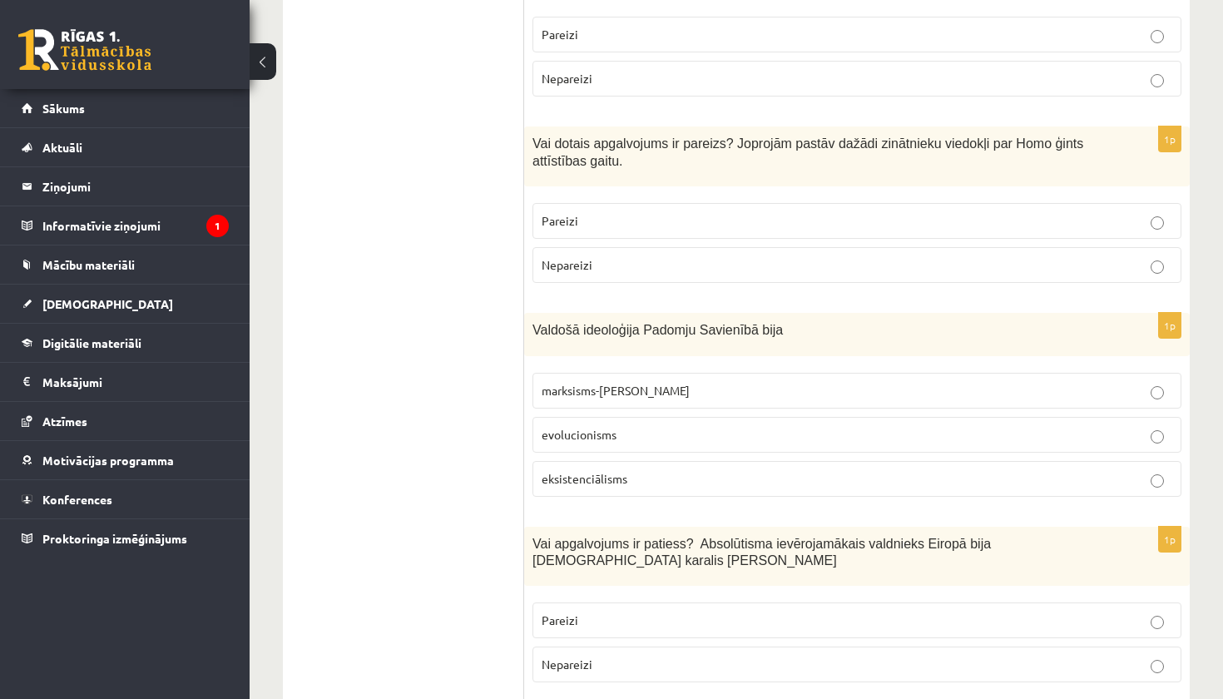
scroll to position [1272, 0]
click at [675, 384] on p "marksisms-[PERSON_NAME]" at bounding box center [856, 388] width 630 height 17
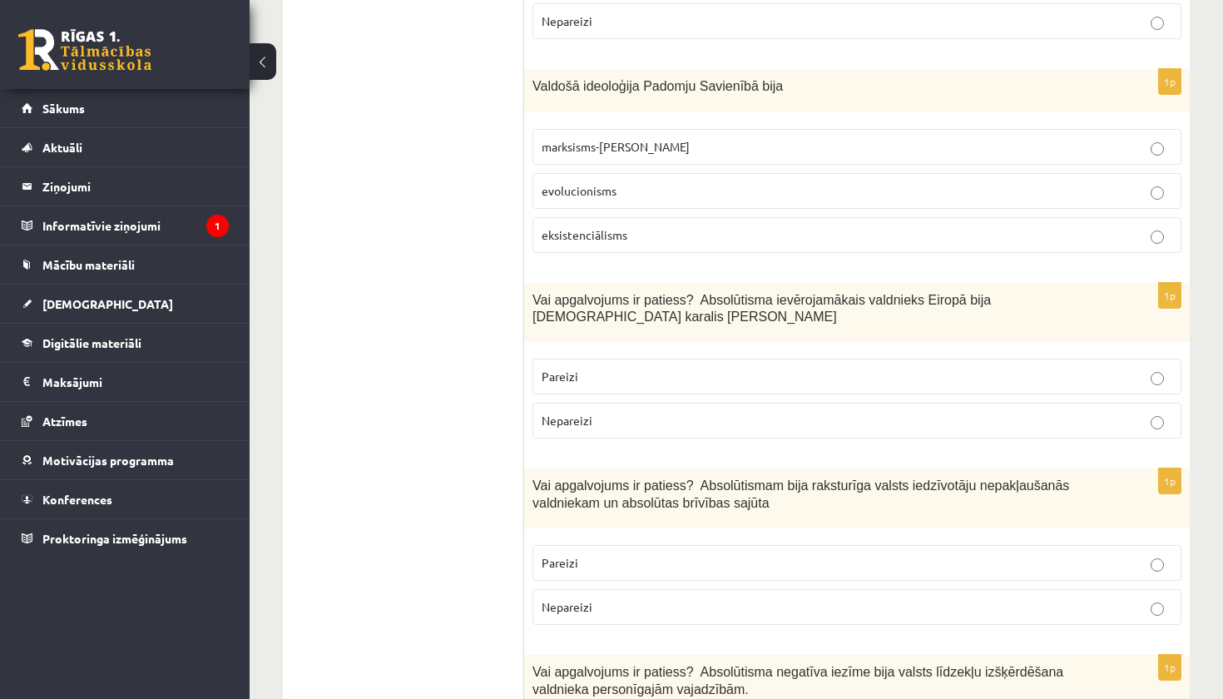
scroll to position [1519, 0]
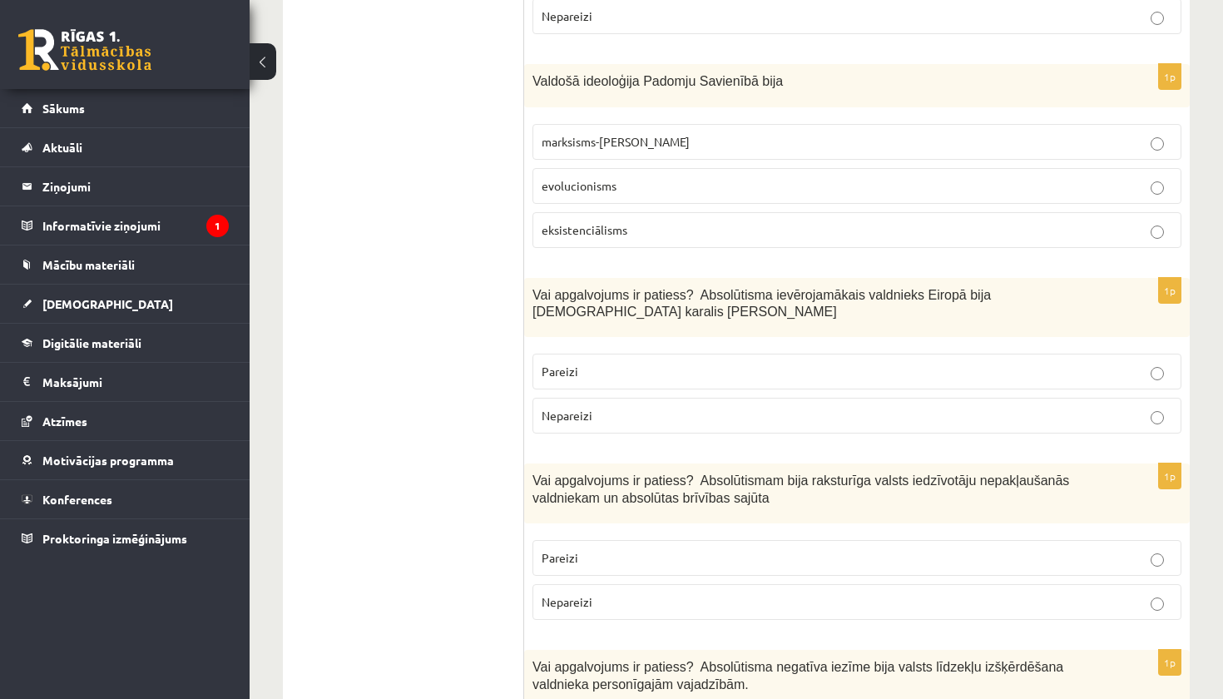
click at [640, 363] on p "Pareizi" at bounding box center [856, 371] width 630 height 17
click at [593, 593] on p "Nepareizi" at bounding box center [856, 601] width 630 height 17
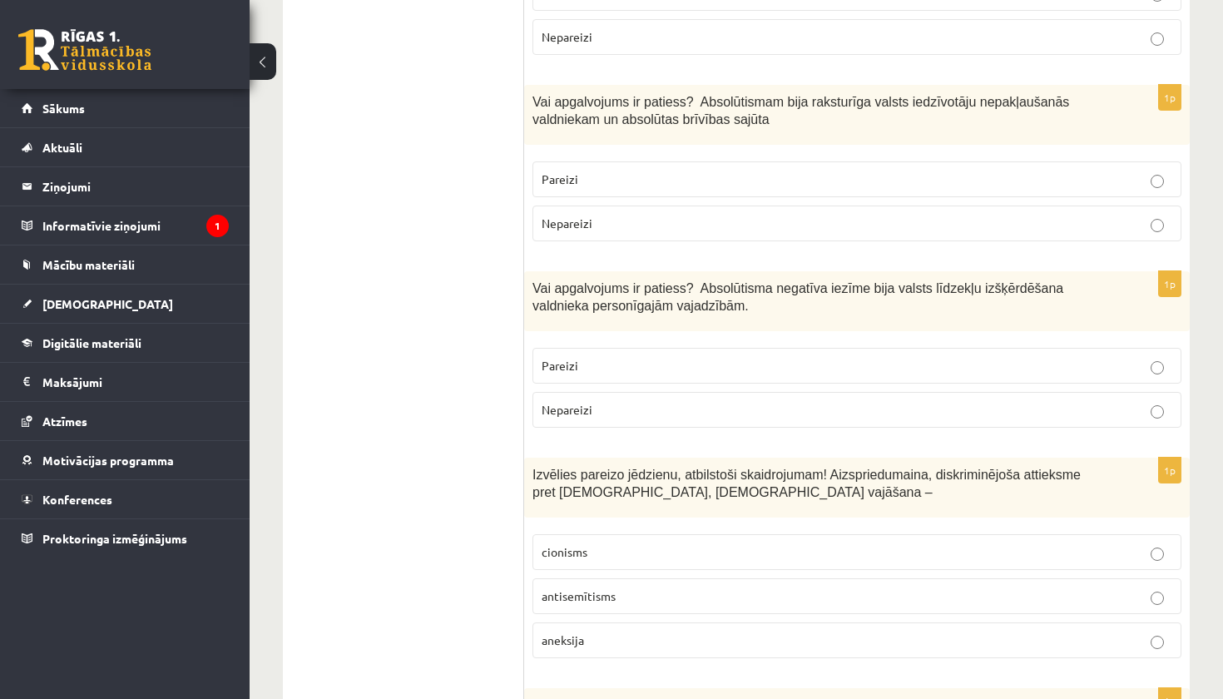
scroll to position [1910, 0]
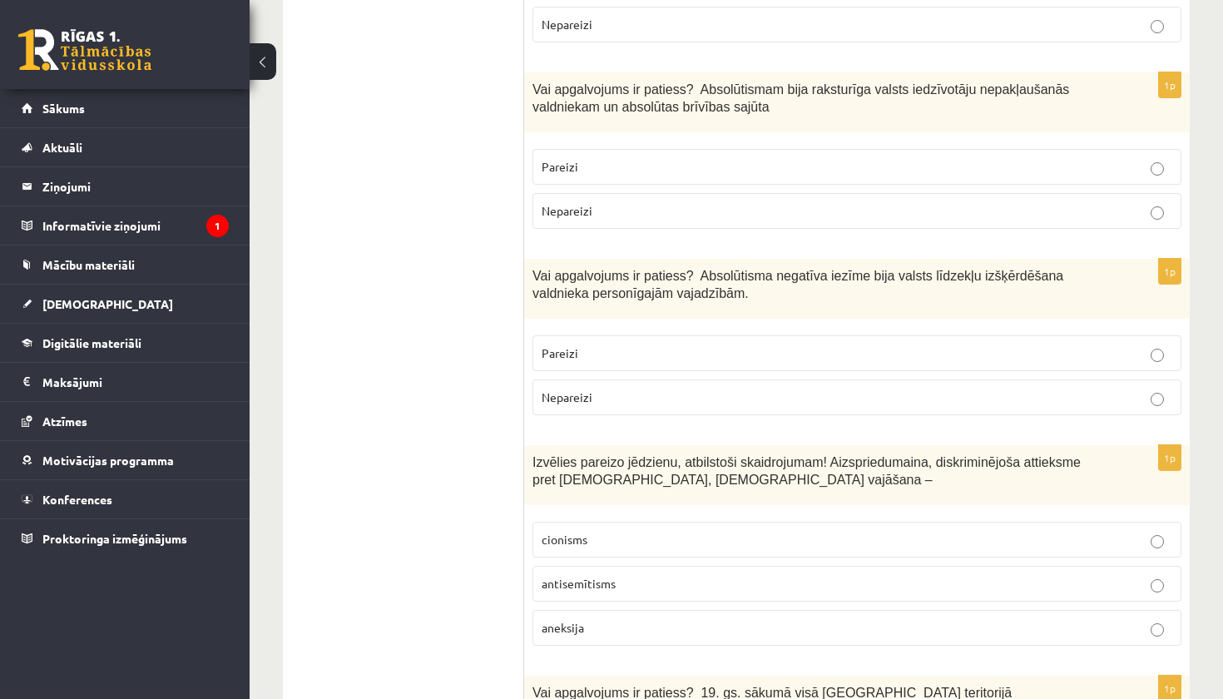
click at [637, 348] on p "Pareizi" at bounding box center [856, 352] width 630 height 17
click at [581, 584] on label "antisemītisms" at bounding box center [856, 584] width 649 height 36
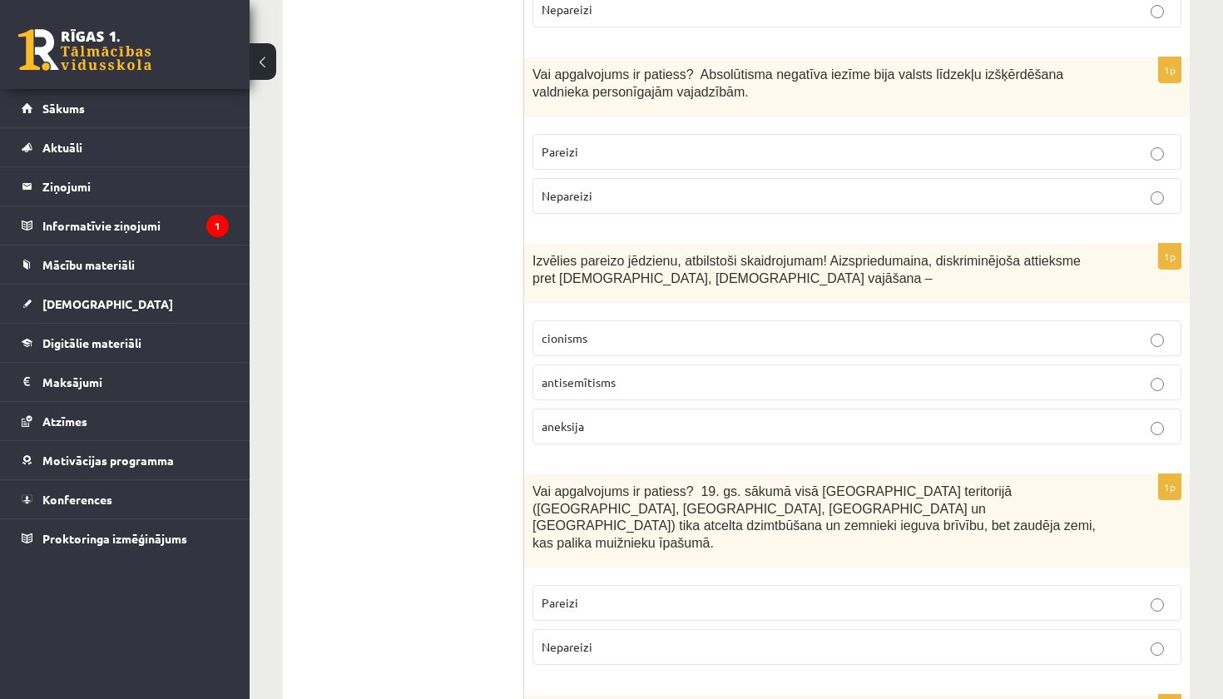
click at [597, 594] on p "Pareizi" at bounding box center [856, 602] width 630 height 17
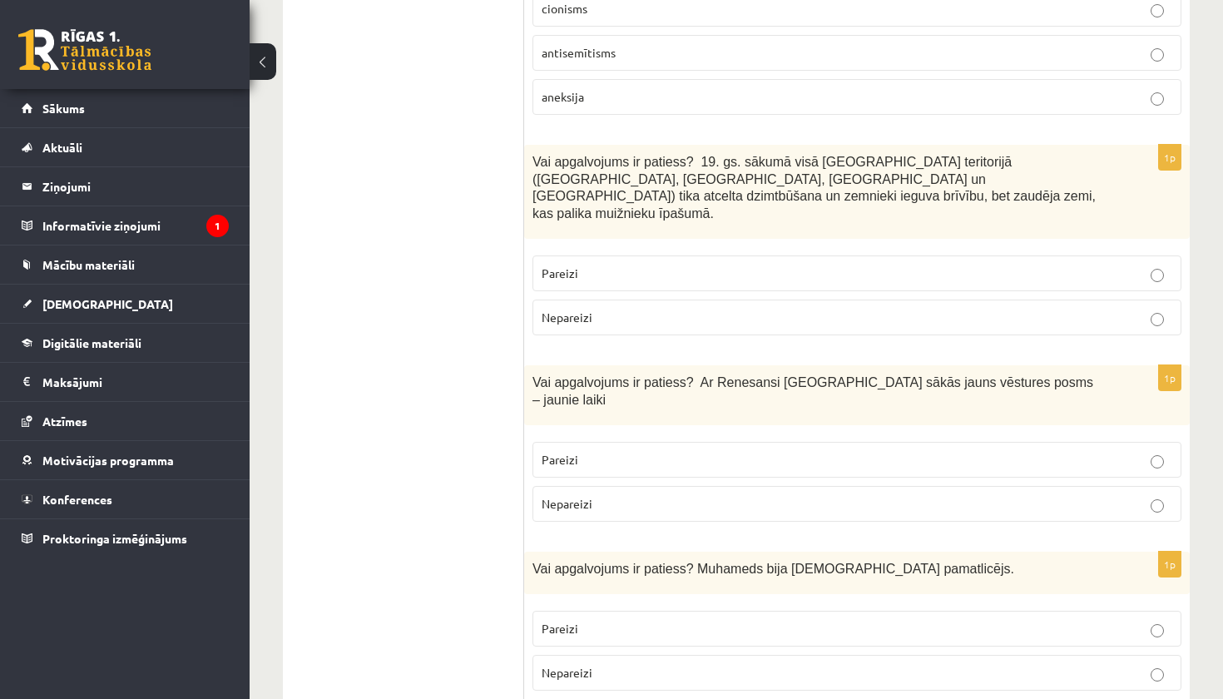
scroll to position [2441, 0]
click at [637, 441] on label "Pareizi" at bounding box center [856, 459] width 649 height 36
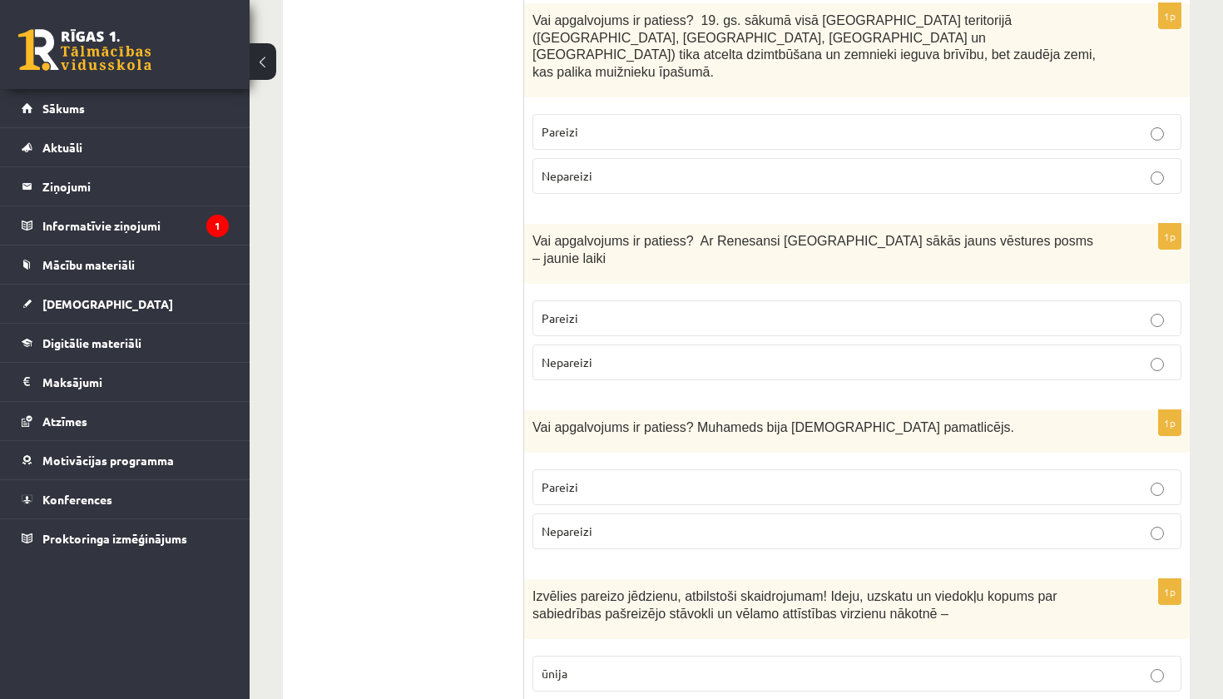
scroll to position [2603, 0]
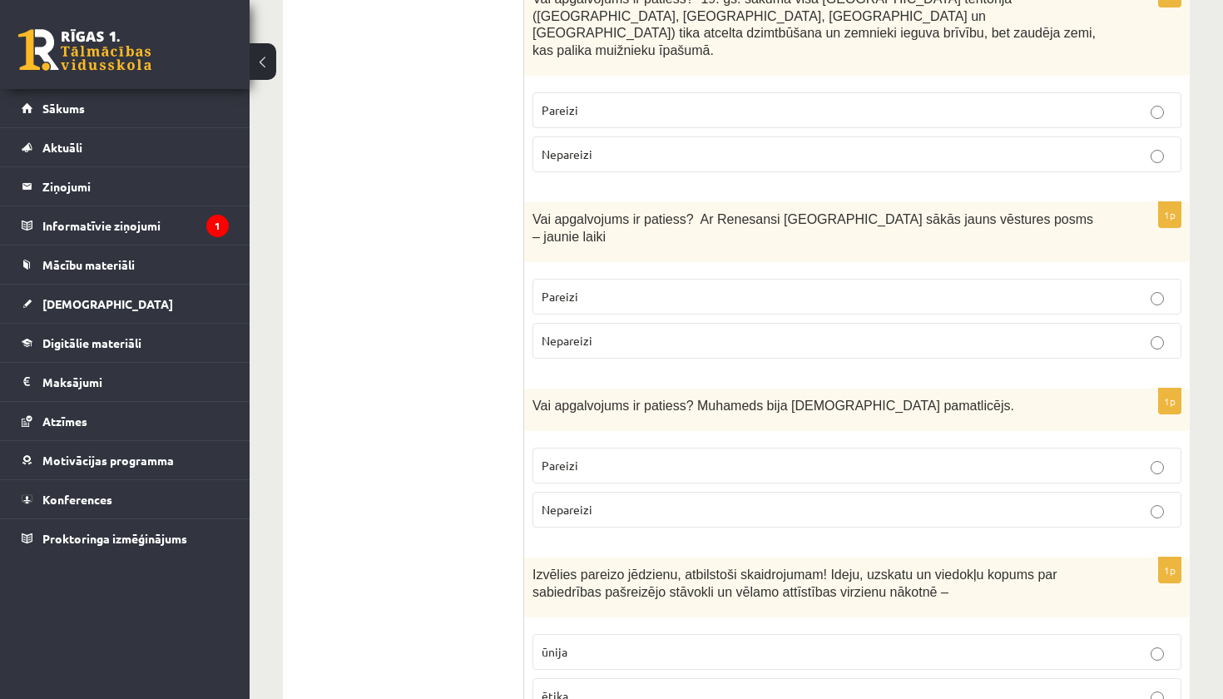
click at [674, 457] on p "Pareizi" at bounding box center [856, 465] width 630 height 17
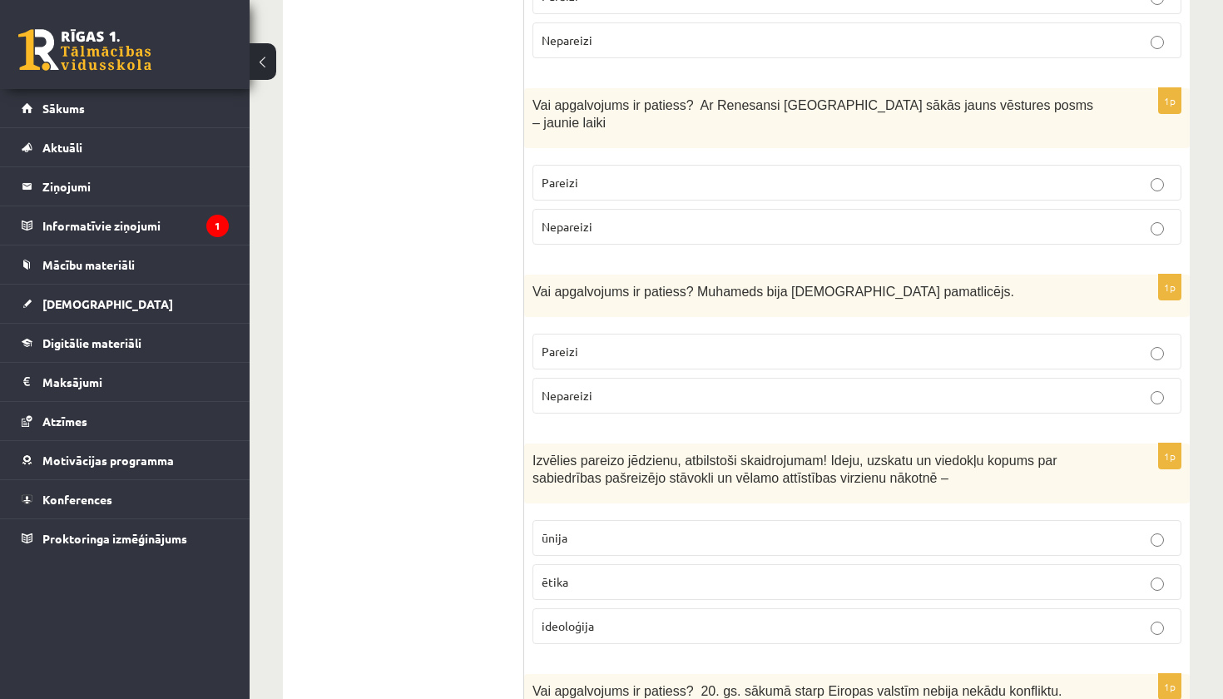
scroll to position [2720, 0]
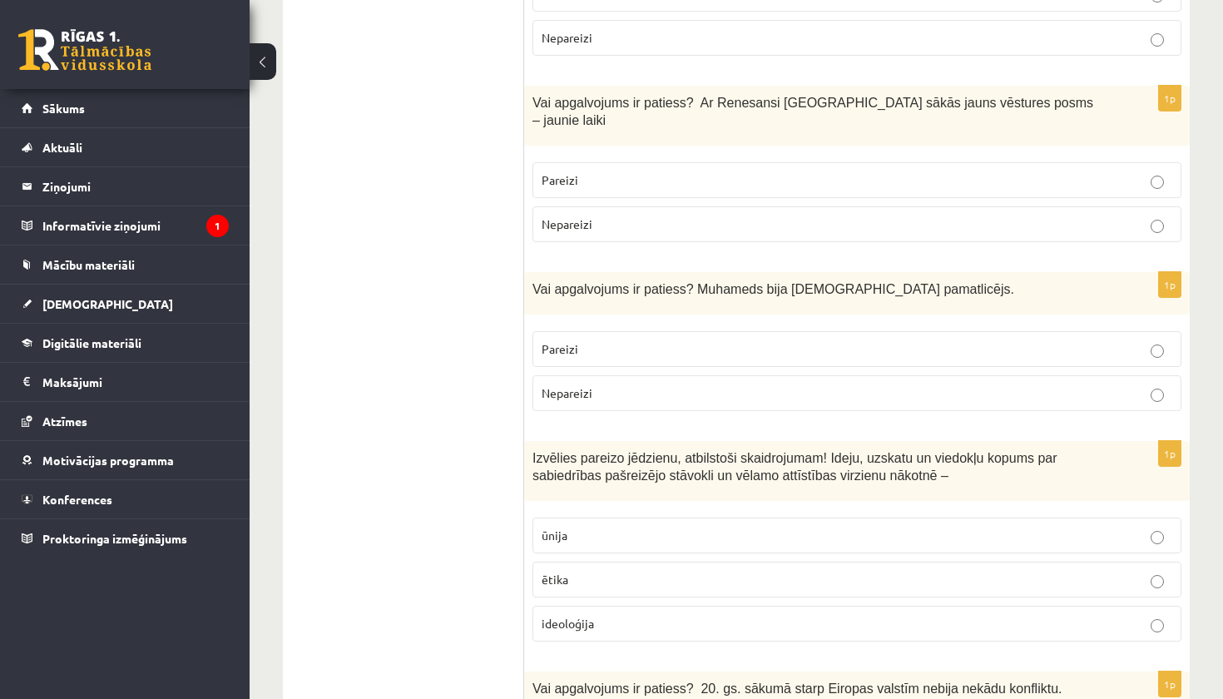
click at [614, 615] on p "ideoloģija" at bounding box center [856, 623] width 630 height 17
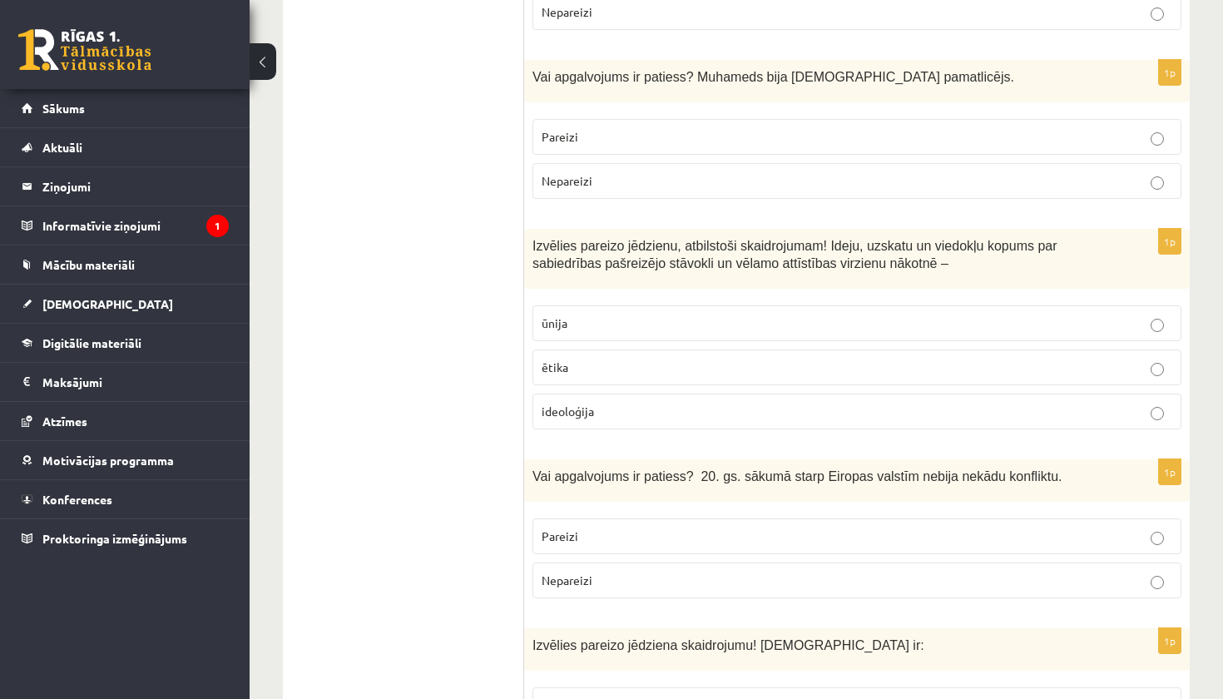
scroll to position [2985, 0]
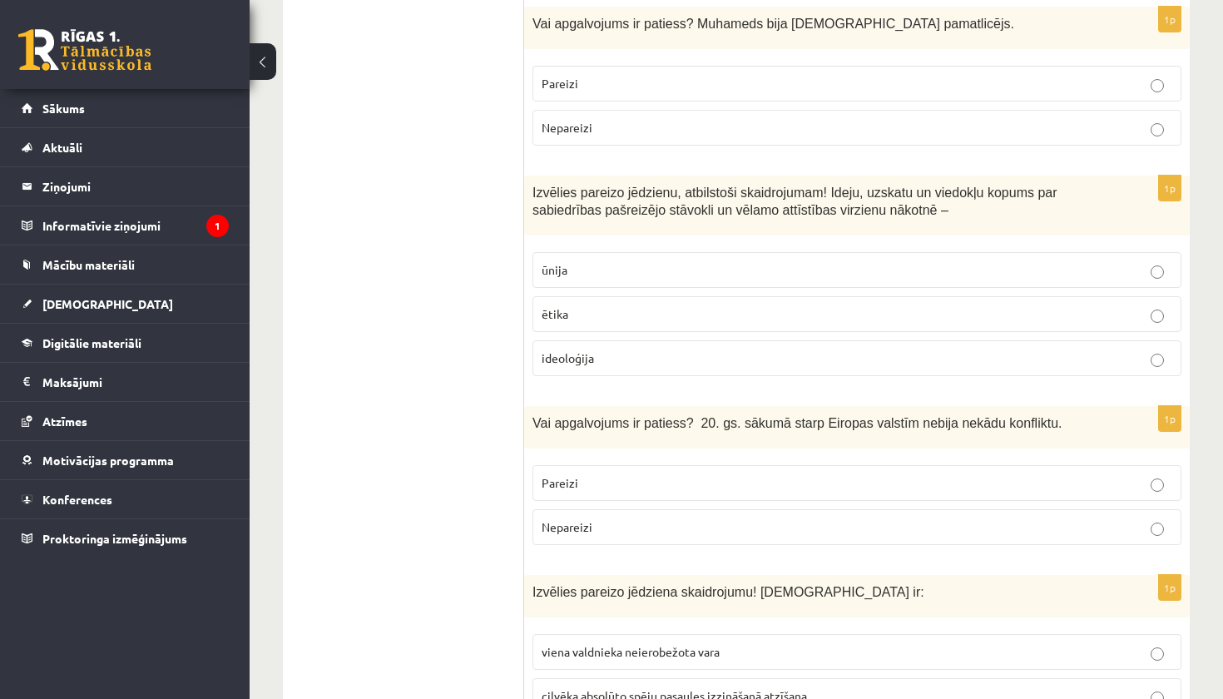
click at [638, 518] on p "Nepareizi" at bounding box center [856, 526] width 630 height 17
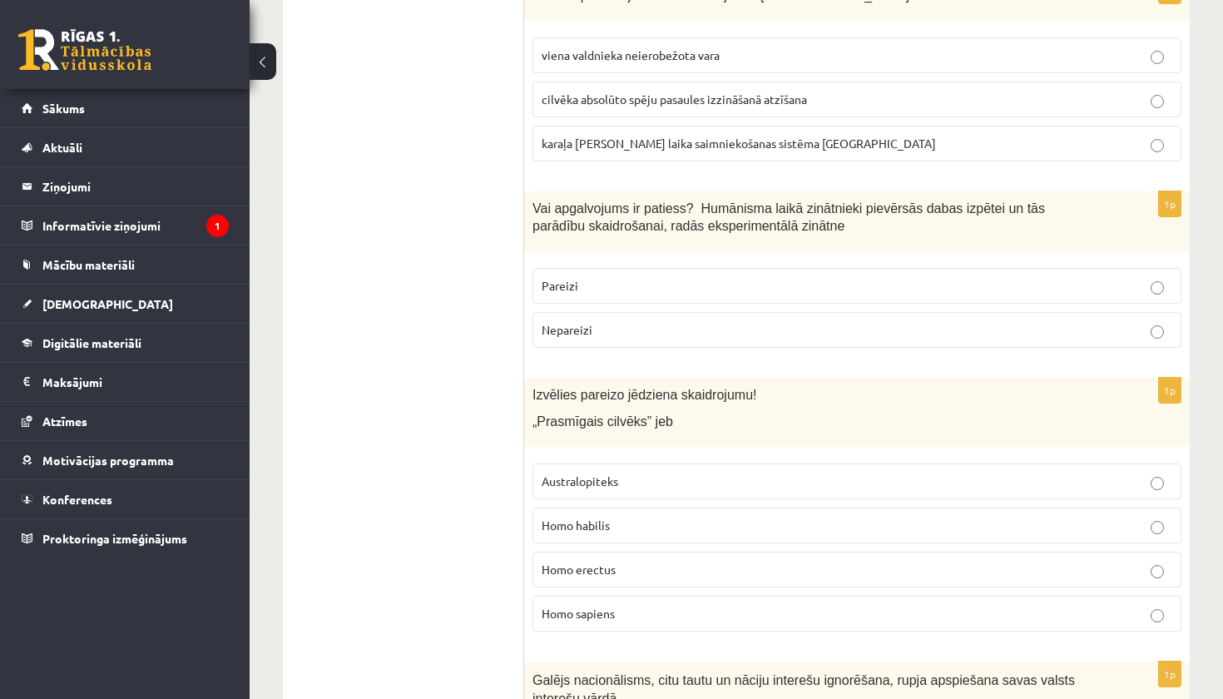
scroll to position [3579, 0]
click at [640, 519] on p "Homo habilis" at bounding box center [856, 527] width 630 height 17
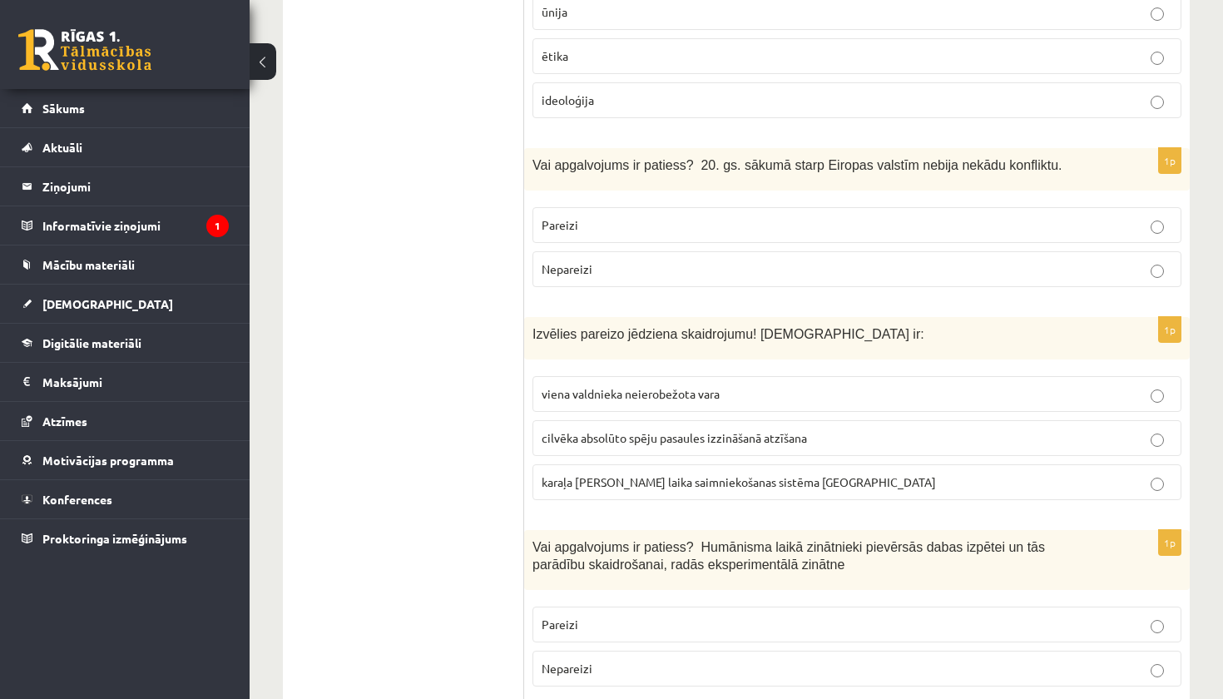
scroll to position [3285, 0]
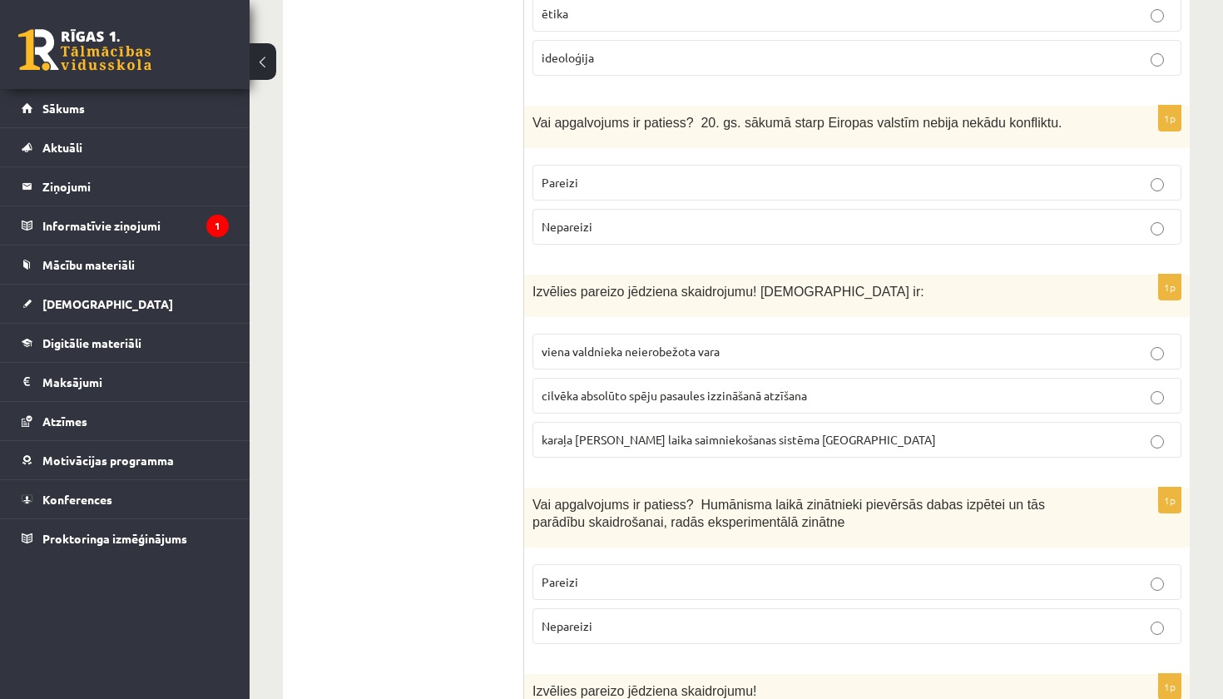
click at [735, 343] on p "viena valdnieka neierobežota vara" at bounding box center [856, 351] width 630 height 17
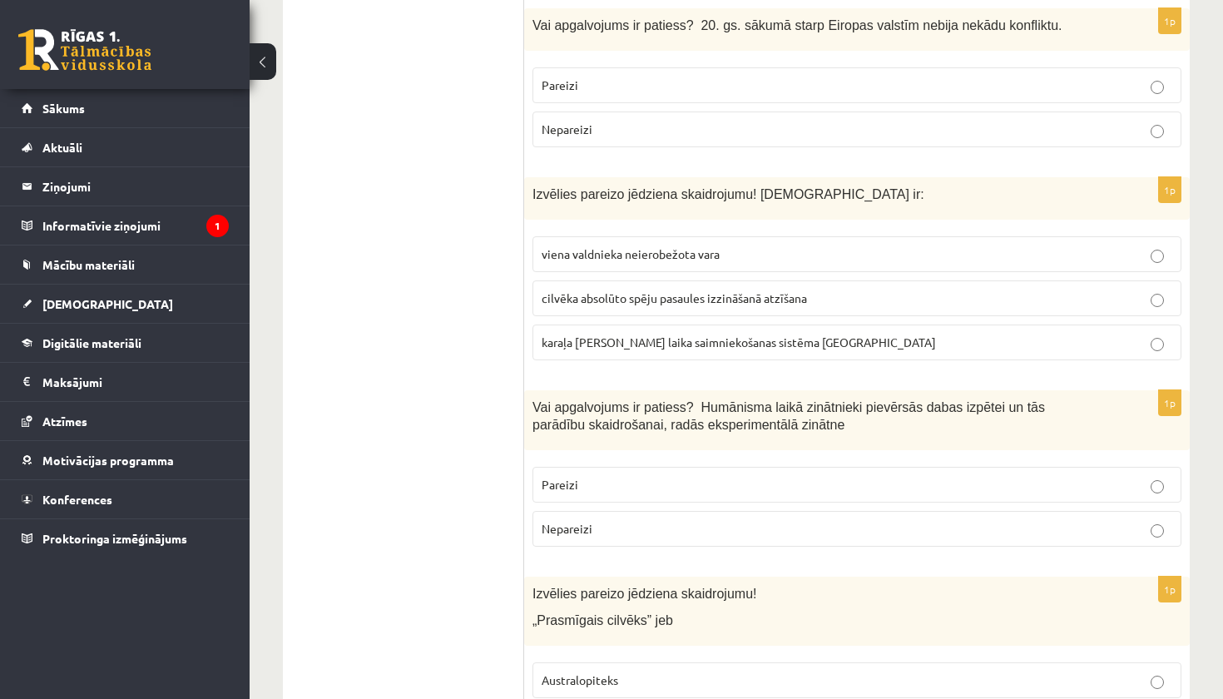
scroll to position [3399, 0]
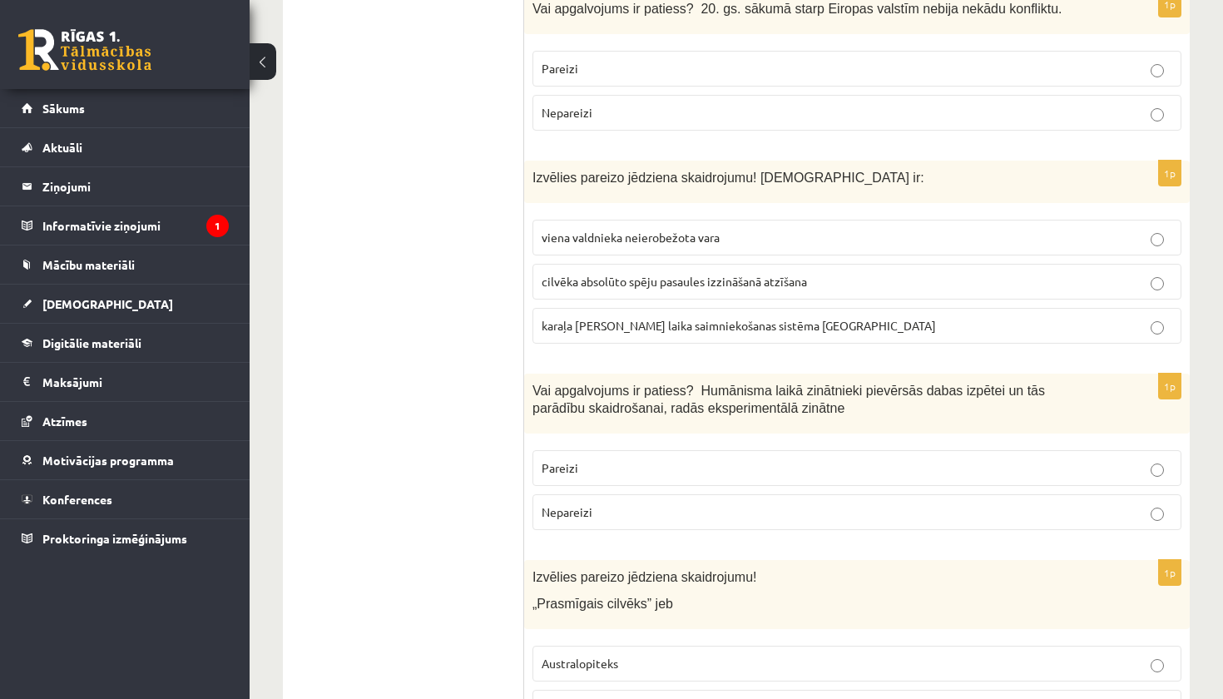
click at [744, 459] on p "Pareizi" at bounding box center [856, 467] width 630 height 17
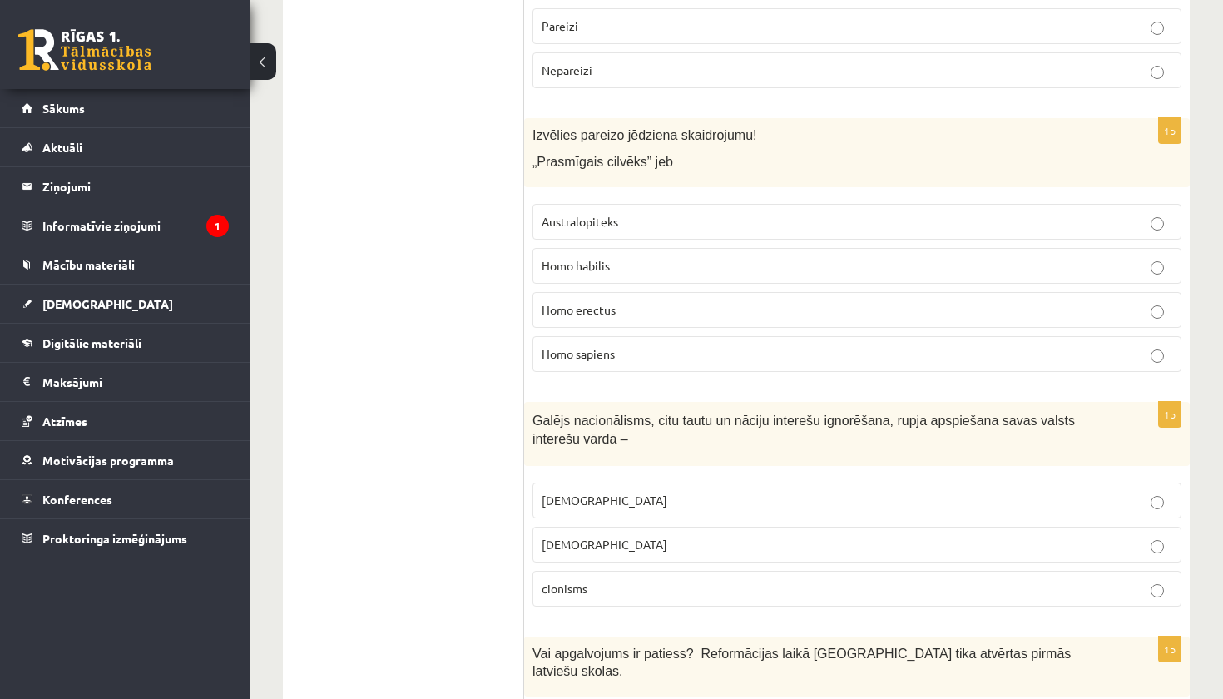
scroll to position [3837, 0]
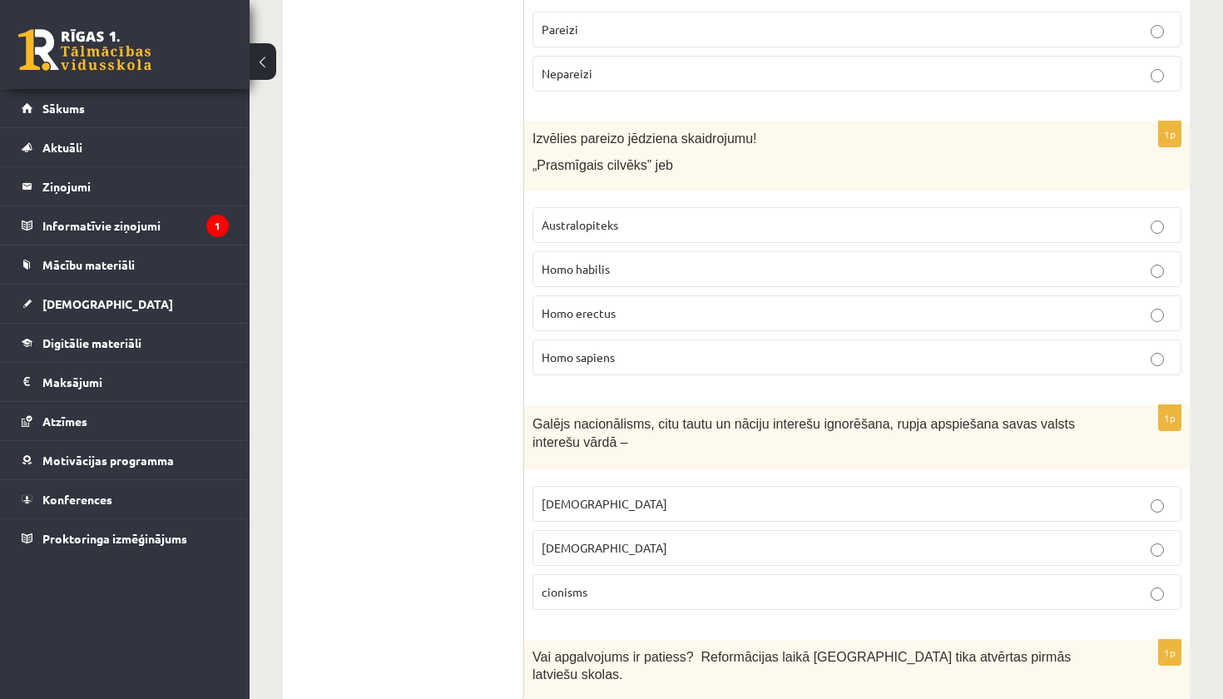
click at [700, 495] on p "šovinisms" at bounding box center [856, 503] width 630 height 17
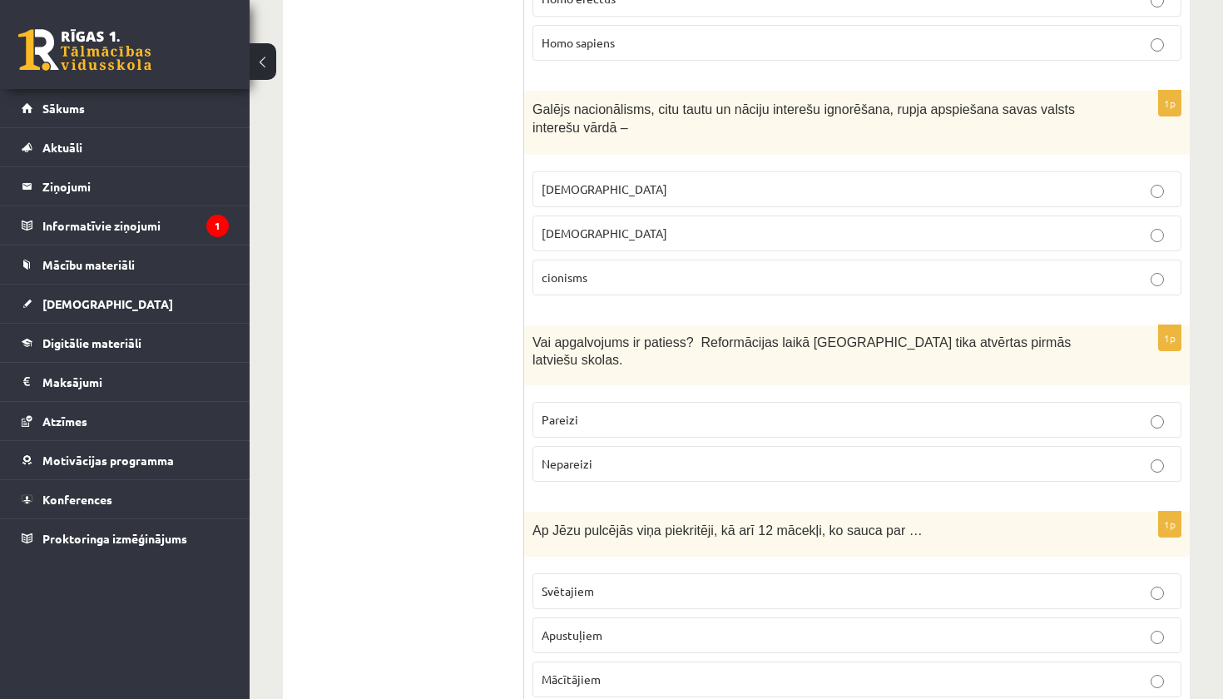
scroll to position [4158, 0]
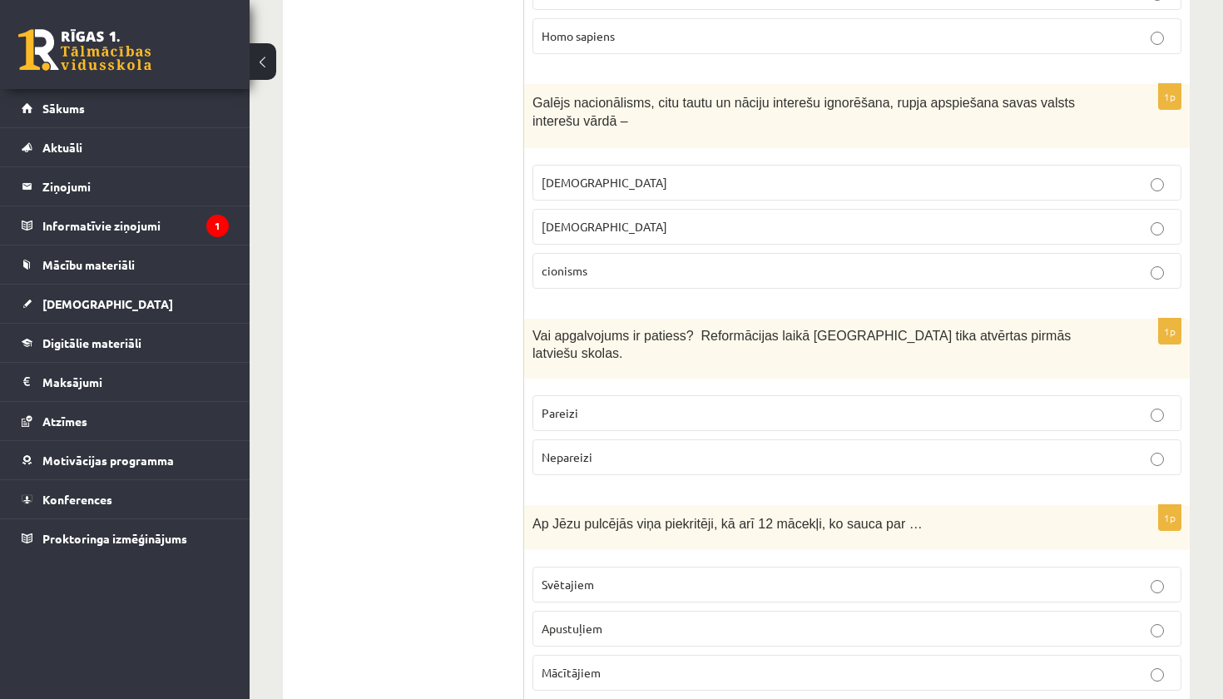
click at [690, 404] on p "Pareizi" at bounding box center [856, 412] width 630 height 17
click at [610, 620] on p "Apustuļiem" at bounding box center [856, 628] width 630 height 17
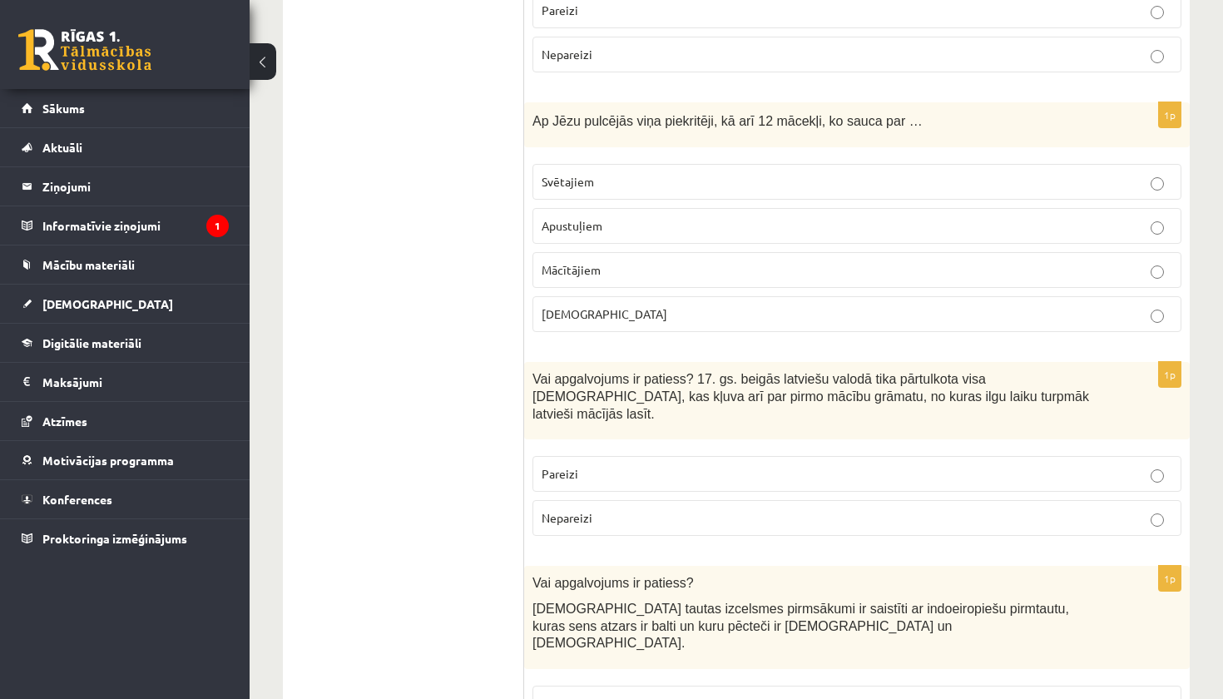
scroll to position [4567, 0]
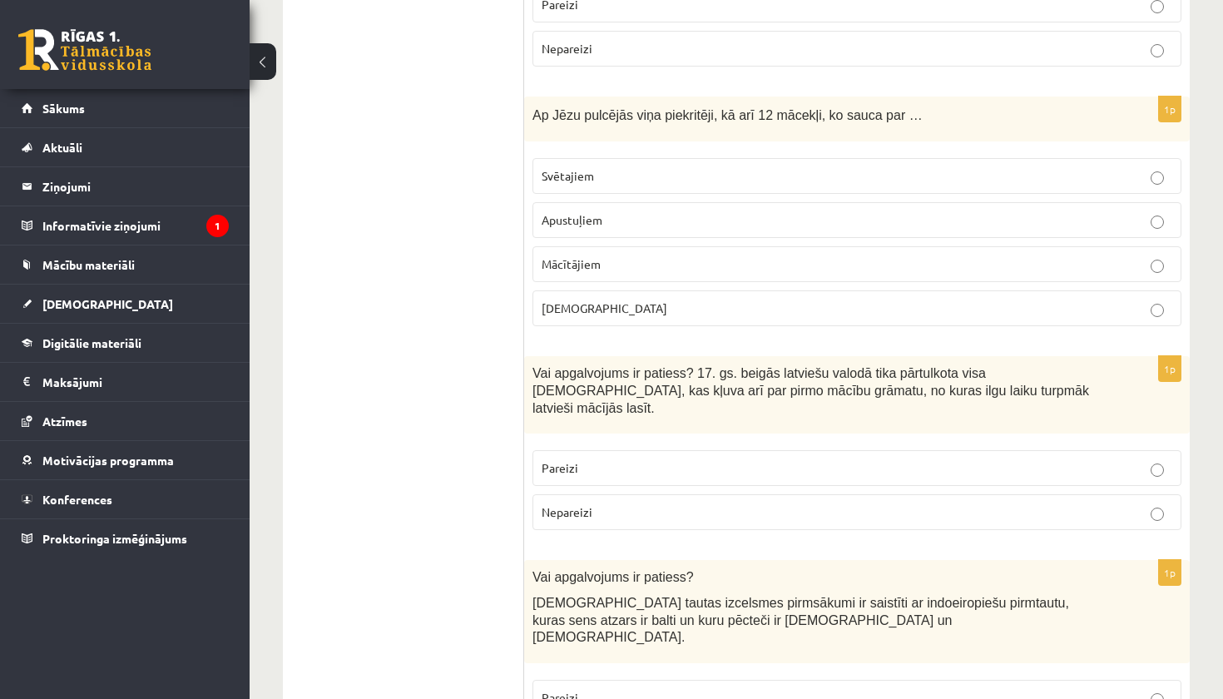
click at [724, 459] on p "Pareizi" at bounding box center [856, 467] width 630 height 17
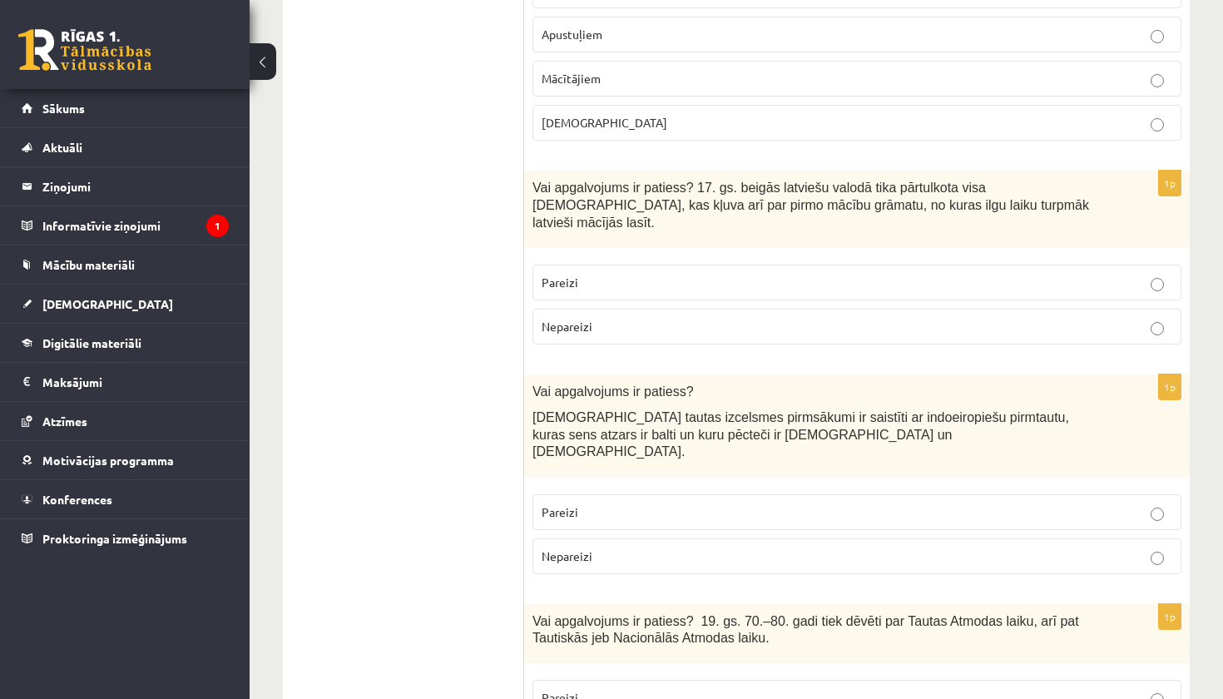
scroll to position [4755, 0]
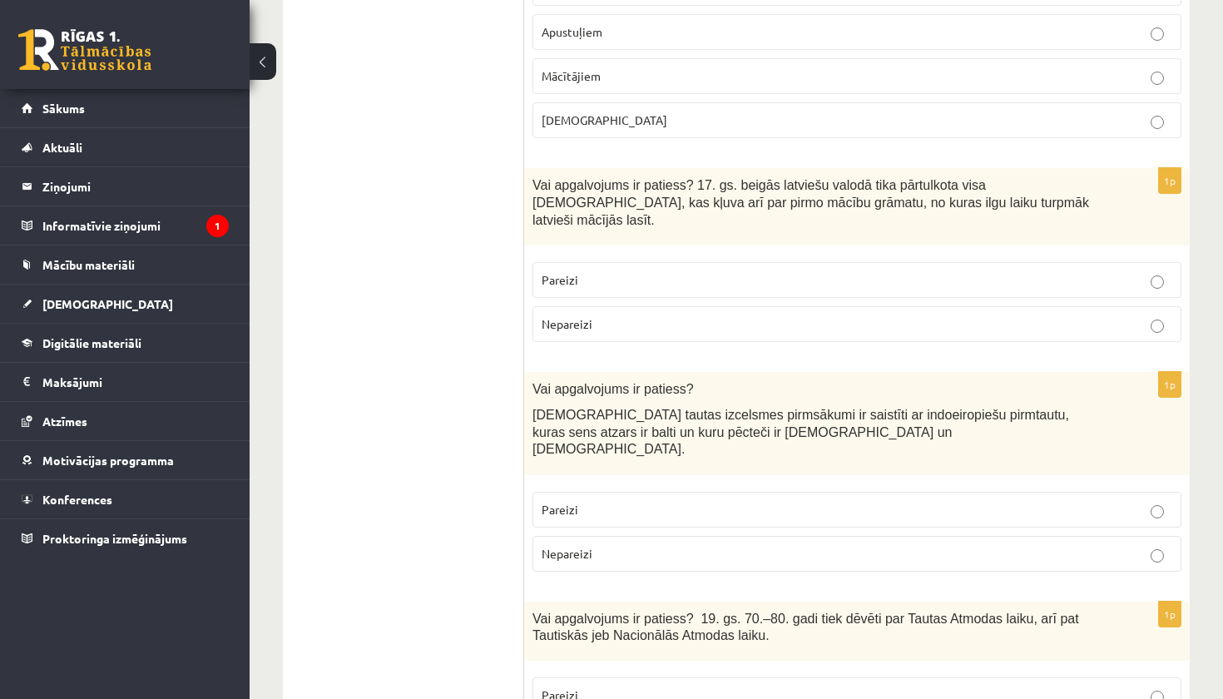
click at [712, 501] on p "Pareizi" at bounding box center [856, 509] width 630 height 17
click at [632, 686] on p "Pareizi" at bounding box center [856, 694] width 630 height 17
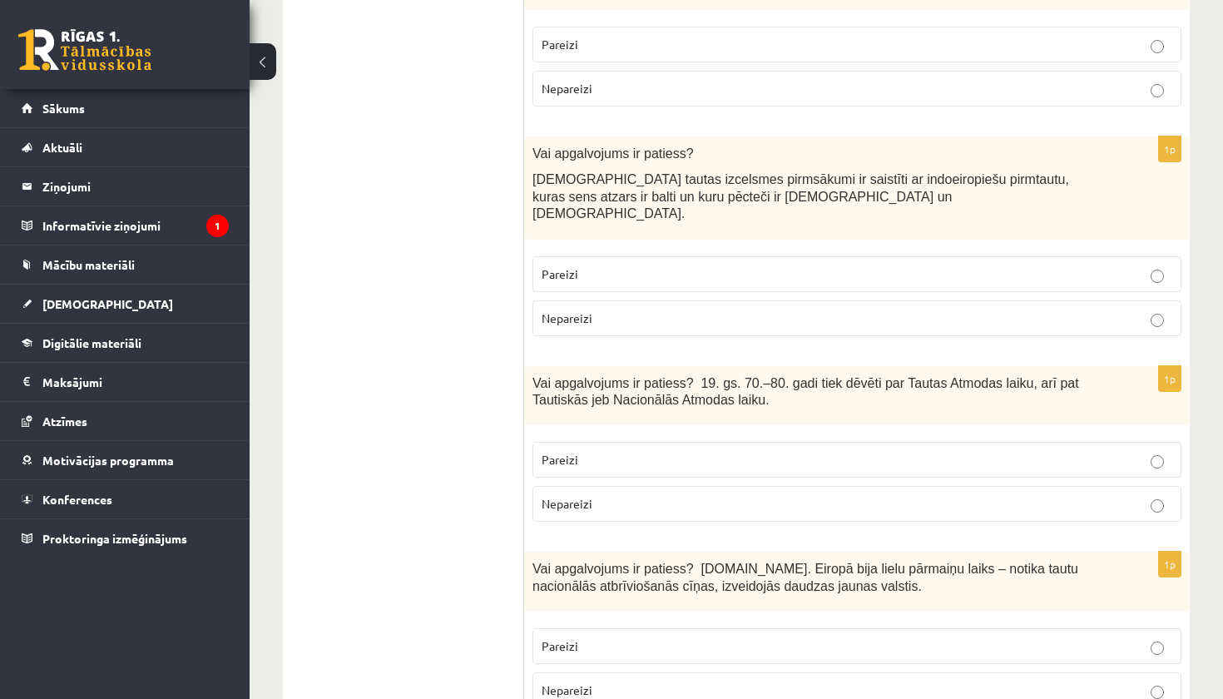
scroll to position [5003, 0]
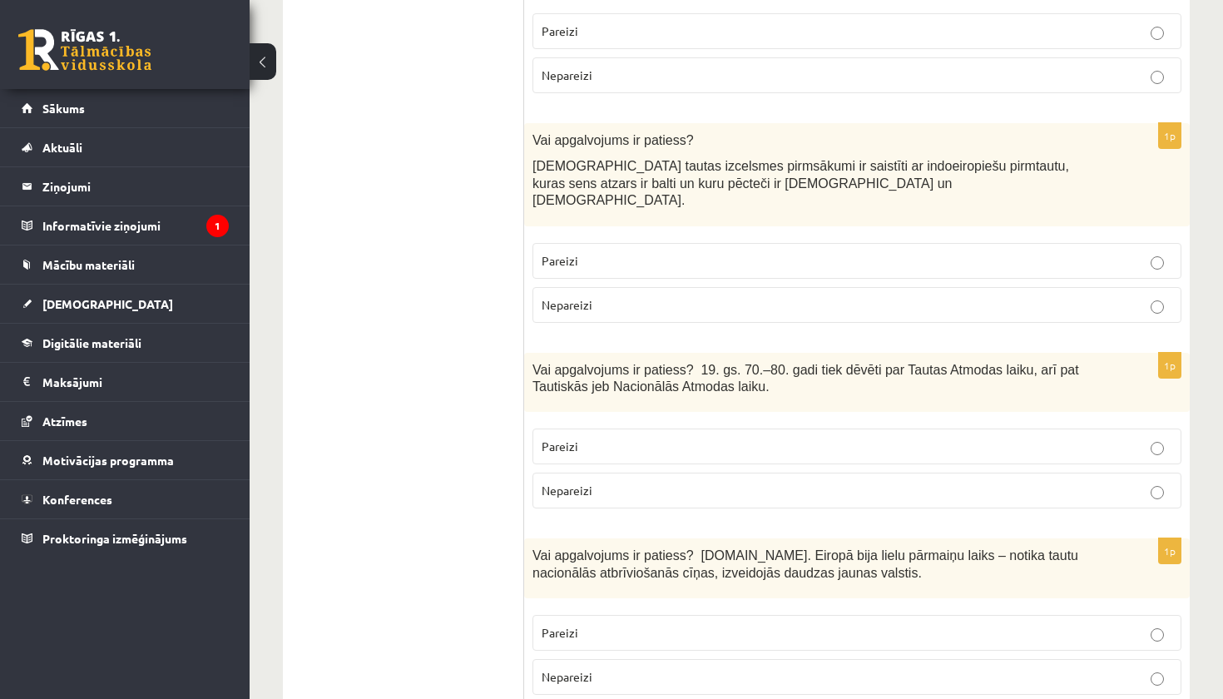
click at [633, 624] on p "Pareizi" at bounding box center [856, 632] width 630 height 17
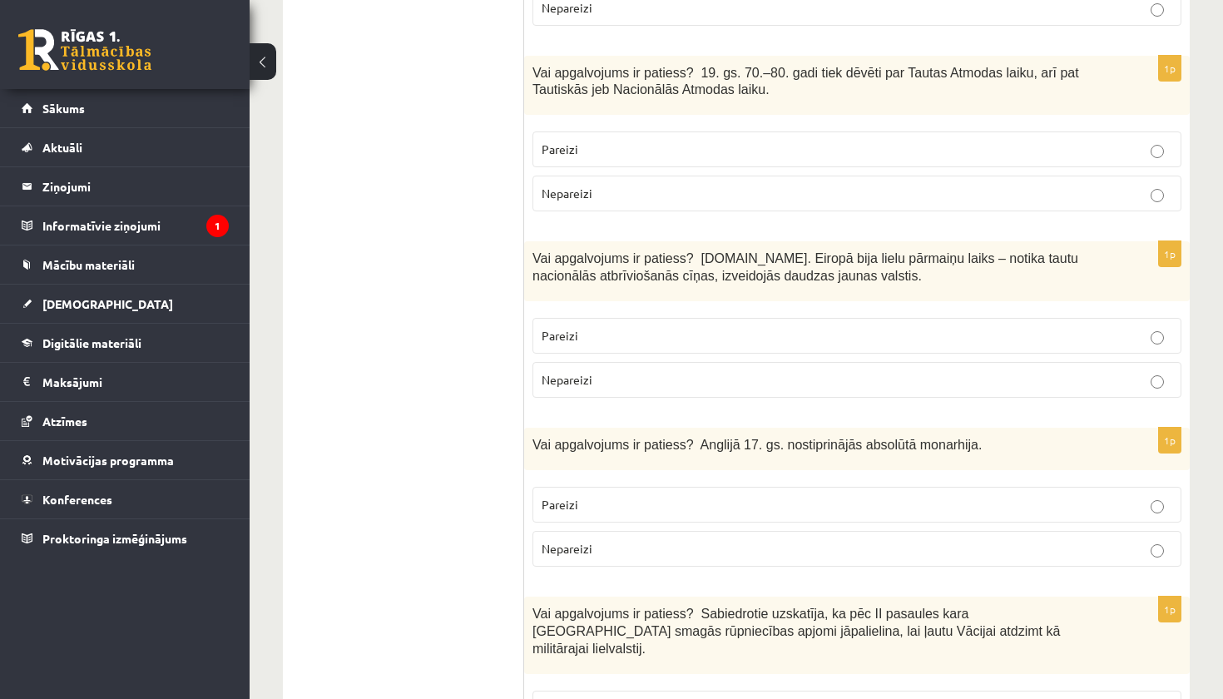
scroll to position [5305, 0]
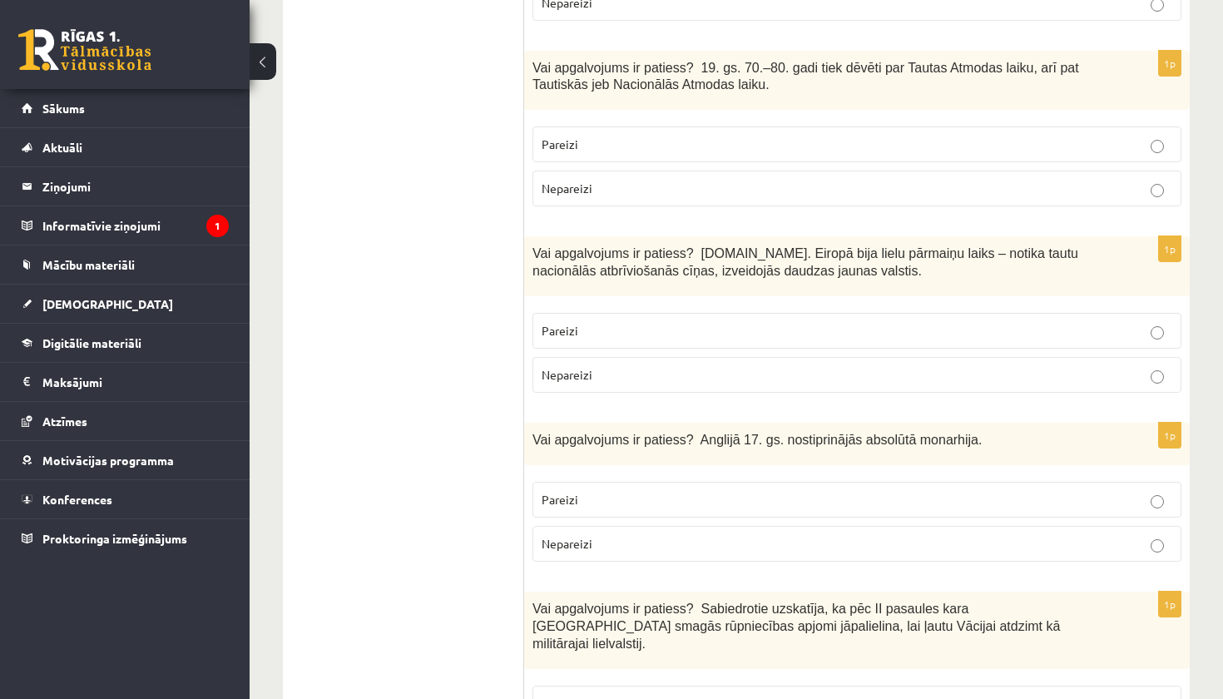
click at [767, 535] on p "Nepareizi" at bounding box center [856, 543] width 630 height 17
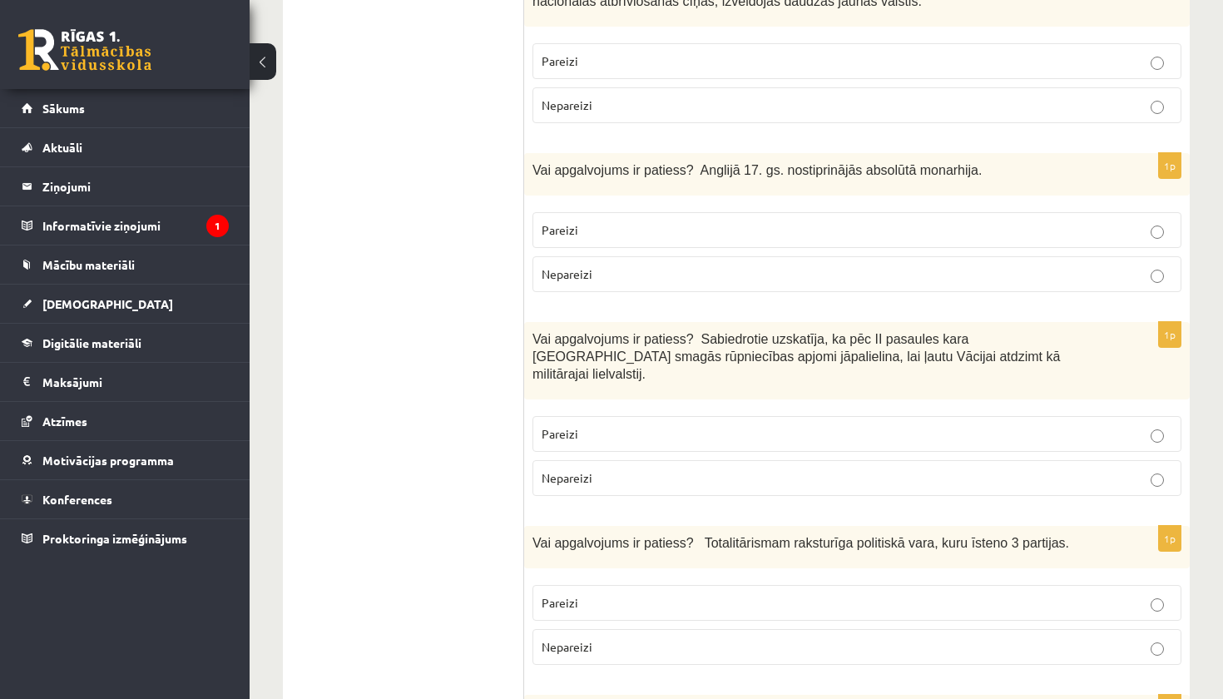
scroll to position [5577, 0]
click at [817, 467] on p "Nepareizi" at bounding box center [856, 475] width 630 height 17
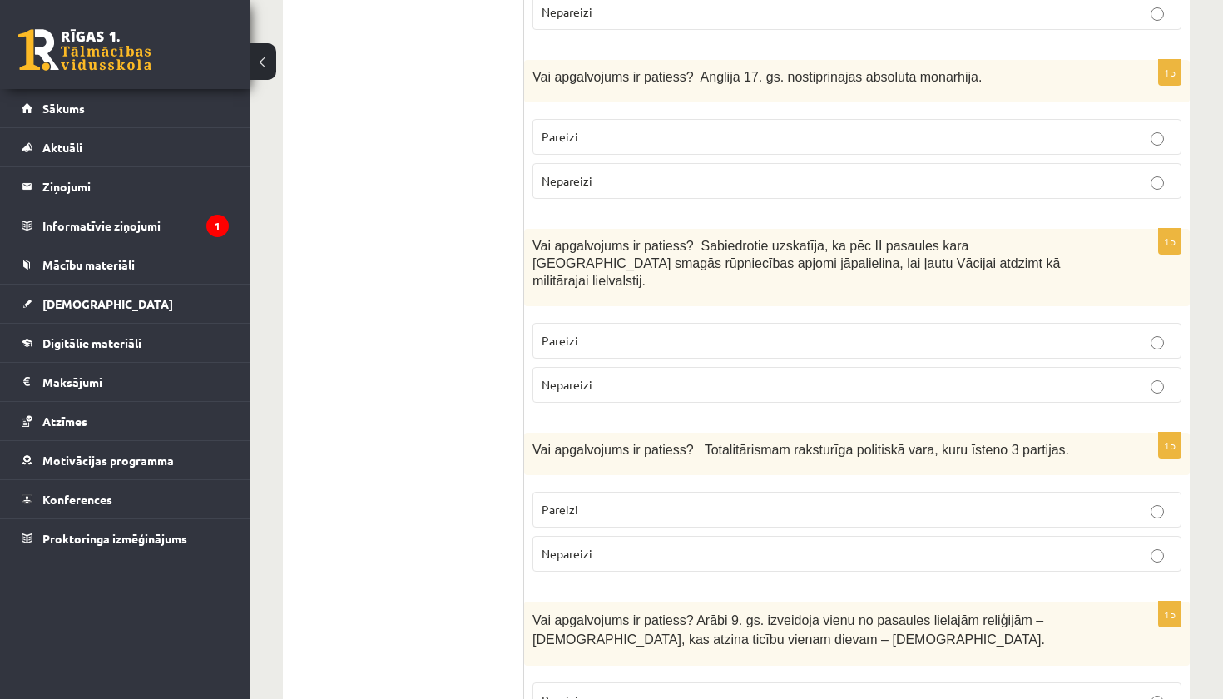
scroll to position [5667, 0]
click at [814, 536] on label "Nepareizi" at bounding box center [856, 554] width 649 height 36
click at [732, 683] on label "Pareizi" at bounding box center [856, 701] width 649 height 36
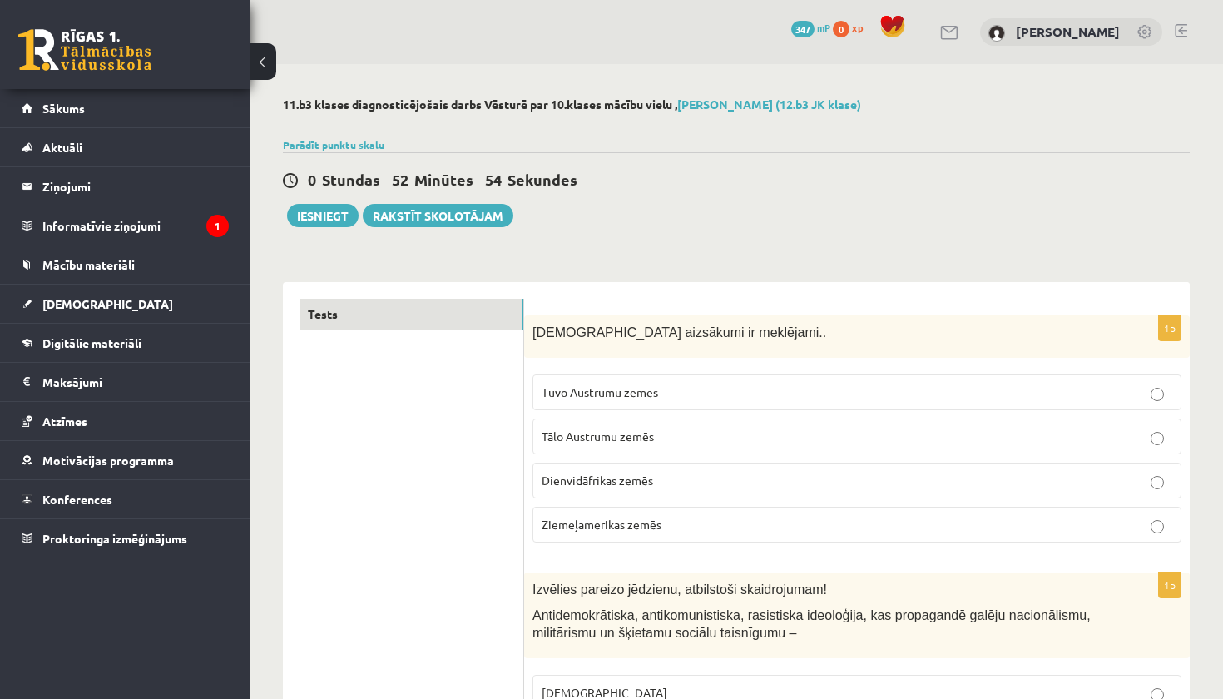
scroll to position [0, 0]
click at [339, 210] on button "Iesniegt" at bounding box center [323, 215] width 72 height 23
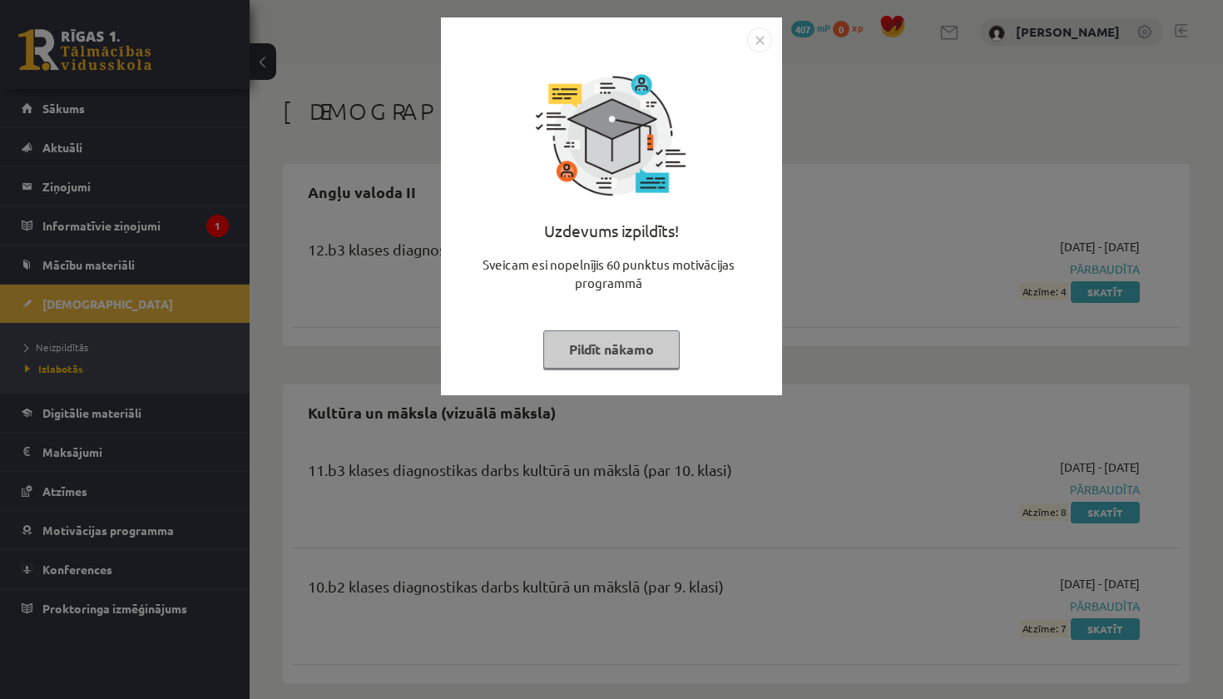
click at [668, 340] on button "Pildīt nākamo" at bounding box center [611, 349] width 136 height 38
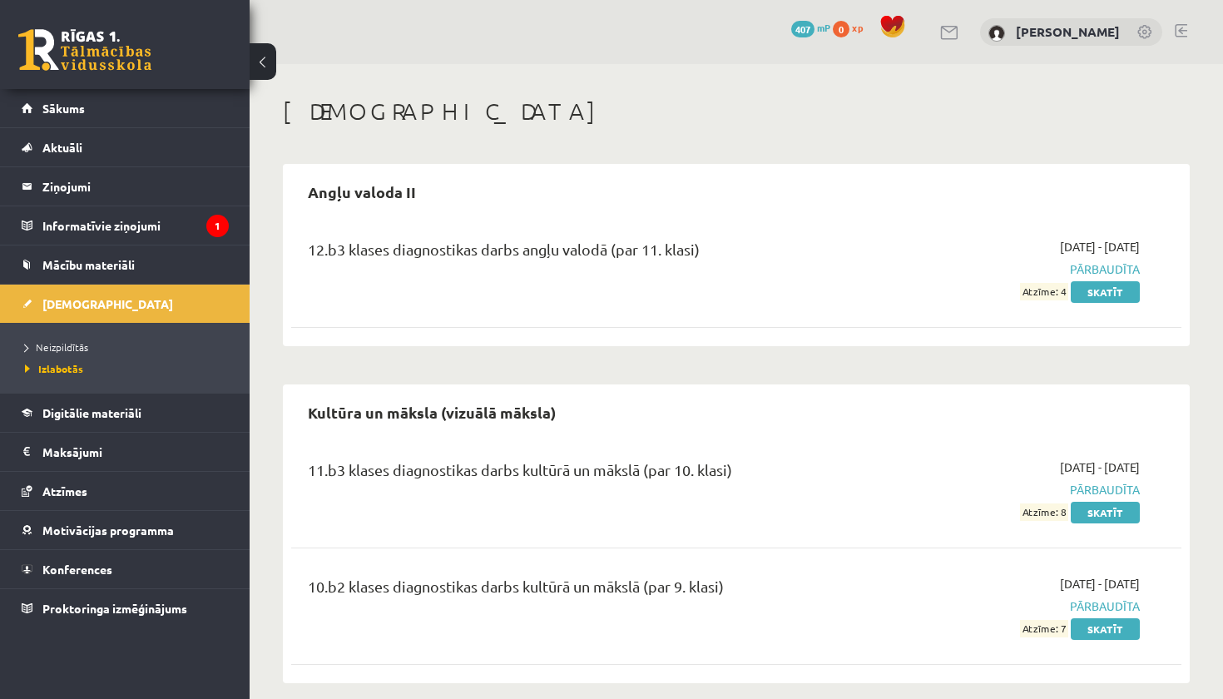
click at [806, 27] on span "407" at bounding box center [802, 29] width 23 height 17
click at [103, 302] on link "[DEMOGRAPHIC_DATA]" at bounding box center [125, 303] width 207 height 38
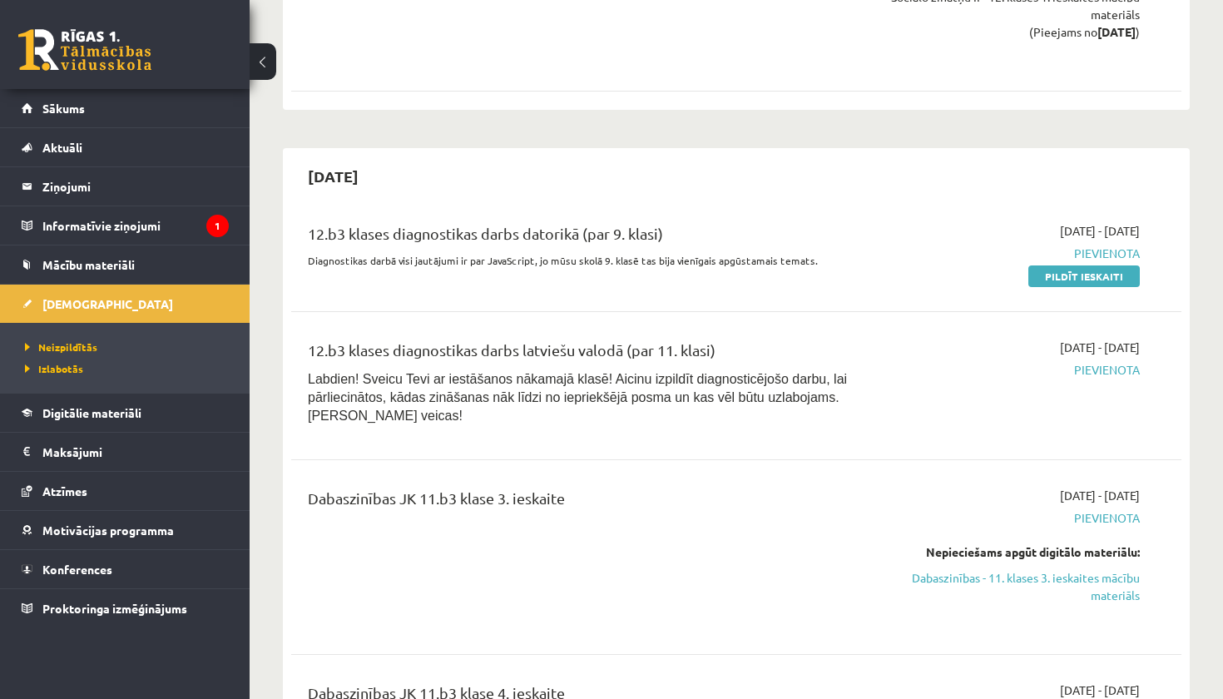
scroll to position [1605, 0]
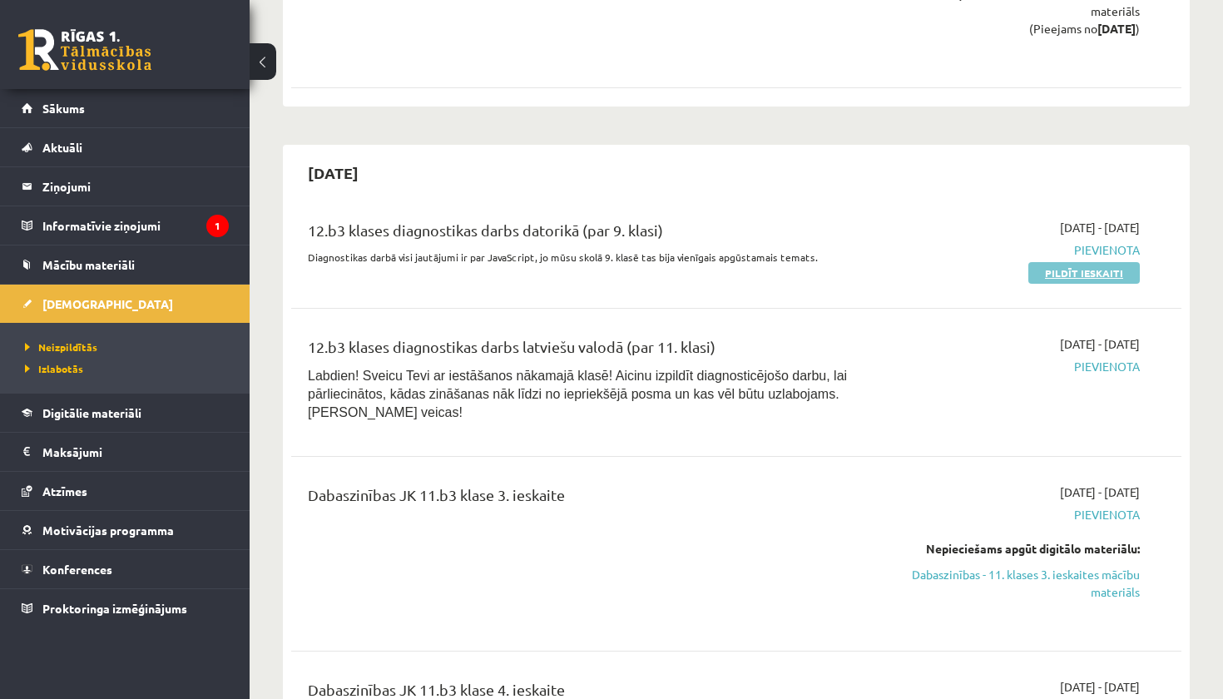
click at [1071, 262] on link "Pildīt ieskaiti" at bounding box center [1083, 273] width 111 height 22
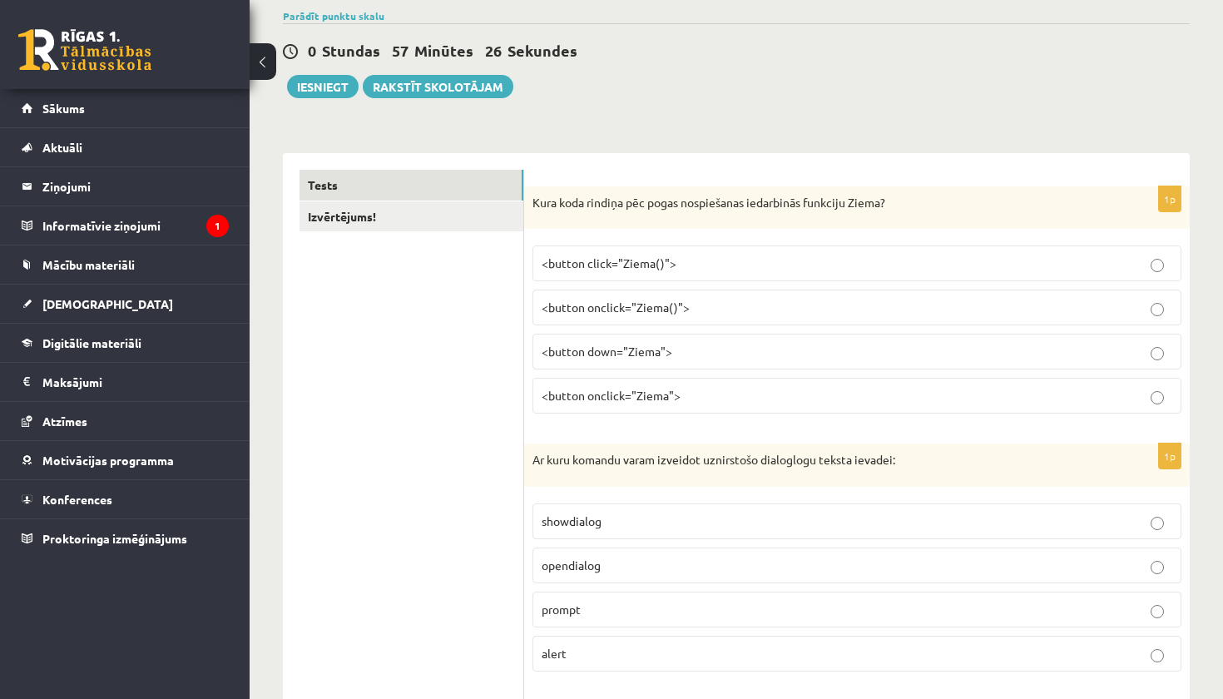
scroll to position [185, 0]
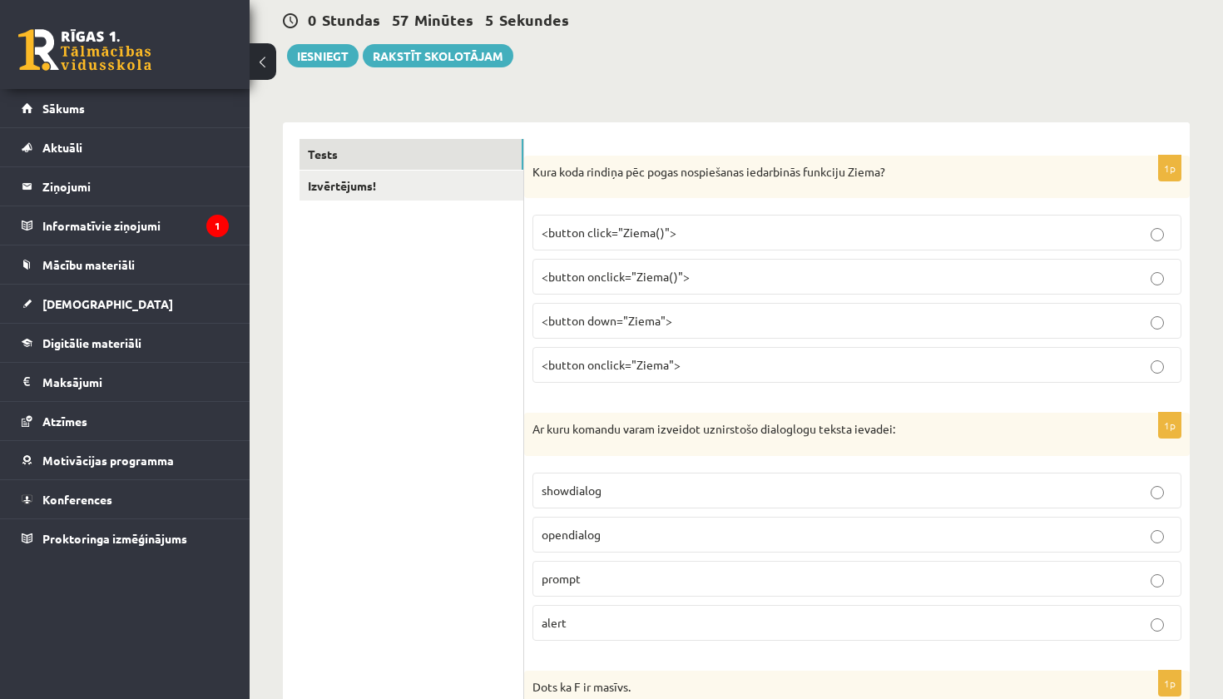
click at [625, 279] on span "<button onclick="Ziema()">" at bounding box center [615, 276] width 148 height 15
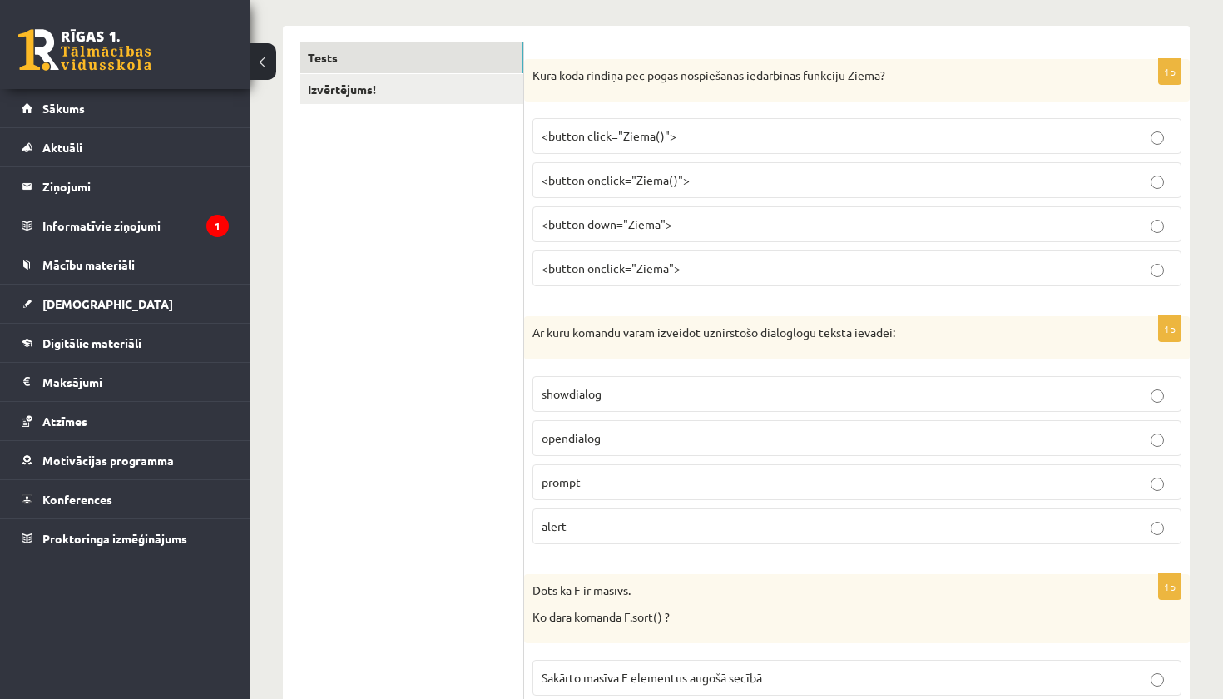
scroll to position [302, 0]
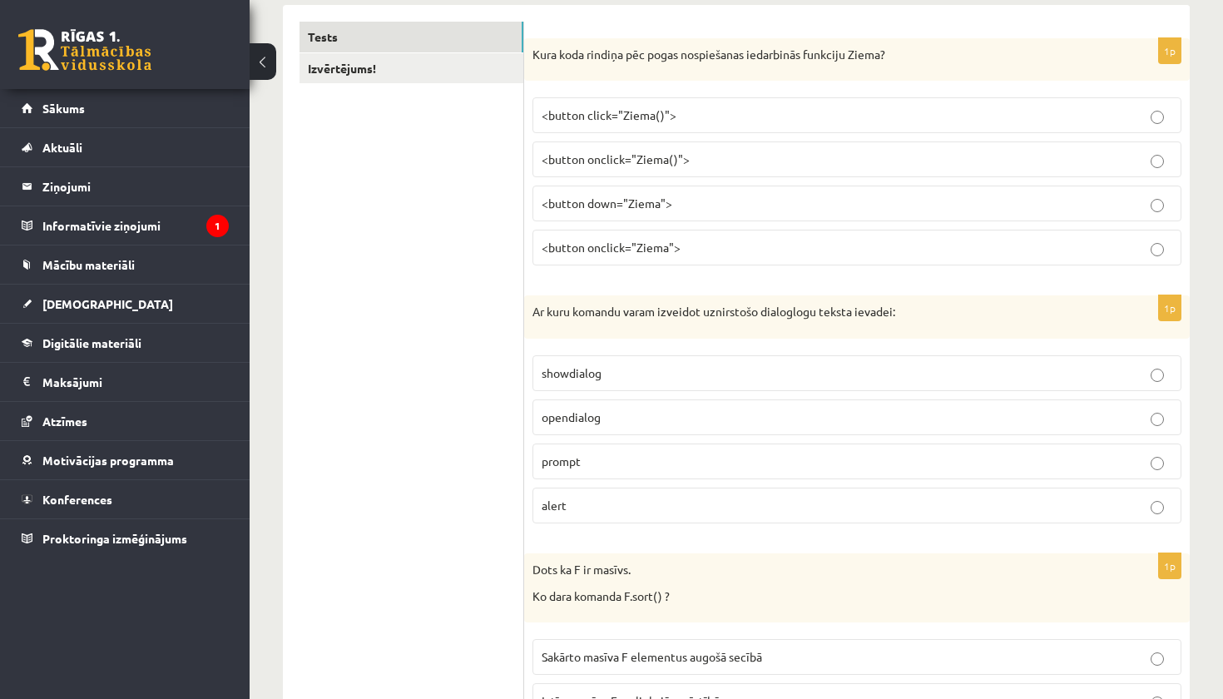
click at [649, 464] on p "prompt" at bounding box center [856, 460] width 630 height 17
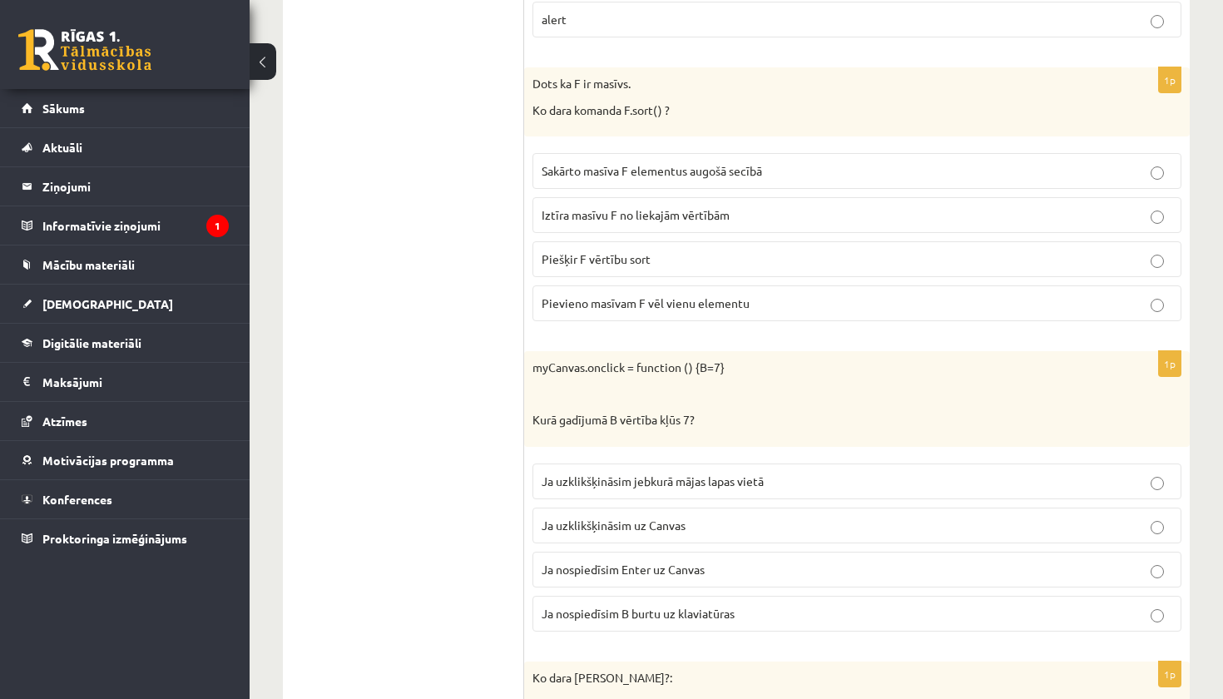
scroll to position [788, 0]
click at [705, 171] on span "Sakārto masīva F elementus augošā secībā" at bounding box center [651, 169] width 220 height 15
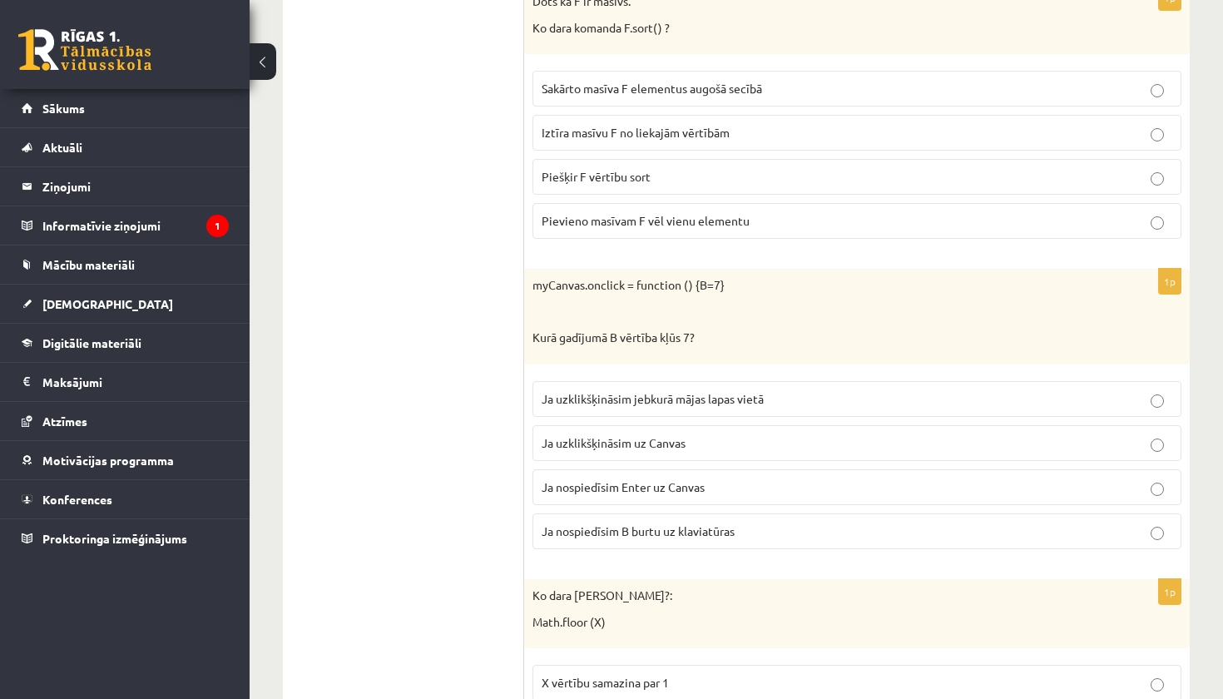
scroll to position [882, 0]
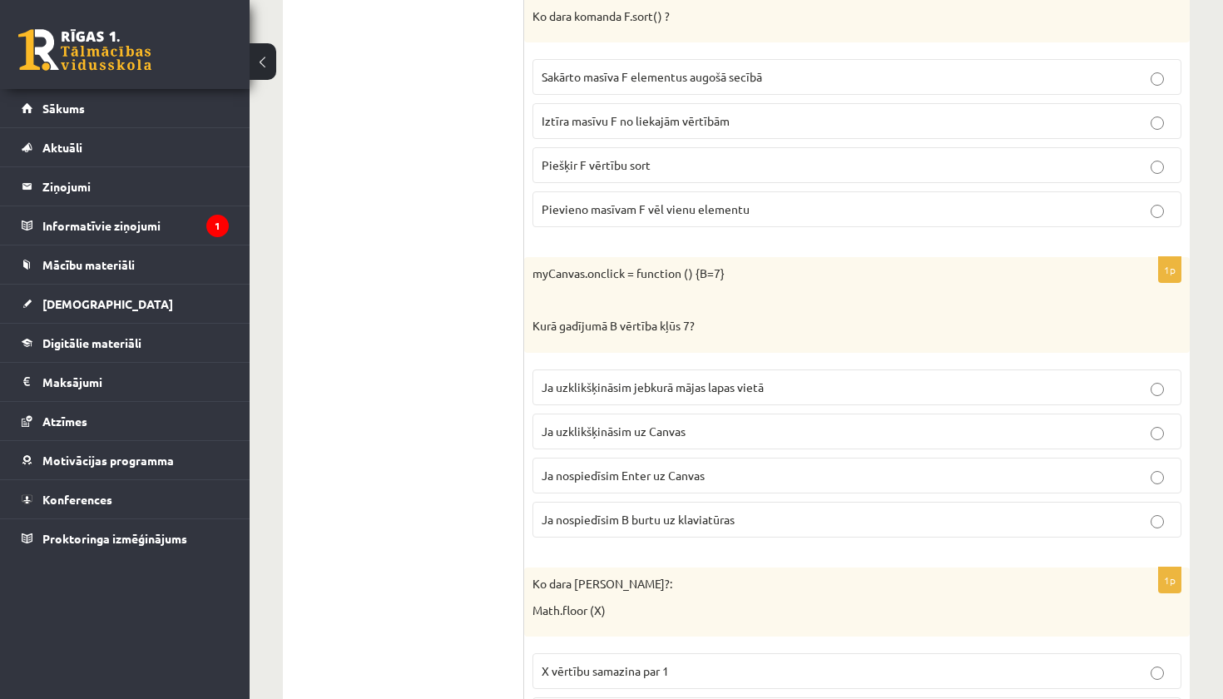
click at [725, 424] on p "Ja uzklikšķināsim uz Canvas" at bounding box center [856, 431] width 630 height 17
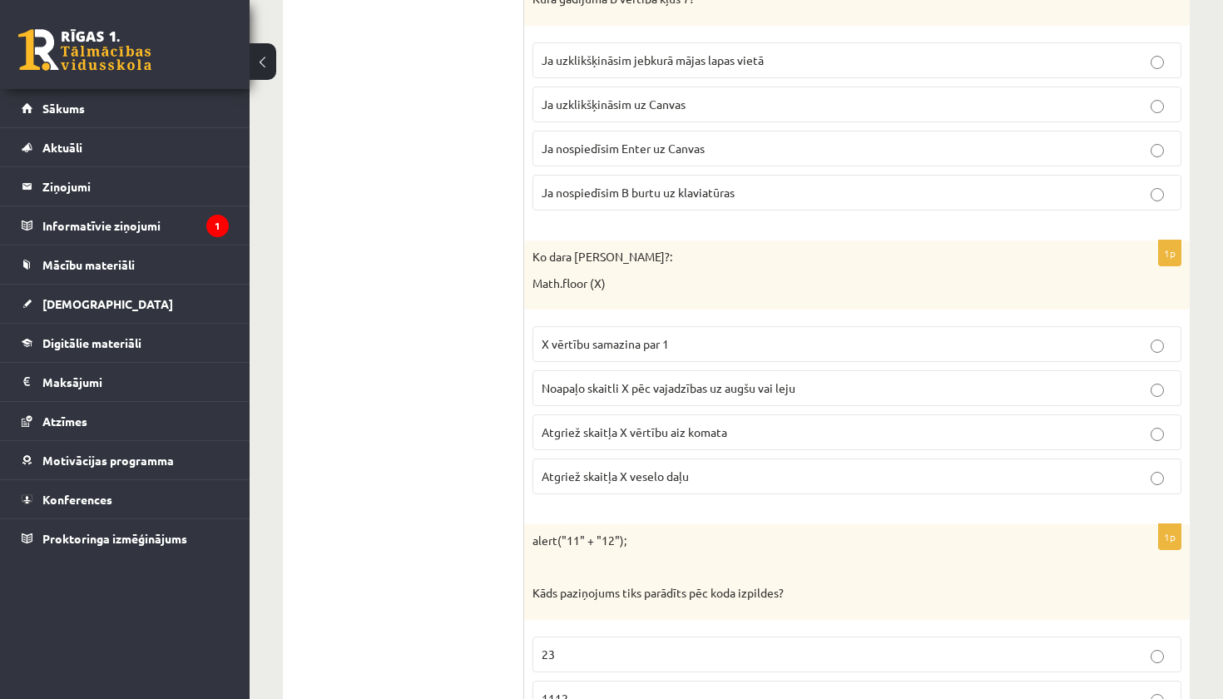
scroll to position [1213, 0]
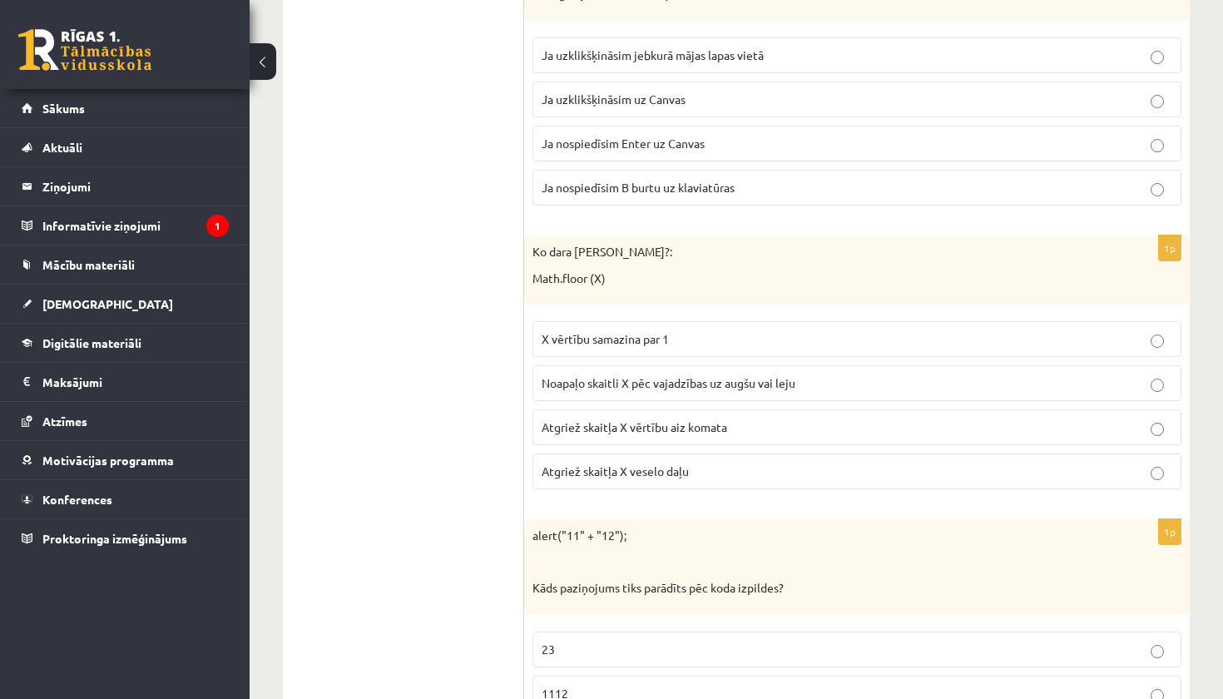
click at [669, 469] on span "Atgriež skaitļa X veselo daļu" at bounding box center [614, 470] width 147 height 15
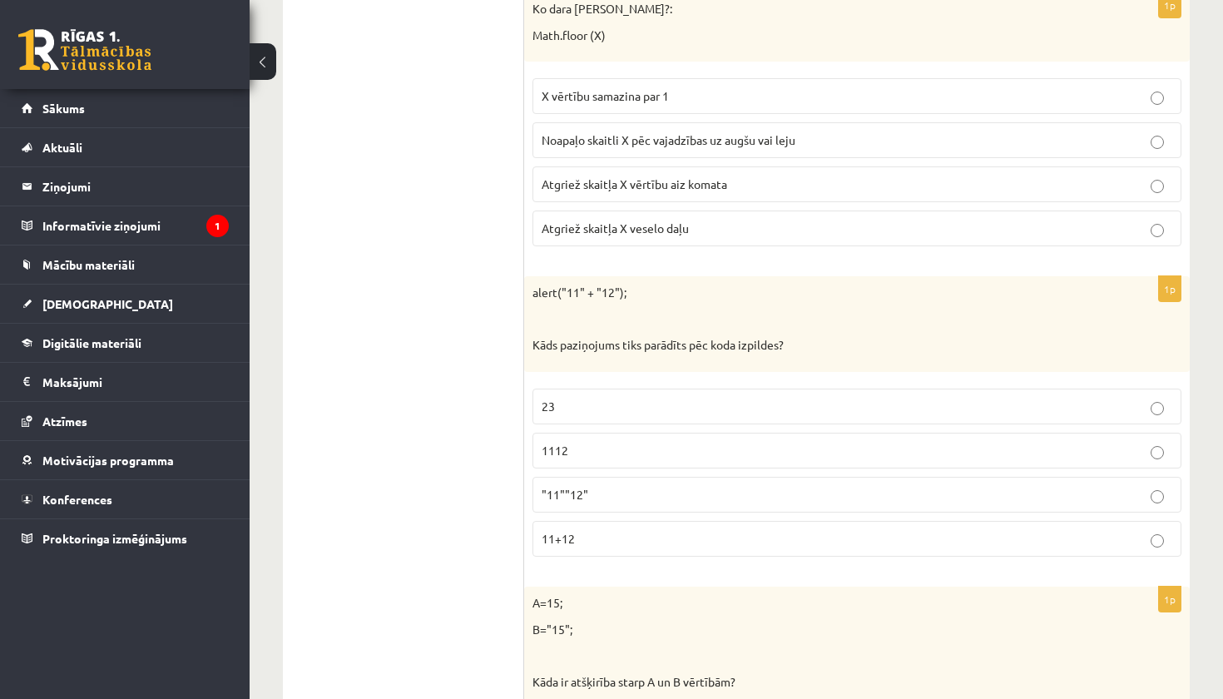
scroll to position [1457, 0]
click at [631, 445] on p "1112" at bounding box center [856, 449] width 630 height 17
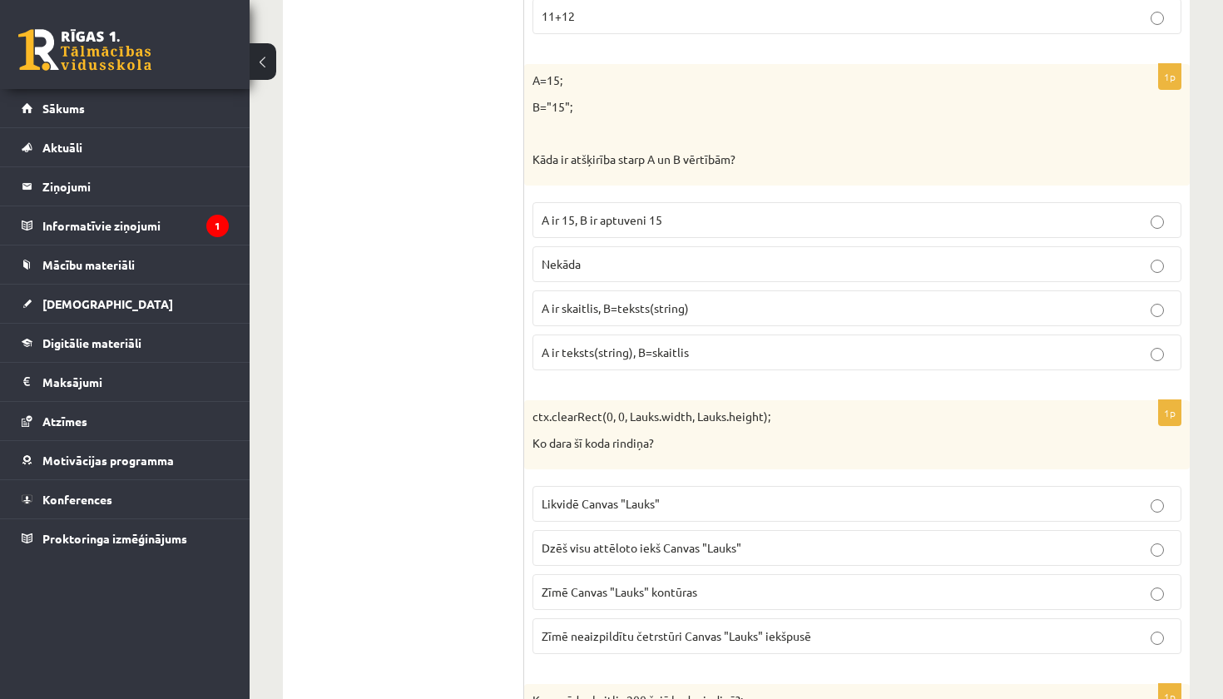
scroll to position [1981, 0]
click at [631, 299] on span "A ir skaitlis, B=teksts(string)" at bounding box center [614, 305] width 147 height 15
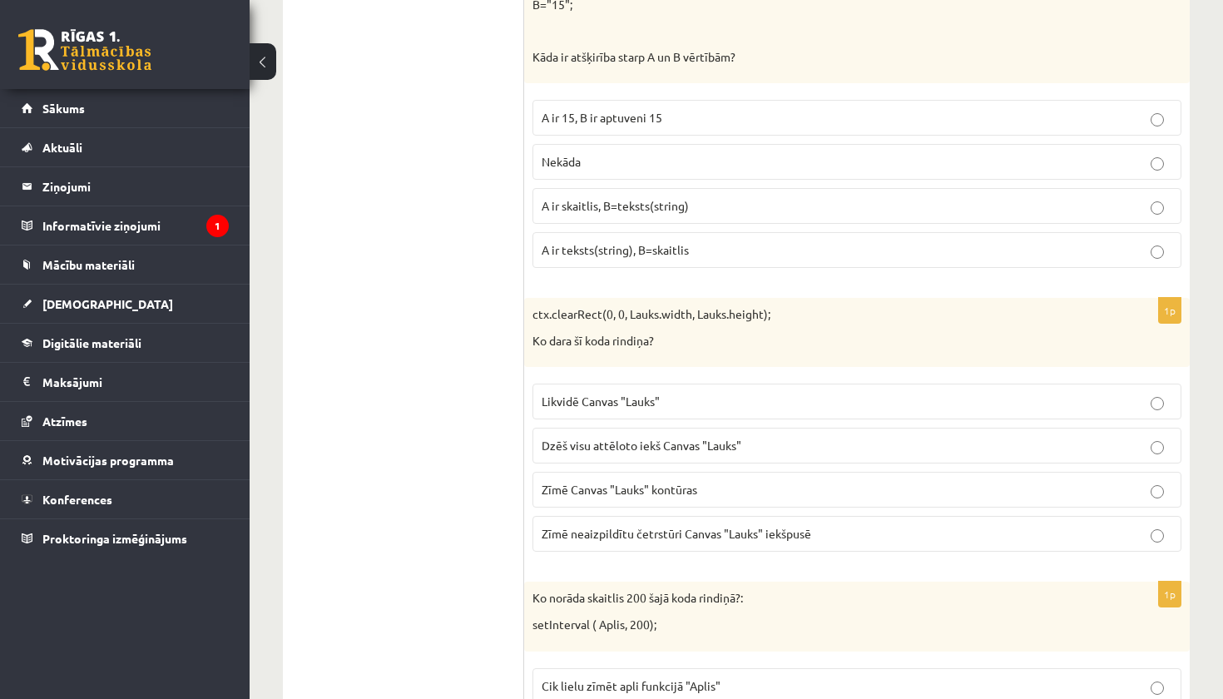
scroll to position [2083, 0]
click at [658, 436] on span "Dzēš visu attēloto iekš Canvas "Lauks"" at bounding box center [641, 443] width 200 height 15
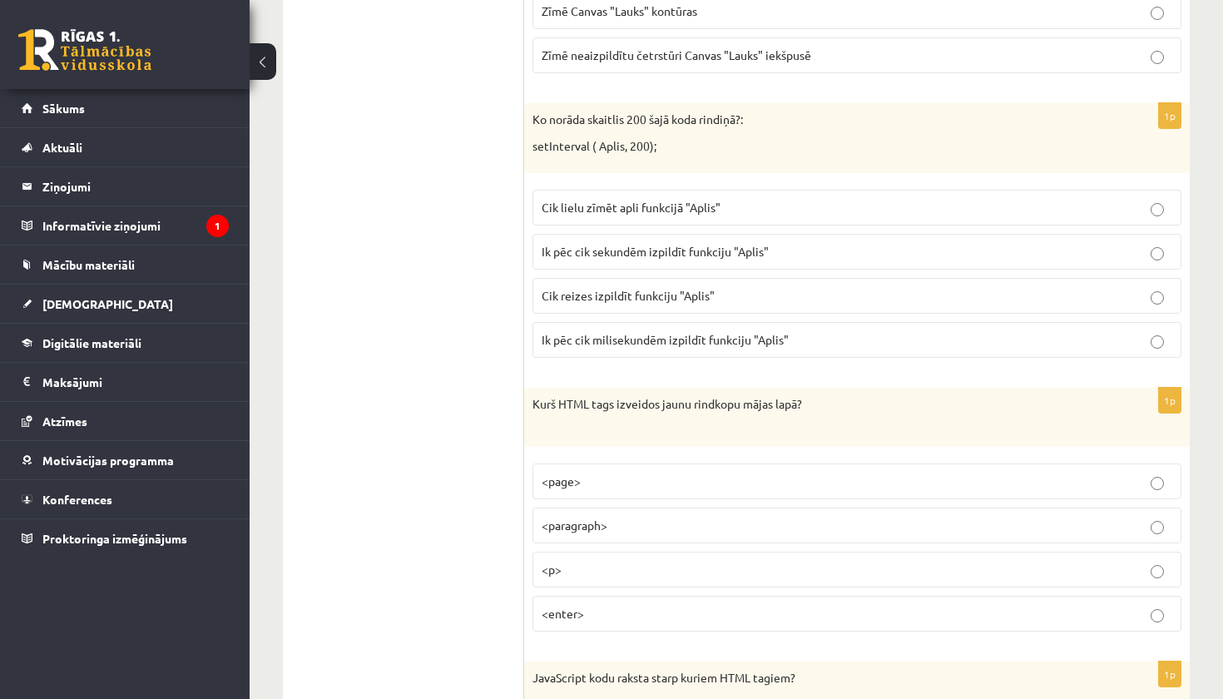
scroll to position [2561, 0]
click at [630, 330] on span "Ik pēc cik milisekundēm izpildīt funkciju "Aplis"" at bounding box center [664, 337] width 247 height 15
click at [613, 559] on p "<p>" at bounding box center [856, 567] width 630 height 17
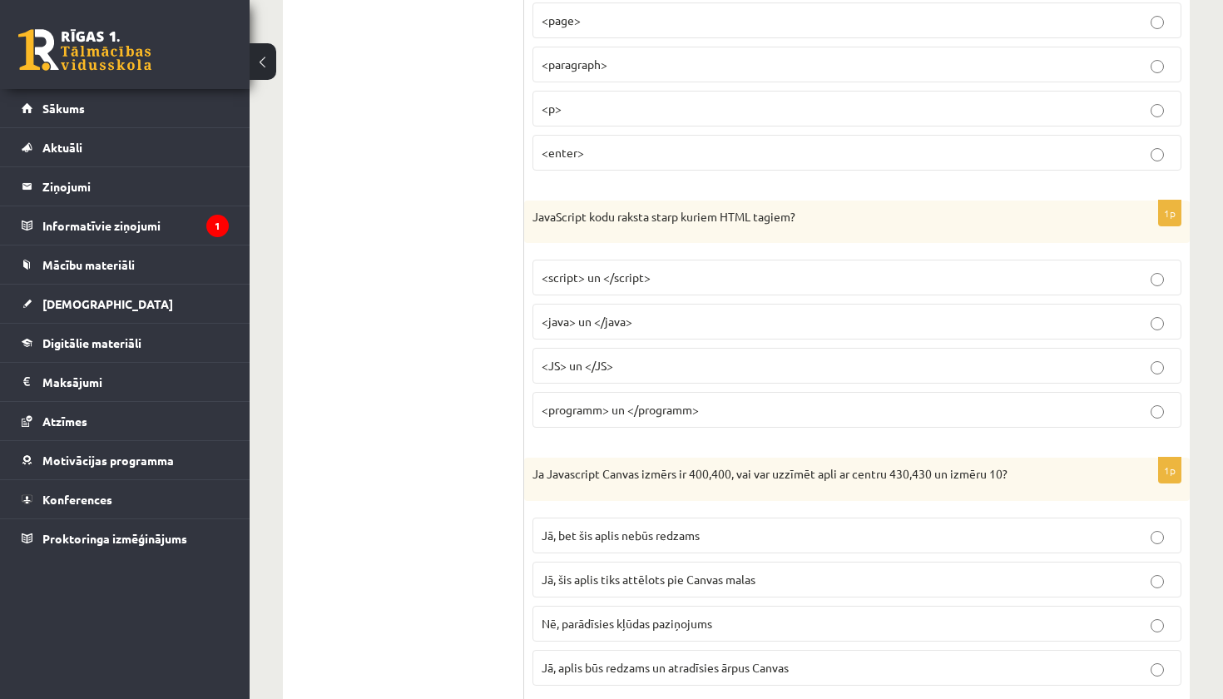
scroll to position [3036, 0]
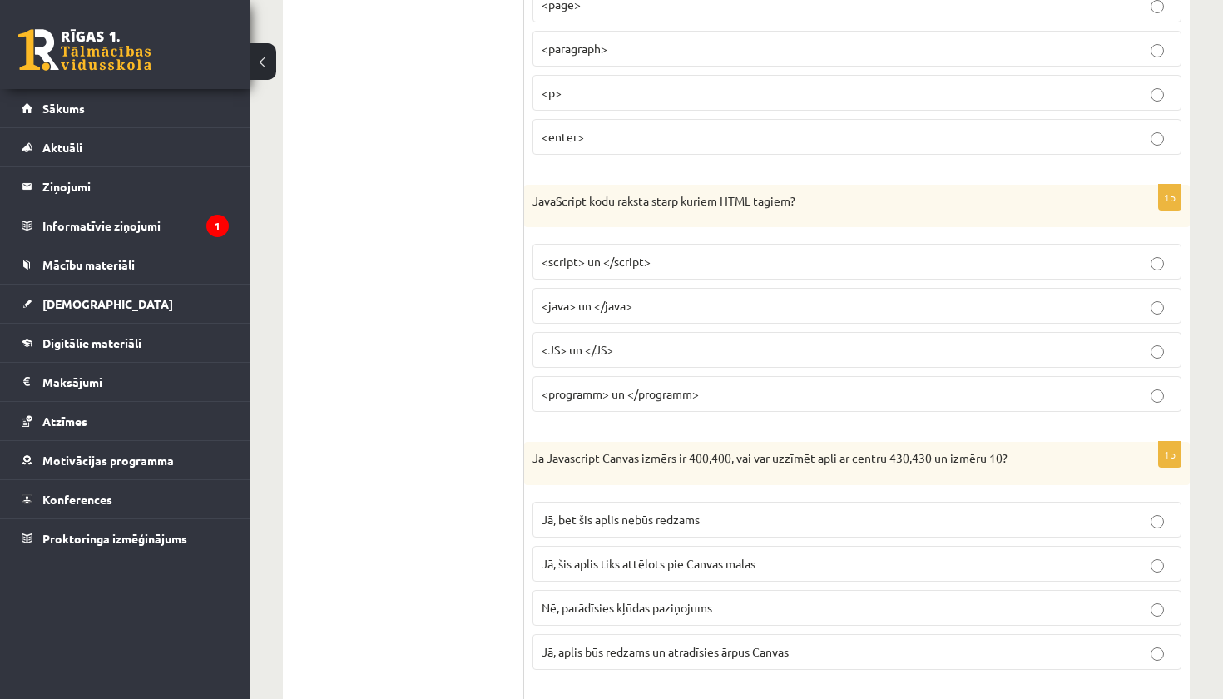
click at [673, 253] on p "<script> un </script>" at bounding box center [856, 261] width 630 height 17
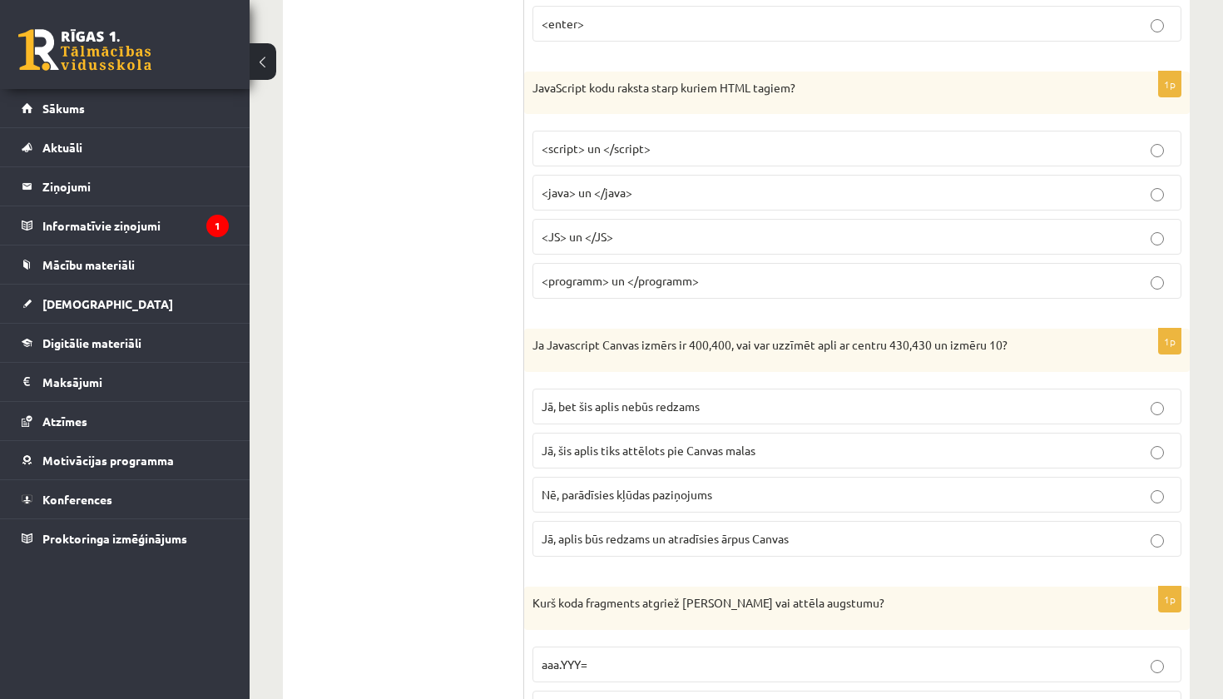
scroll to position [3150, 0]
click at [639, 530] on span "Jā, aplis būs redzams un atradīsies ārpus Canvas" at bounding box center [664, 537] width 247 height 15
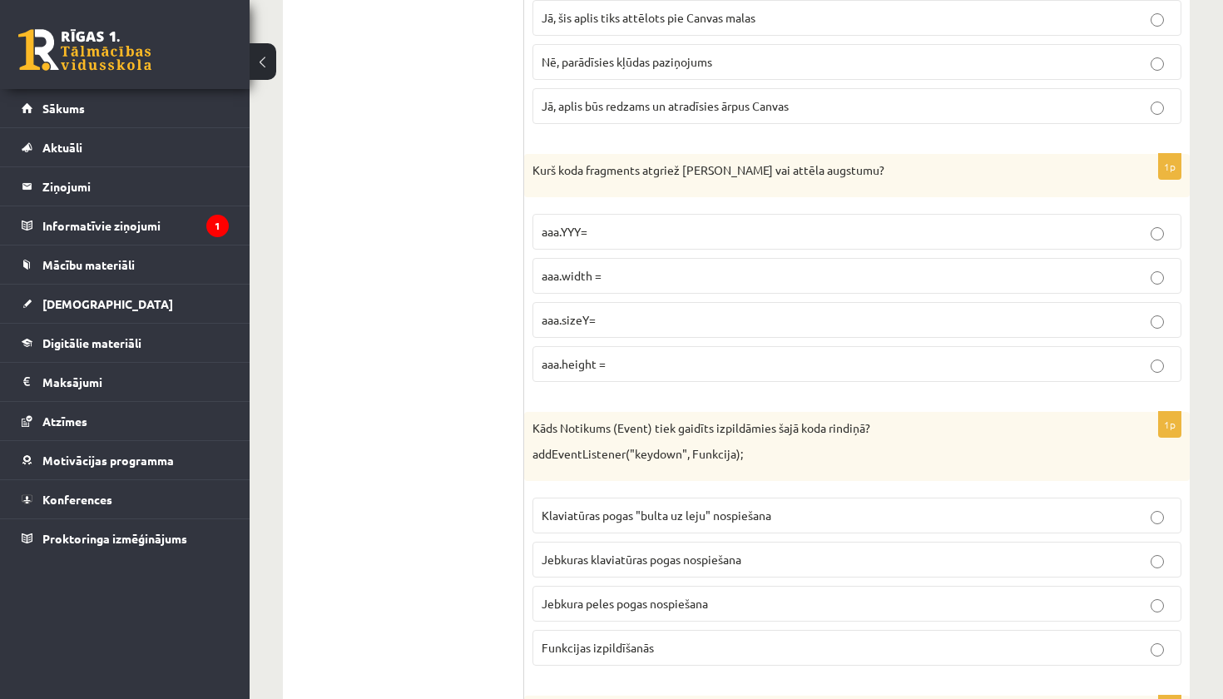
scroll to position [3605, 0]
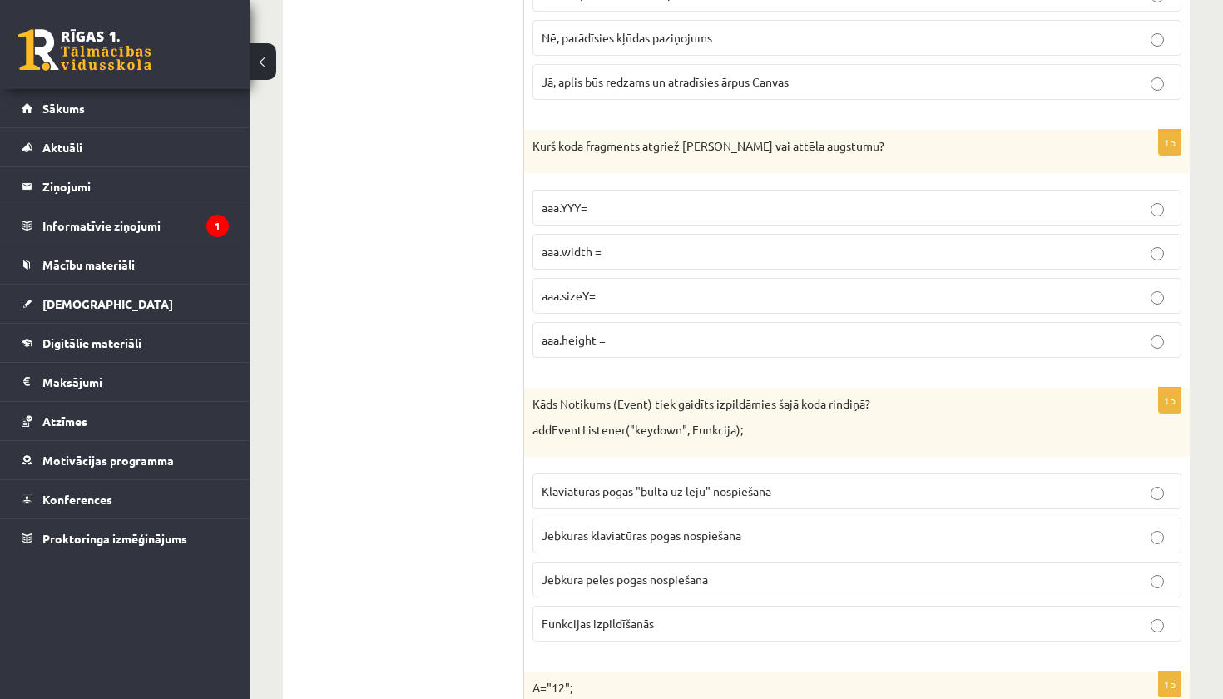
click at [639, 331] on p "aaa.height =" at bounding box center [856, 339] width 630 height 17
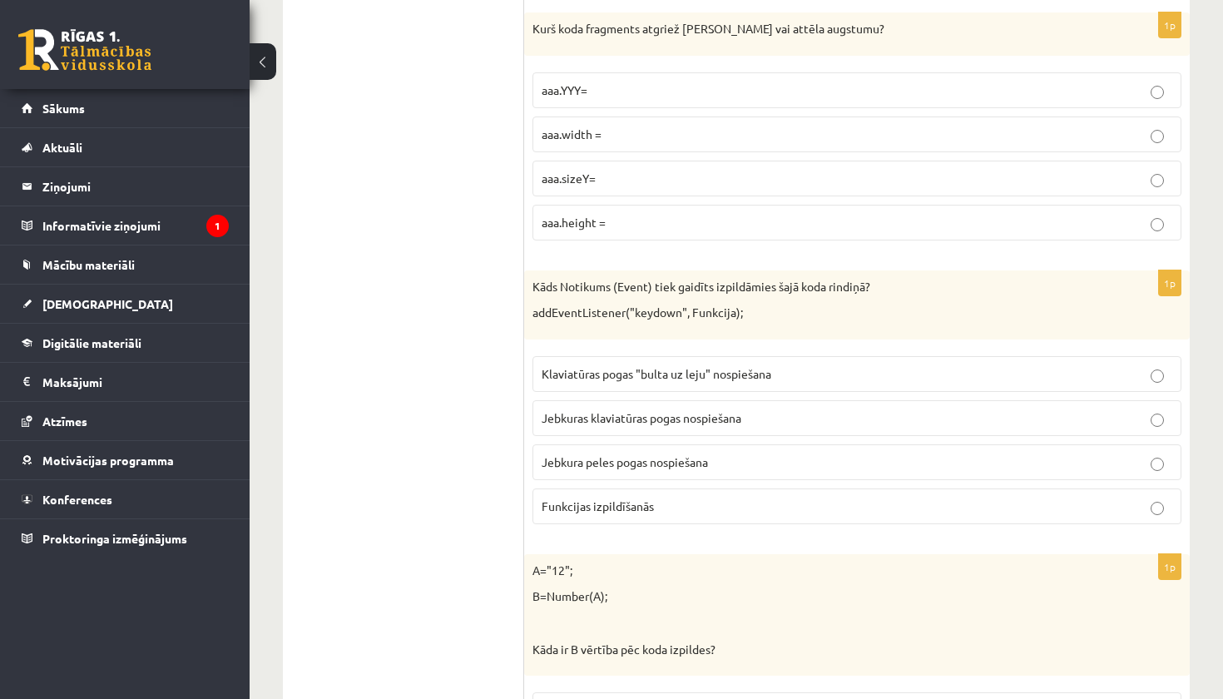
scroll to position [3727, 0]
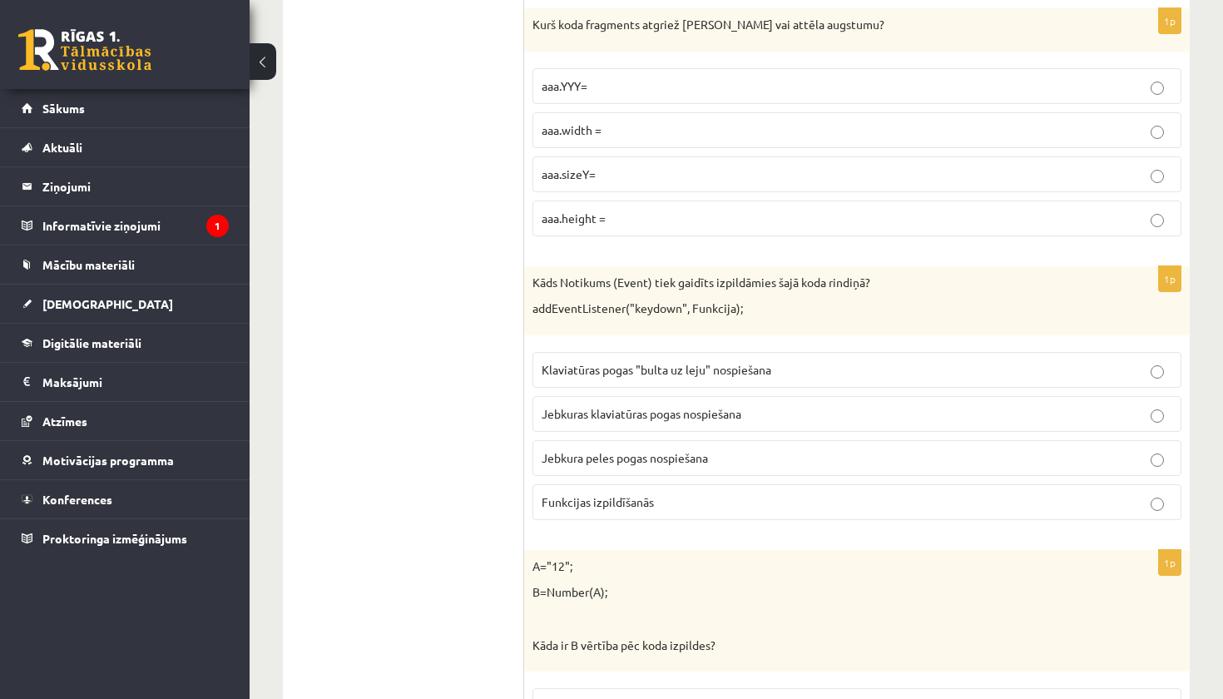
click at [694, 408] on p "Jebkuras klaviatūras pogas nospiešana" at bounding box center [856, 413] width 630 height 17
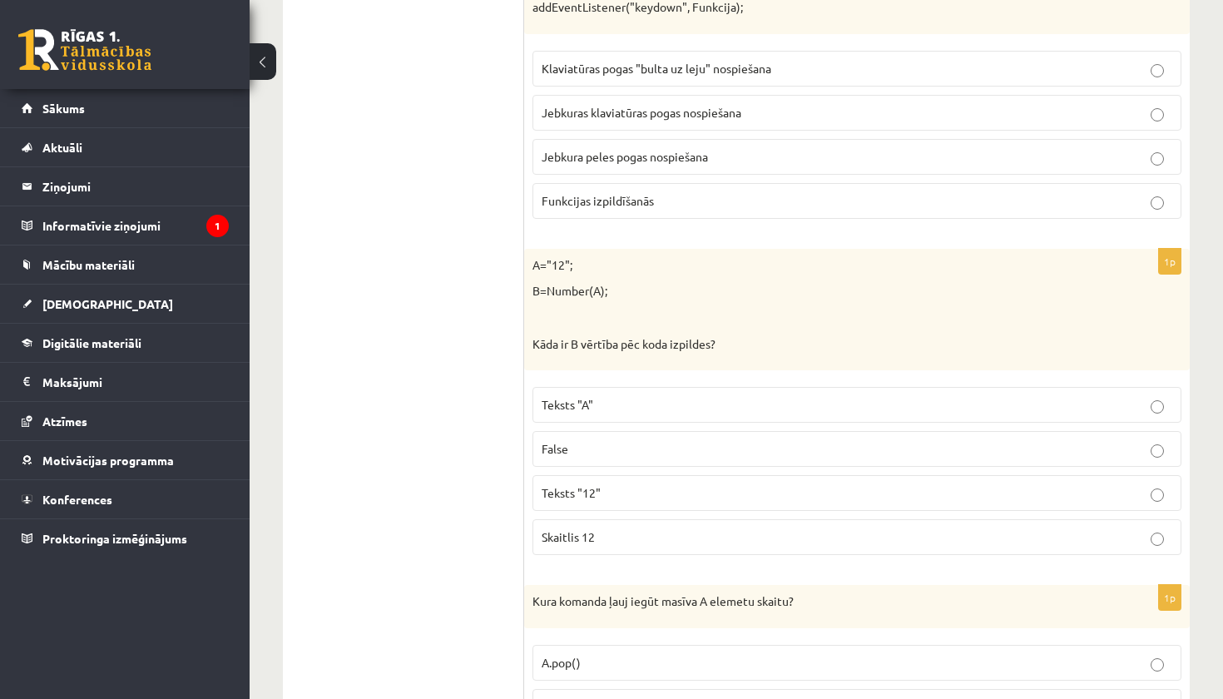
scroll to position [4040, 0]
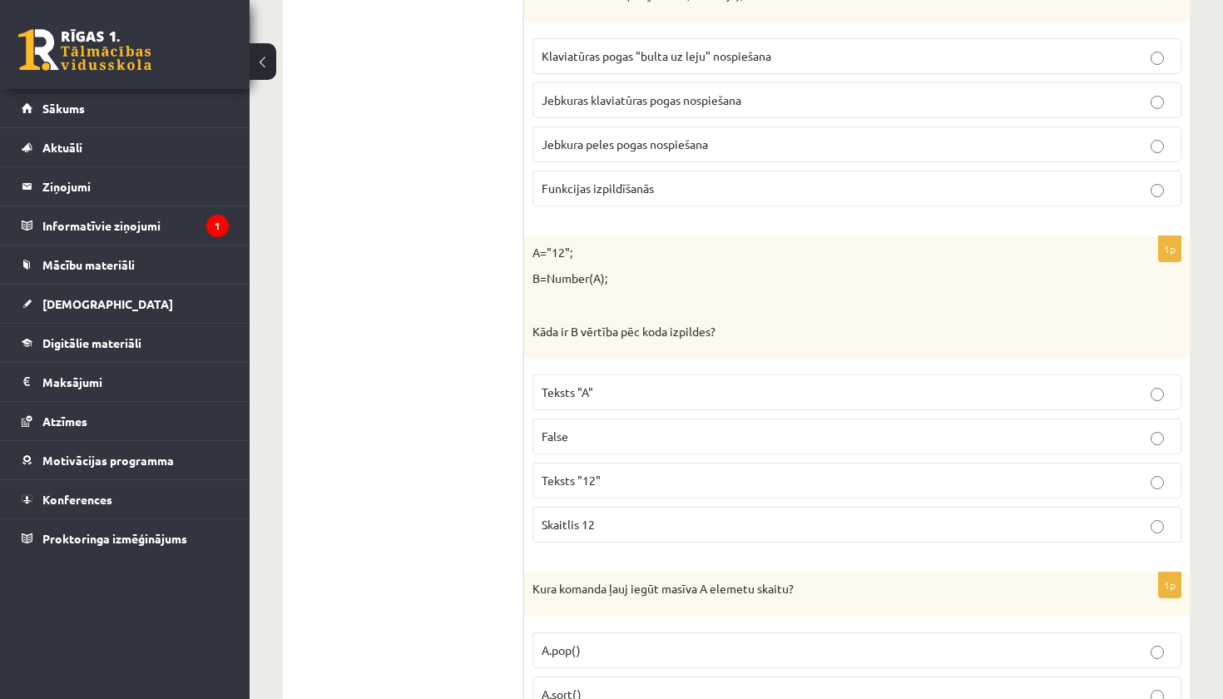
click at [620, 518] on label "Skaitlis 12" at bounding box center [856, 525] width 649 height 36
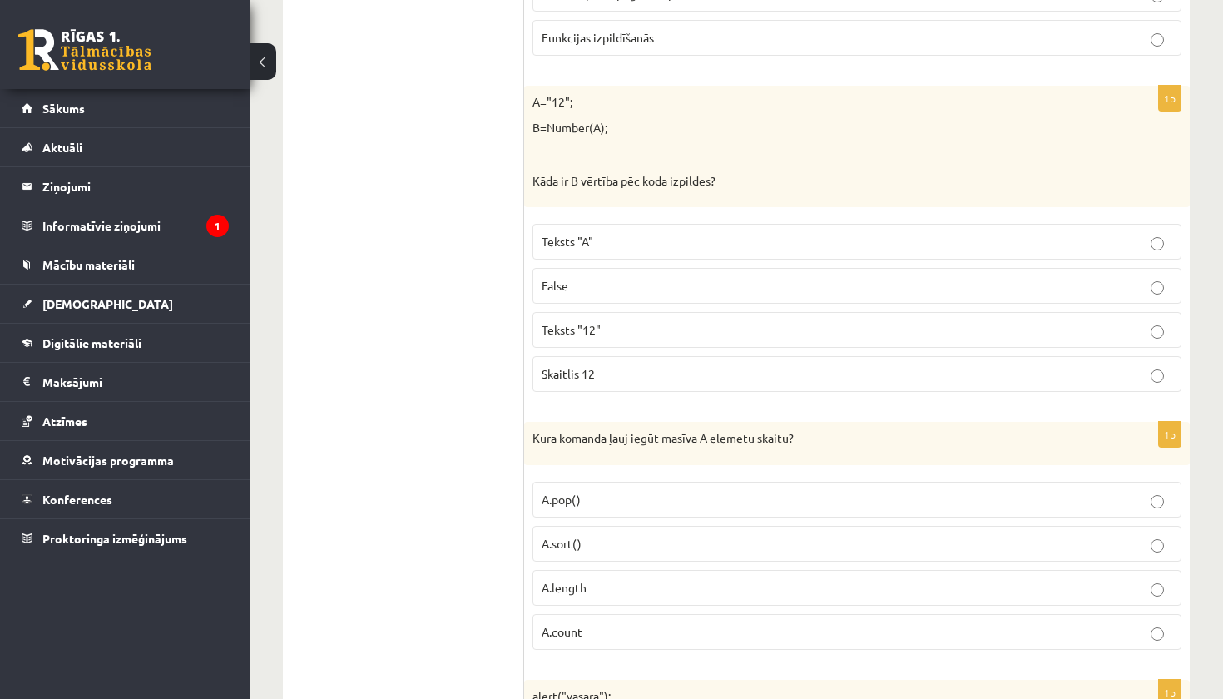
scroll to position [4243, 0]
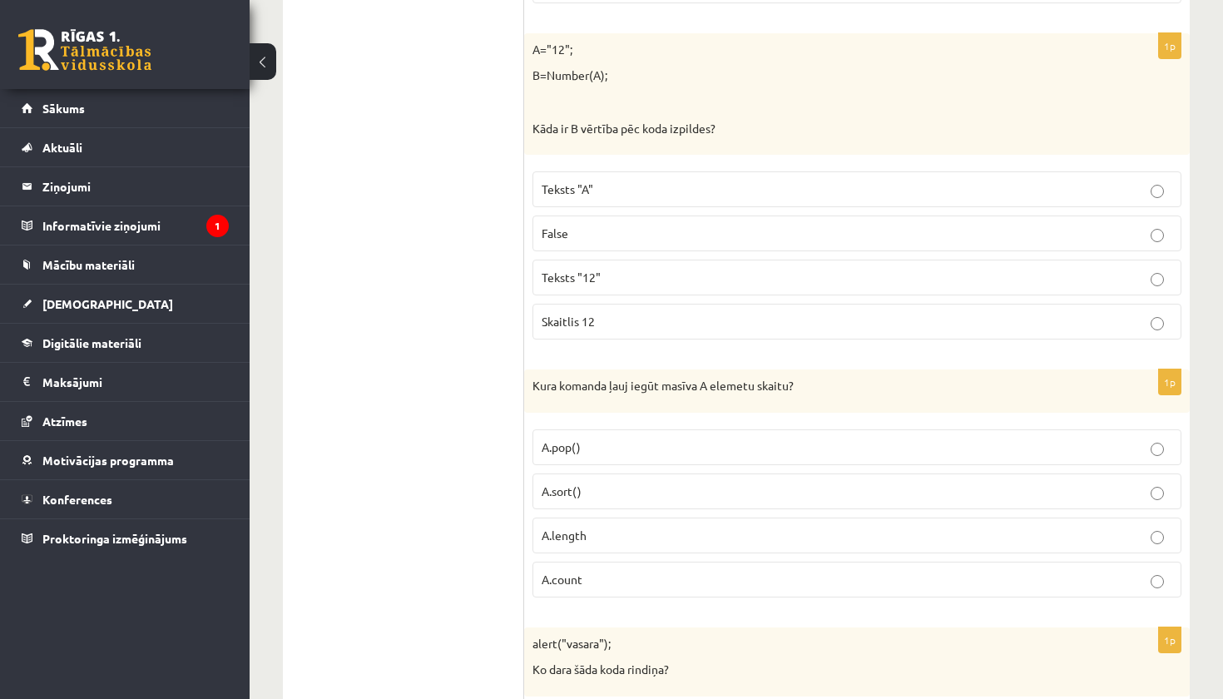
click at [596, 526] on p "A.length" at bounding box center [856, 534] width 630 height 17
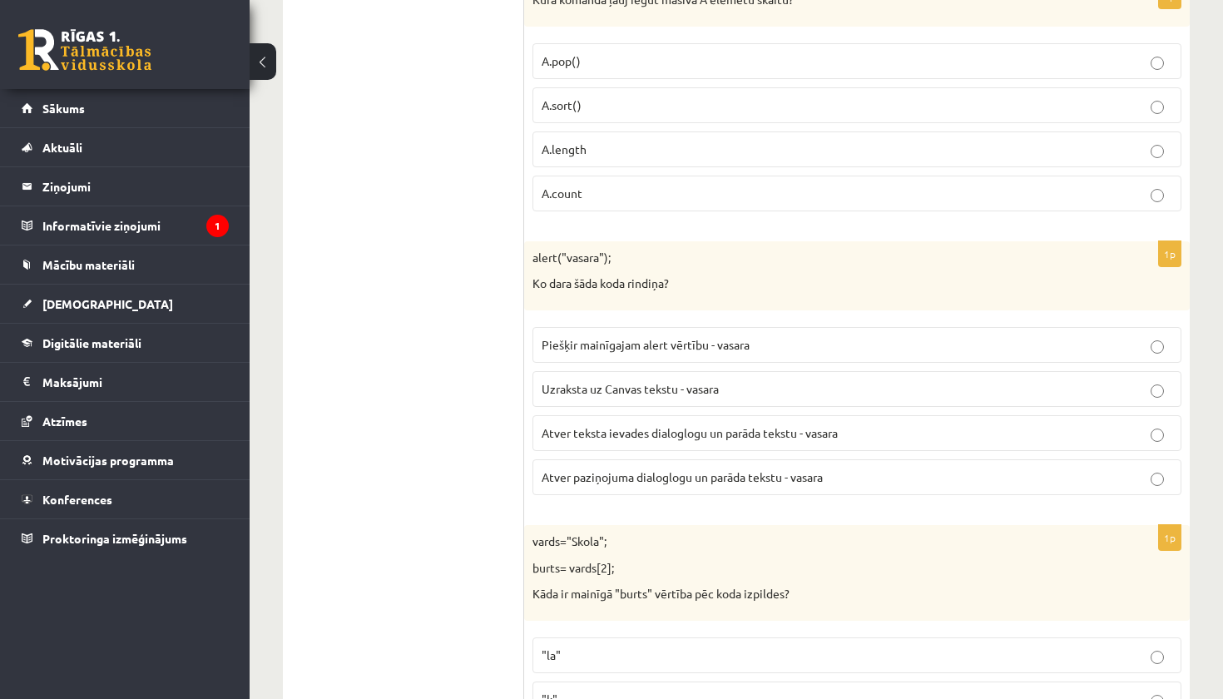
scroll to position [4648, 0]
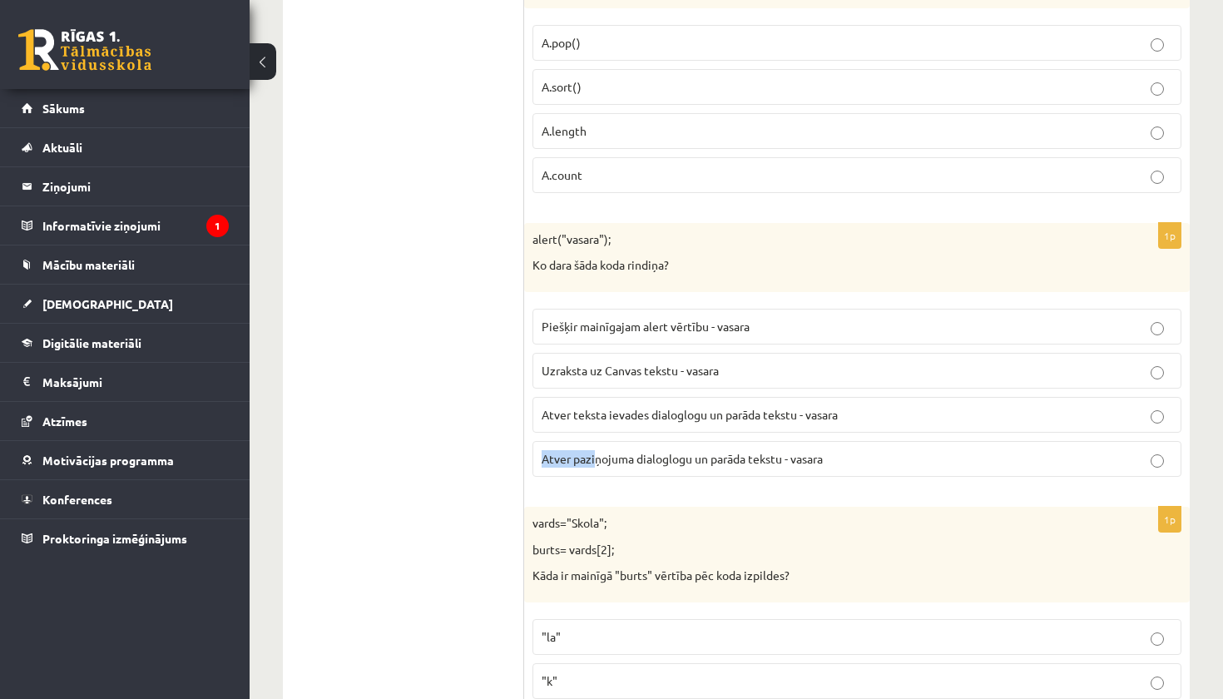
click at [594, 441] on label "Atver paziņojuma dialoglogu un parāda tekstu - vasara" at bounding box center [856, 459] width 649 height 36
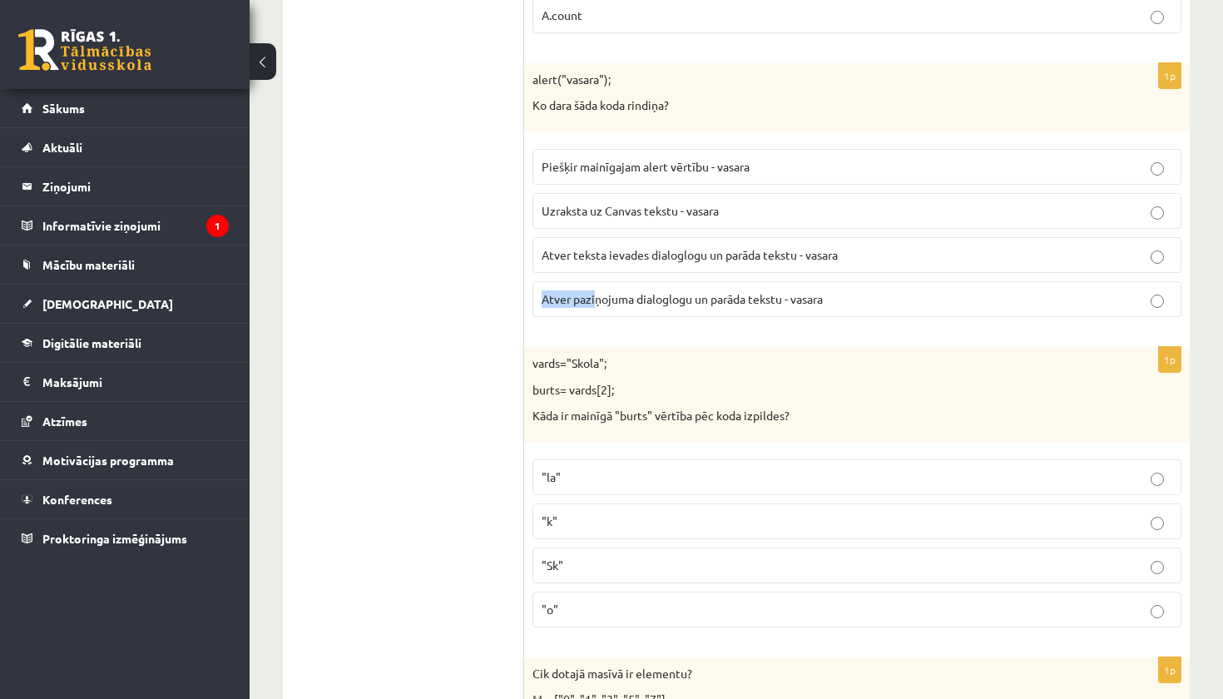
scroll to position [4808, 0]
click at [585, 600] on p ""o"" at bounding box center [856, 608] width 630 height 17
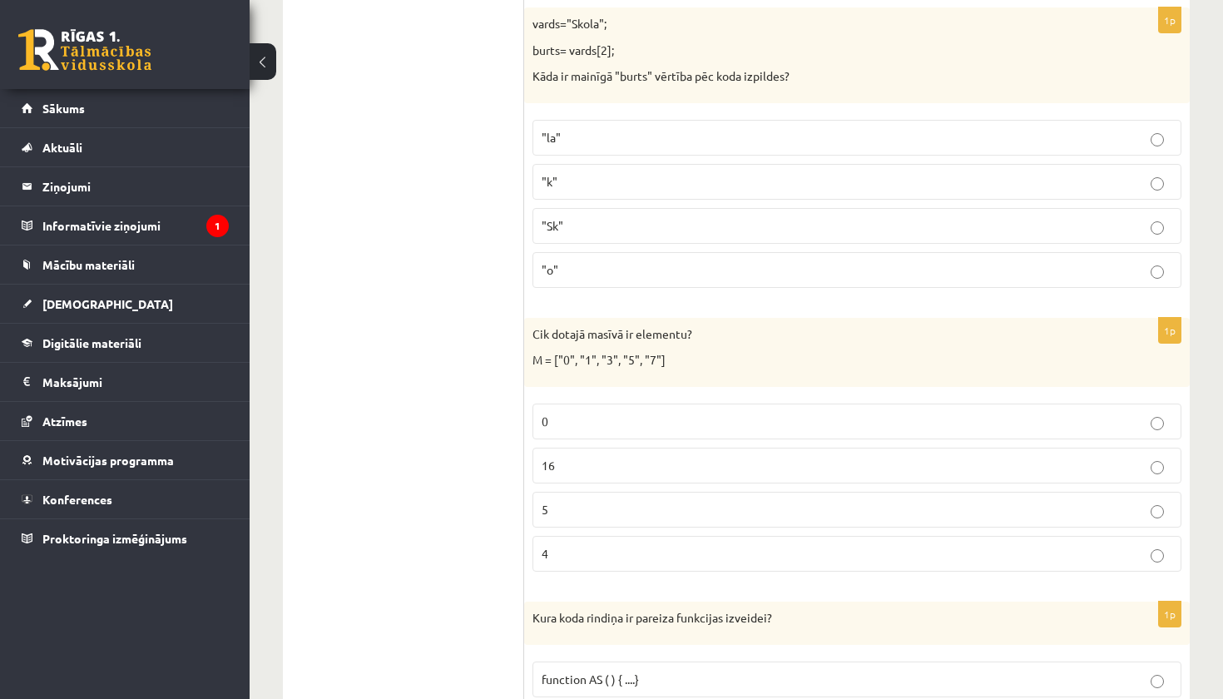
scroll to position [5168, 0]
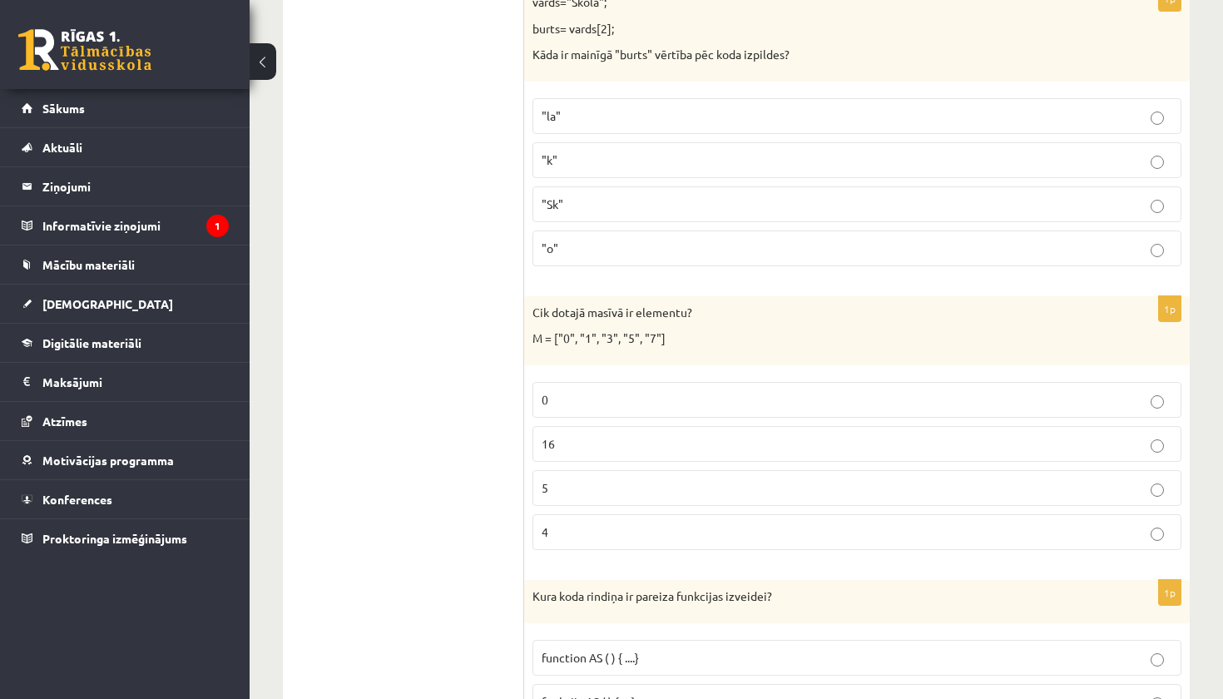
click at [556, 479] on p "5" at bounding box center [856, 487] width 630 height 17
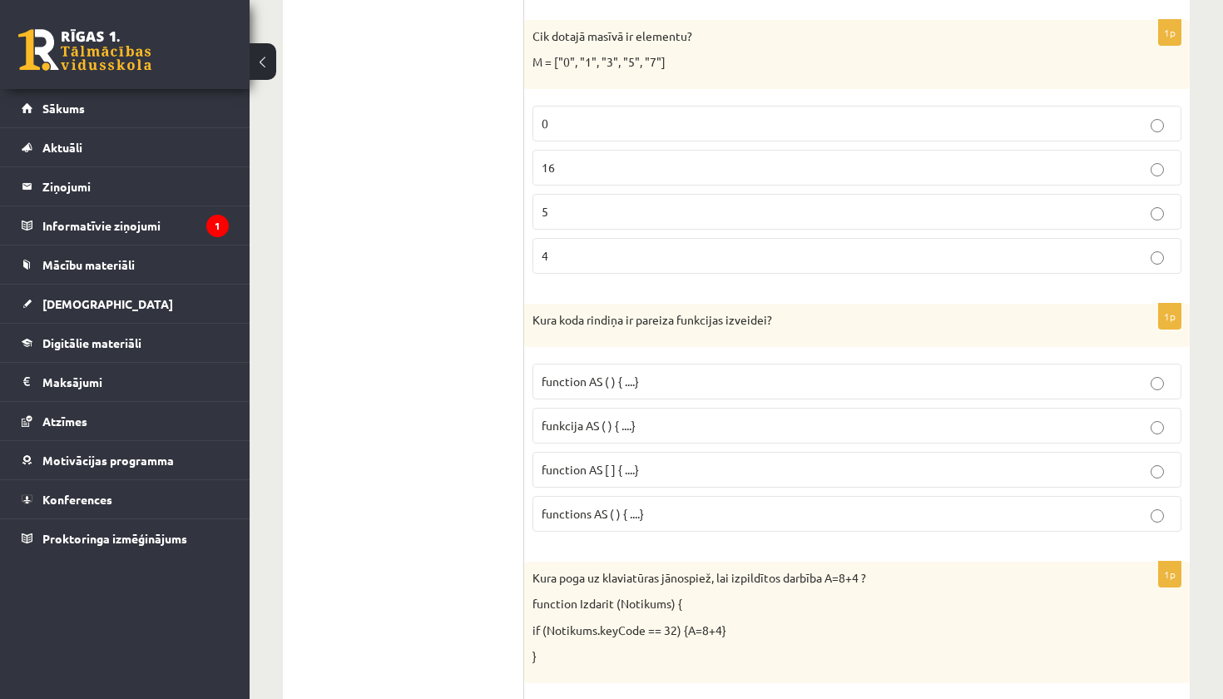
scroll to position [5445, 0]
click at [590, 417] on span "funkcija AS ( ) { ....}" at bounding box center [588, 424] width 94 height 15
click at [587, 372] on p "function AS ( ) { ....}" at bounding box center [856, 380] width 630 height 17
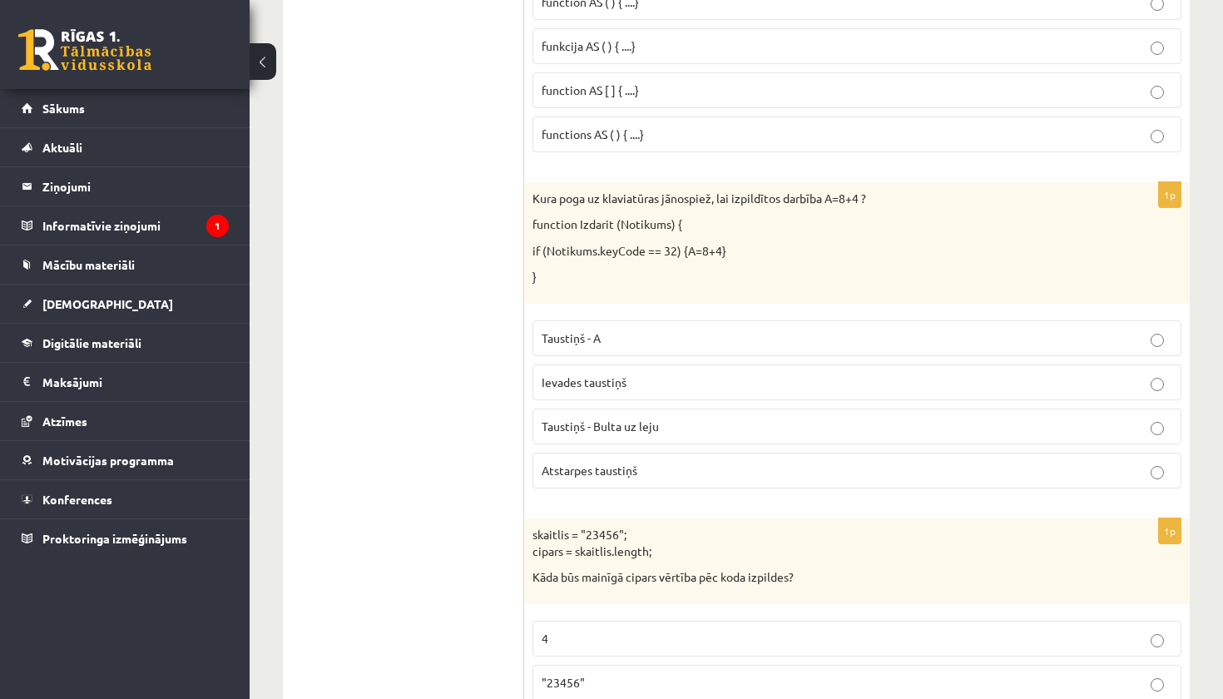
scroll to position [5813, 0]
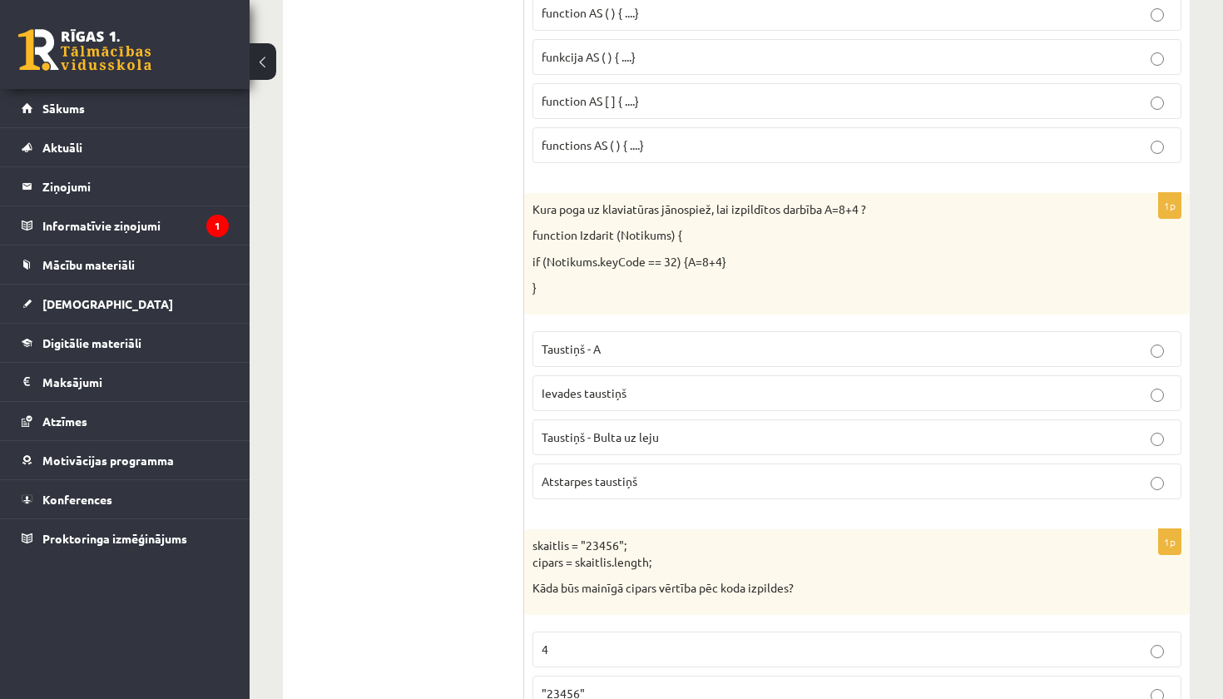
click at [615, 473] on span "Atstarpes taustiņš" at bounding box center [589, 480] width 96 height 15
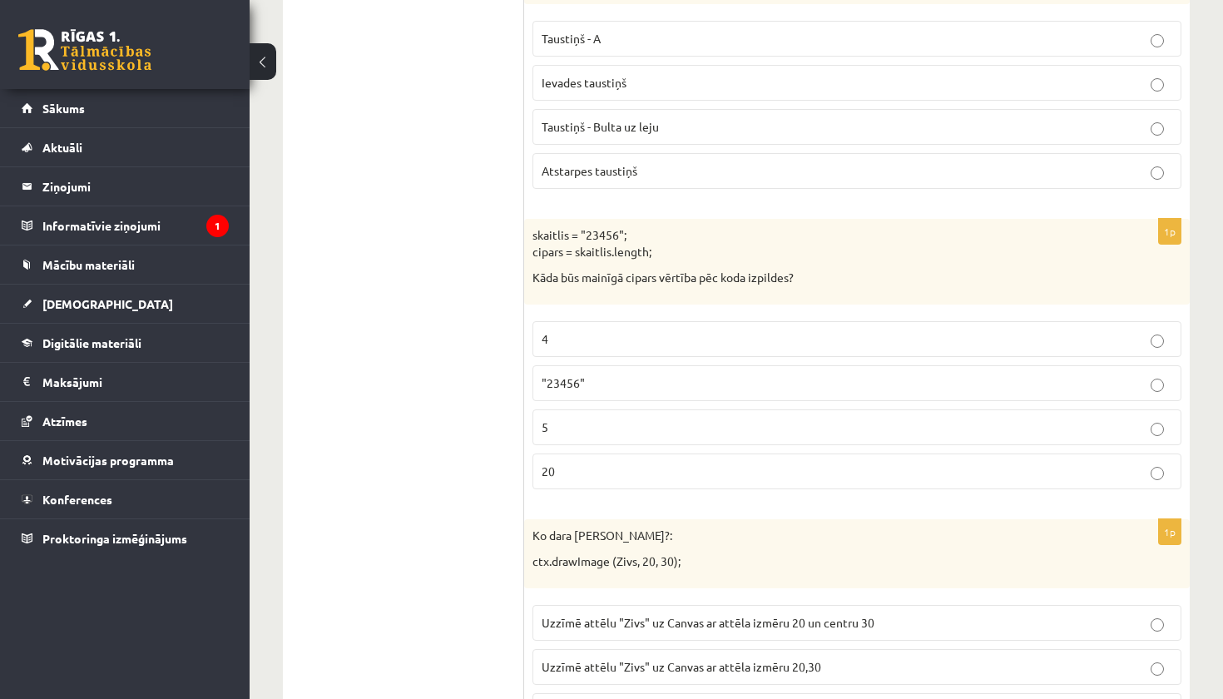
scroll to position [6125, 0]
click at [586, 407] on label "5" at bounding box center [856, 425] width 649 height 36
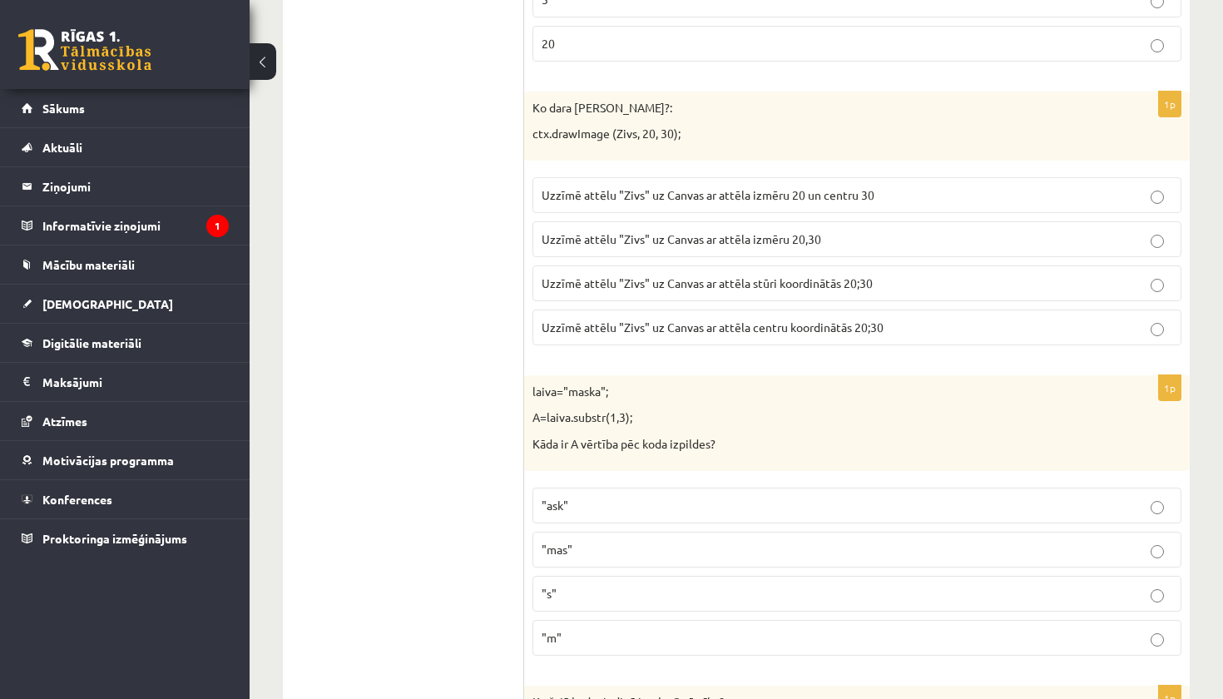
scroll to position [6567, 0]
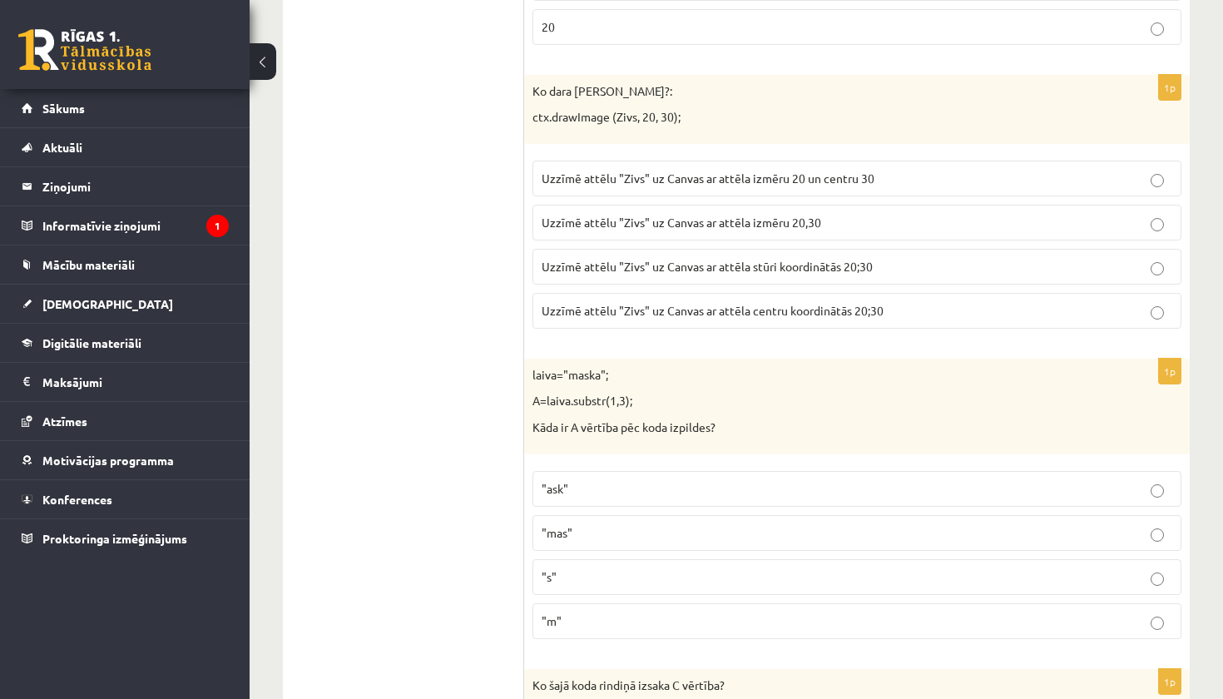
click at [751, 259] on span "Uzzīmē attēlu "Zivs" uz Canvas ar attēla stūri koordinātās 20;30" at bounding box center [706, 266] width 331 height 15
click at [602, 480] on p ""ask"" at bounding box center [856, 488] width 630 height 17
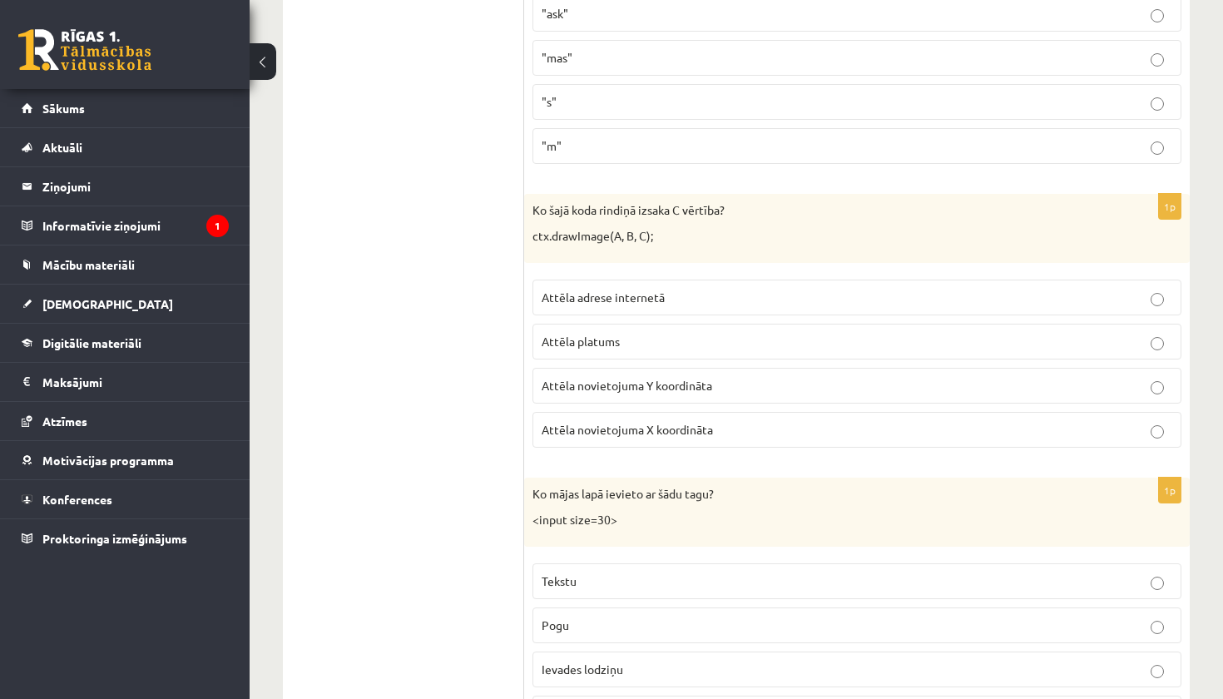
scroll to position [7055, 0]
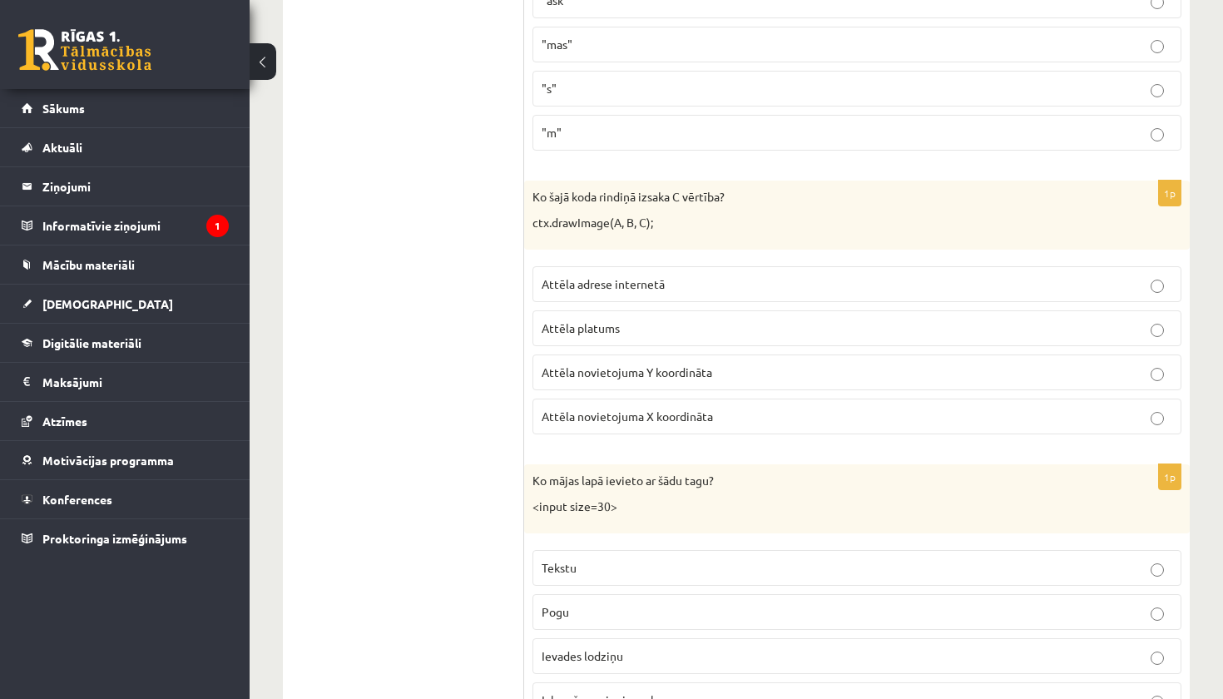
click at [679, 364] on span "Attēla novietojuma Y koordināta" at bounding box center [626, 371] width 170 height 15
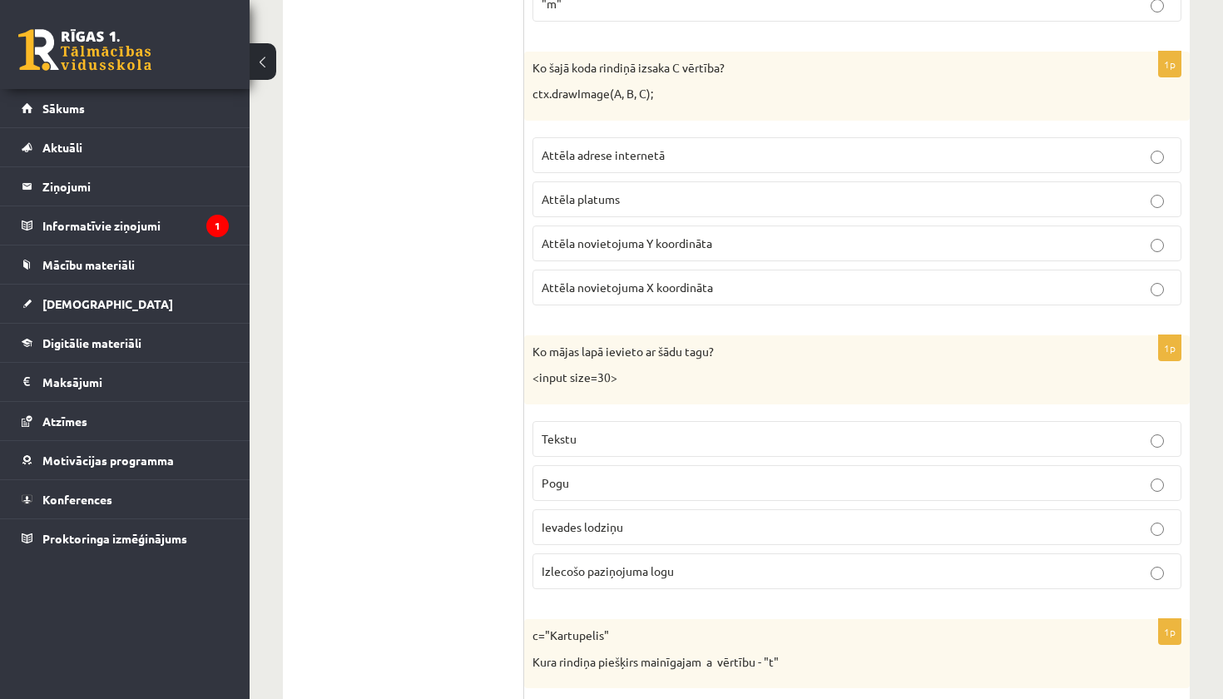
scroll to position [7210, 0]
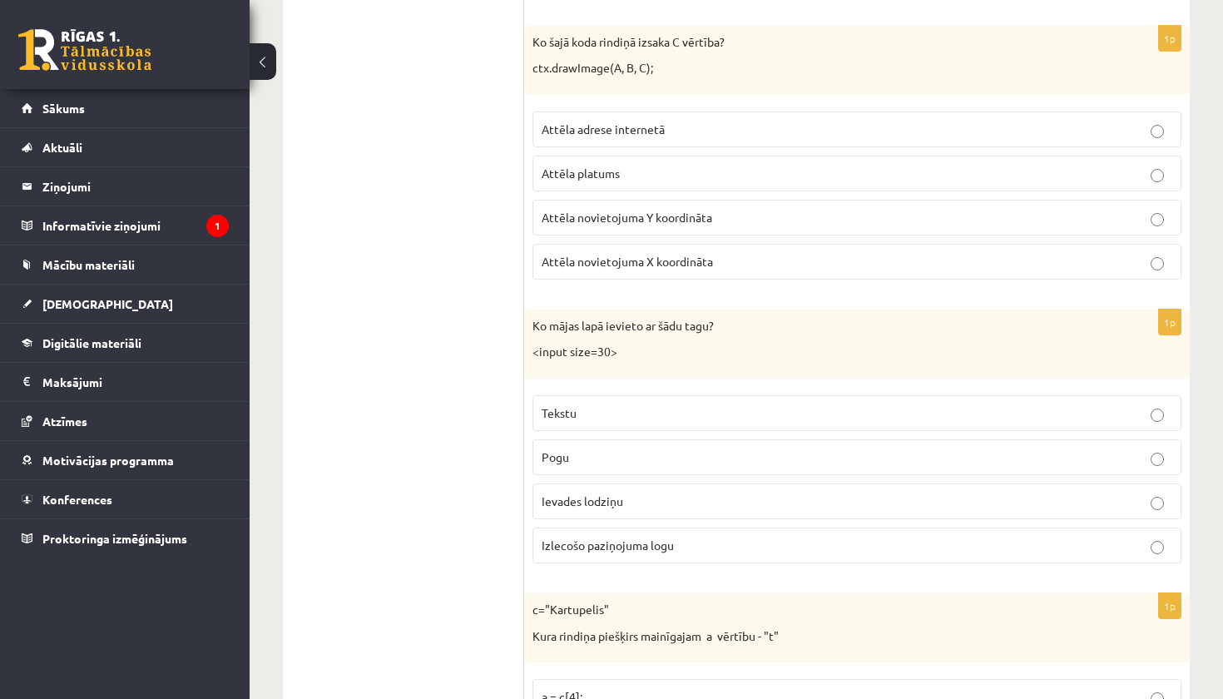
click at [635, 492] on p "Ievades lodziņu" at bounding box center [856, 500] width 630 height 17
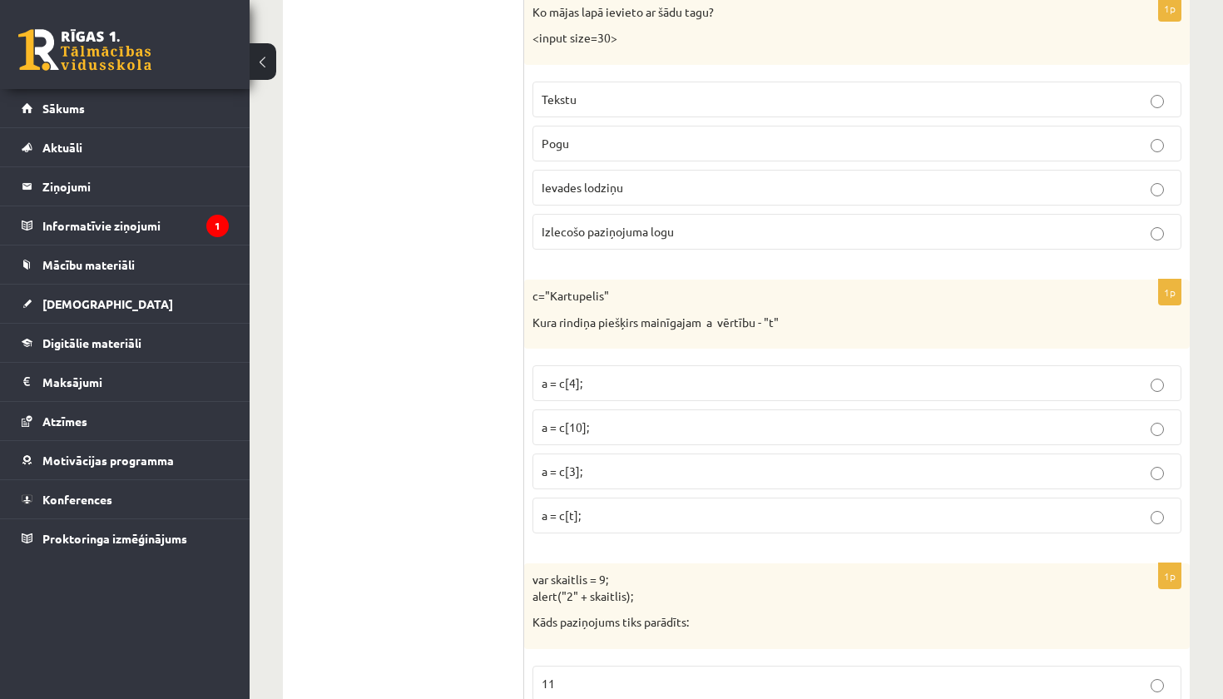
scroll to position [7537, 0]
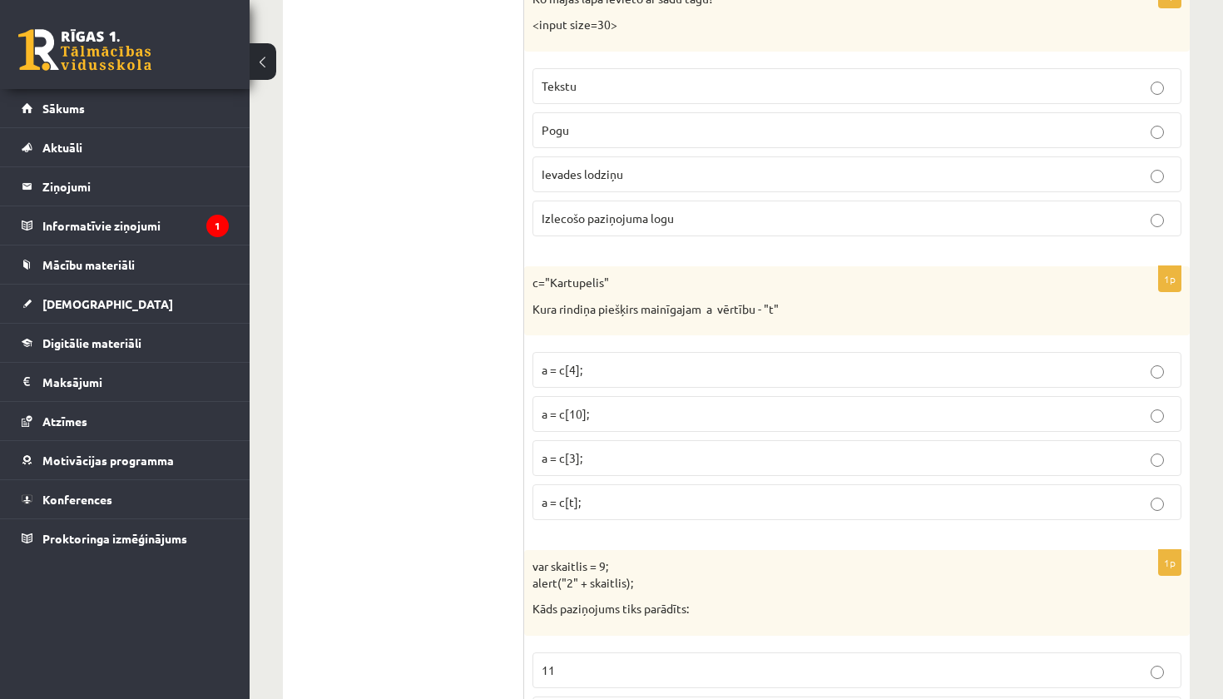
click at [592, 449] on p "a = c[3];" at bounding box center [856, 457] width 630 height 17
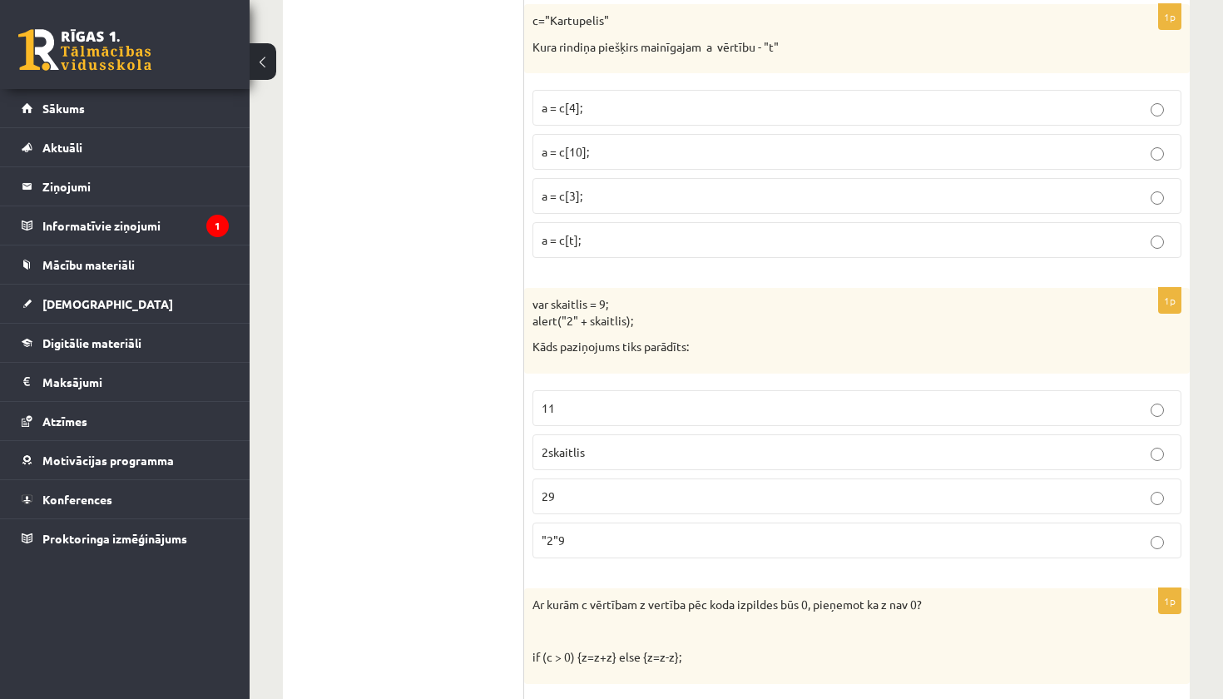
scroll to position [7827, 0]
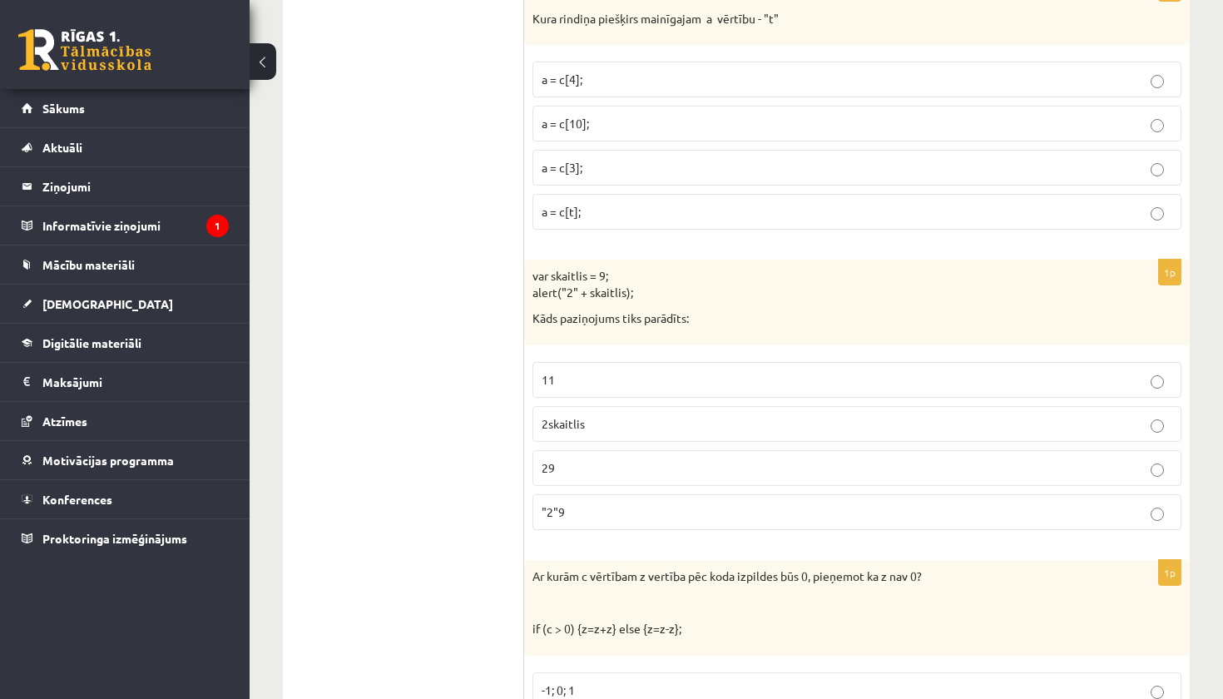
click at [584, 459] on p "29" at bounding box center [856, 467] width 630 height 17
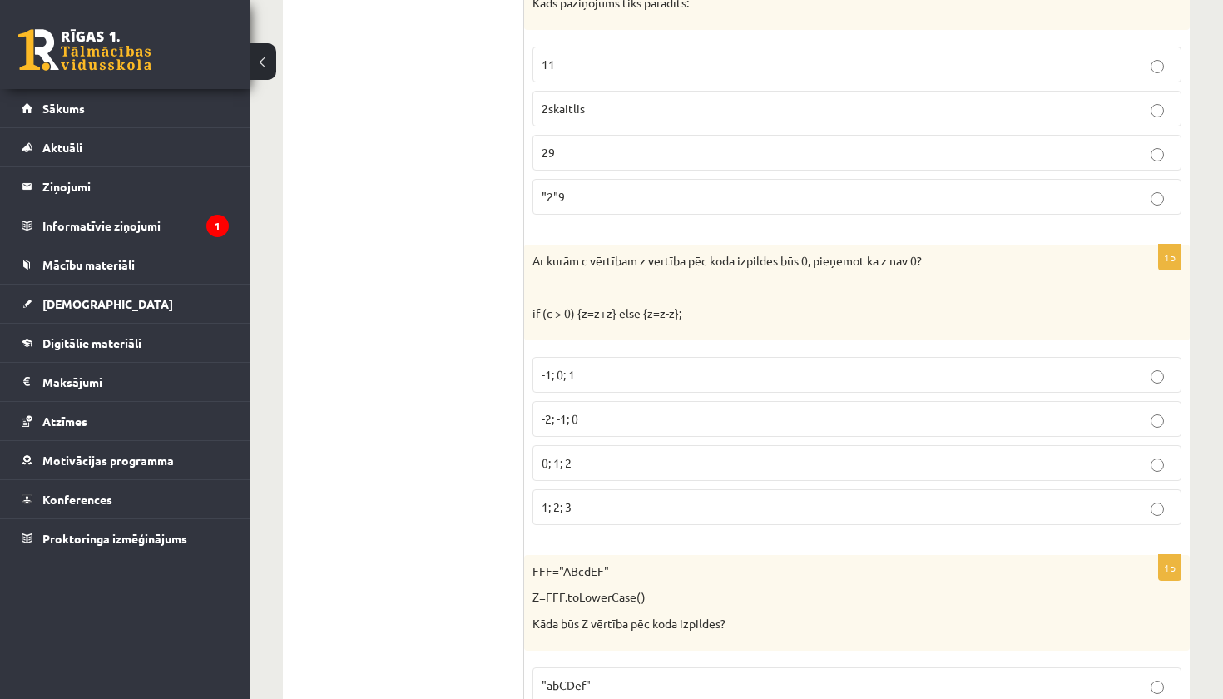
scroll to position [8141, 0]
click at [600, 411] on p "-2; -1; 0" at bounding box center [856, 419] width 630 height 17
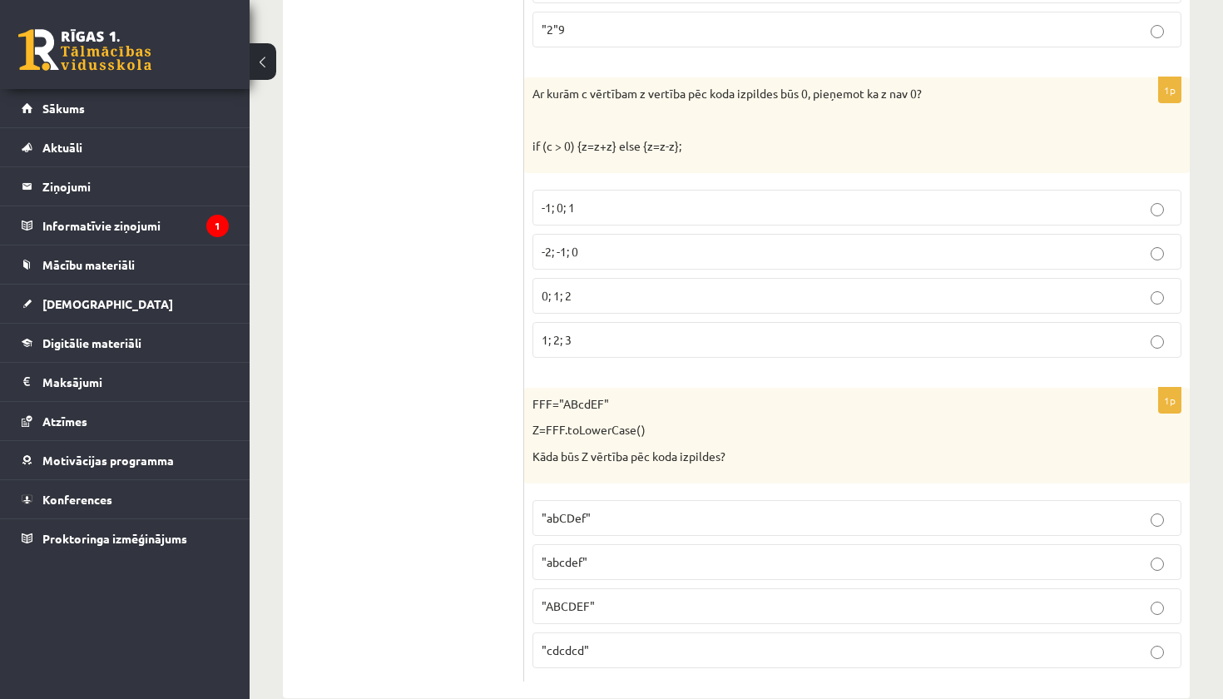
scroll to position [8309, 0]
click at [581, 555] on span ""abcdef"" at bounding box center [564, 562] width 46 height 15
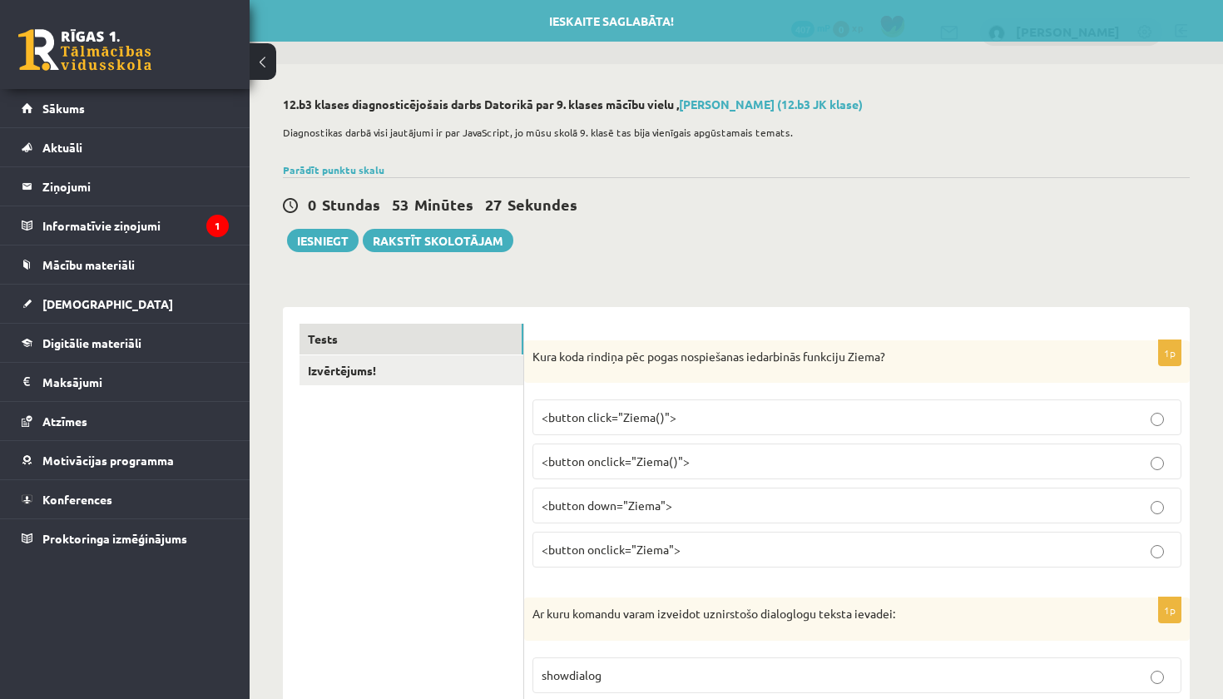
scroll to position [0, 0]
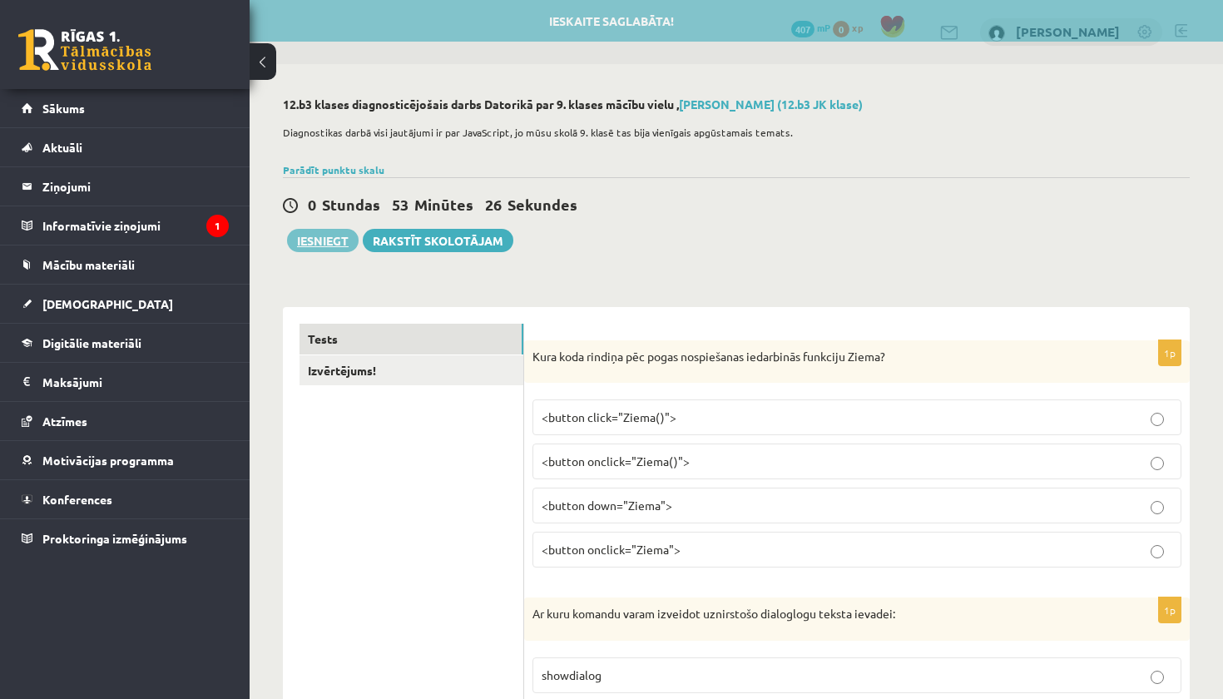
click at [314, 242] on button "Iesniegt" at bounding box center [323, 240] width 72 height 23
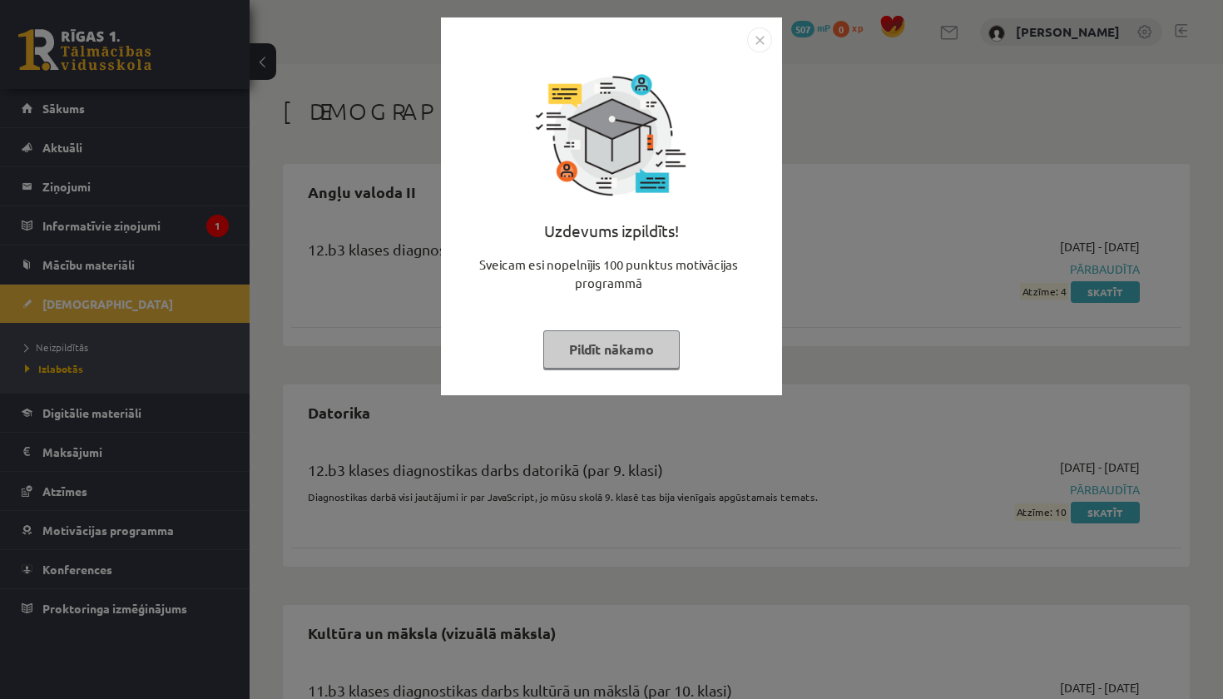
click at [650, 345] on button "Pildīt nākamo" at bounding box center [611, 349] width 136 height 38
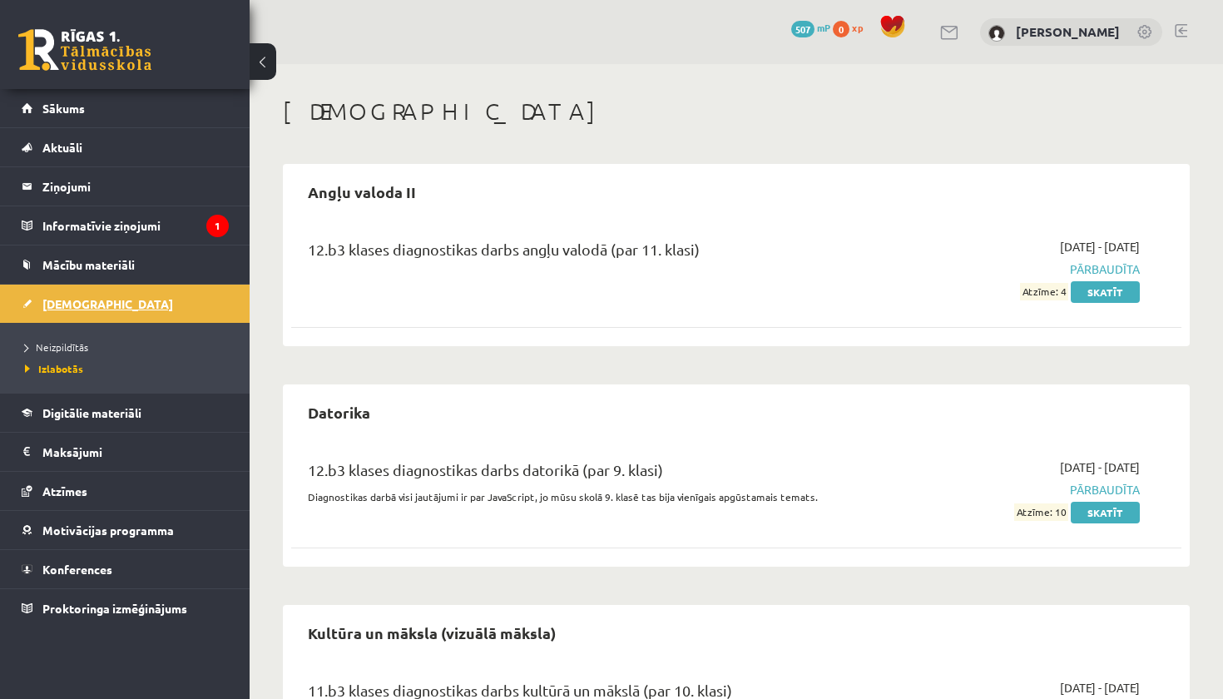
click at [112, 297] on link "[DEMOGRAPHIC_DATA]" at bounding box center [125, 303] width 207 height 38
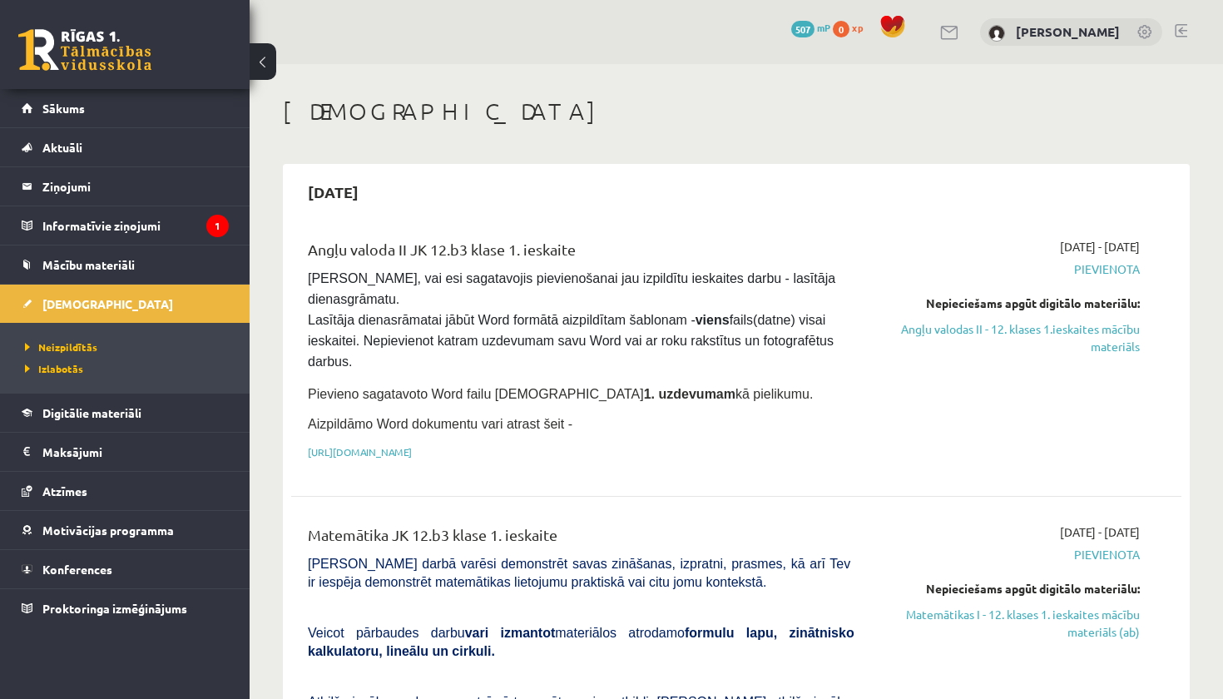
click at [804, 23] on span "507" at bounding box center [802, 29] width 23 height 17
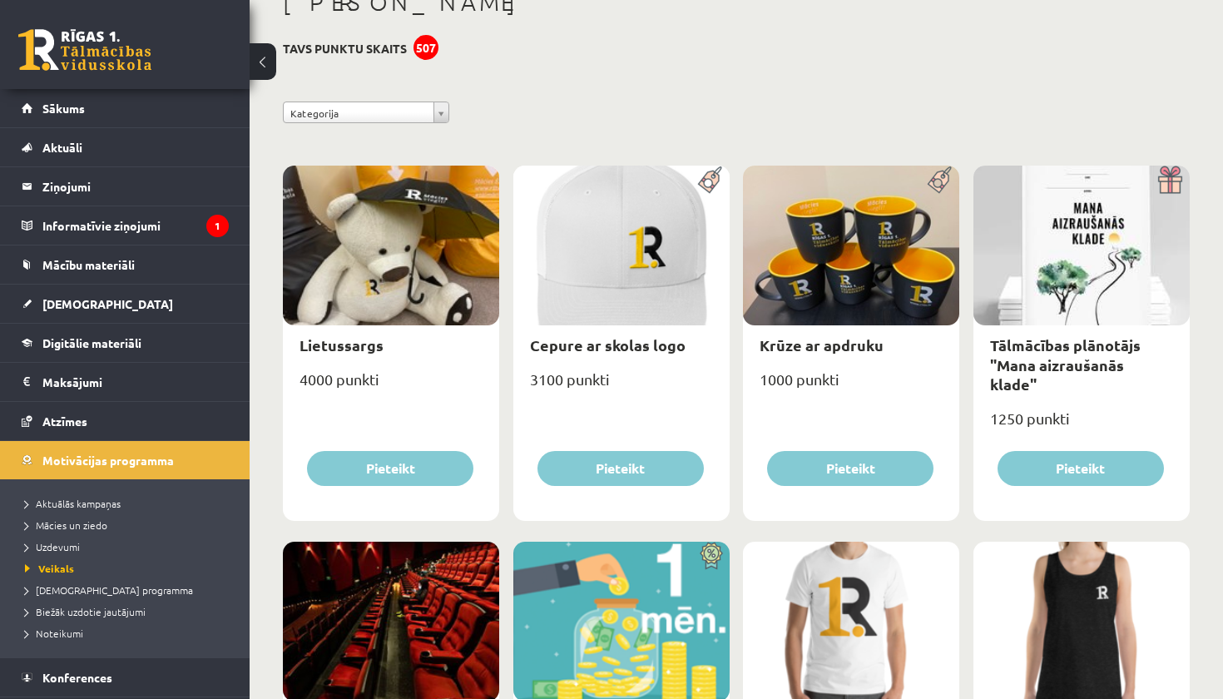
scroll to position [106, 0]
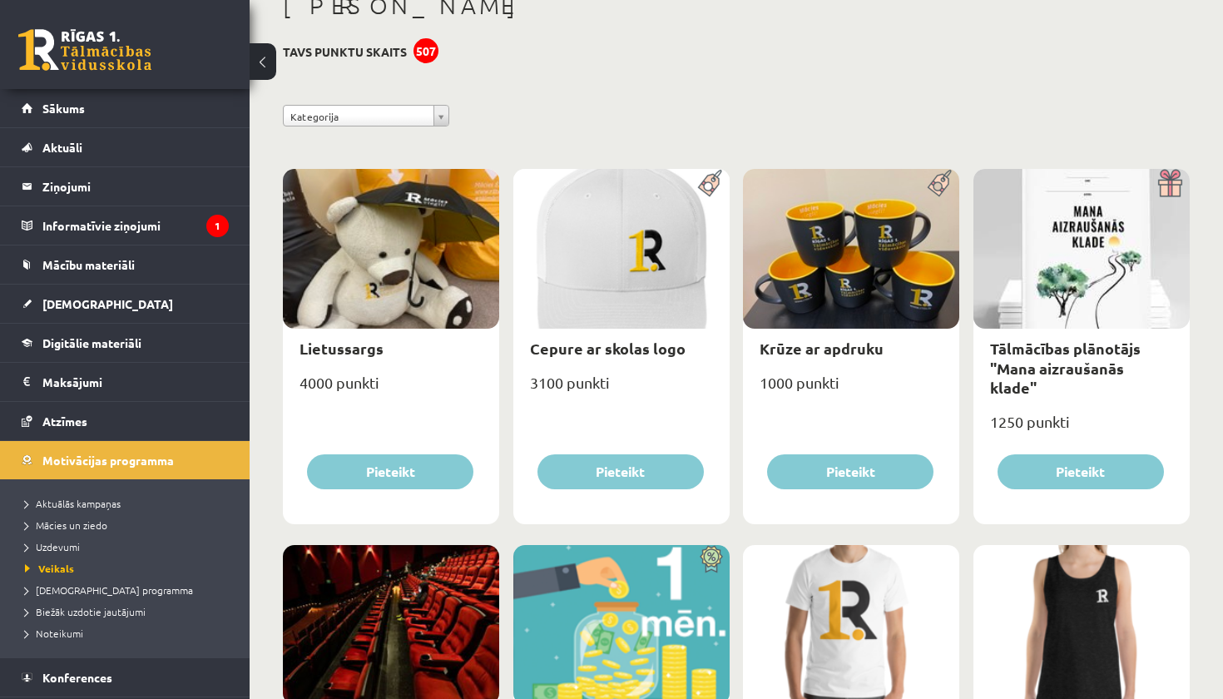
click at [852, 227] on div at bounding box center [851, 249] width 216 height 160
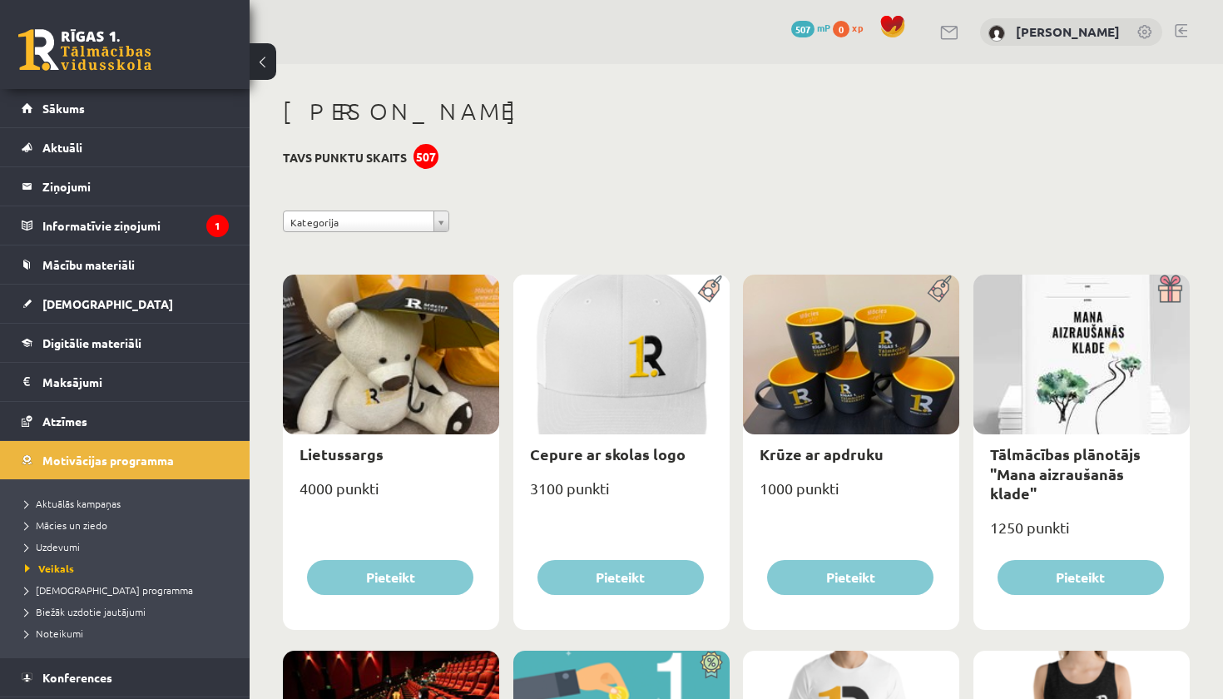
scroll to position [0, 0]
click at [179, 221] on legend "Informatīvie ziņojumi 1" at bounding box center [135, 225] width 186 height 38
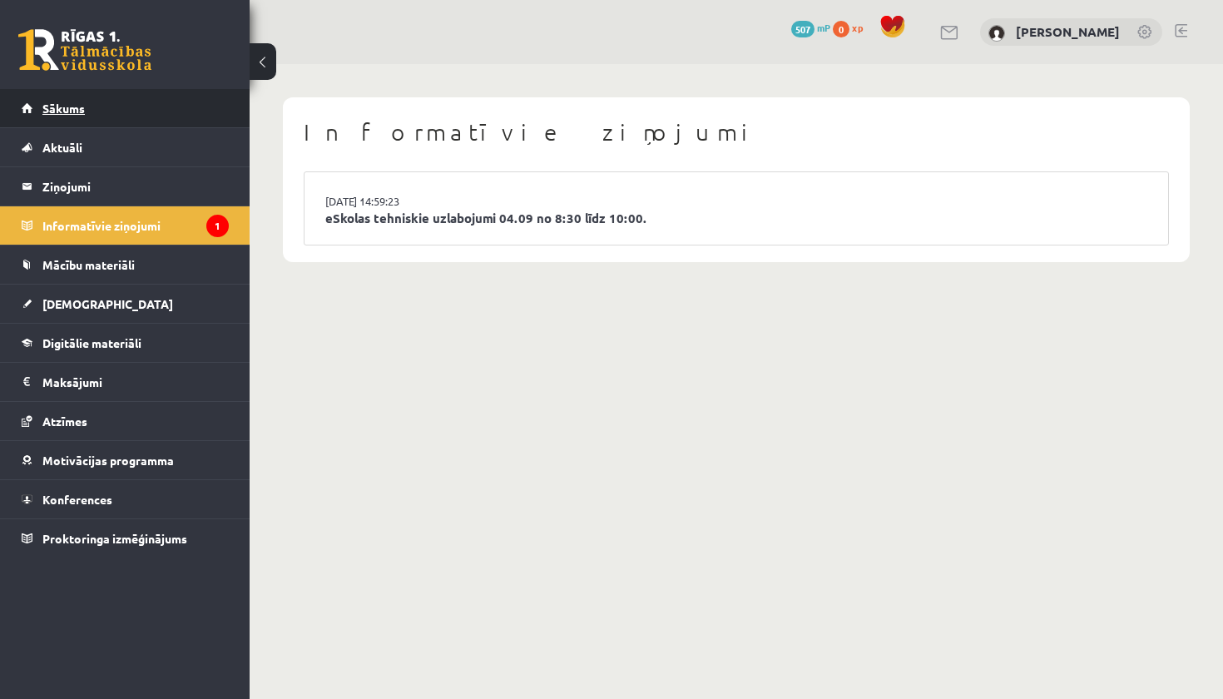
click at [111, 114] on link "Sākums" at bounding box center [125, 108] width 207 height 38
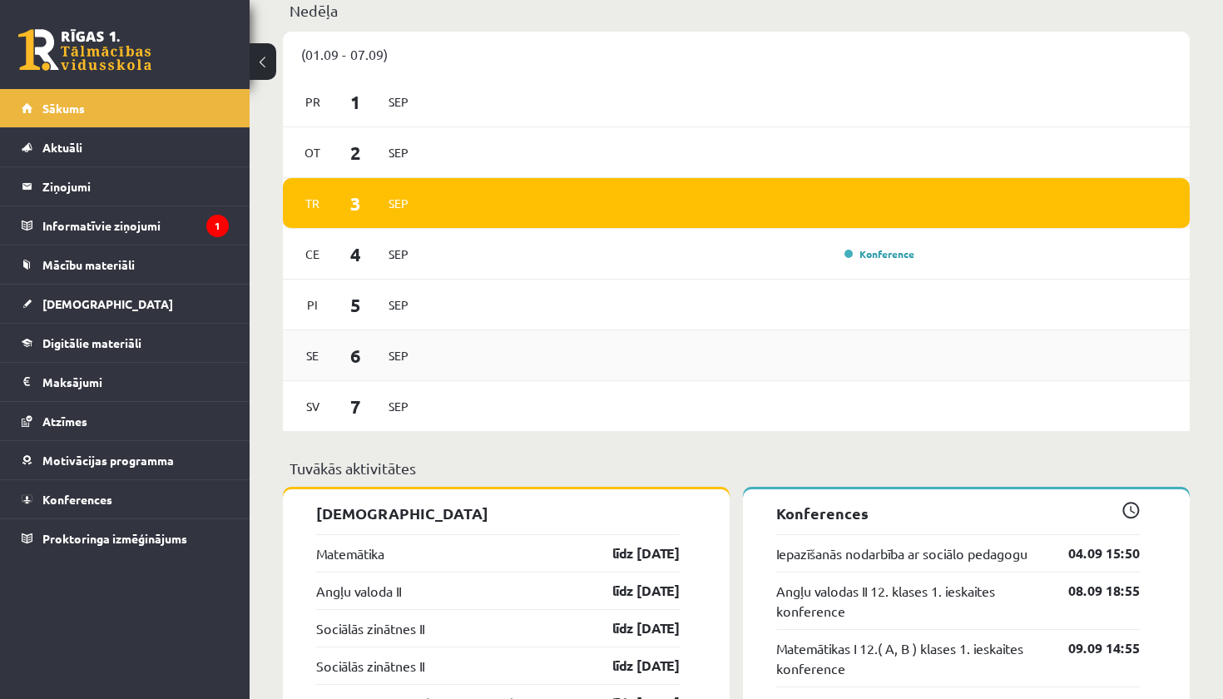
scroll to position [1174, 0]
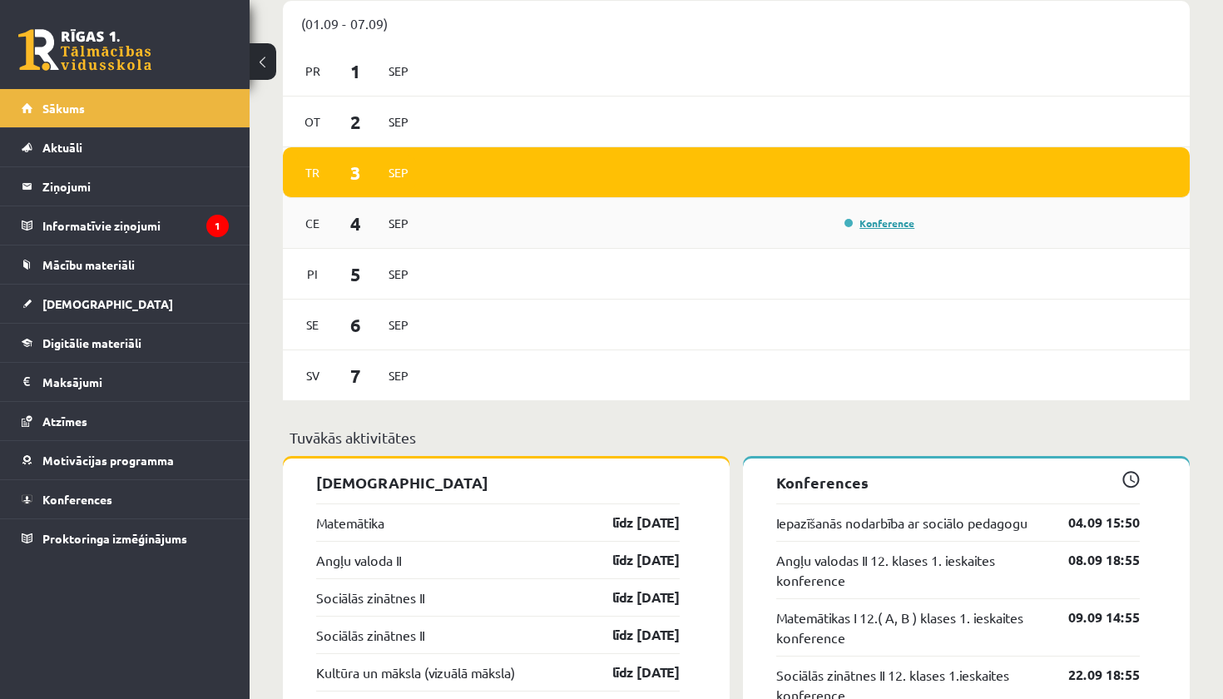
click at [893, 225] on link "Konference" at bounding box center [879, 222] width 70 height 13
drag, startPoint x: 144, startPoint y: 323, endPoint x: 144, endPoint y: 312, distance: 10.8
click at [144, 322] on ul "Sākums Aktuāli Kā mācīties [PERSON_NAME] Kontakti Normatīvie akti Online konsul…" at bounding box center [125, 323] width 250 height 468
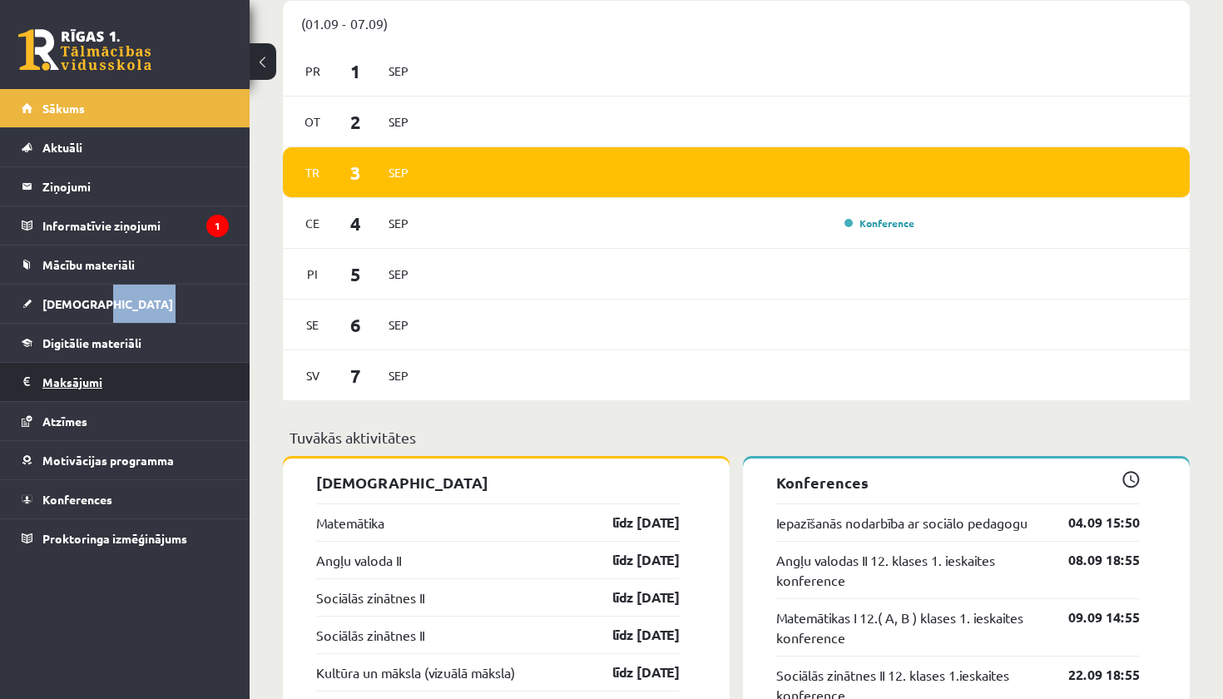
click at [110, 384] on legend "Maksājumi 0" at bounding box center [135, 382] width 186 height 38
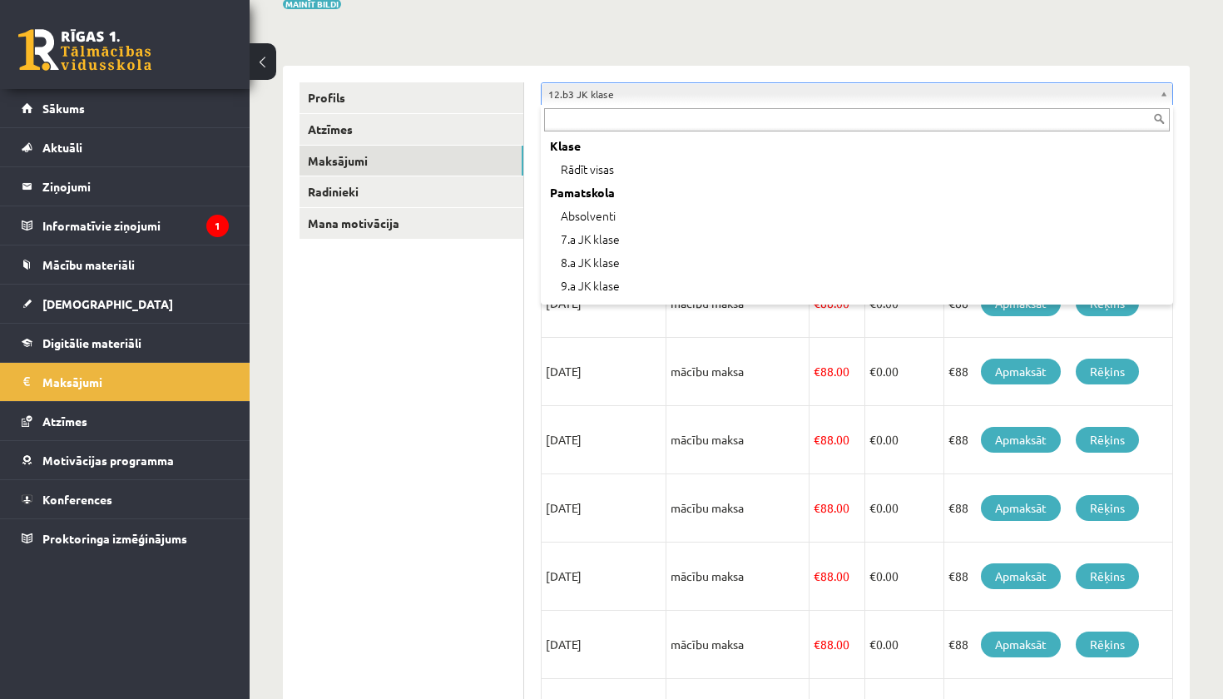
scroll to position [509, 0]
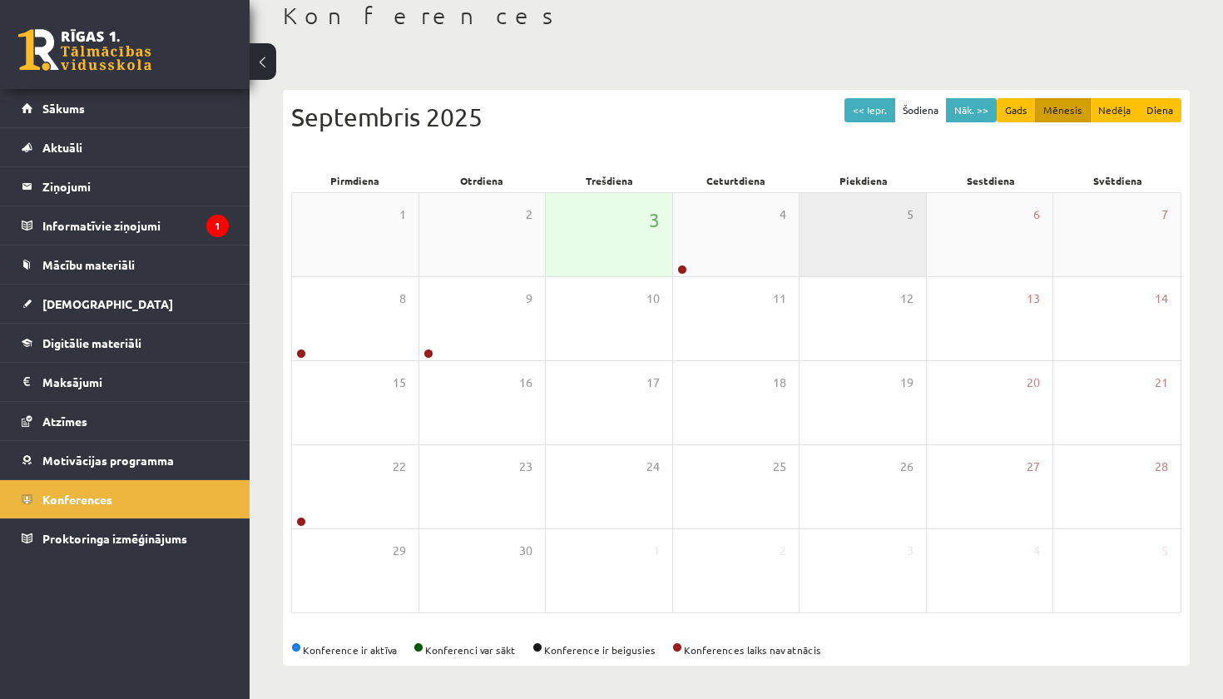
scroll to position [96, 0]
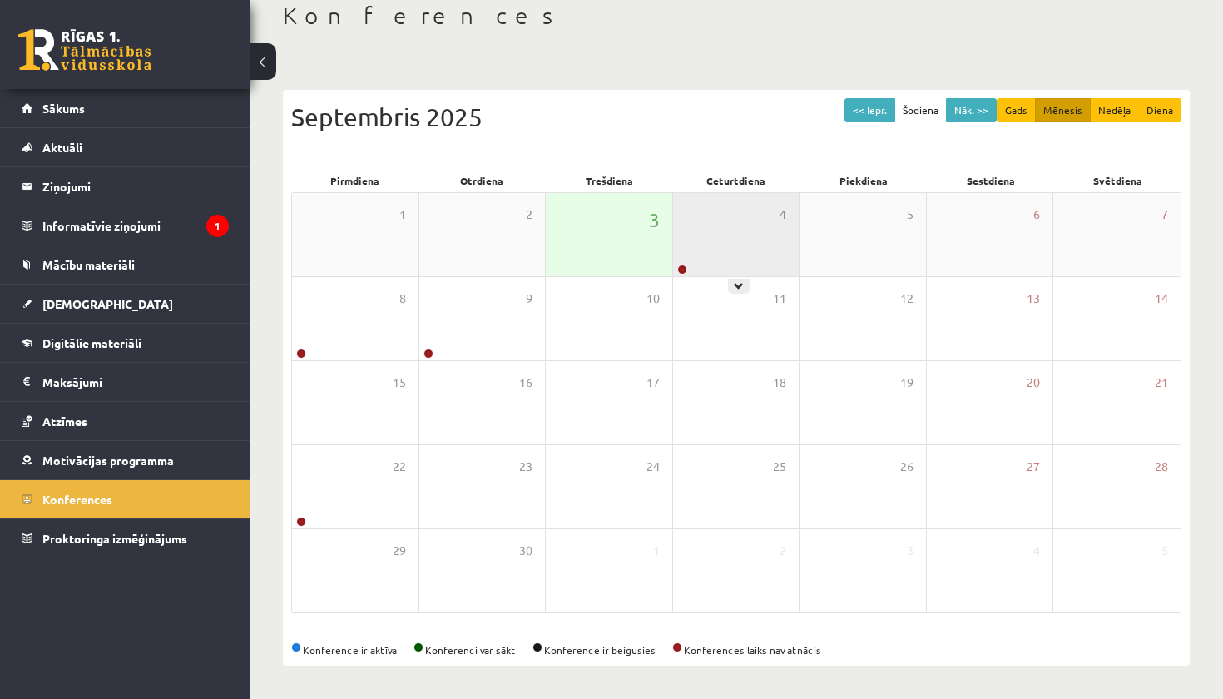
click at [783, 234] on div "4" at bounding box center [736, 234] width 126 height 83
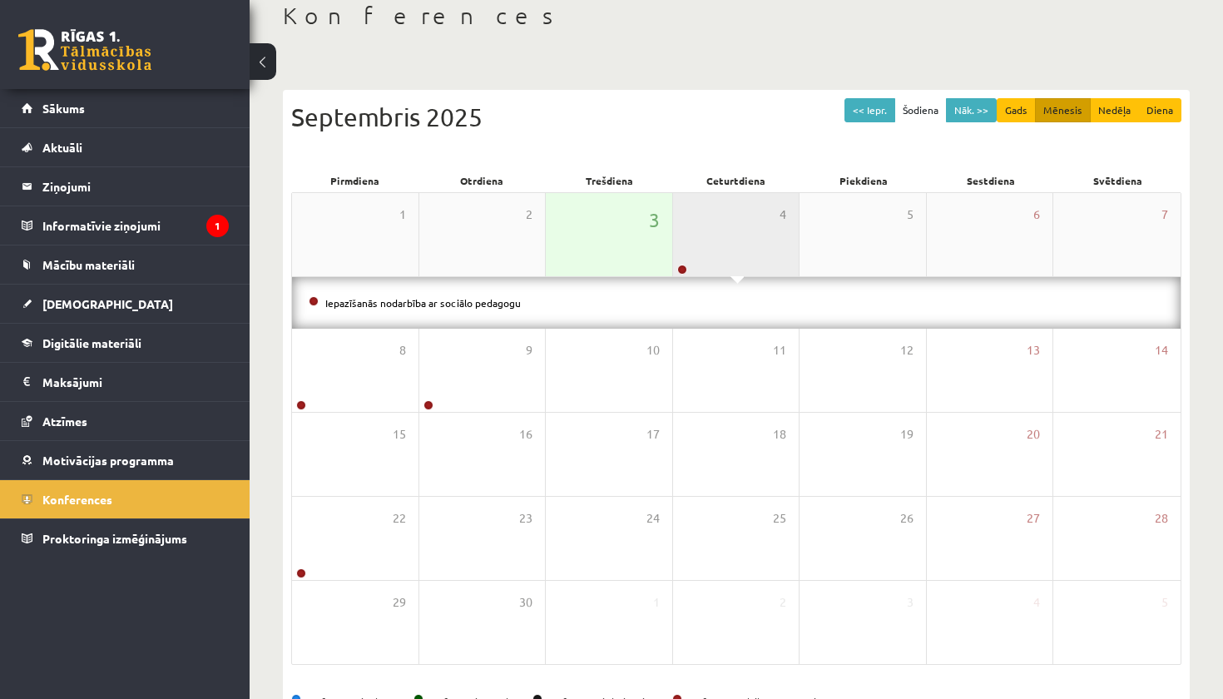
click at [767, 237] on div "4" at bounding box center [736, 234] width 126 height 83
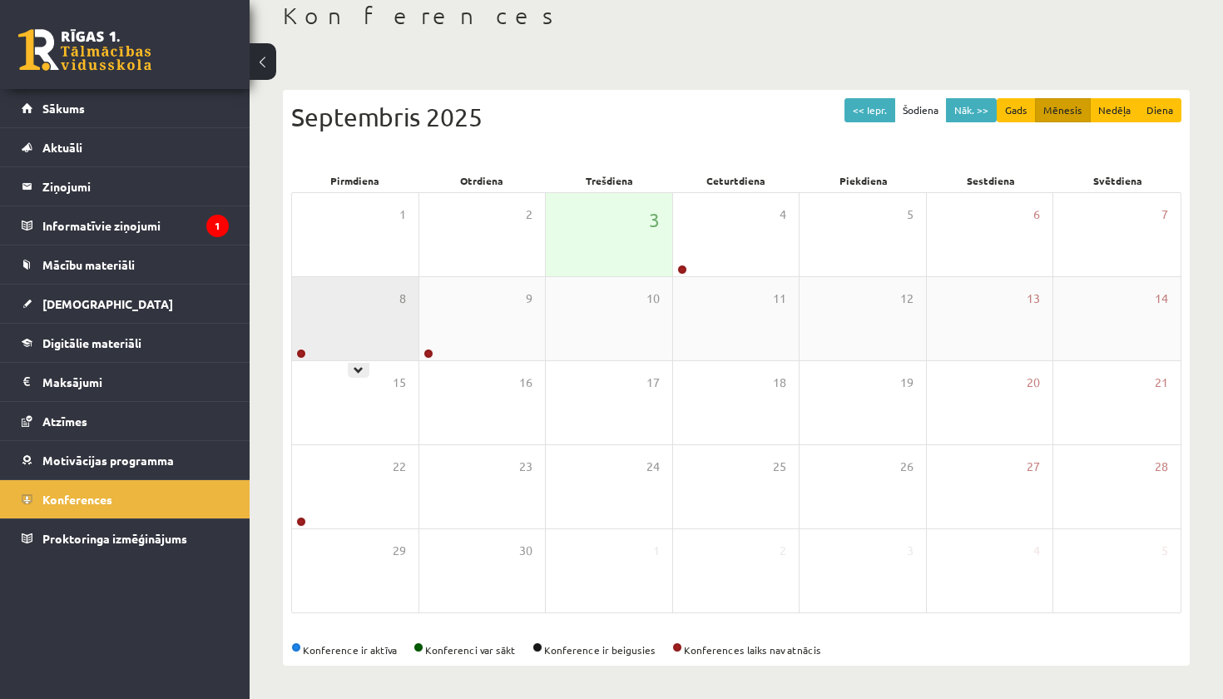
click at [389, 322] on div "8" at bounding box center [355, 318] width 126 height 83
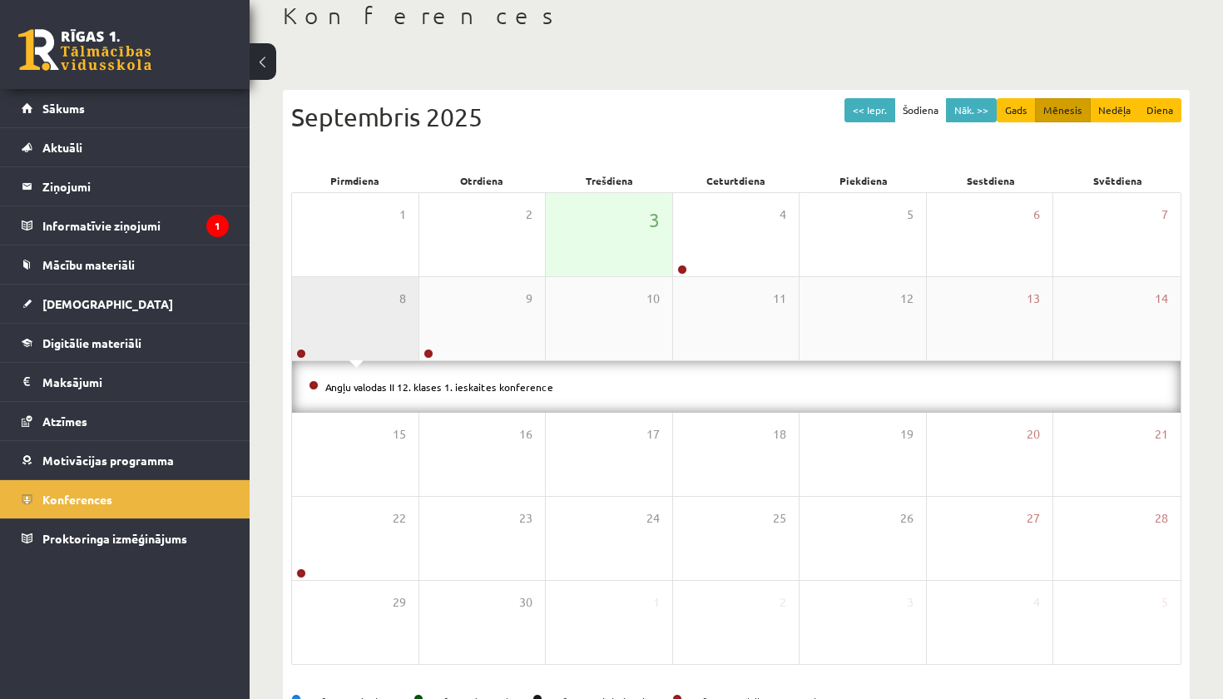
click at [389, 324] on div "8" at bounding box center [355, 318] width 126 height 83
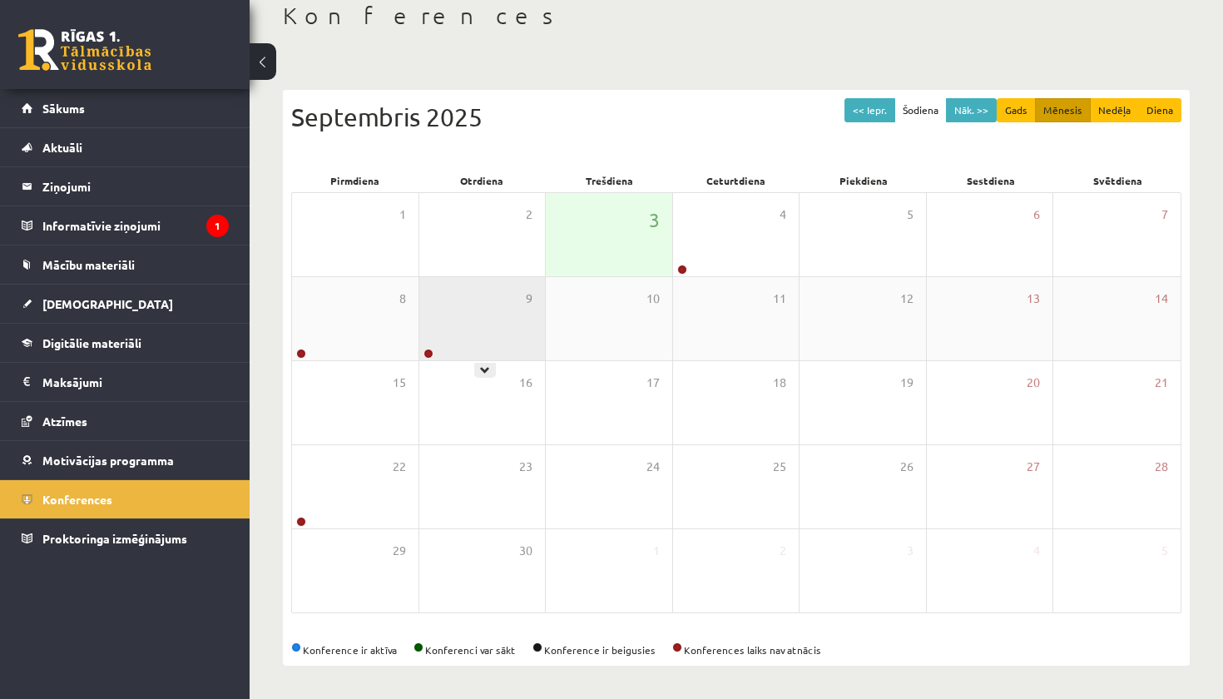
click at [484, 313] on div "9" at bounding box center [482, 318] width 126 height 83
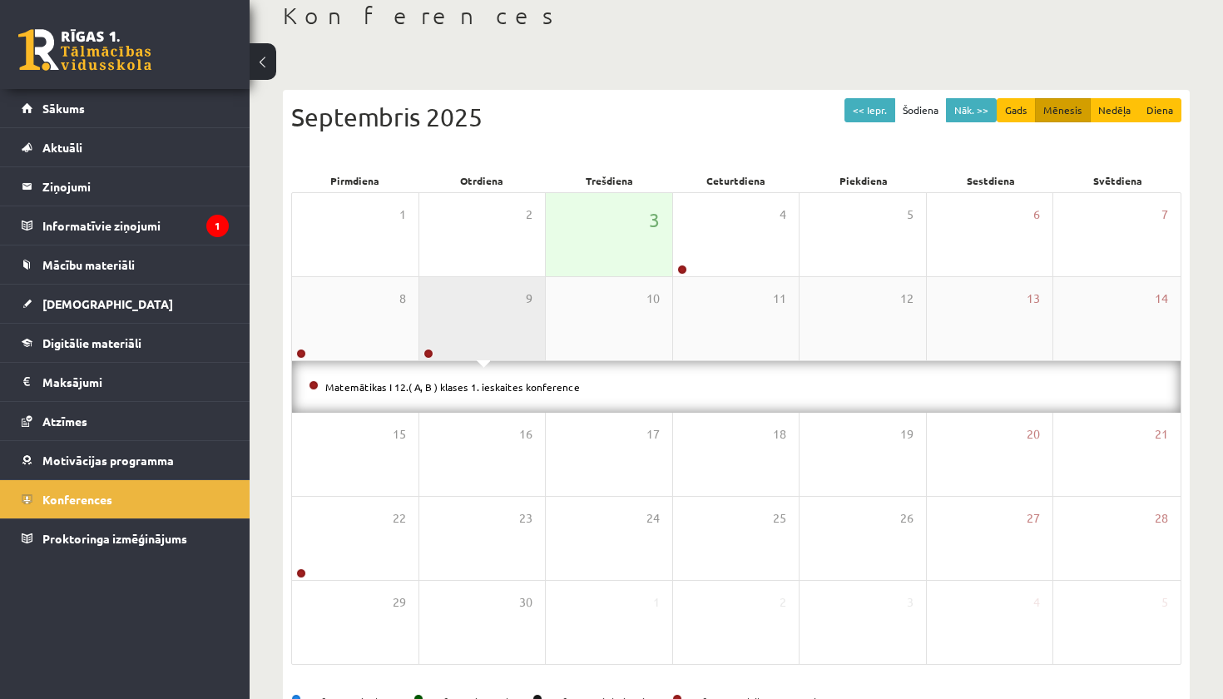
click at [483, 313] on div "9" at bounding box center [482, 318] width 126 height 83
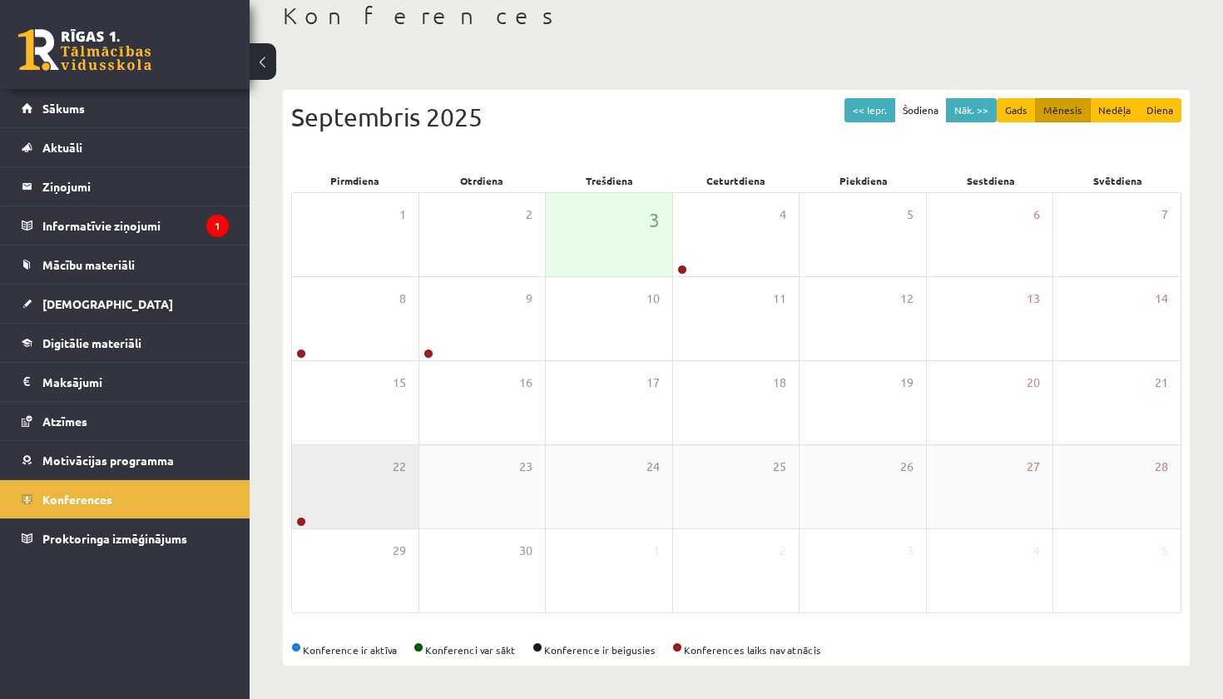
click at [317, 509] on div "22" at bounding box center [355, 486] width 126 height 83
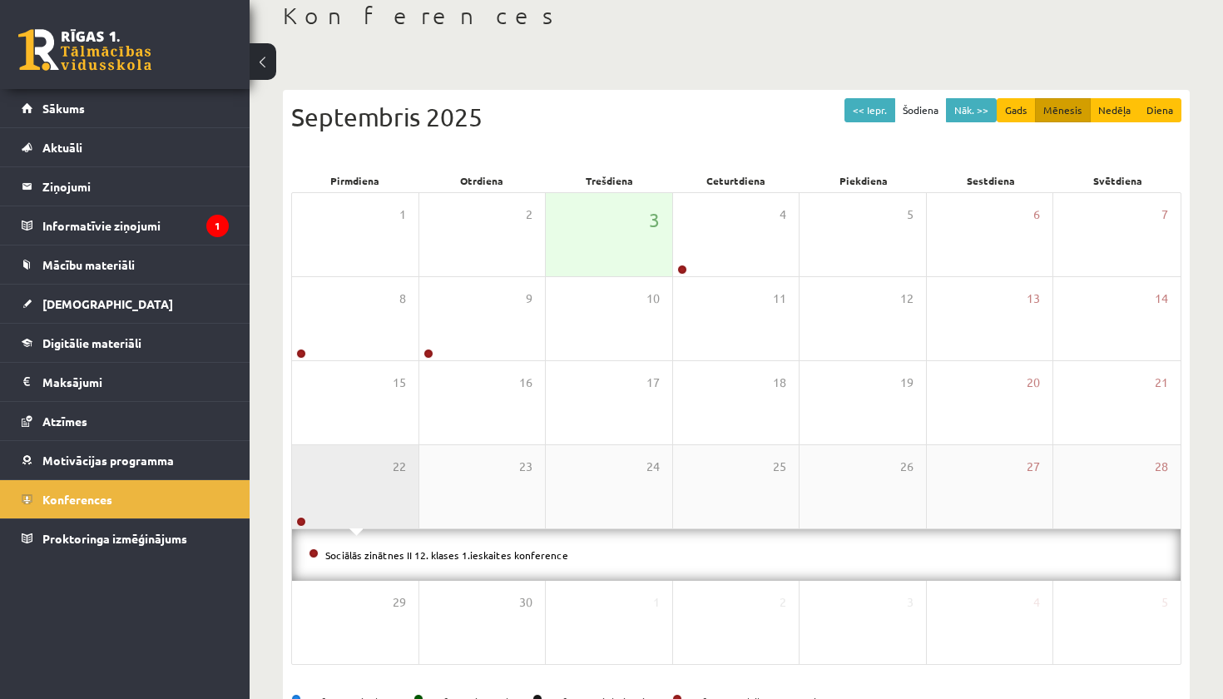
click at [320, 502] on div "22" at bounding box center [355, 486] width 126 height 83
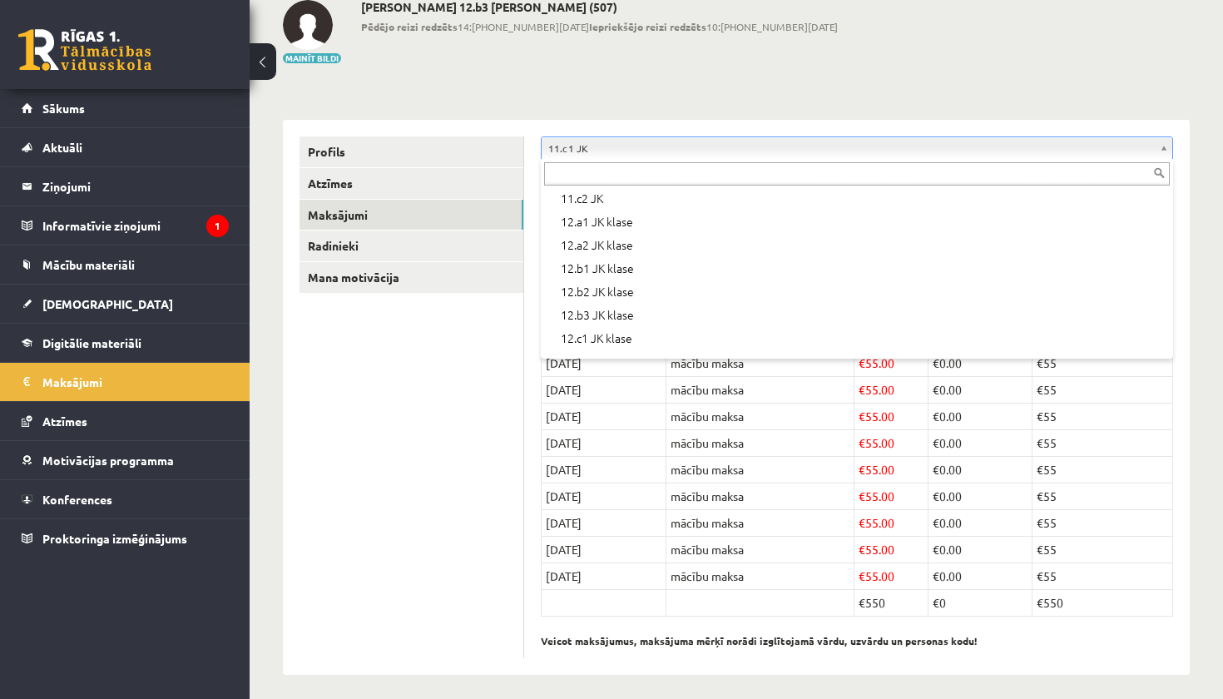
scroll to position [539, 0]
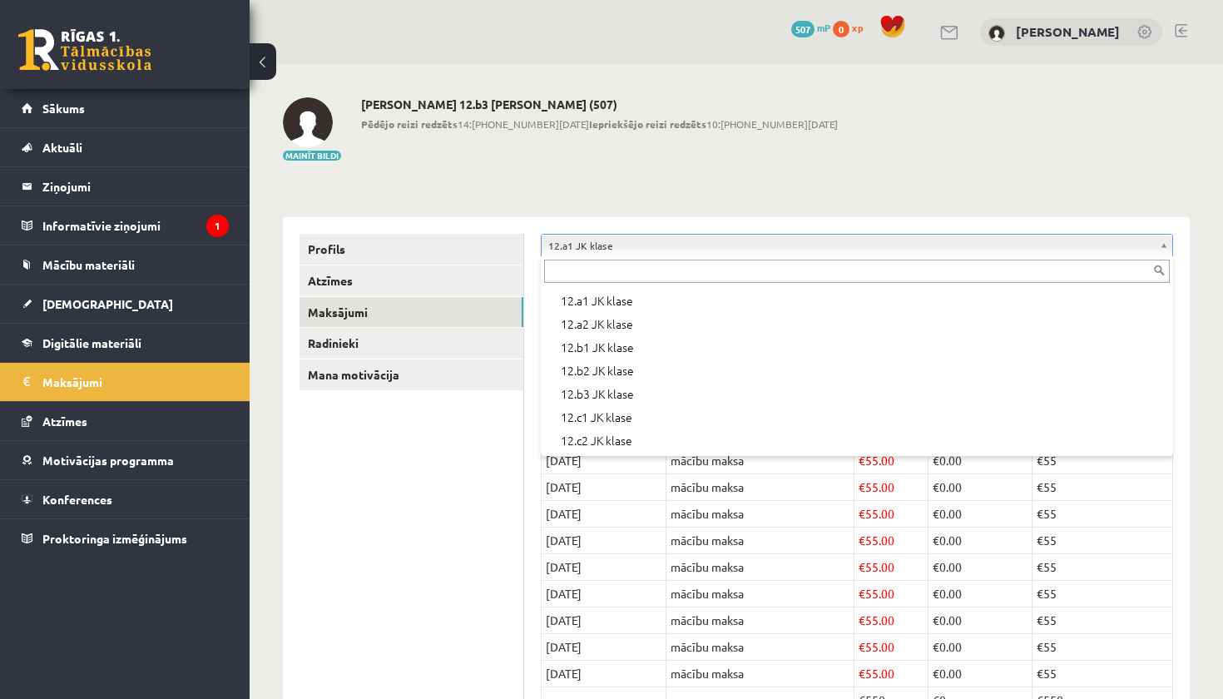
scroll to position [556, 0]
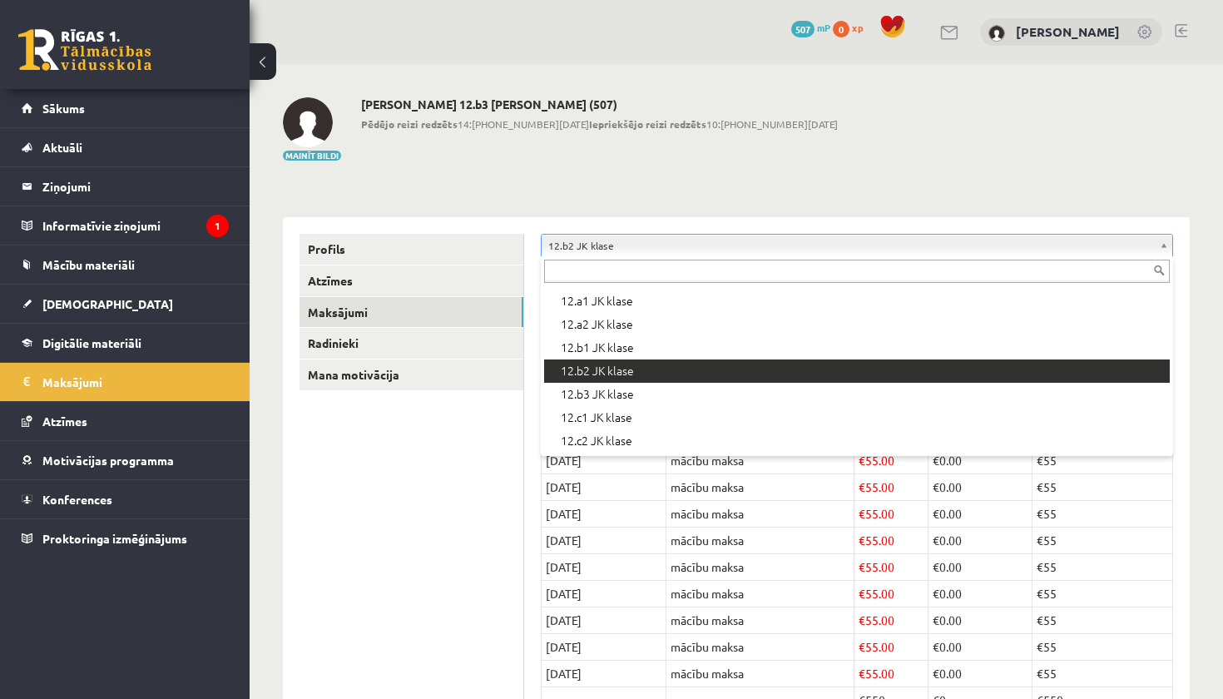
scroll to position [556, 0]
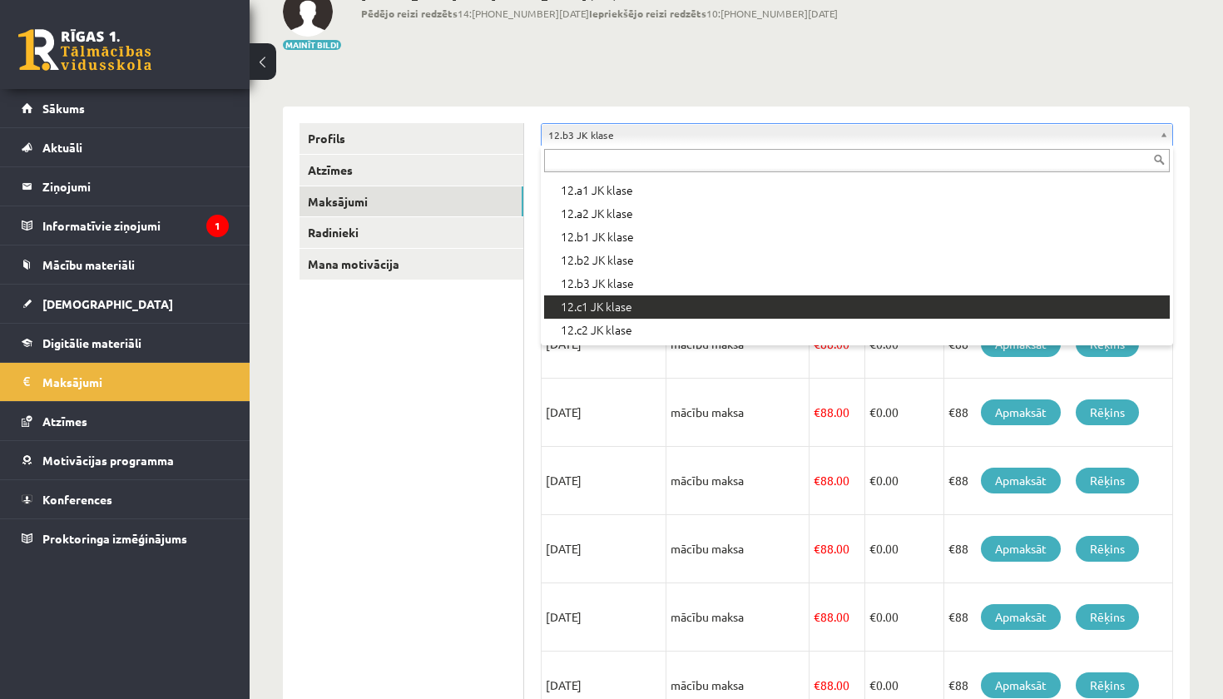
scroll to position [556, 0]
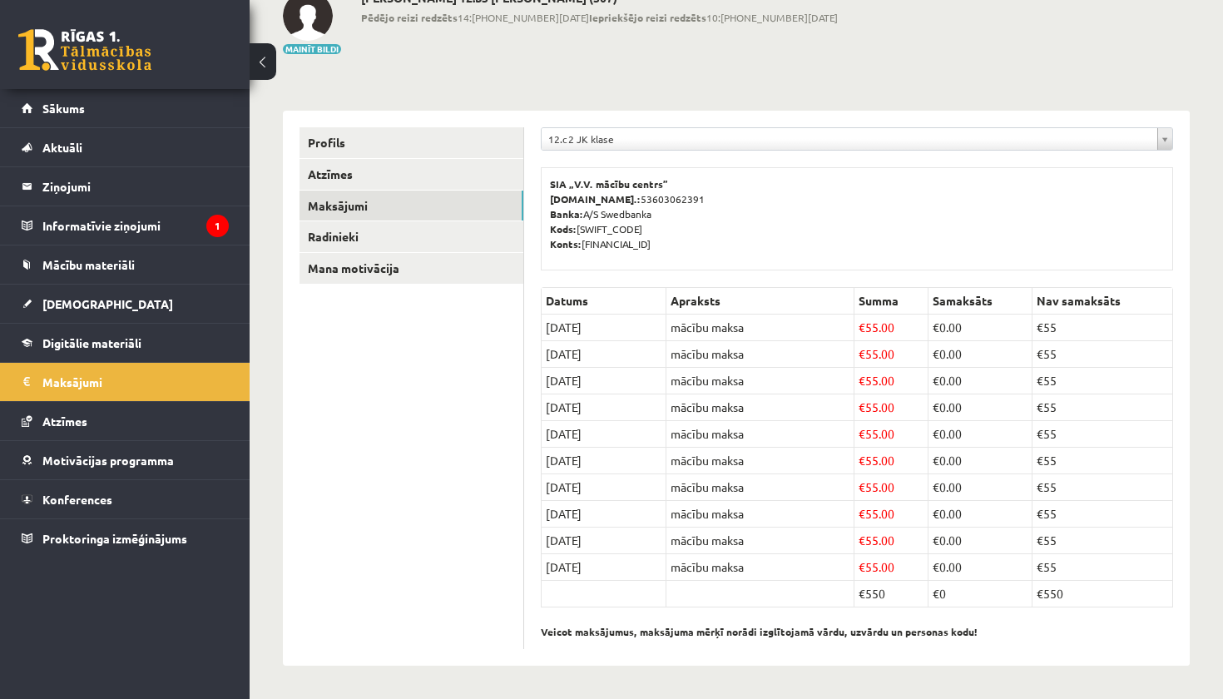
scroll to position [106, 0]
click at [183, 432] on link "Atzīmes" at bounding box center [125, 421] width 207 height 38
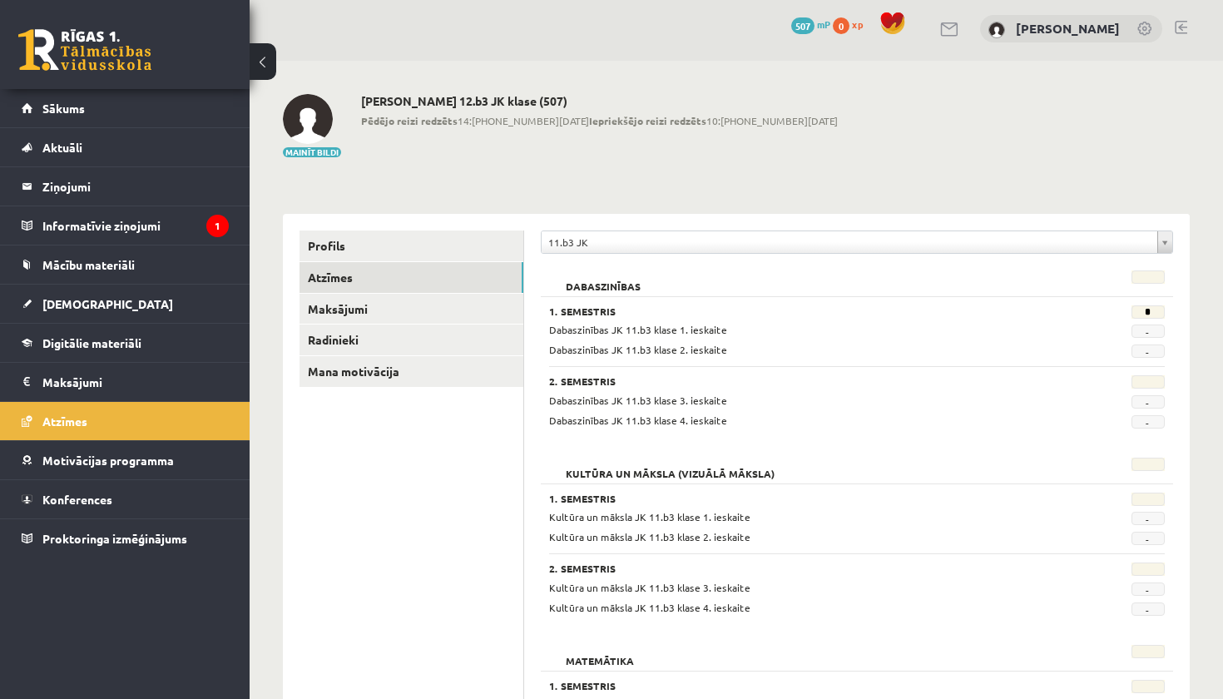
scroll to position [3, 0]
click at [500, 339] on link "Radinieki" at bounding box center [411, 339] width 224 height 31
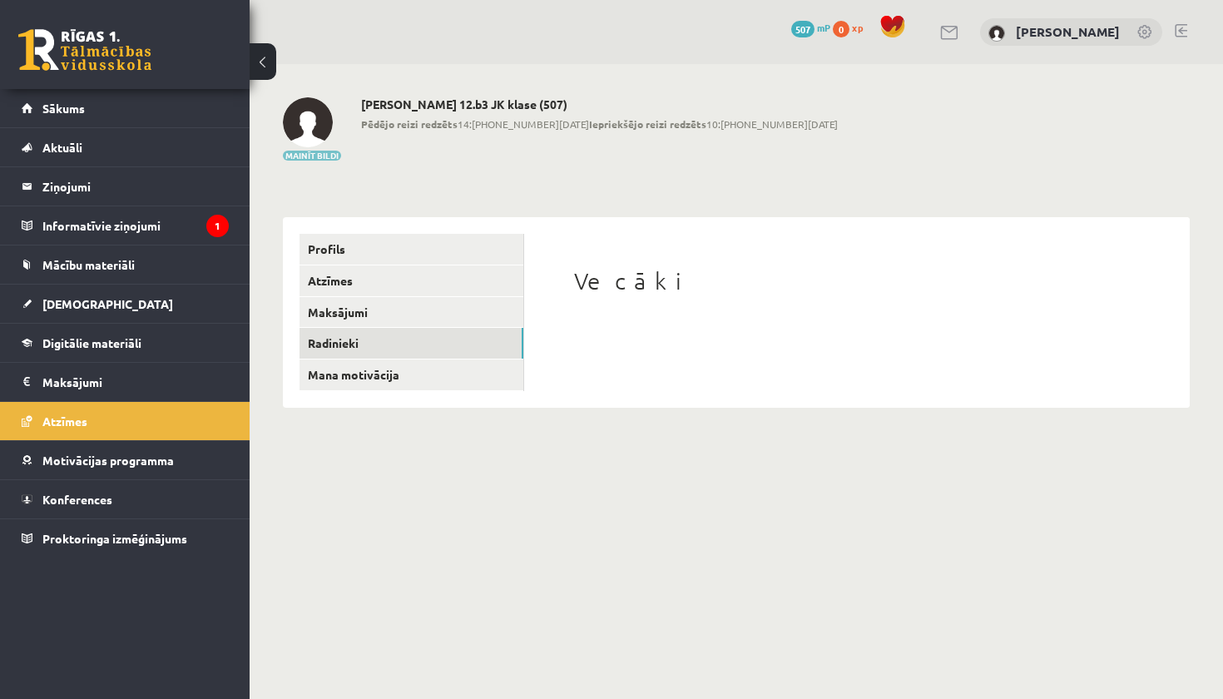
click at [330, 156] on button "Mainīt bildi" at bounding box center [312, 156] width 58 height 10
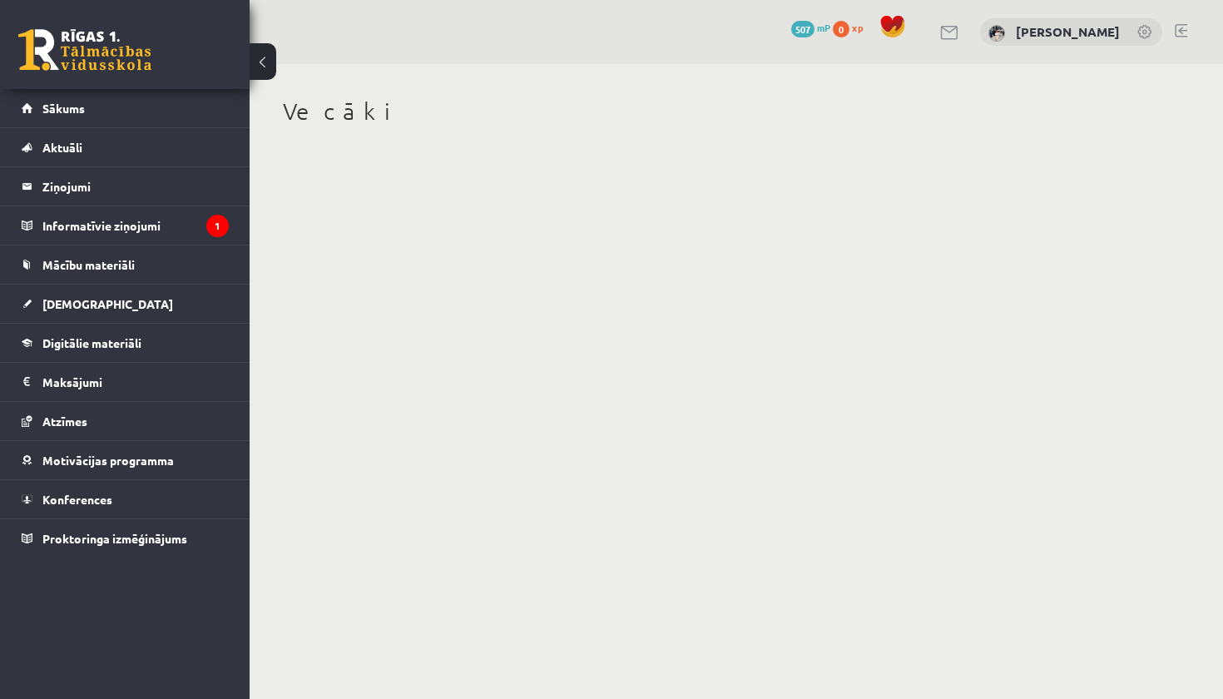
click at [122, 57] on link at bounding box center [84, 50] width 133 height 42
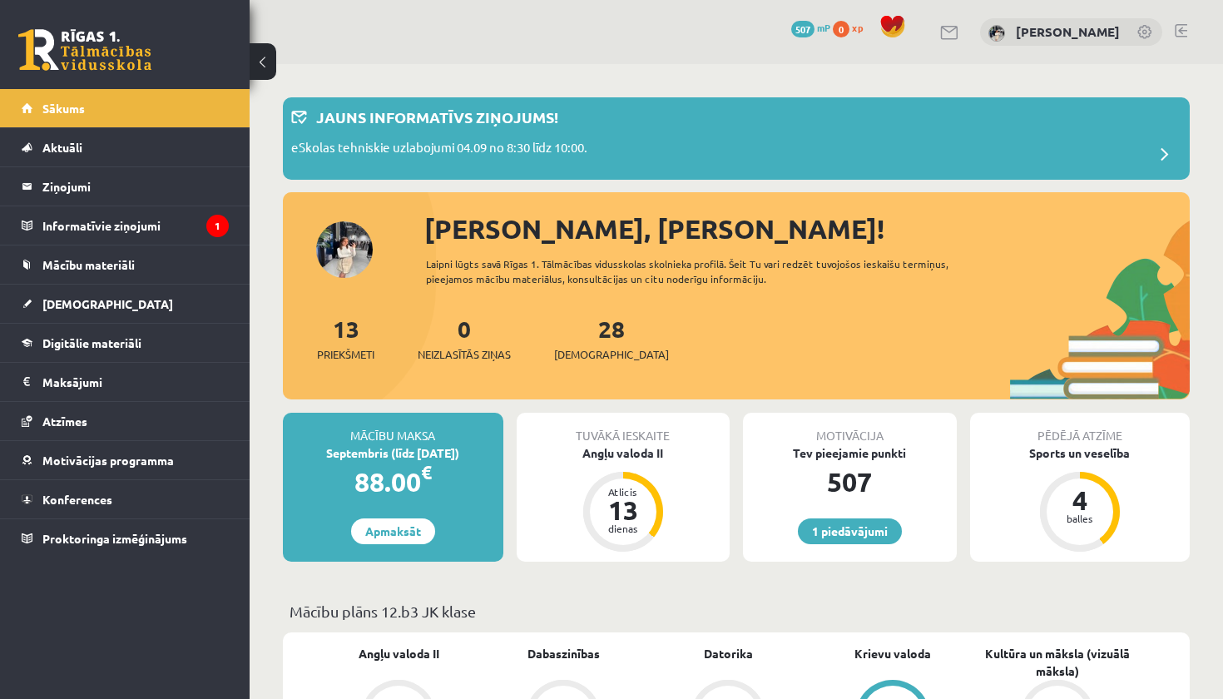
click at [471, 226] on div "[PERSON_NAME], [PERSON_NAME]!" at bounding box center [806, 229] width 765 height 40
click at [358, 250] on div "Sveika, Daniela! Laipni lūgts savā Rīgas 1. Tālmācības vidusskolas skolnieka pr…" at bounding box center [736, 304] width 907 height 191
click at [349, 329] on link "13 Priekšmeti" at bounding box center [345, 338] width 57 height 49
click at [578, 333] on link "28 Ieskaites" at bounding box center [611, 338] width 115 height 49
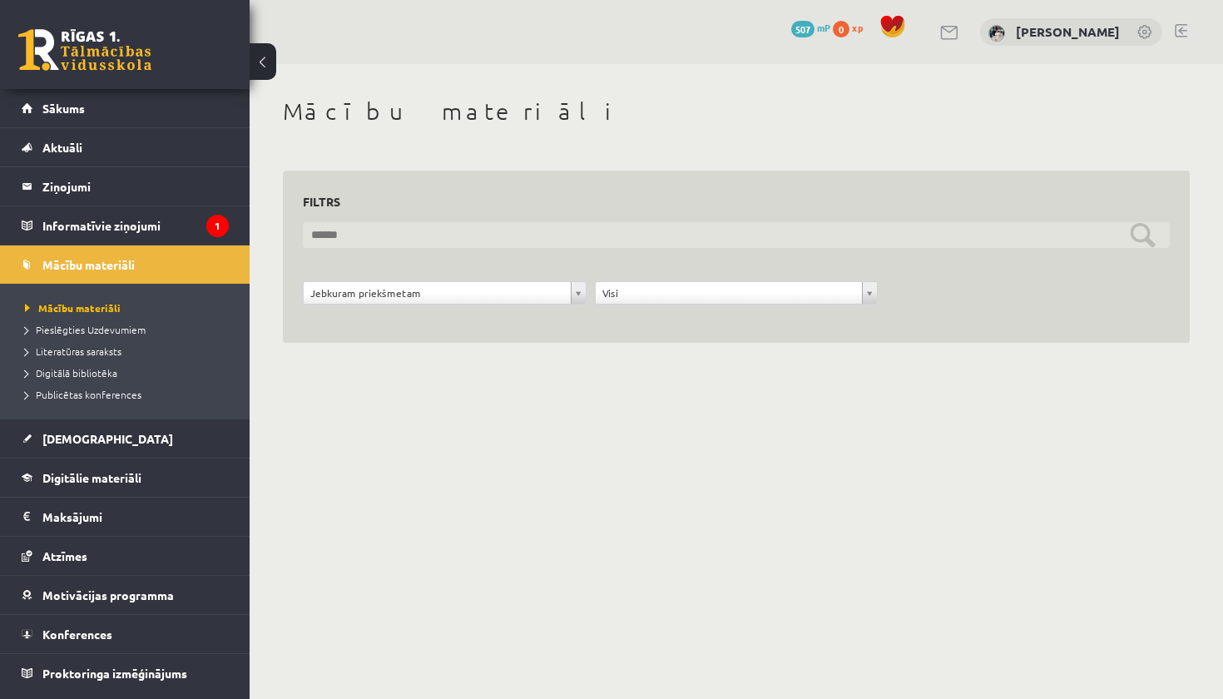
click at [1153, 230] on input "text" at bounding box center [736, 235] width 867 height 26
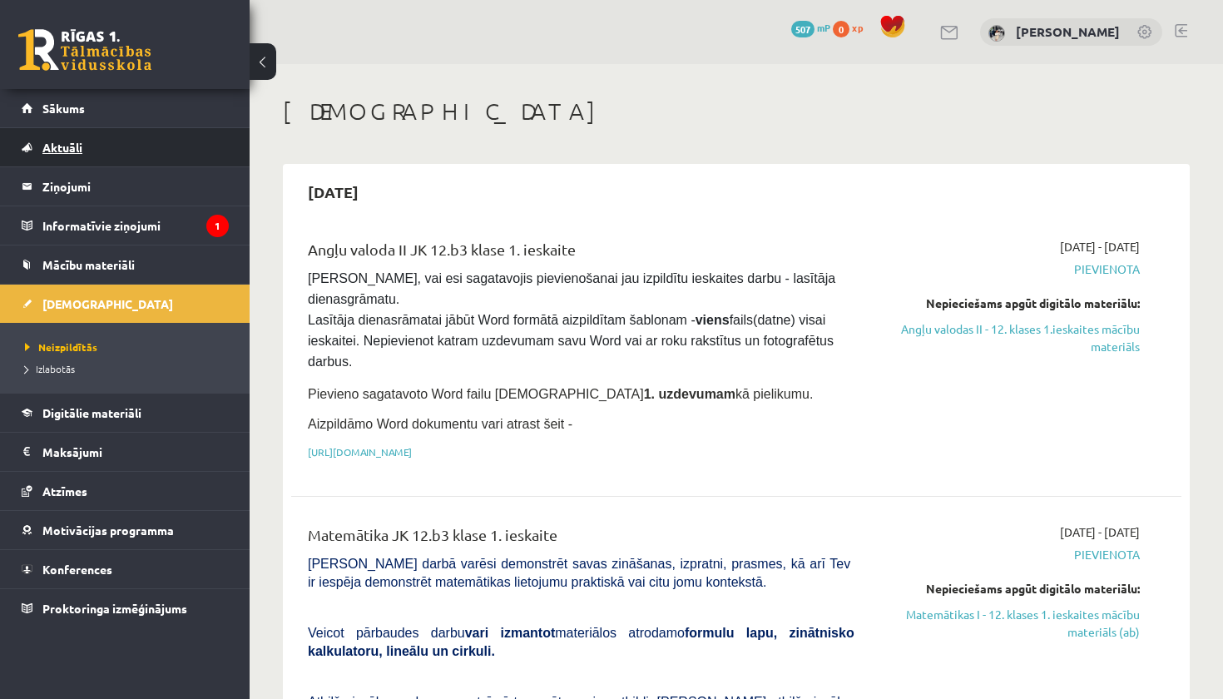
click at [131, 140] on link "Aktuāli" at bounding box center [125, 147] width 207 height 38
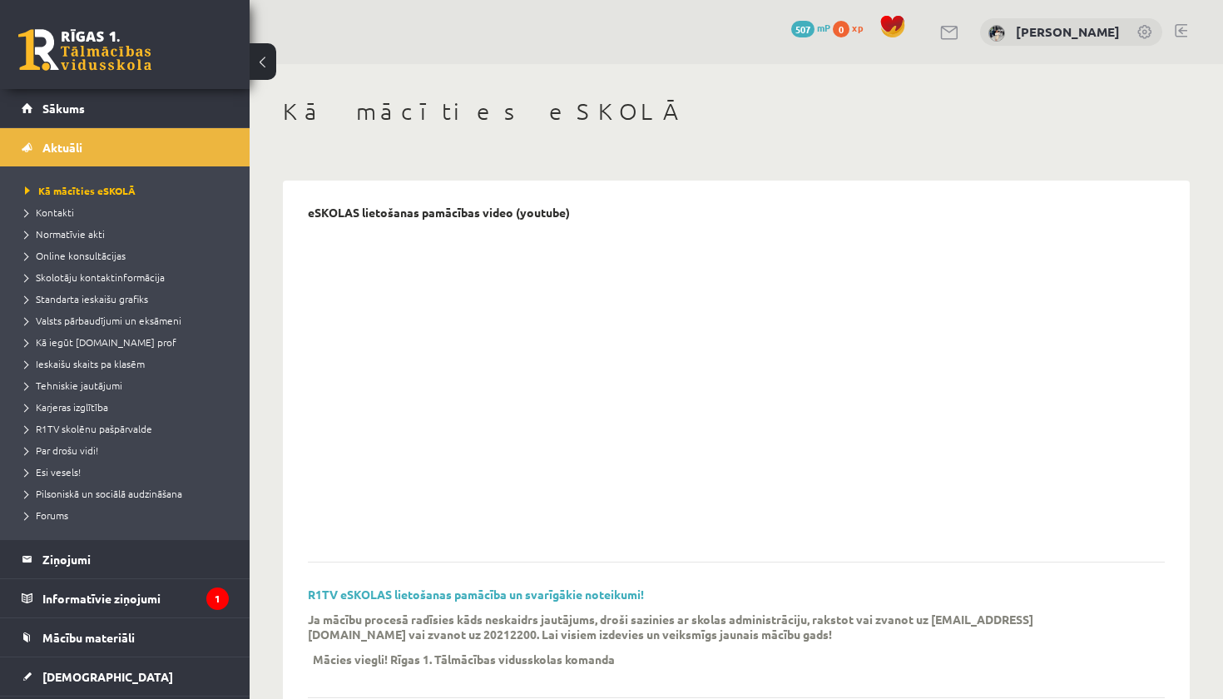
click at [127, 71] on div "0 Dāvanas 507 mP 0 xp" at bounding box center [125, 44] width 250 height 89
click at [127, 63] on link at bounding box center [84, 50] width 133 height 42
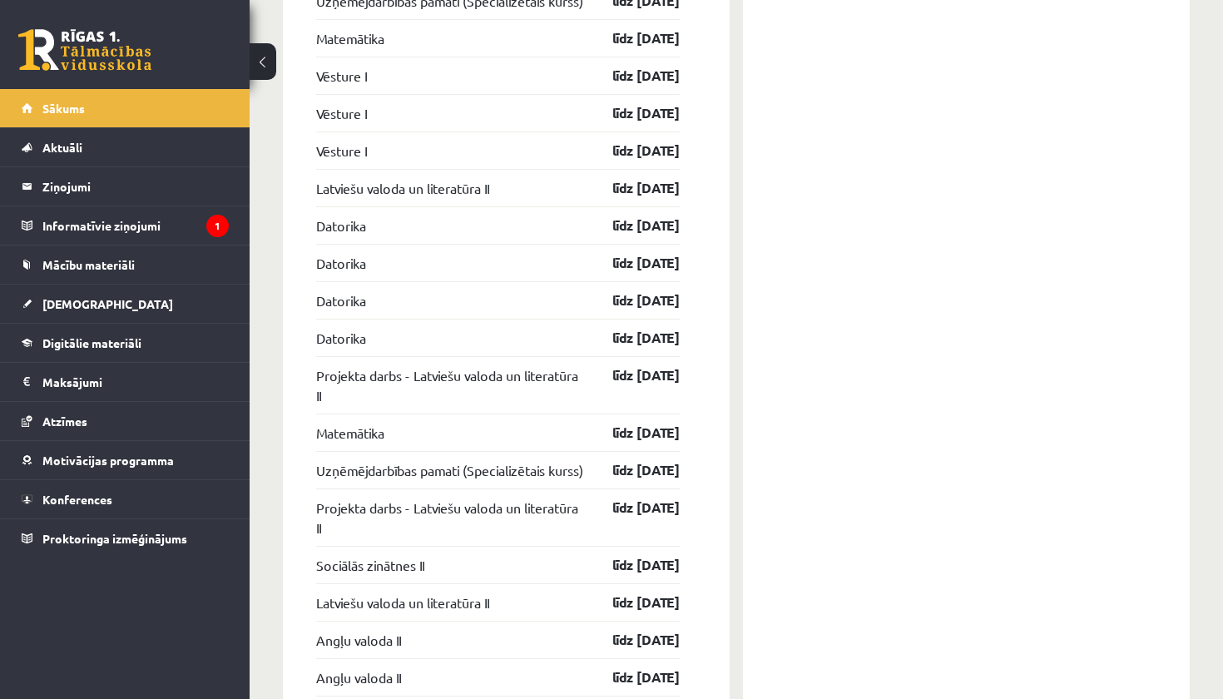
scroll to position [2523, 0]
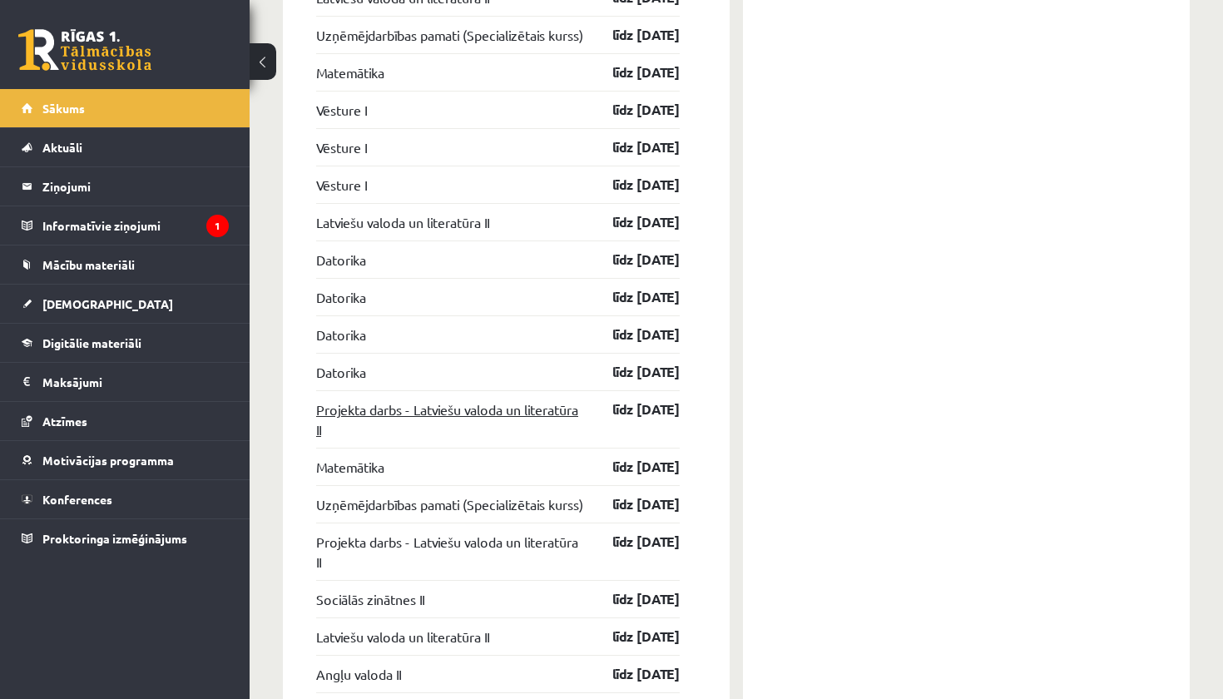
click at [368, 426] on link "Projekta darbs - Latviešu valoda un literatūra II" at bounding box center [449, 419] width 267 height 40
click at [156, 306] on link "[DEMOGRAPHIC_DATA]" at bounding box center [125, 303] width 207 height 38
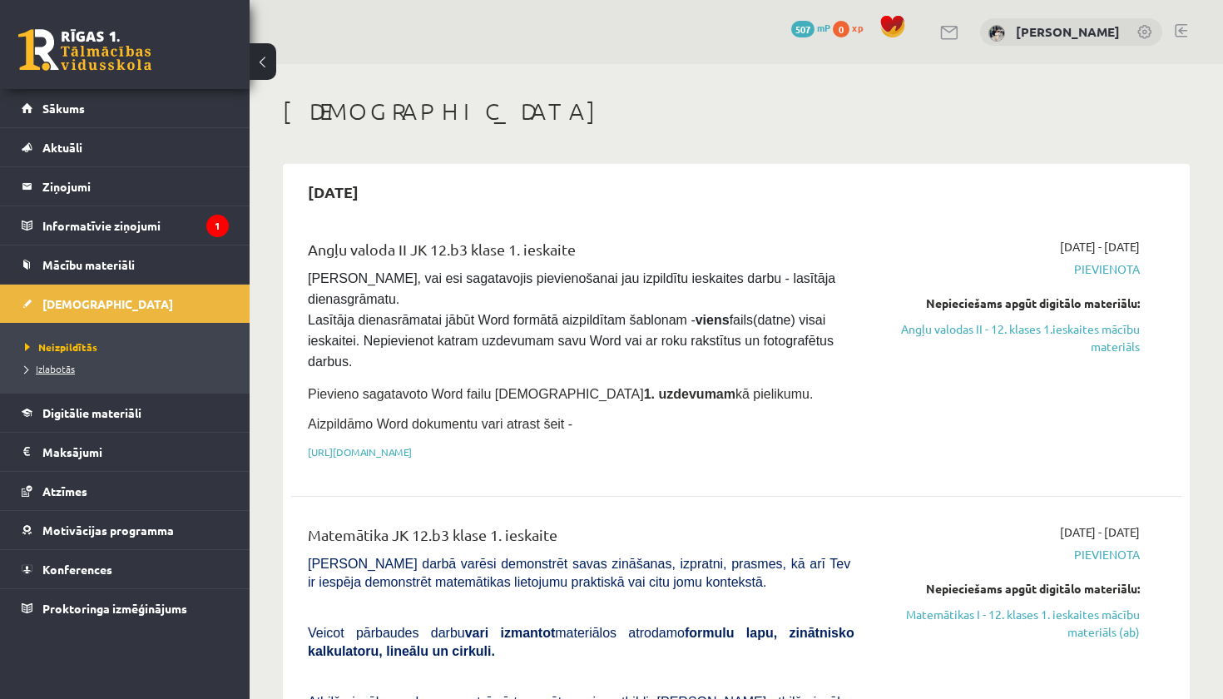
click at [51, 367] on span "Izlabotās" at bounding box center [50, 368] width 50 height 13
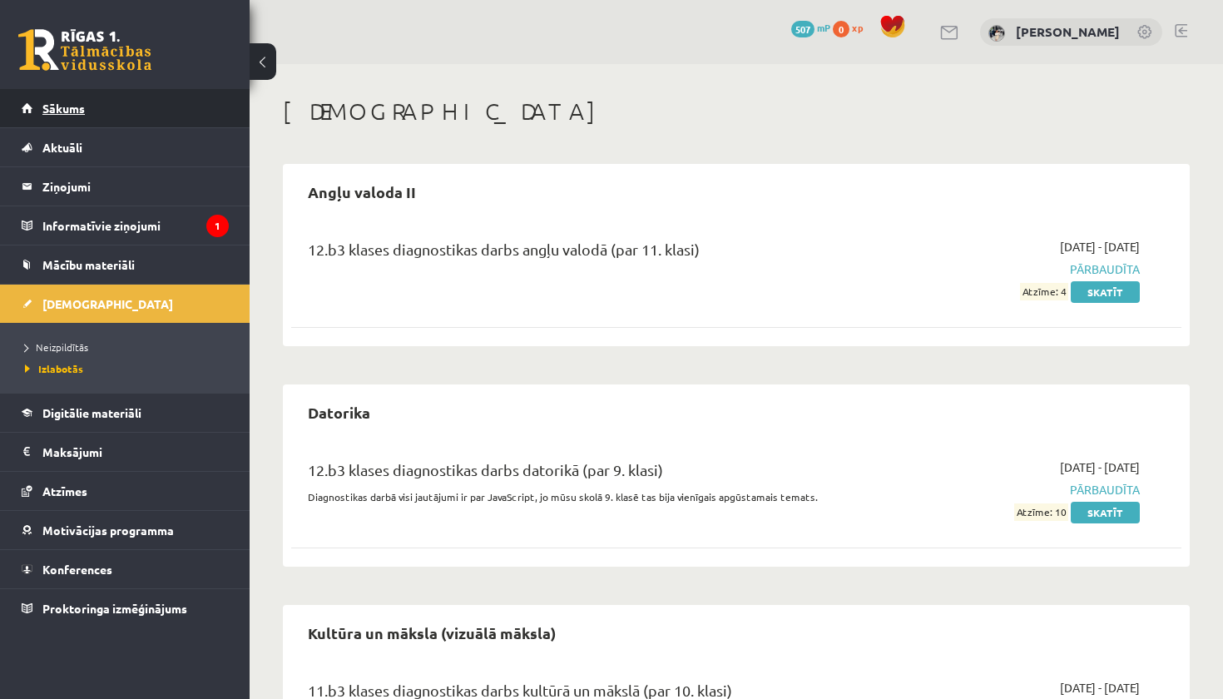
click at [106, 111] on link "Sākums" at bounding box center [125, 108] width 207 height 38
